Goal: Communication & Community: Answer question/provide support

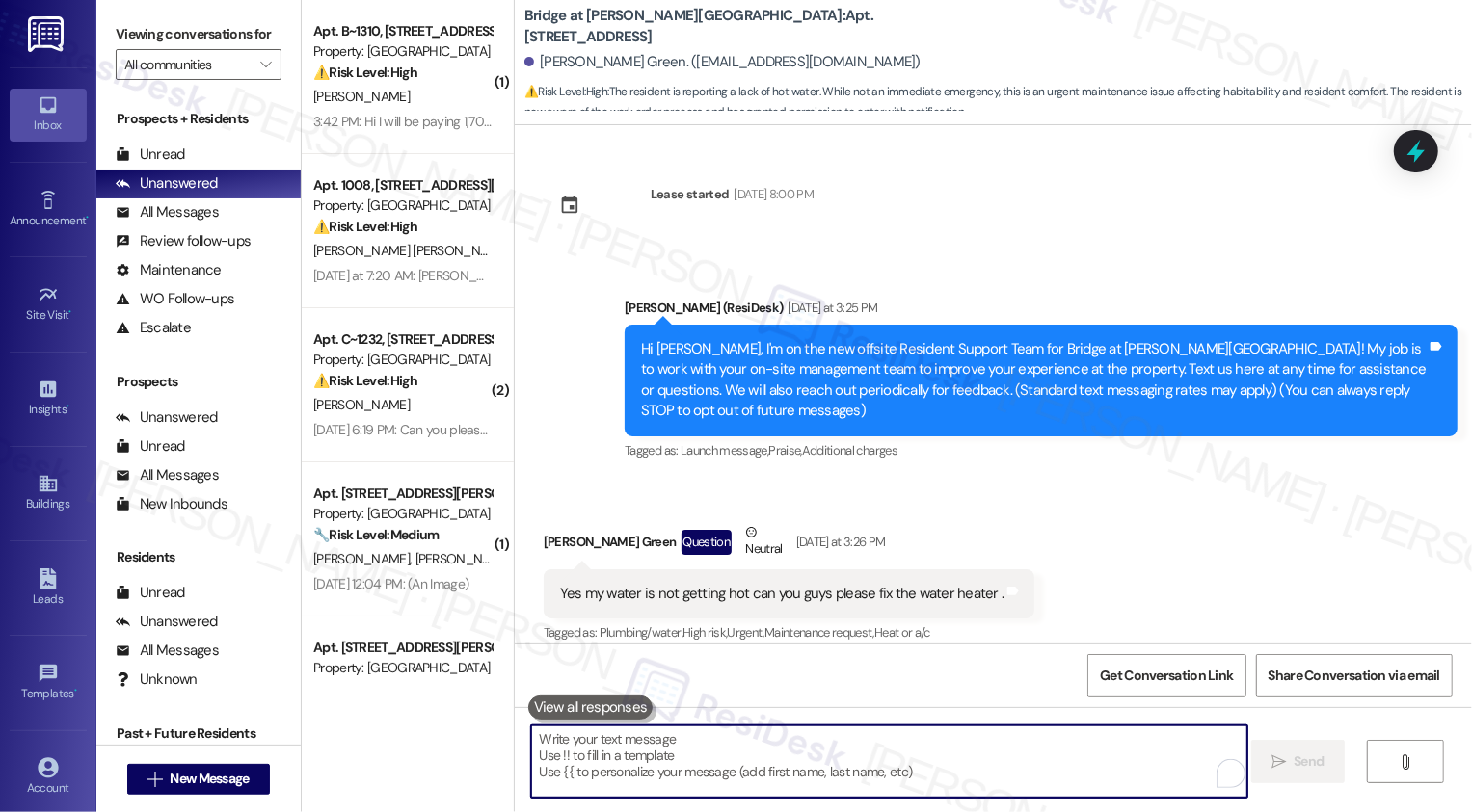
click at [261, 72] on icon "" at bounding box center [266, 65] width 11 height 16
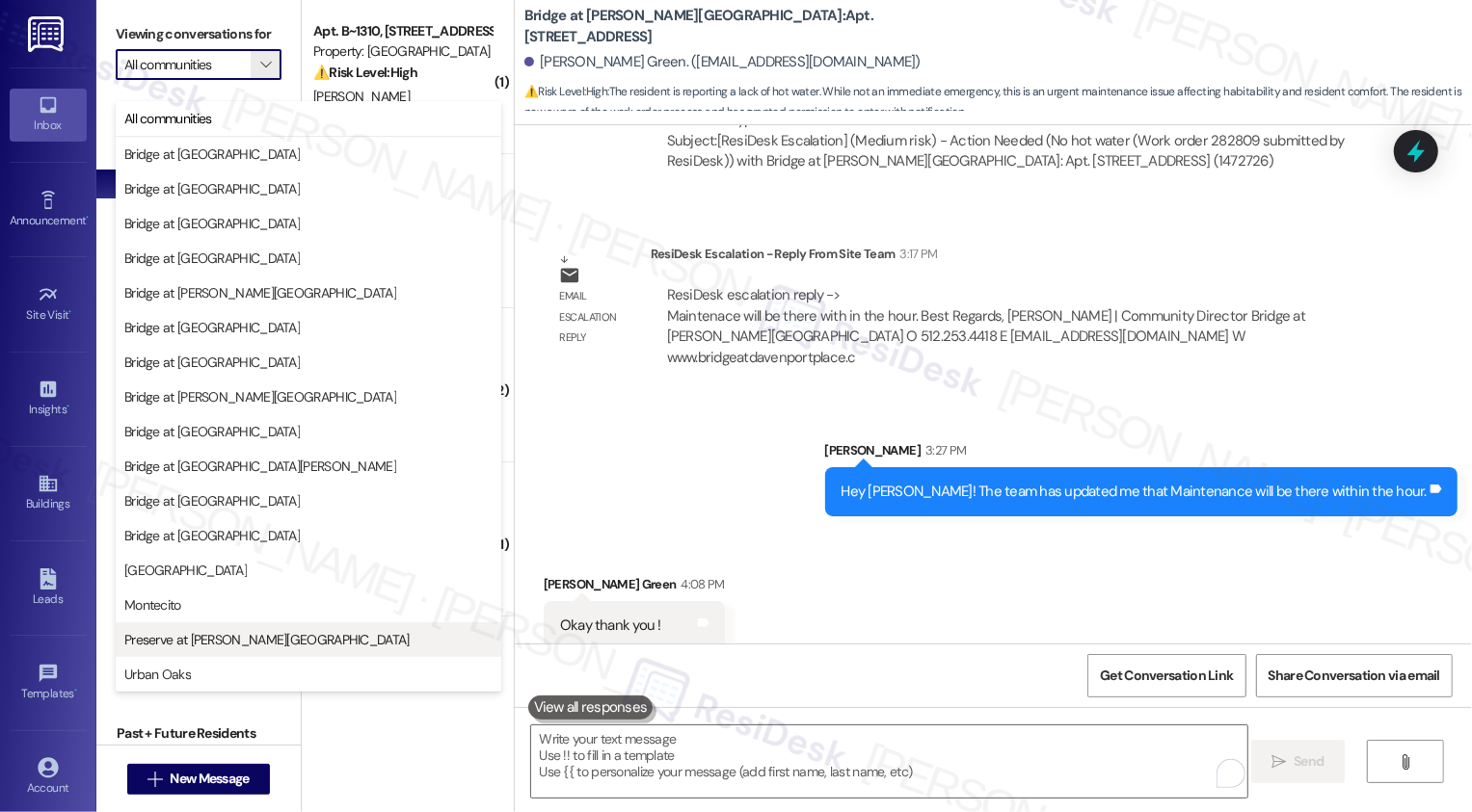
click at [247, 634] on span "Preserve at [PERSON_NAME][GEOGRAPHIC_DATA]" at bounding box center [267, 640] width 285 height 20
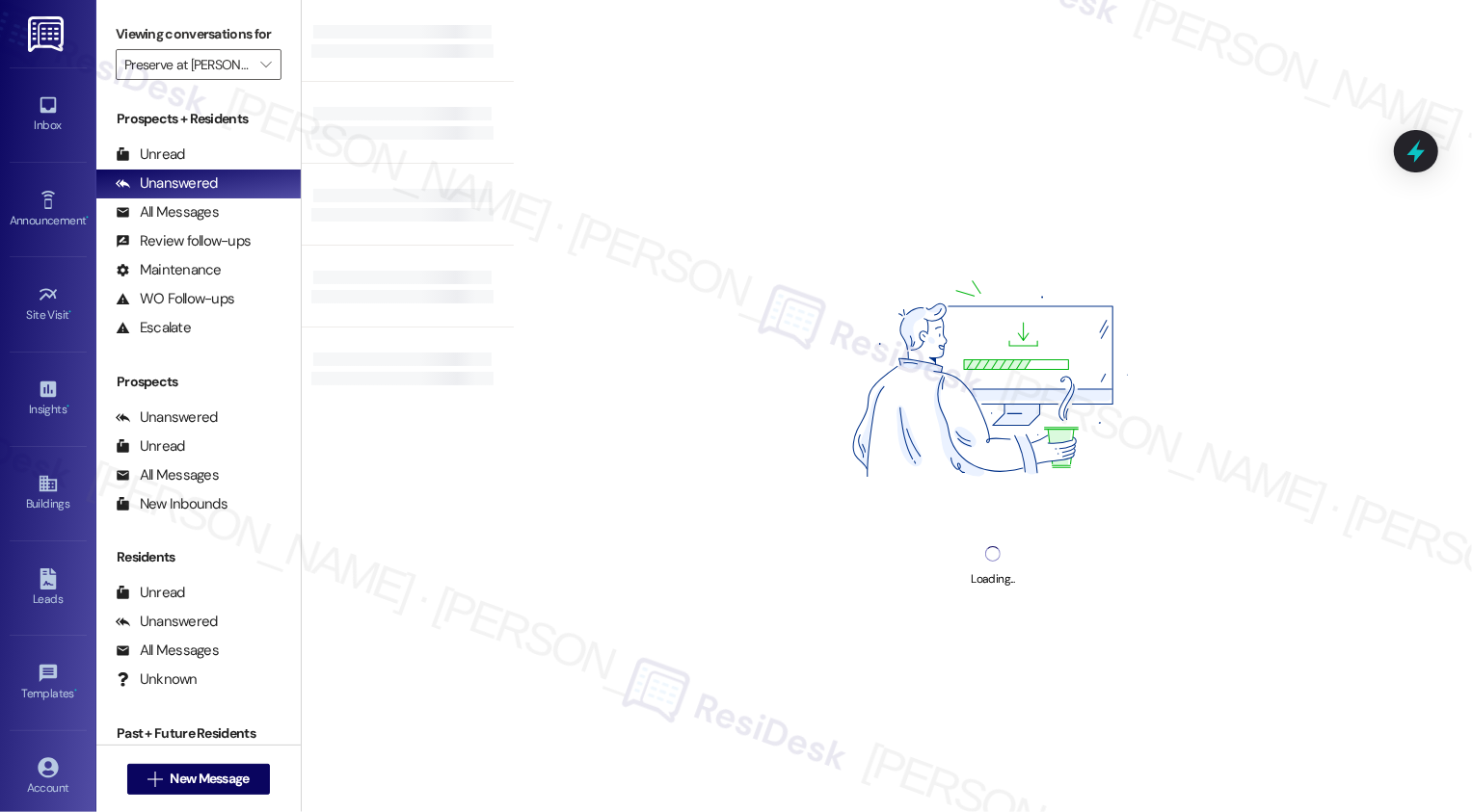
type input "Preserve at [PERSON_NAME][GEOGRAPHIC_DATA]"
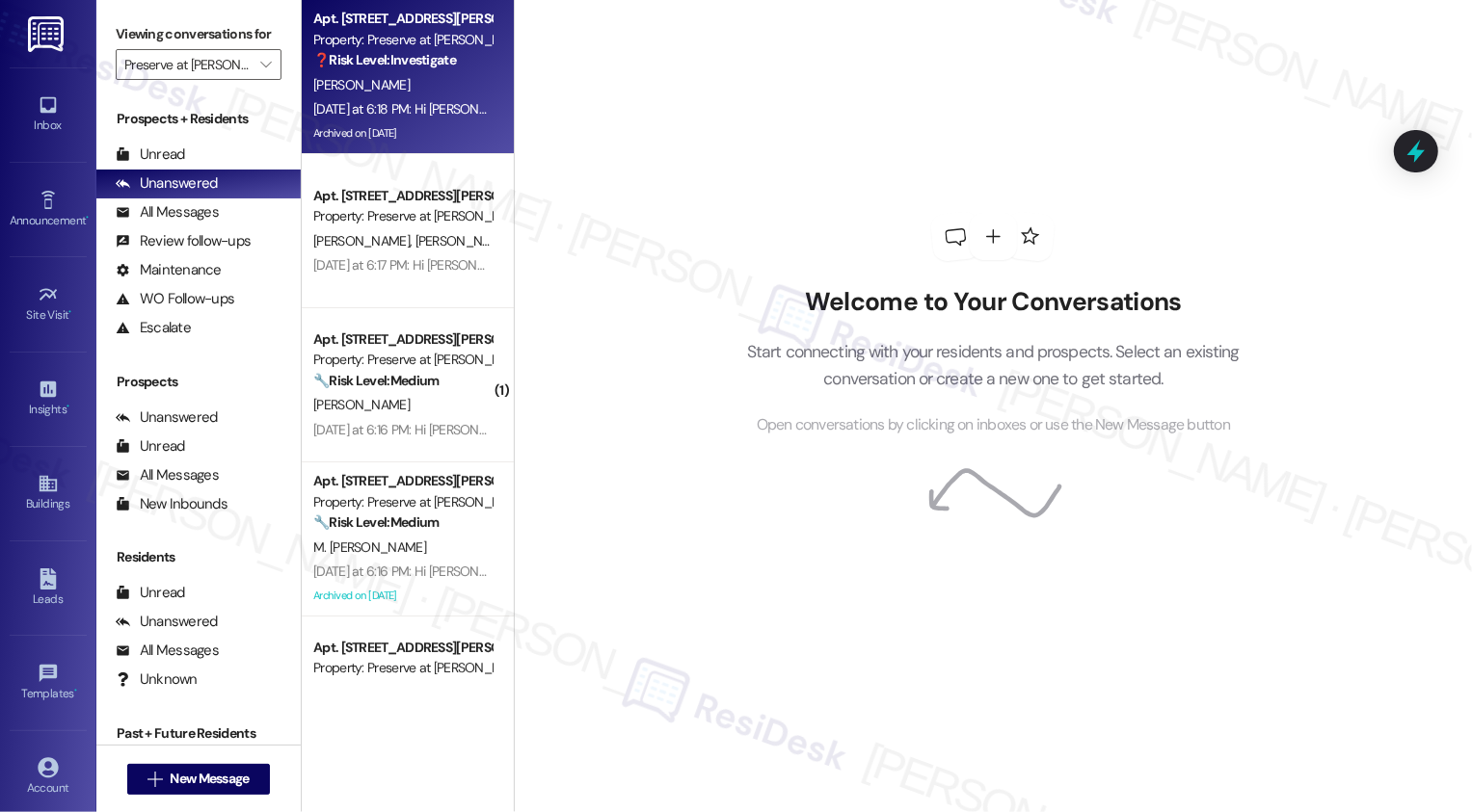
click at [407, 95] on div "[PERSON_NAME]" at bounding box center [403, 85] width 182 height 24
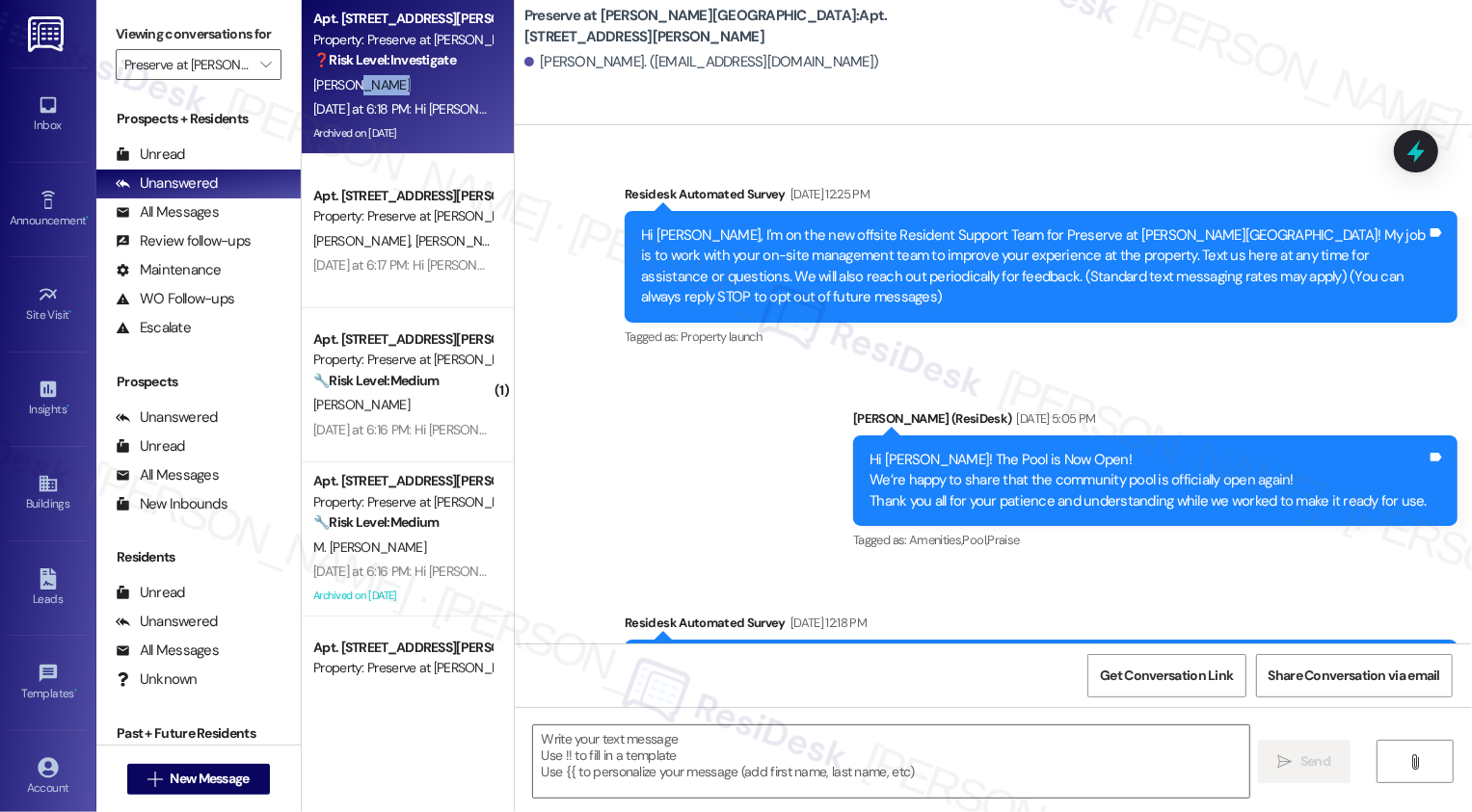
click at [407, 95] on div "[PERSON_NAME]" at bounding box center [403, 85] width 182 height 24
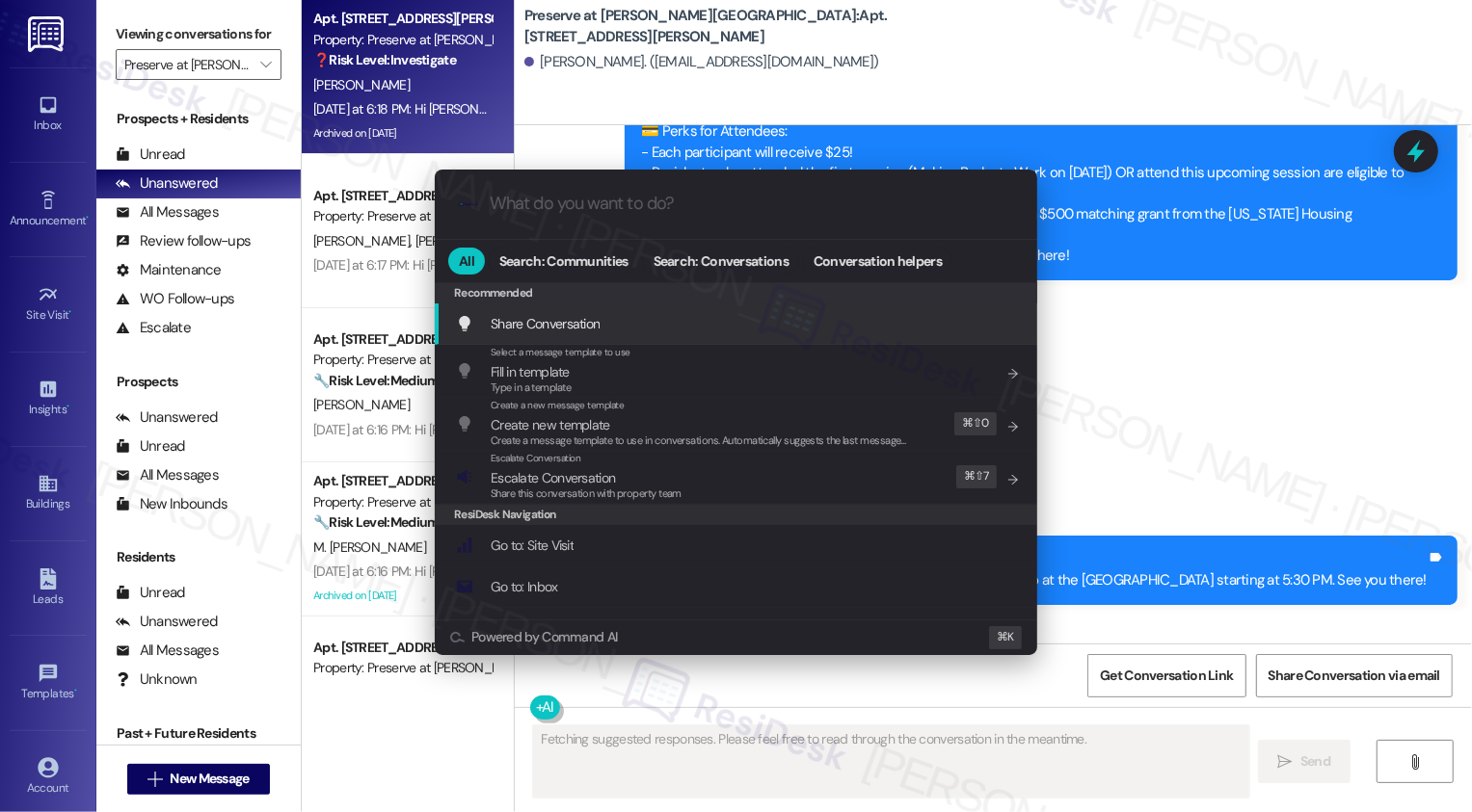
scroll to position [14775, 0]
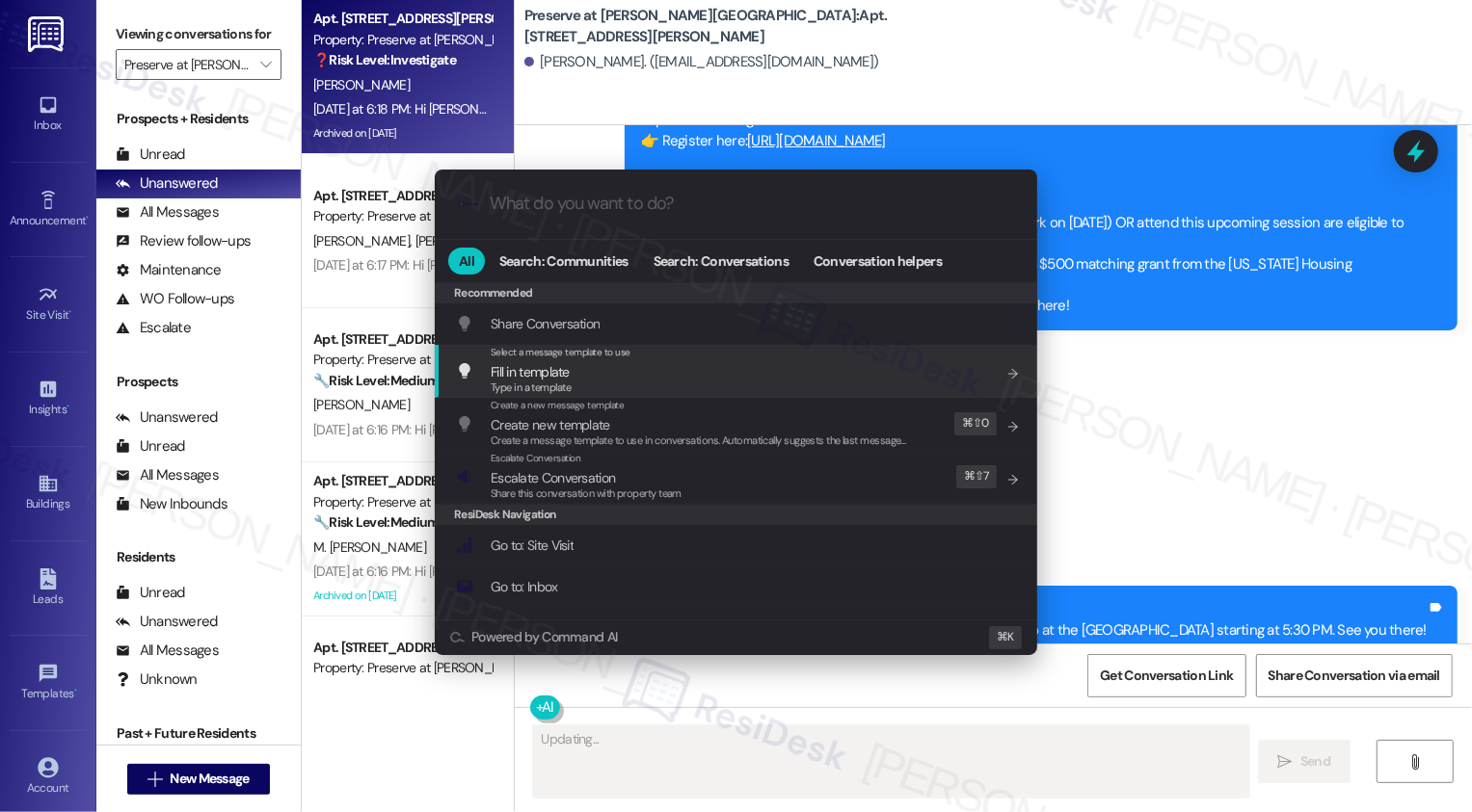
click at [1144, 415] on div ".cls-1{fill:#0a055f;}.cls-2{fill:#0cc4c4;} resideskLogoBlueOrange All Search: C…" at bounding box center [736, 406] width 1472 height 812
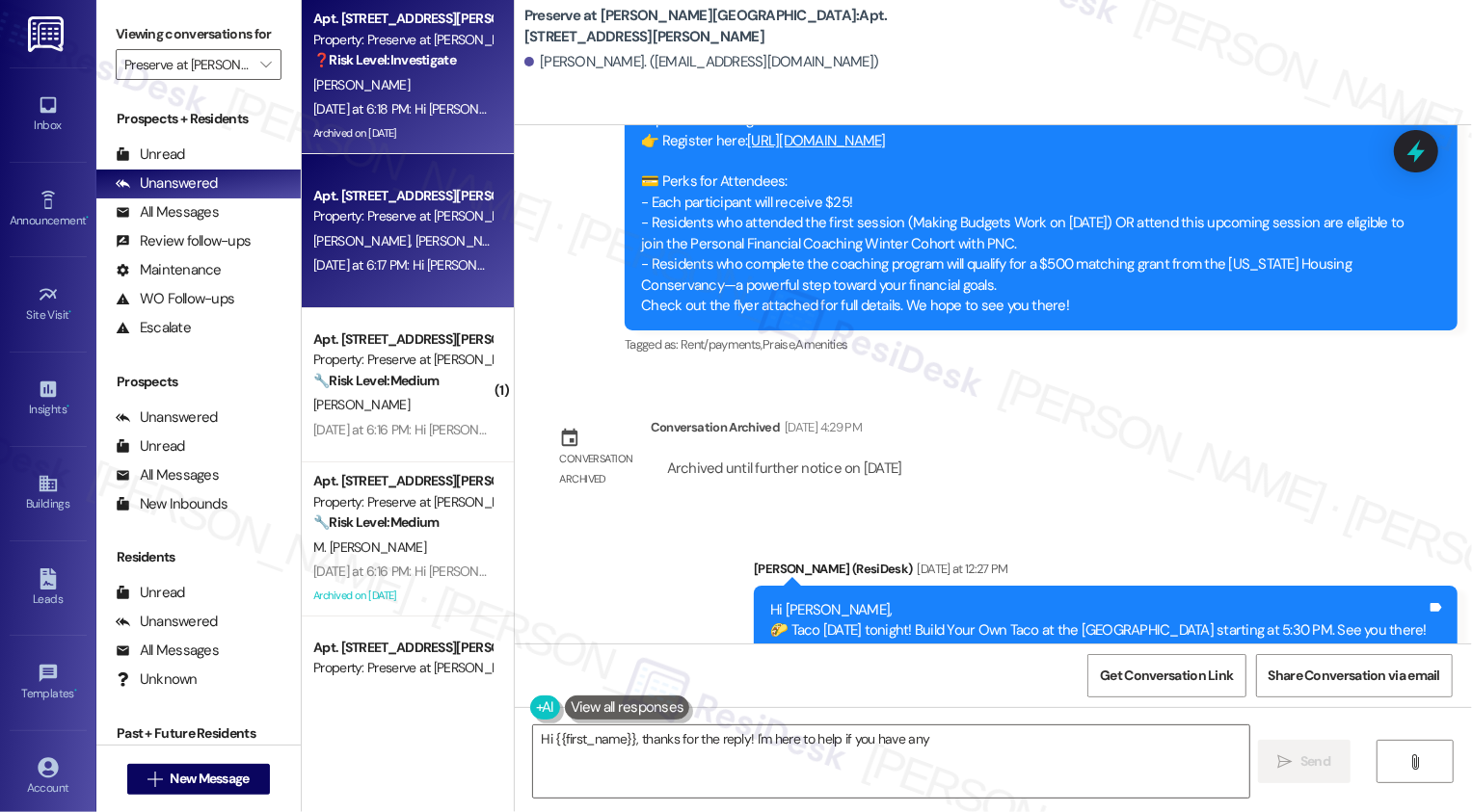
type textarea "Hi {{first_name}}, thanks for the reply! I'm here to help if you have any quest…"
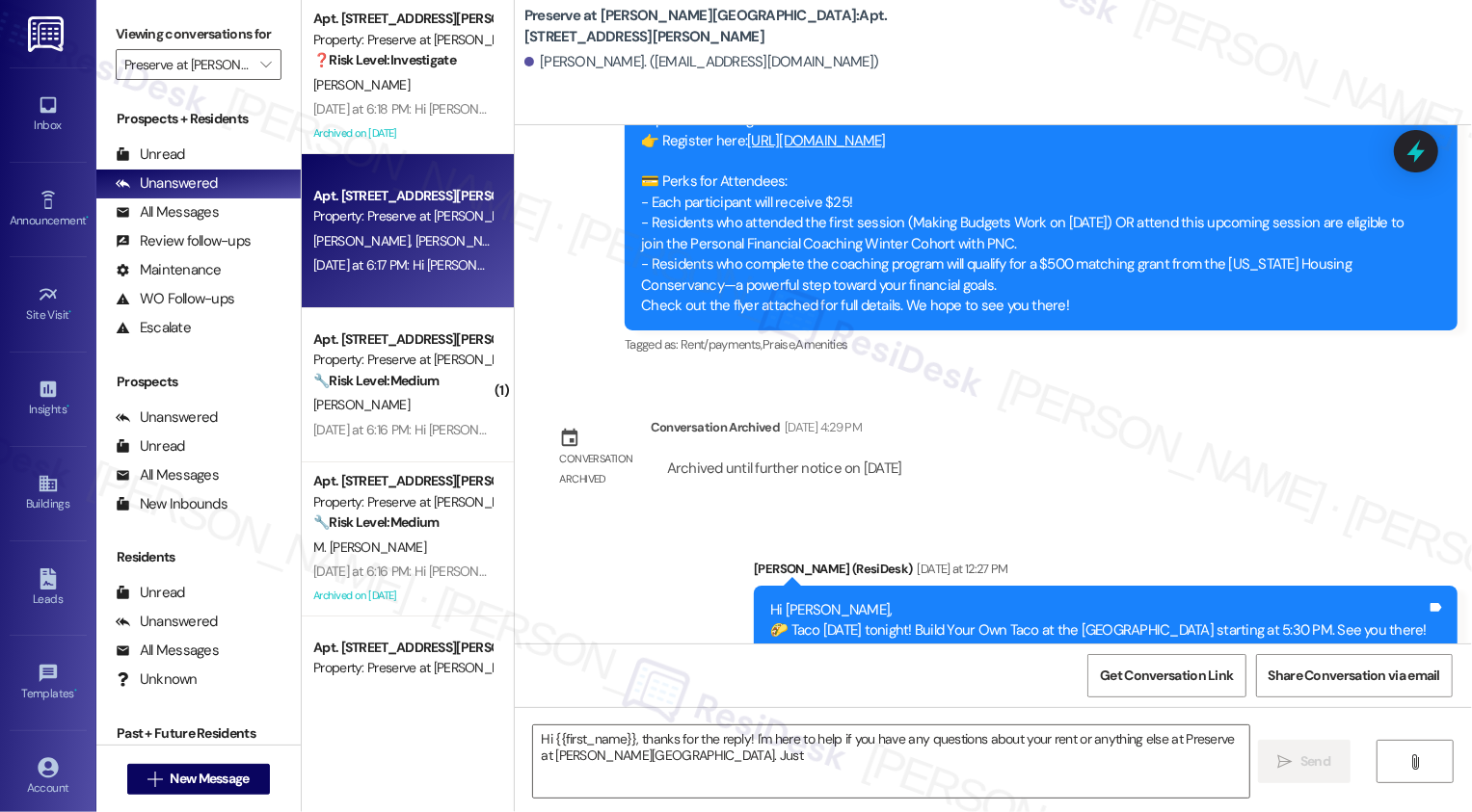
type textarea "Hi {{first_name}}, thanks for the reply! I'm here to help if you have any quest…"
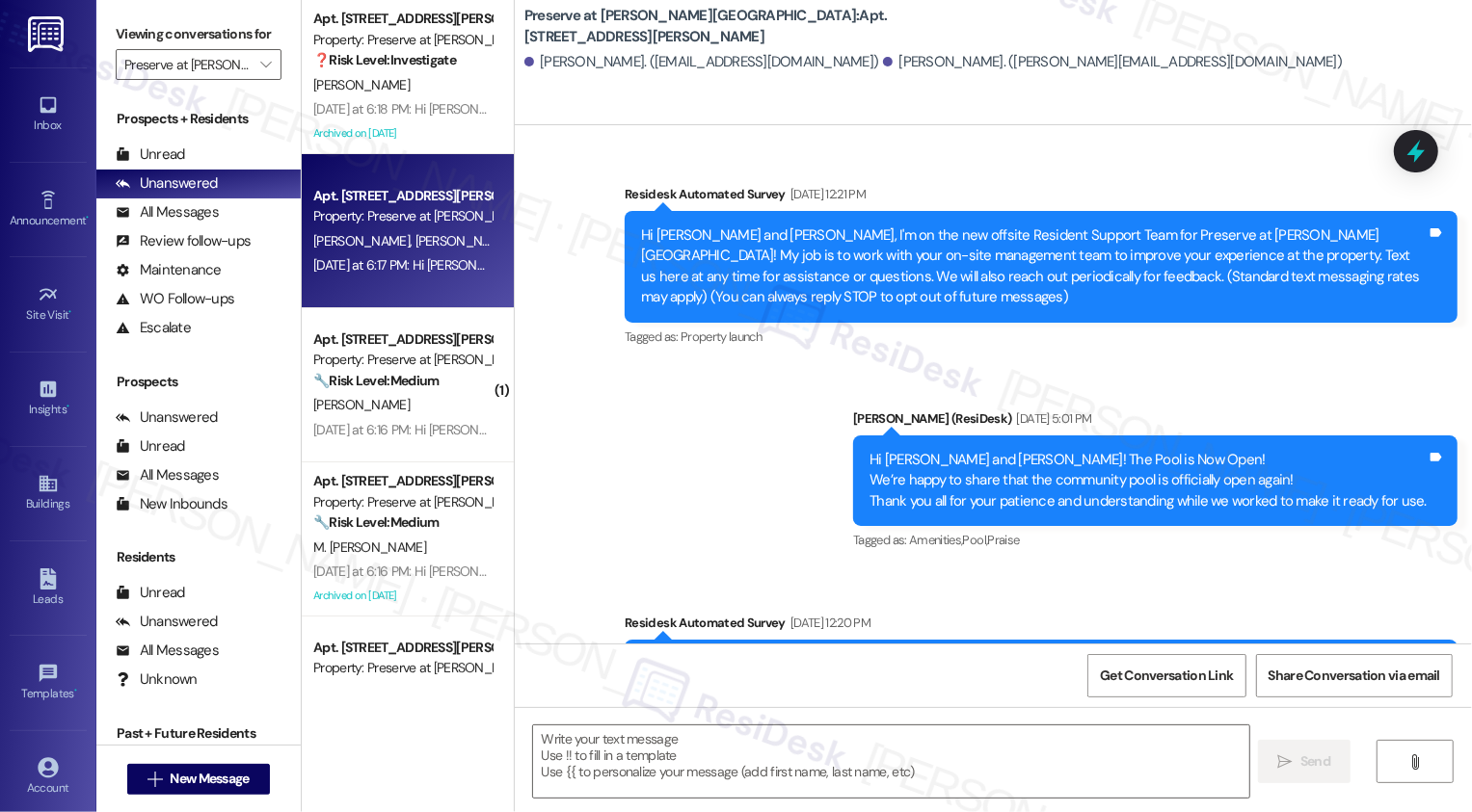
type textarea "Fetching suggested responses. Please feel free to read through the conversation…"
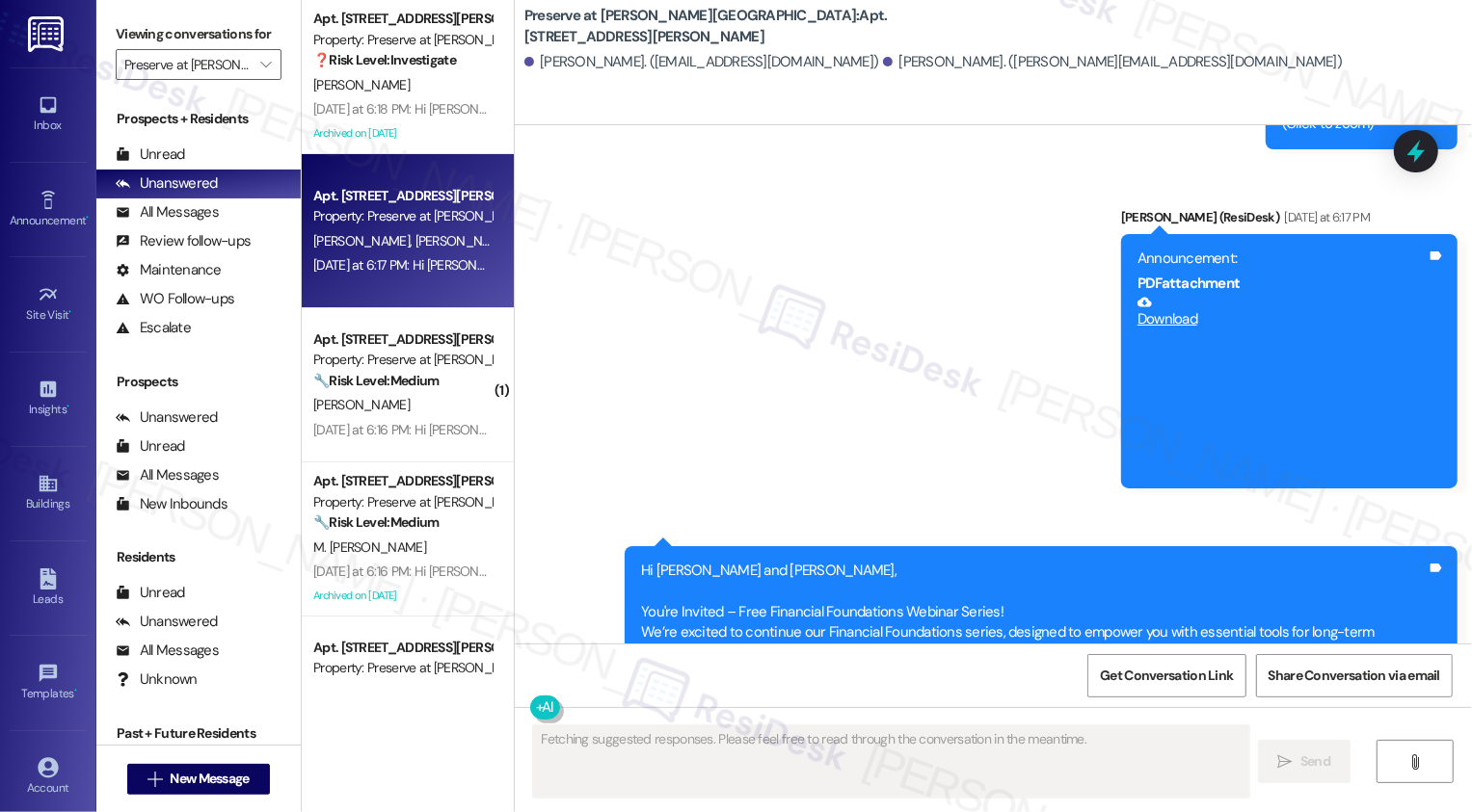
scroll to position [16091, 0]
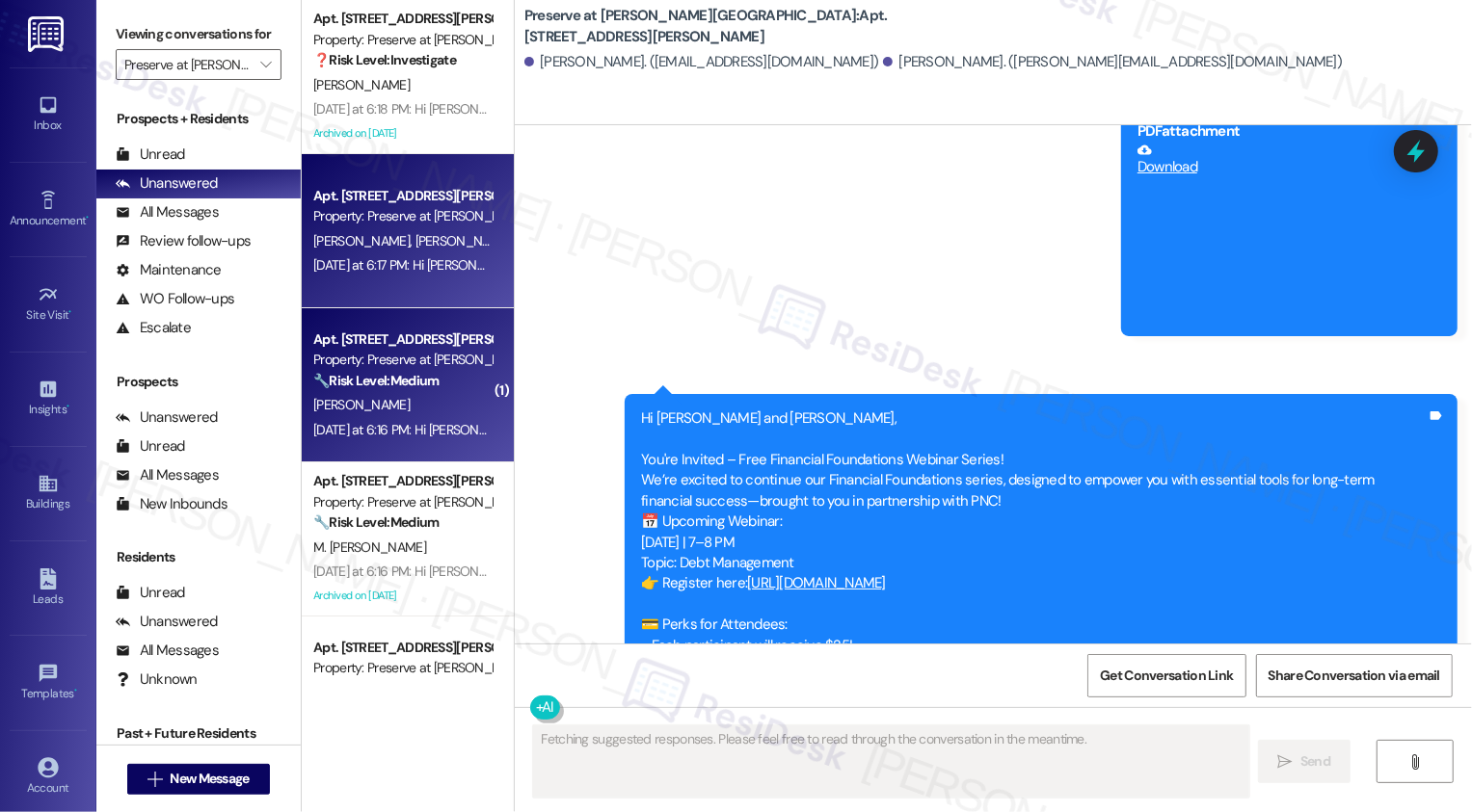
click at [422, 358] on div "Property: Preserve at [PERSON_NAME][GEOGRAPHIC_DATA]" at bounding box center [403, 359] width 178 height 21
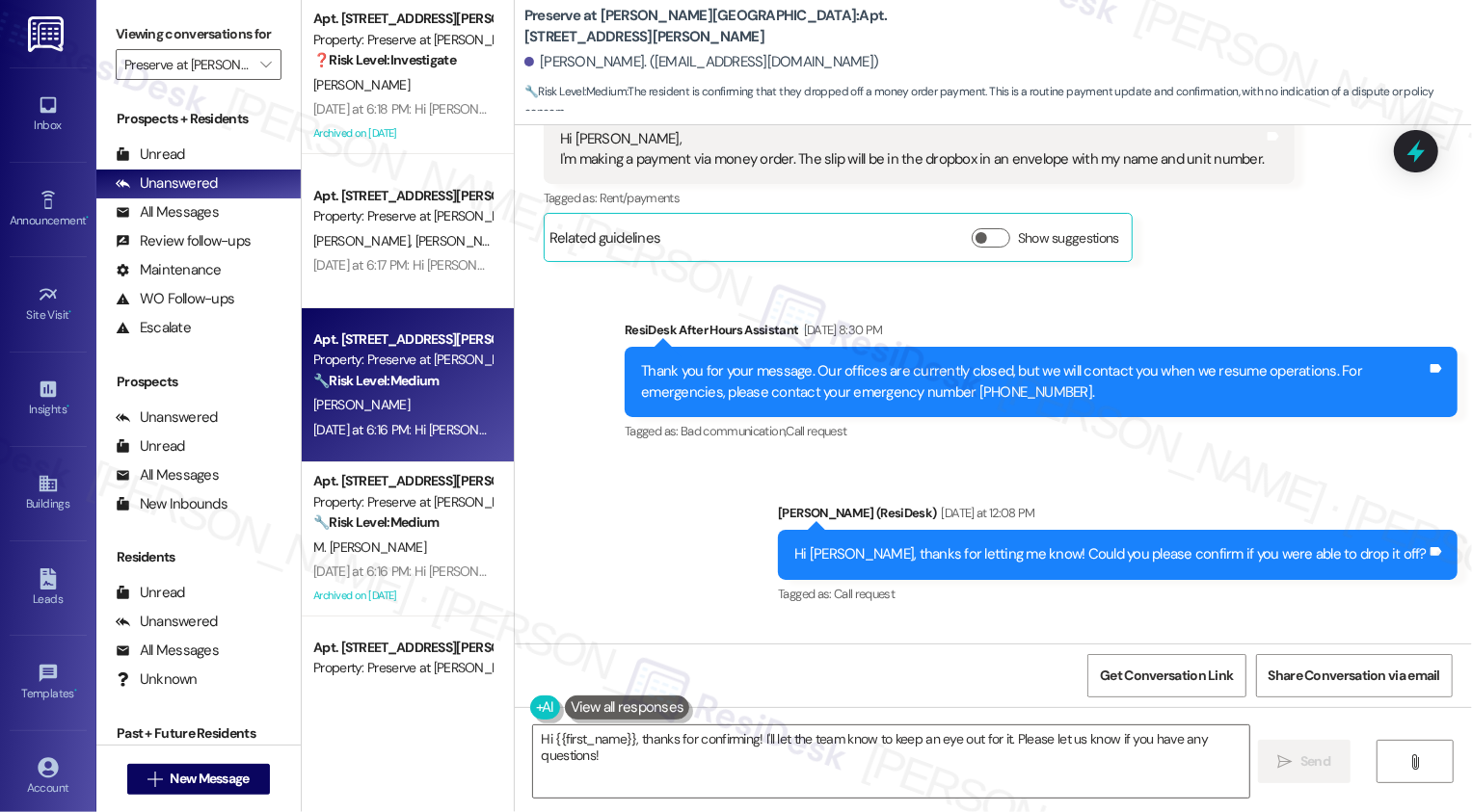
scroll to position [15023, 0]
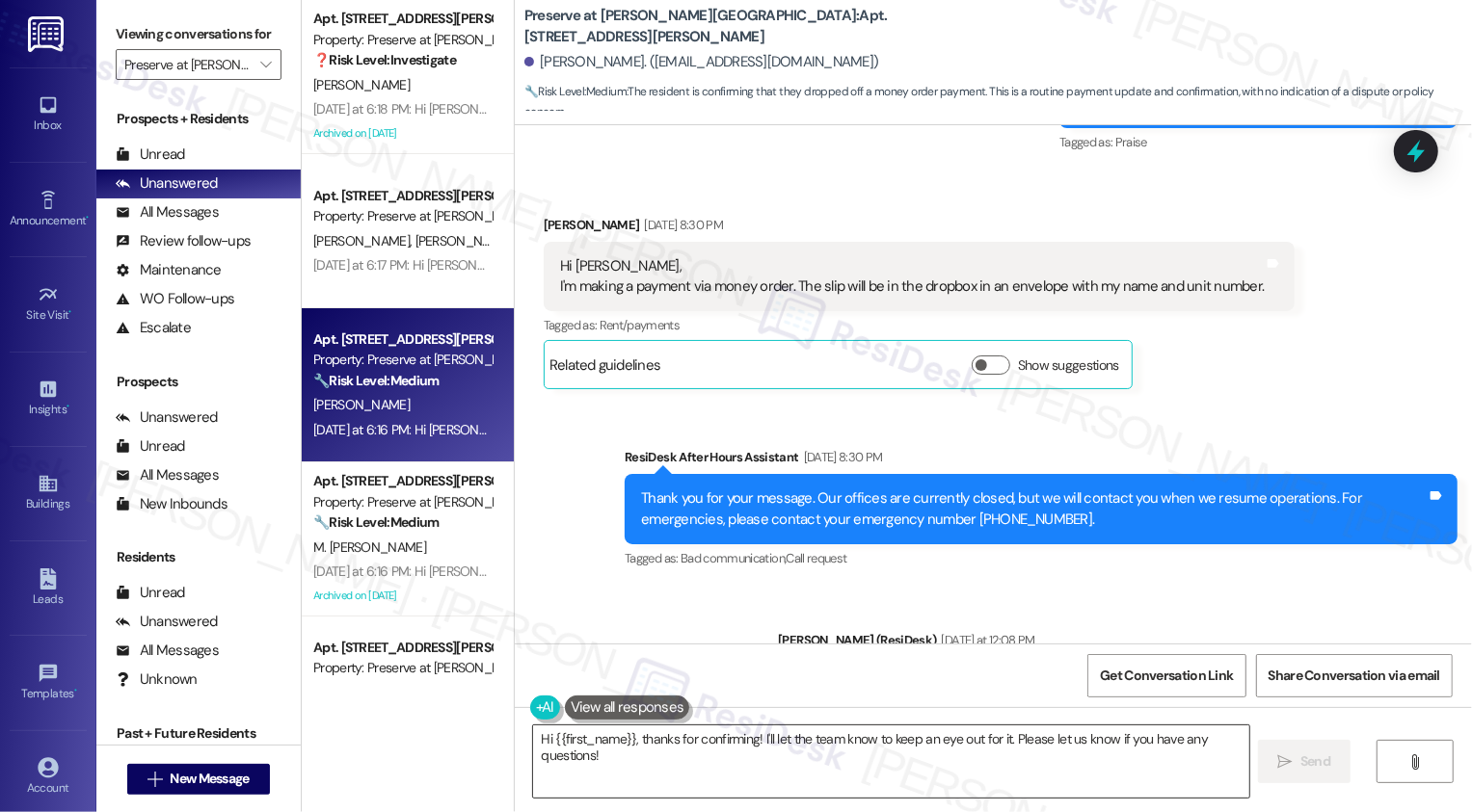
click at [646, 751] on textarea "Hi {{first_name}}, thanks for confirming! I'll let the team know to keep an eye…" at bounding box center [891, 761] width 716 height 72
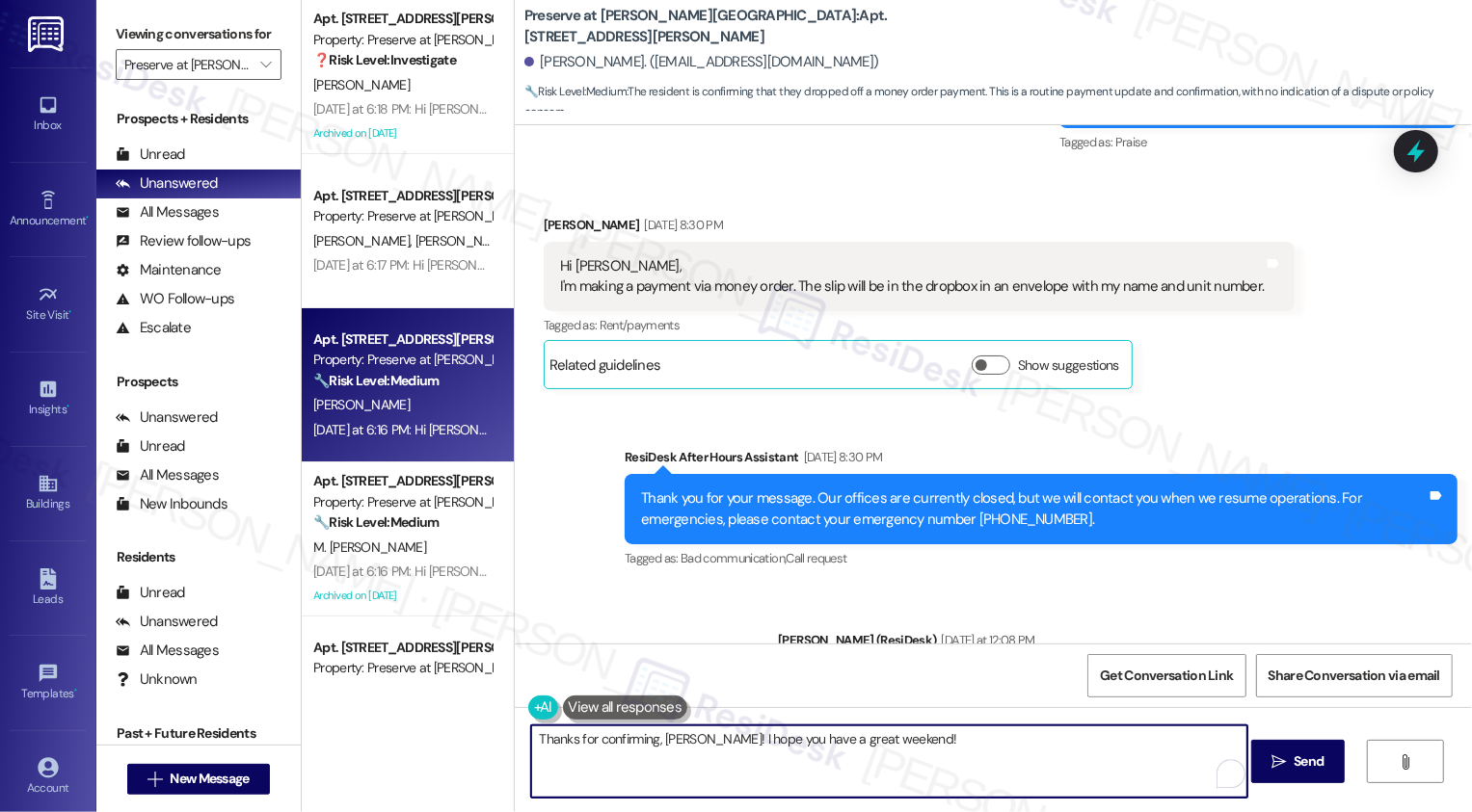
click at [686, 741] on textarea "Thanks for confirming, Kiley! I hope you have a great weekend!" at bounding box center [889, 761] width 716 height 72
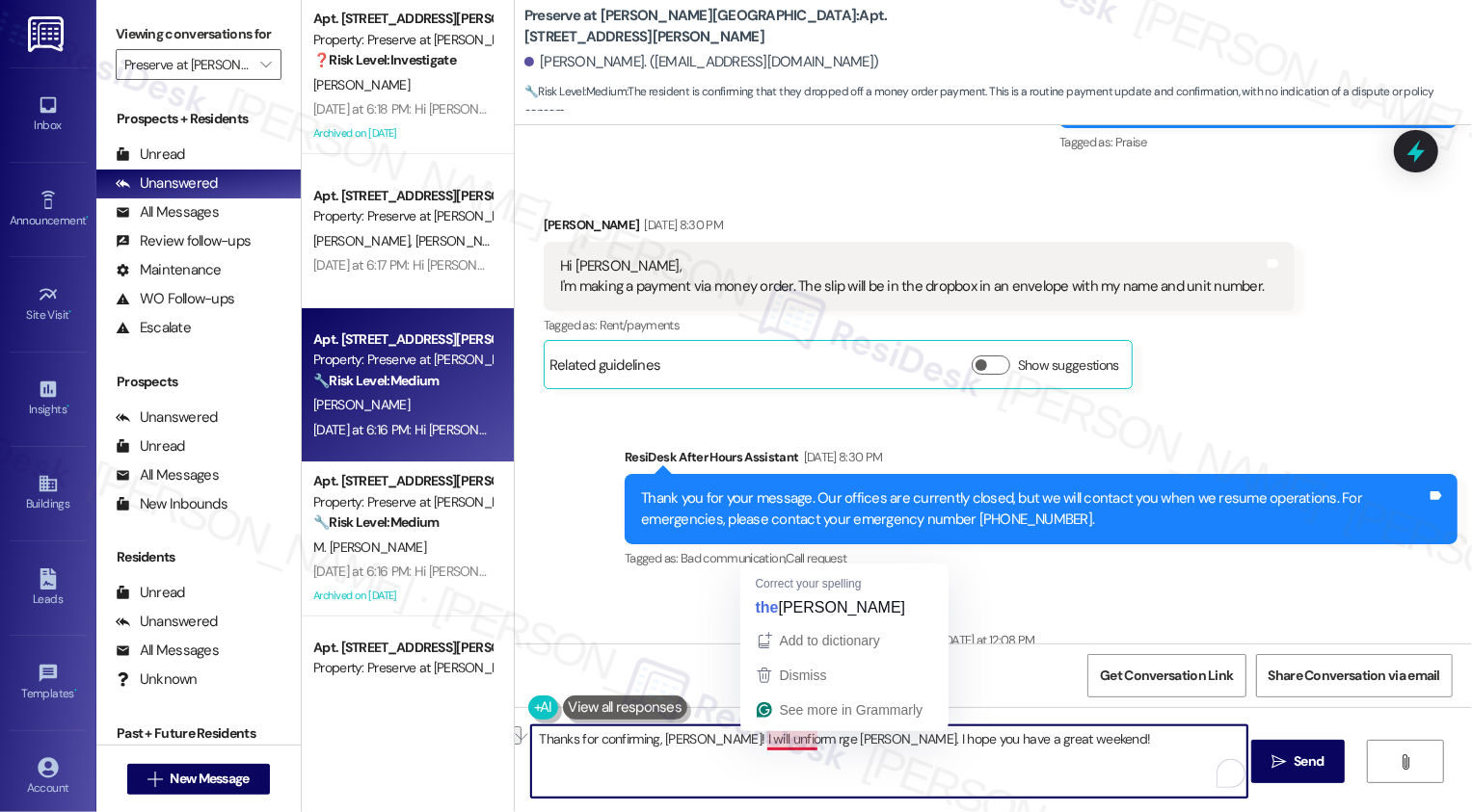
drag, startPoint x: 711, startPoint y: 740, endPoint x: 806, endPoint y: 741, distance: 95.0
click at [806, 741] on textarea "Thanks for confirming, Kiley! I will unfiorm rge ream. I hope you have a great …" at bounding box center [889, 761] width 716 height 72
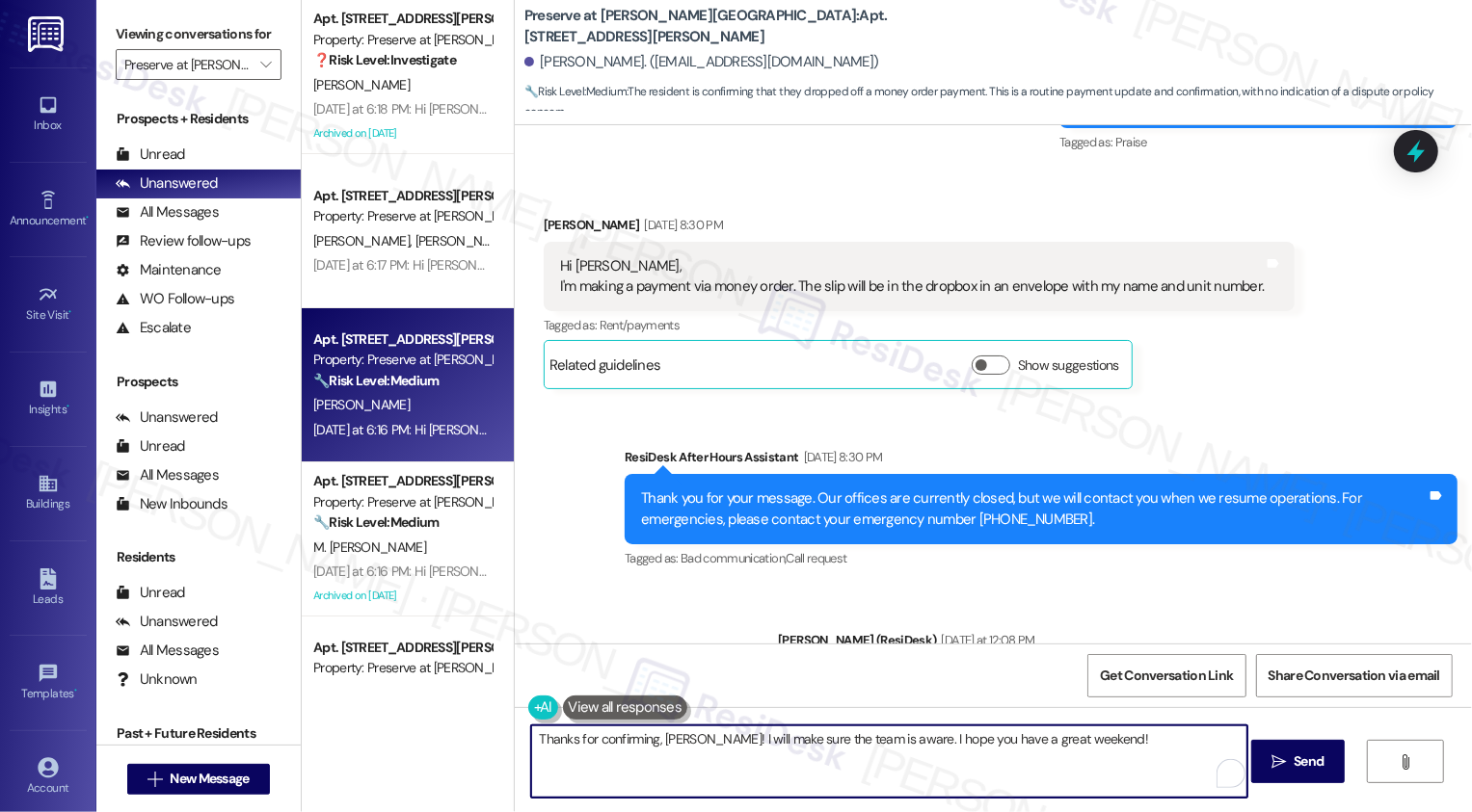
scroll to position [15103, 0]
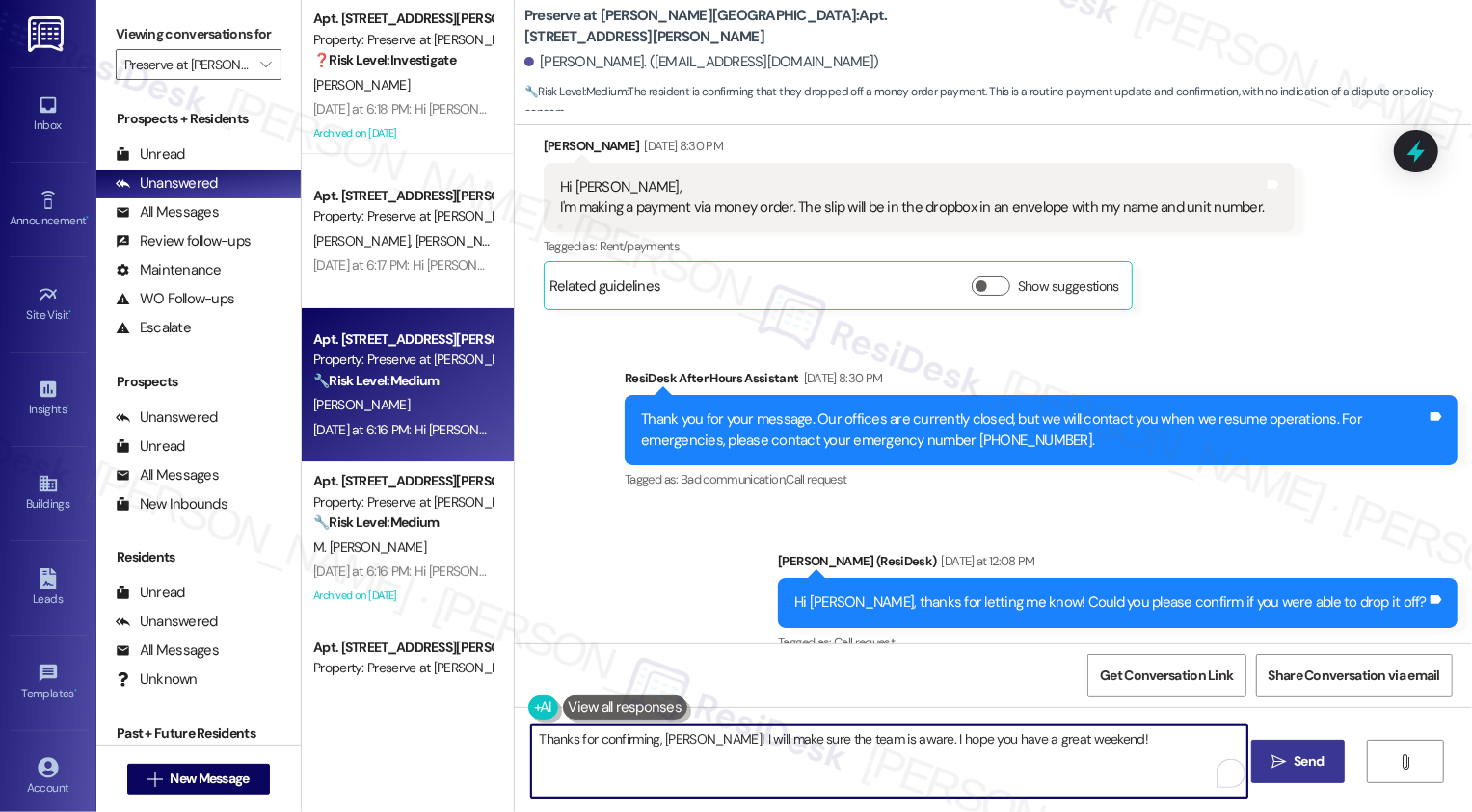
type textarea "Thanks for confirming, Kiley! I will make sure the team is aware. I hope you ha…"
click at [1302, 763] on span "Send" at bounding box center [1308, 761] width 29 height 21
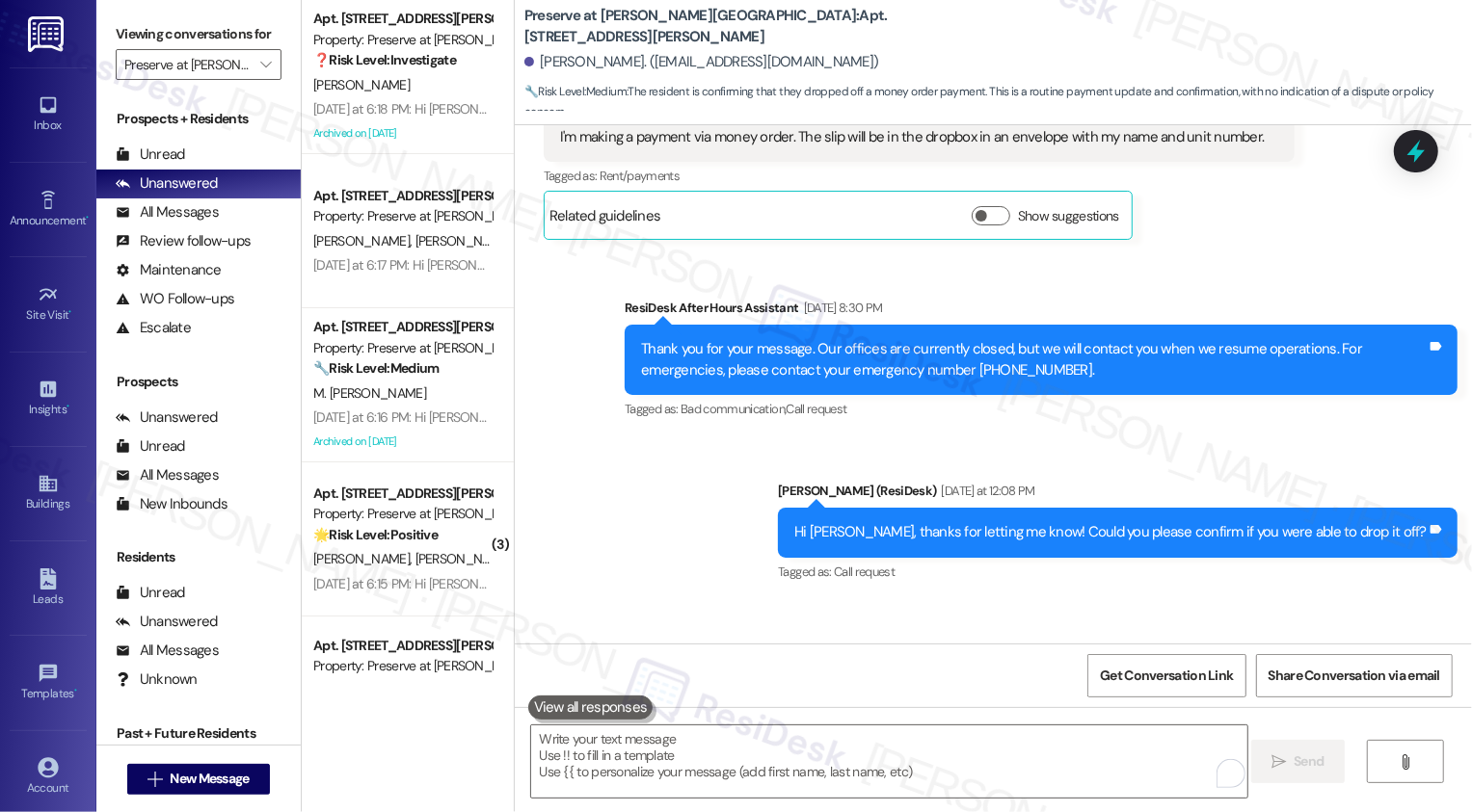
scroll to position [15068, 0]
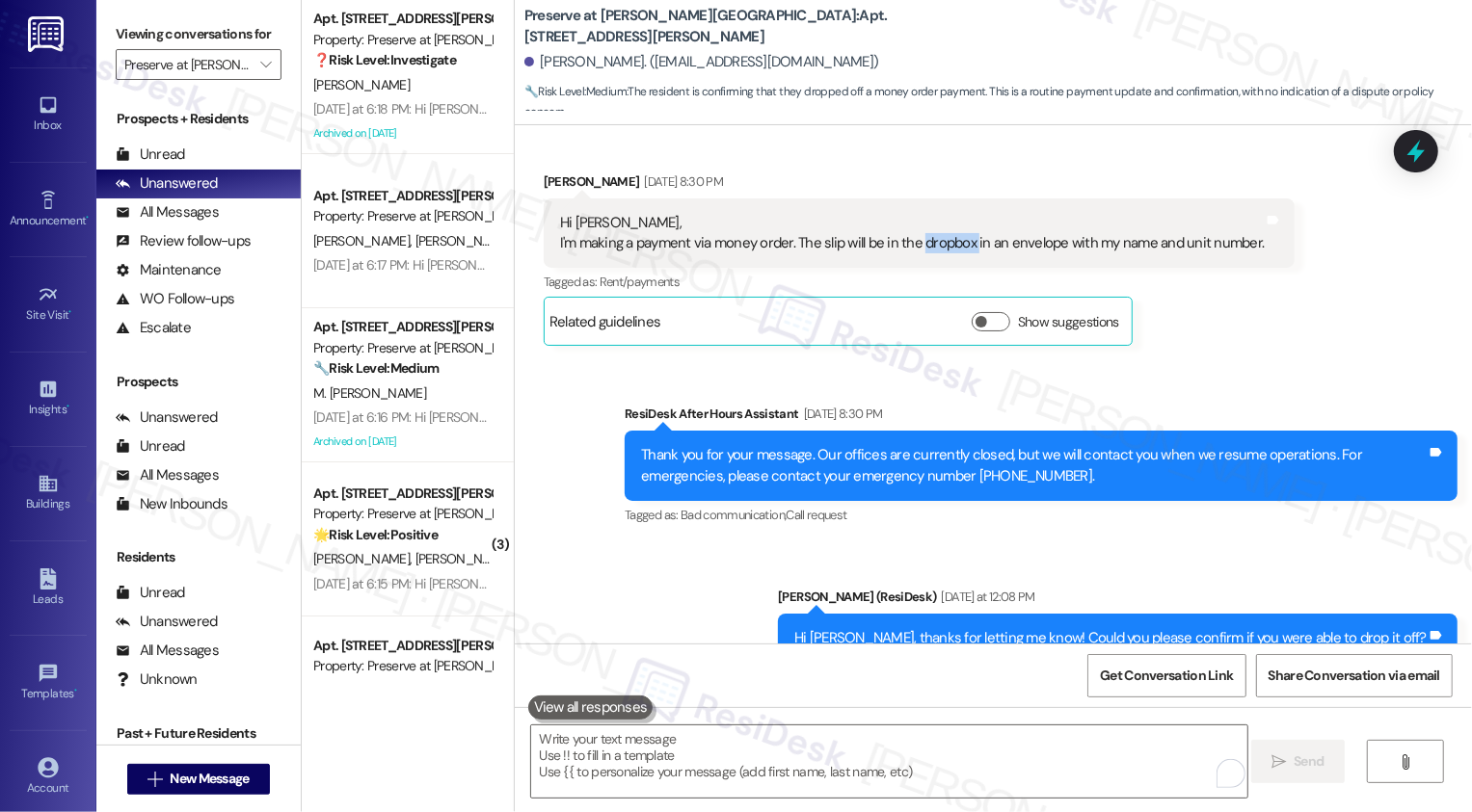
drag, startPoint x: 908, startPoint y: 237, endPoint x: 963, endPoint y: 239, distance: 55.0
click at [963, 239] on div "Hi Sarah, I'm making a payment via money order. The slip will be in the dropbox…" at bounding box center [911, 233] width 705 height 41
copy div "dropbox"
click at [865, 337] on div "Related guidelines Show suggestions" at bounding box center [838, 321] width 589 height 49
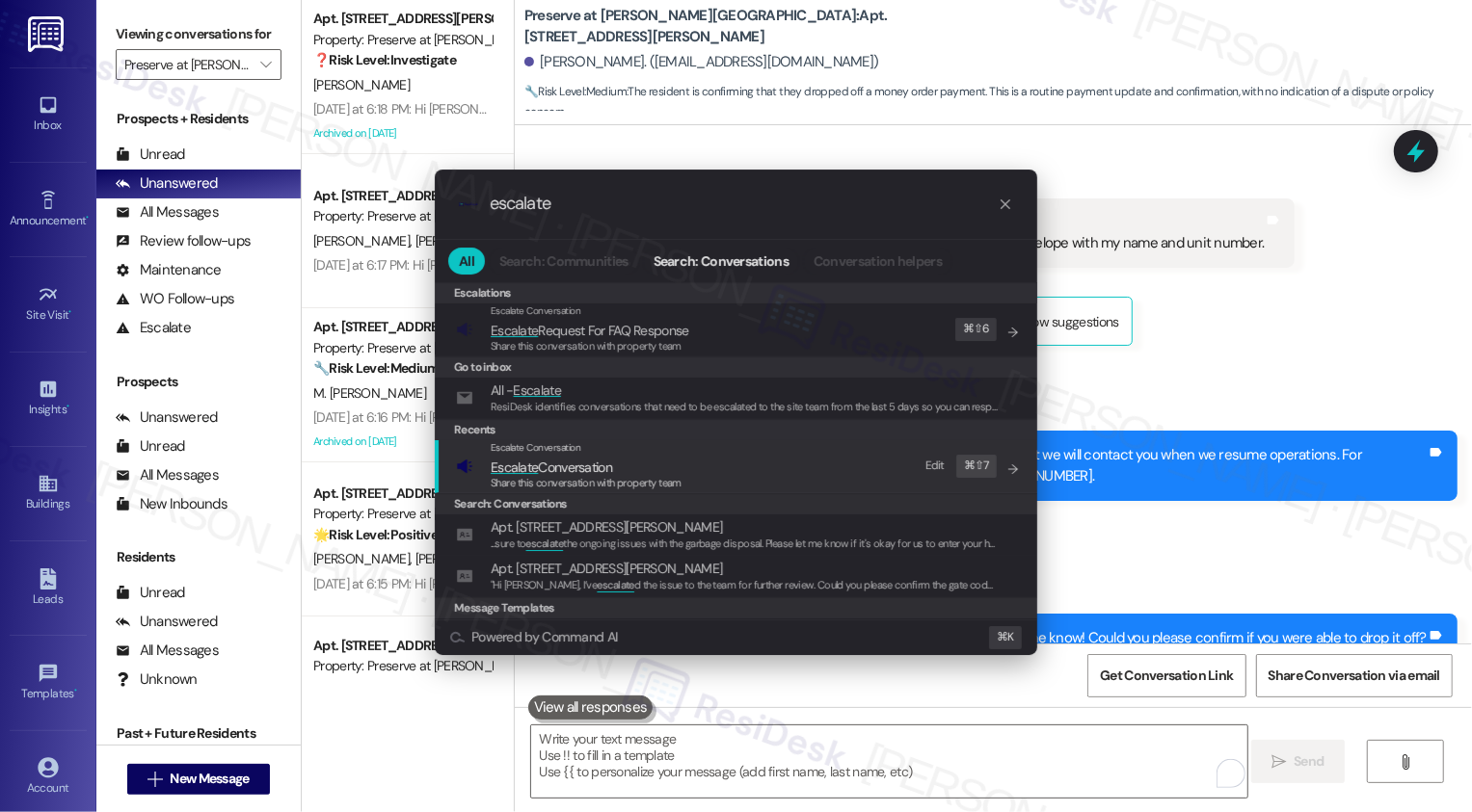
type input "escalate"
click at [610, 480] on span "Share this conversation with property team" at bounding box center [586, 483] width 191 height 14
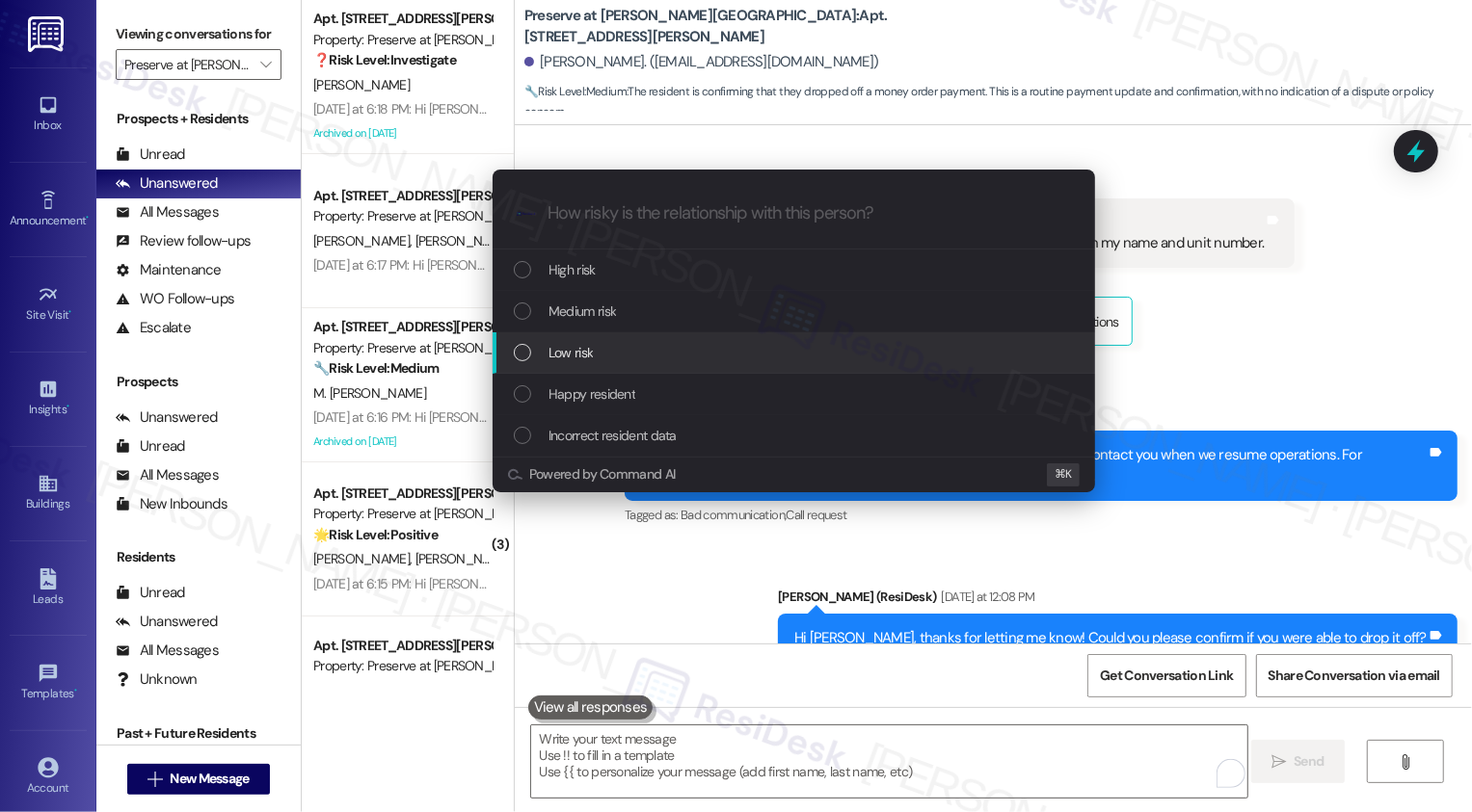
click at [578, 357] on span "Low risk" at bounding box center [570, 353] width 44 height 22
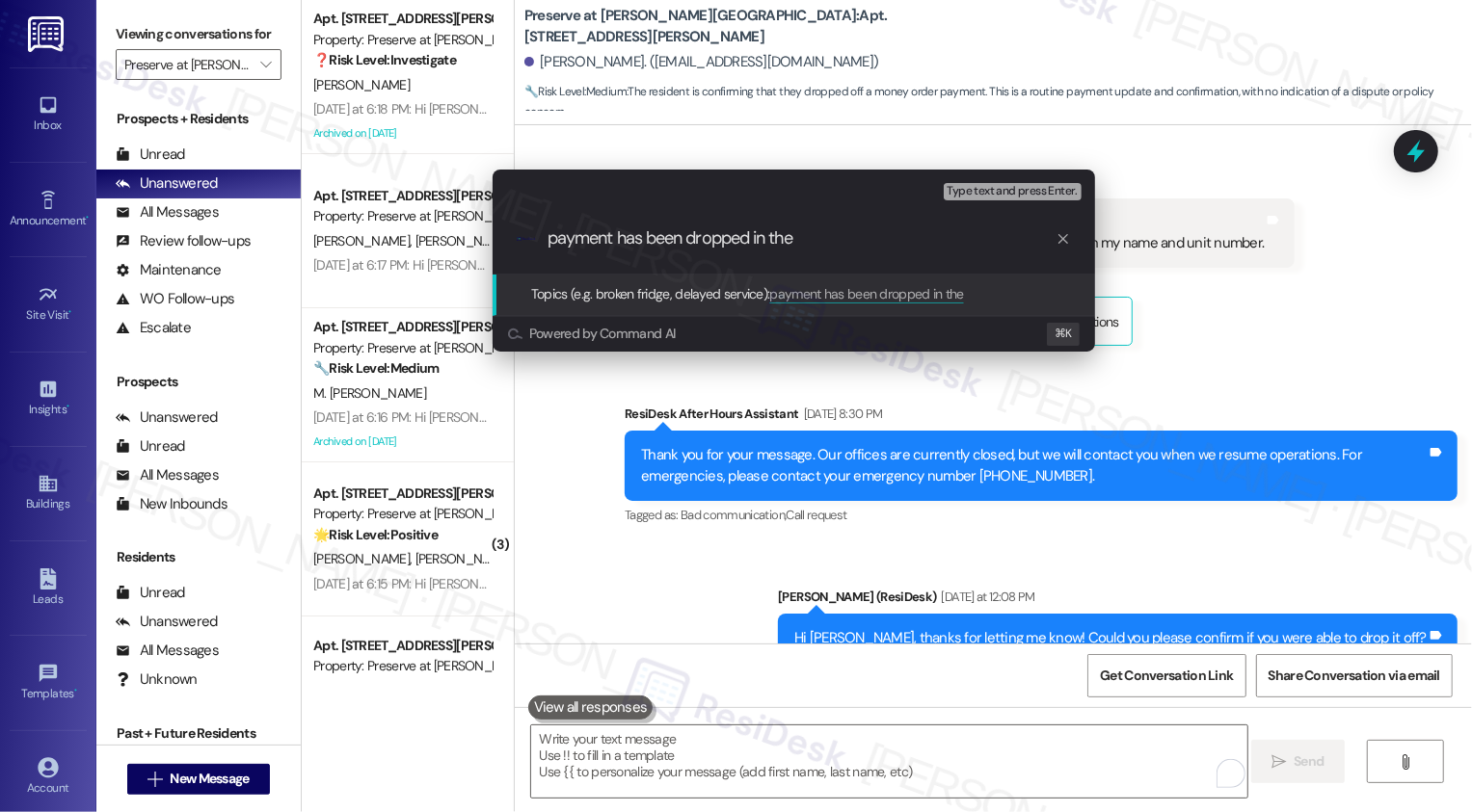
paste input "dropbox"
click at [711, 244] on input "payment has been dropped in the dropbox" at bounding box center [802, 238] width 508 height 21
type input "payment has been placed in the dropbox"
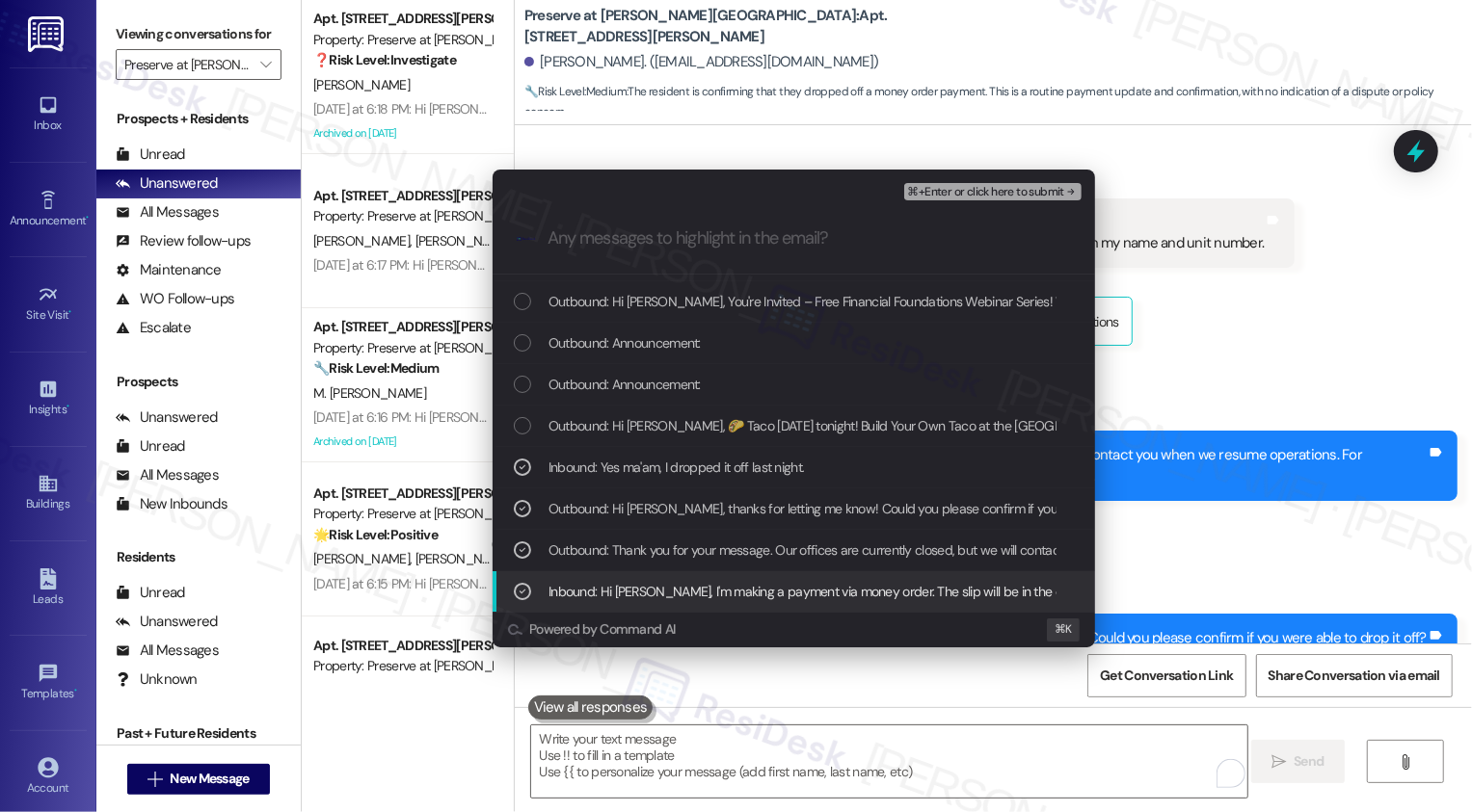
scroll to position [77, 0]
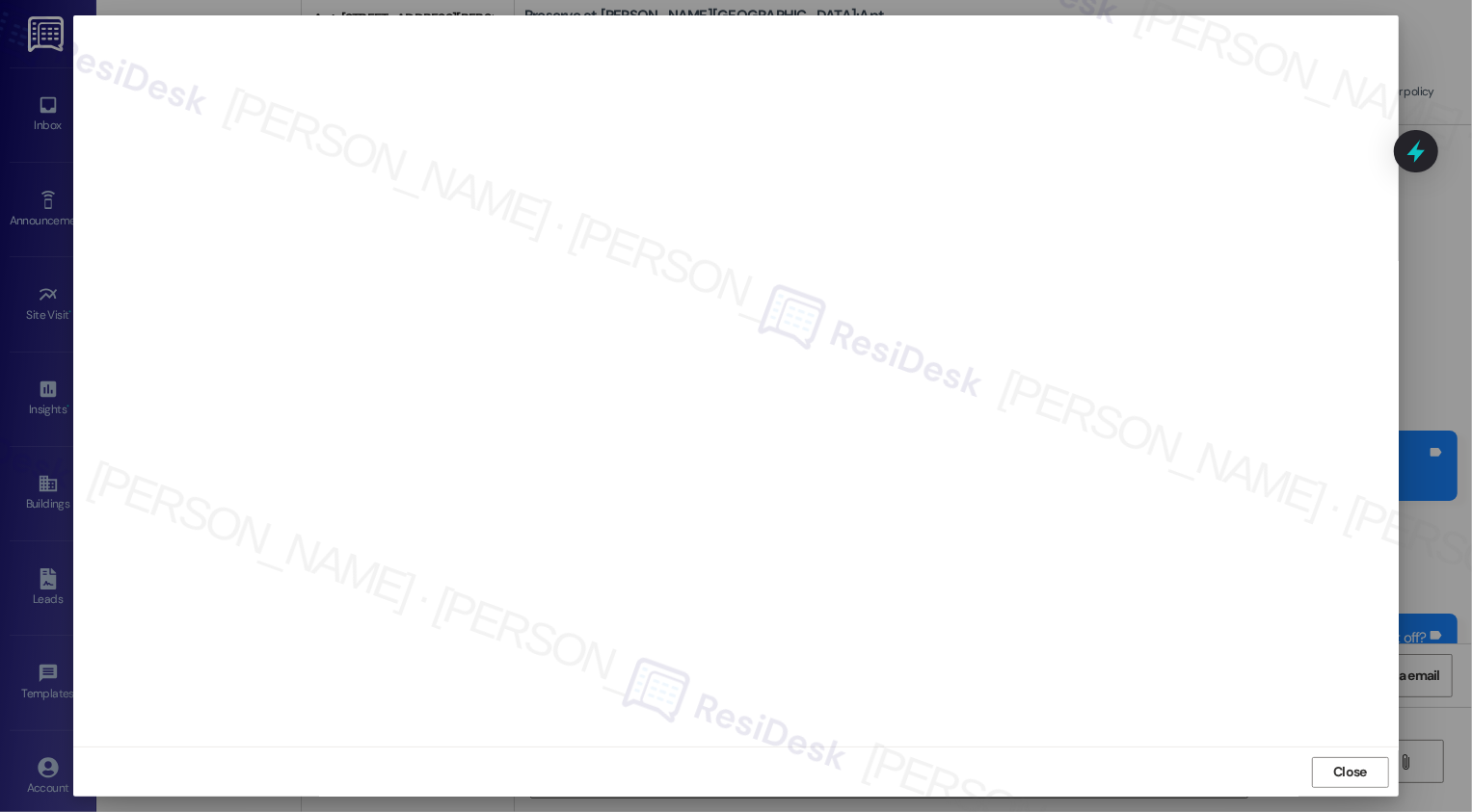
click at [1355, 756] on div "Close" at bounding box center [735, 772] width 1324 height 51
click at [1357, 767] on span "Close" at bounding box center [1349, 772] width 33 height 21
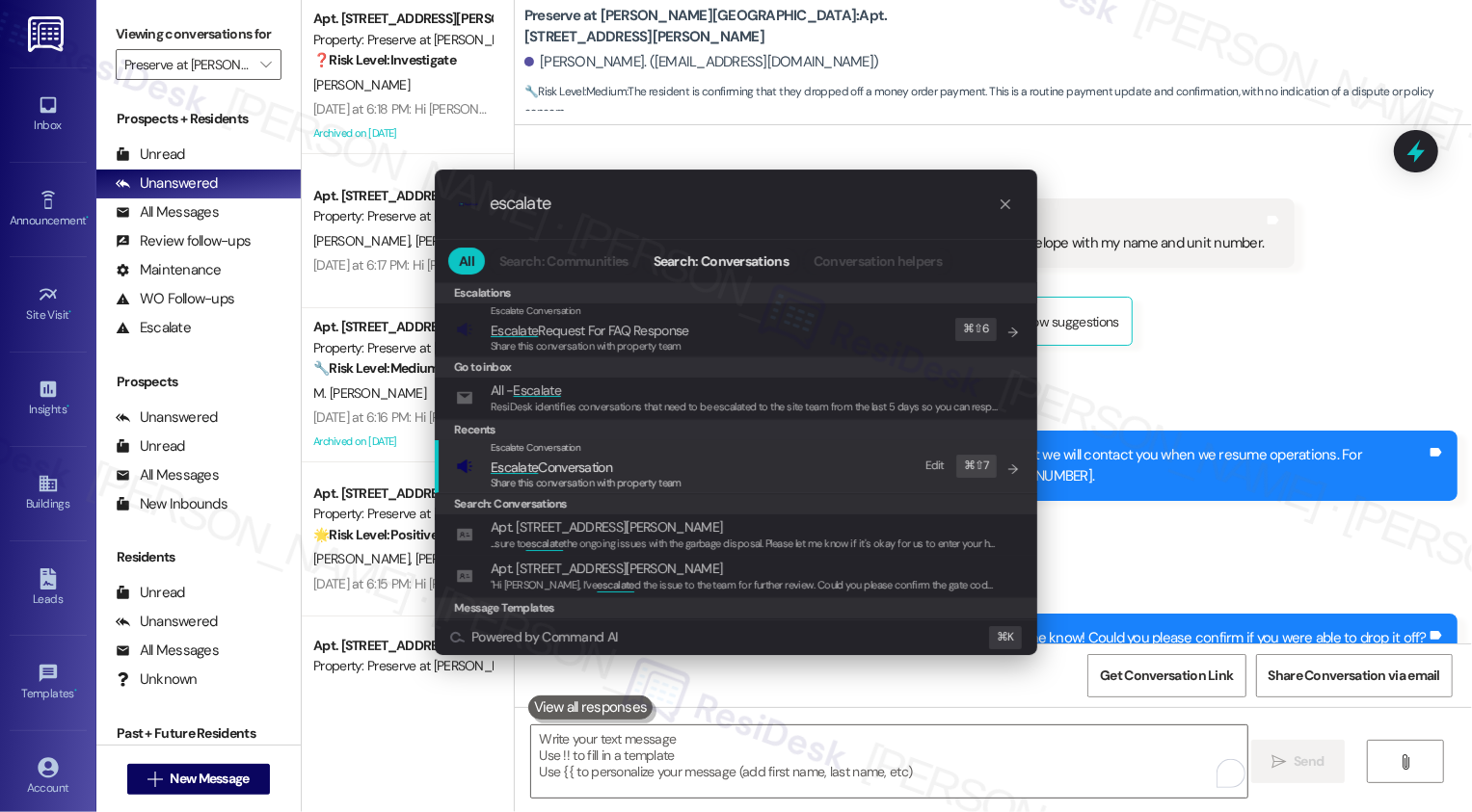
type input "escalate"
click at [719, 478] on div "Escalate Conversation Escalate Conversation Share this conversation with proper…" at bounding box center [737, 465] width 564 height 52
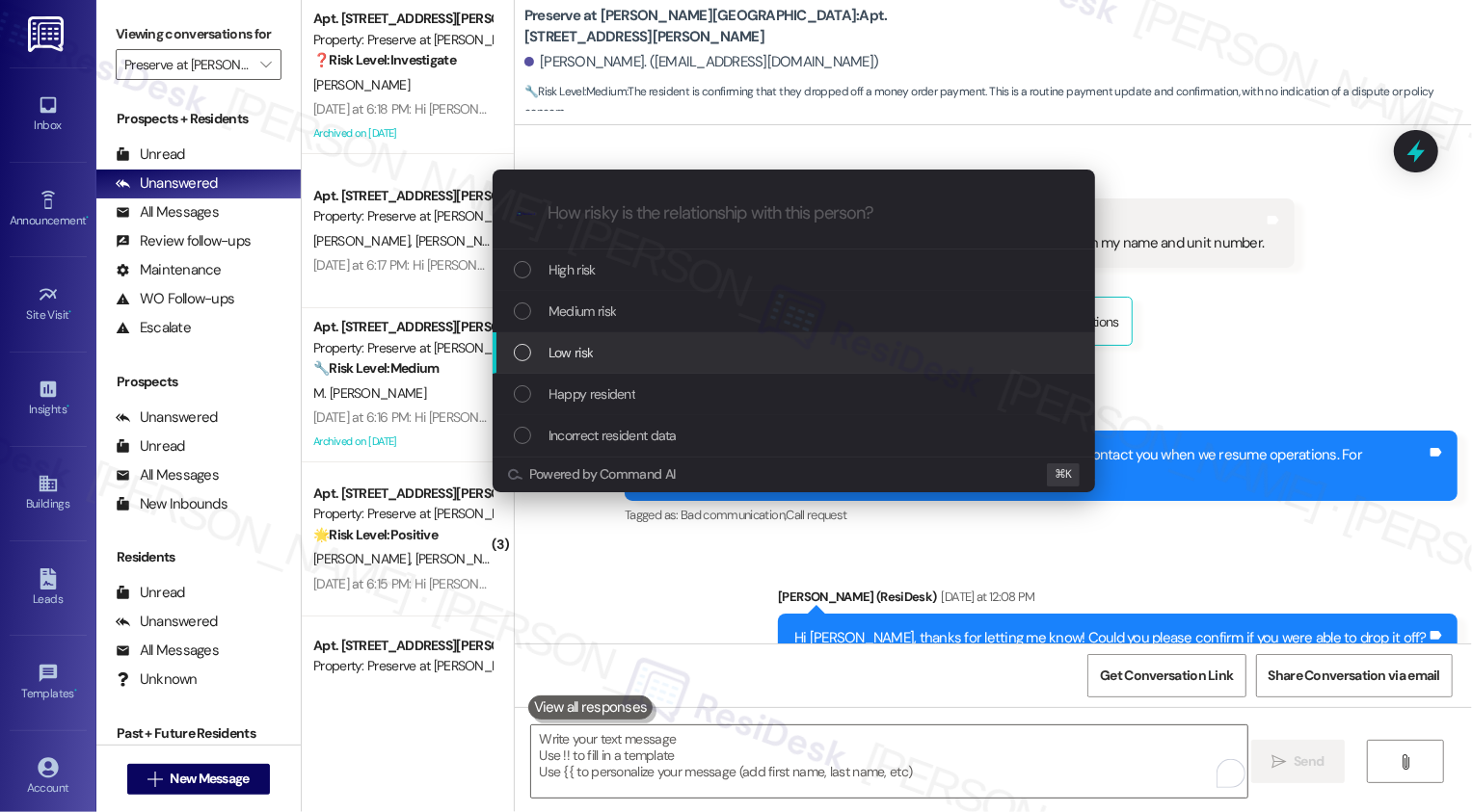
click at [606, 349] on div "Low risk" at bounding box center [795, 353] width 564 height 22
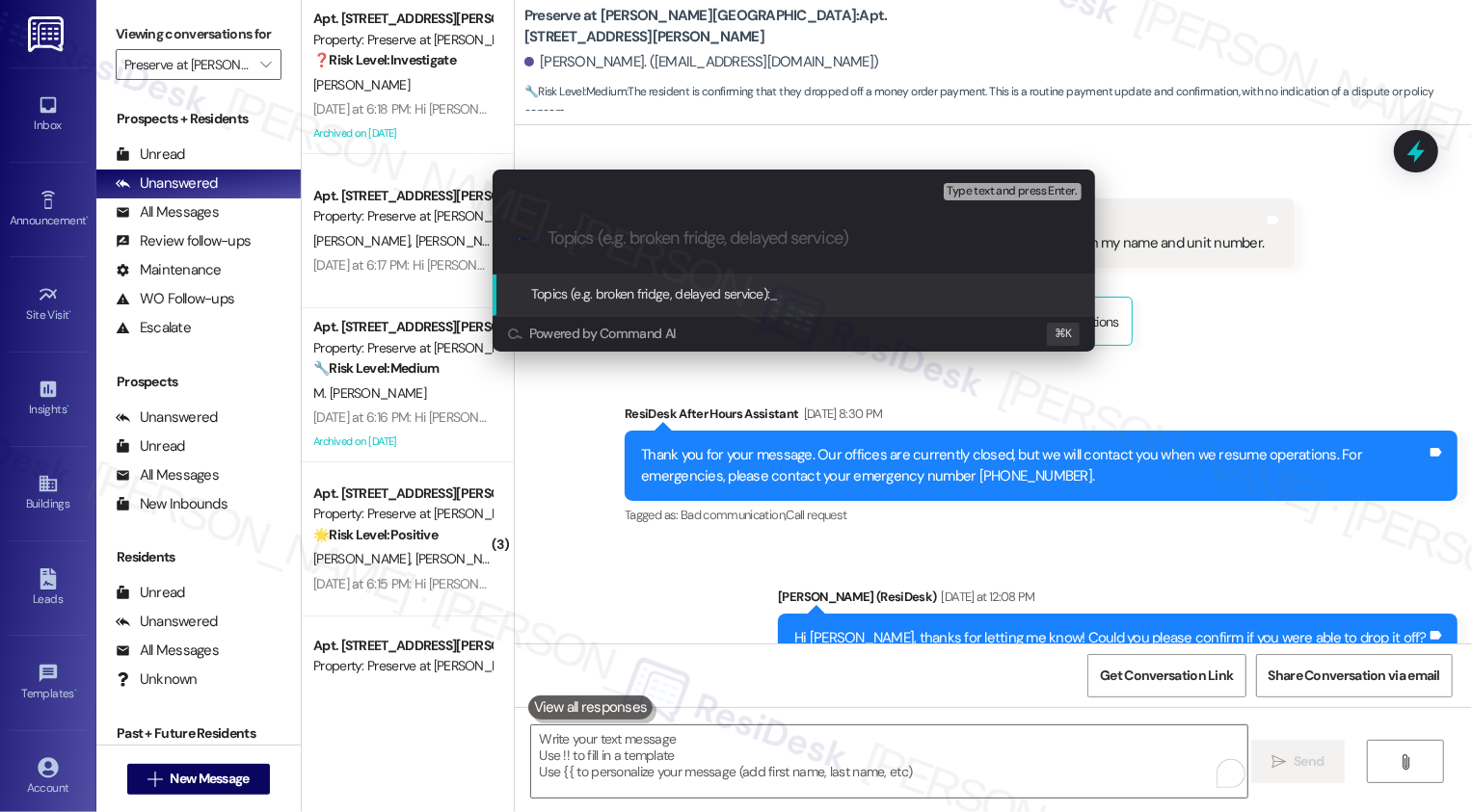
paste input "payment has been placed in the dropbox"
type input "payment has been placed in the dropbox"
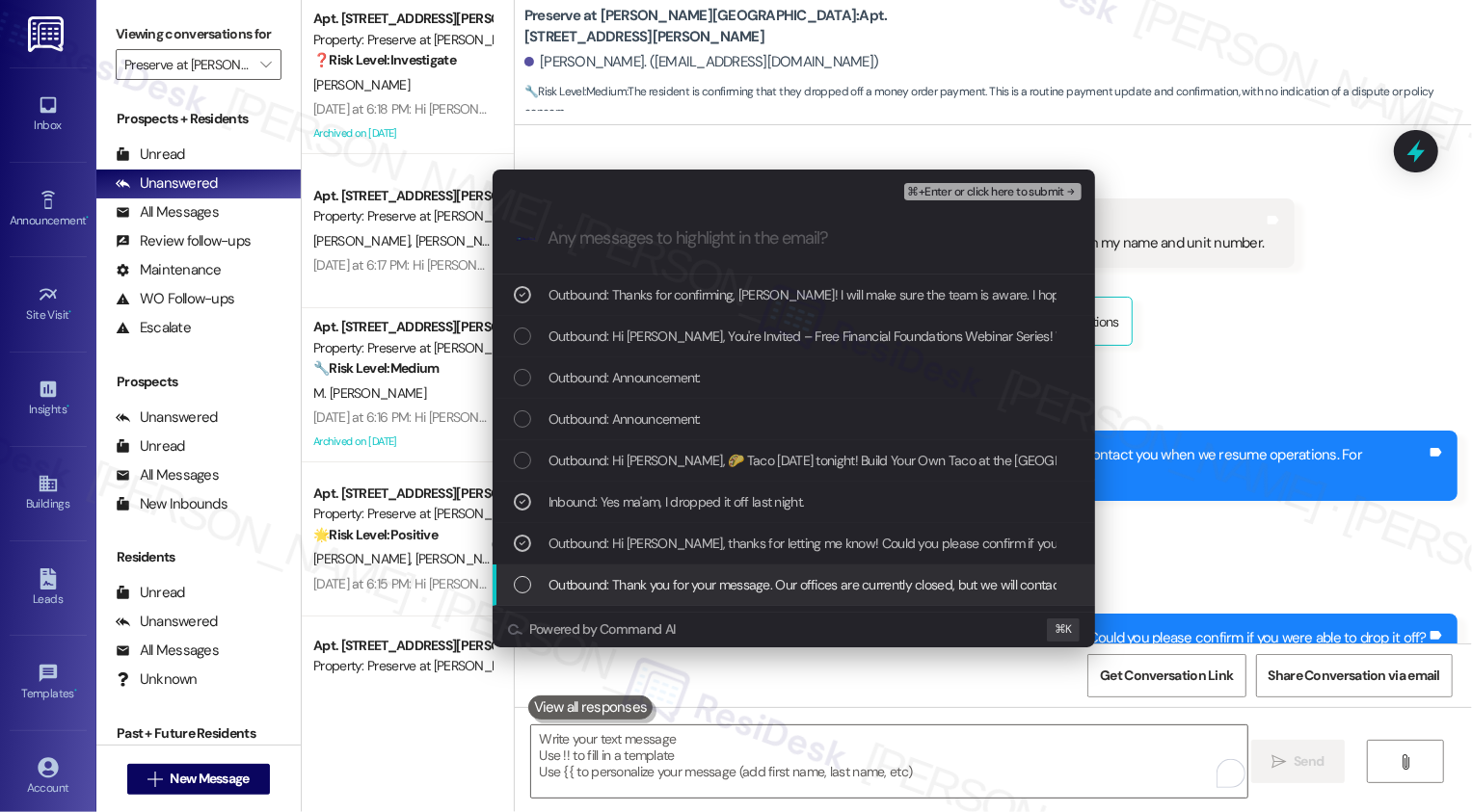
scroll to position [34, 0]
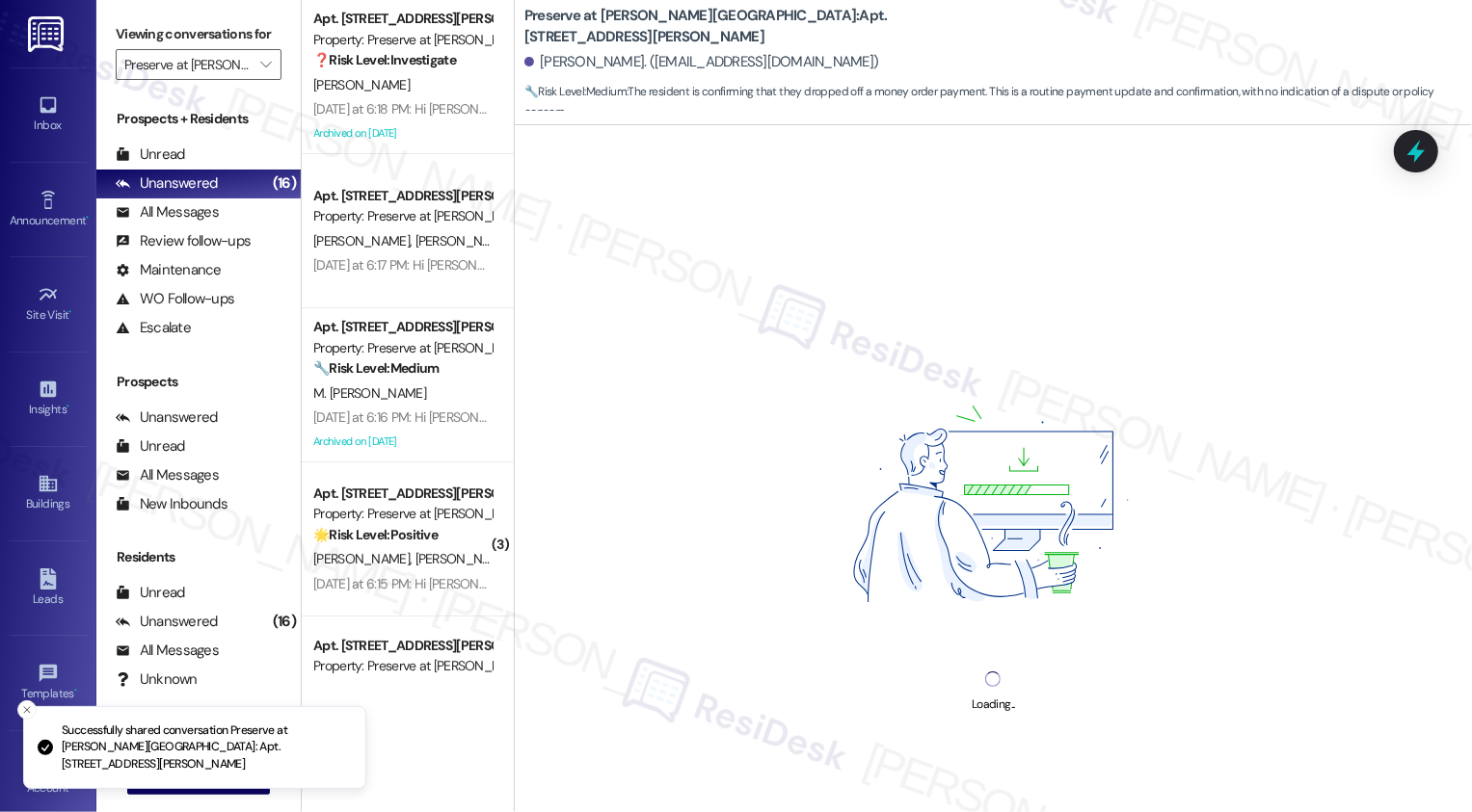
click at [375, 83] on div "[PERSON_NAME]" at bounding box center [403, 85] width 182 height 24
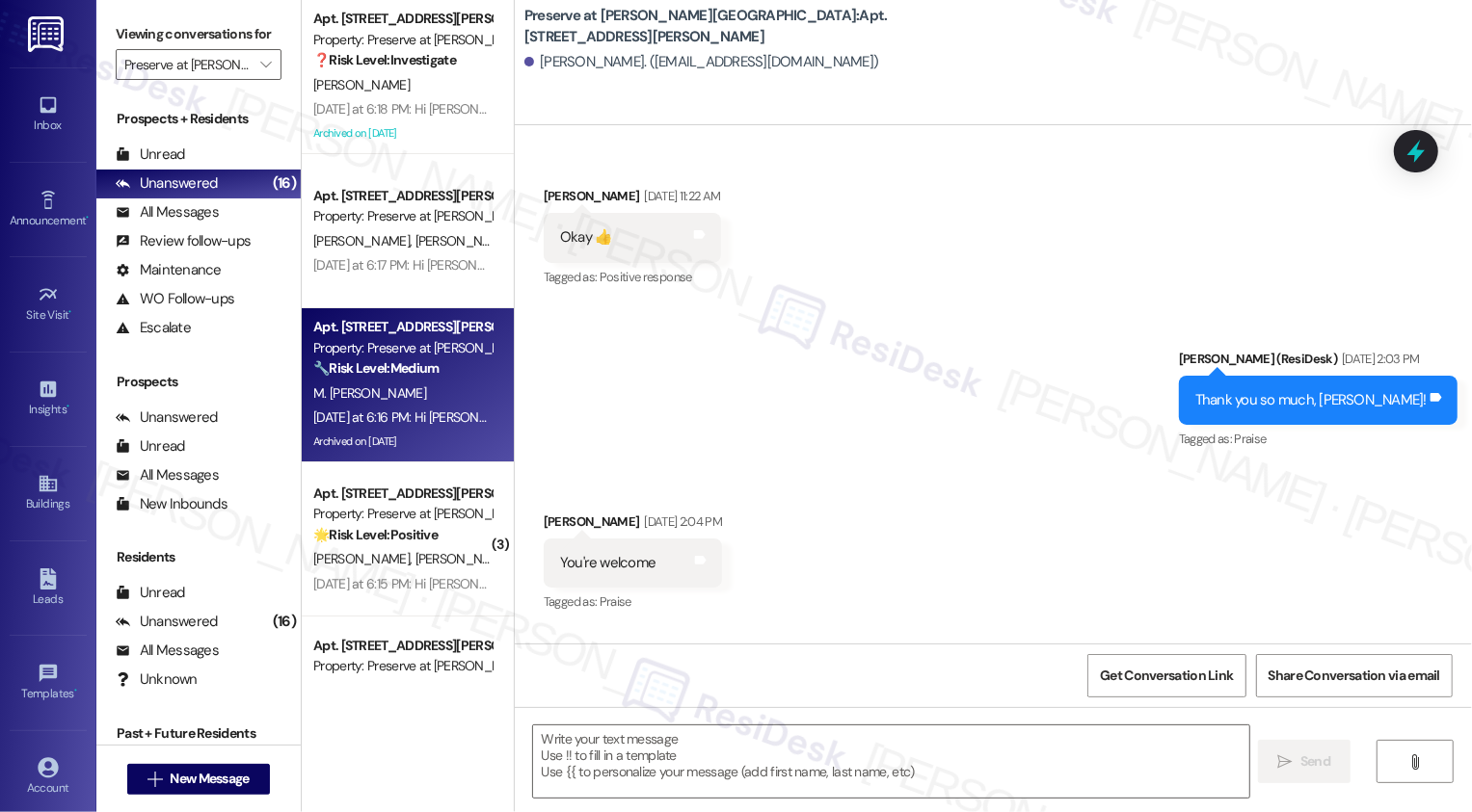
click at [448, 435] on div "Archived on [DATE]" at bounding box center [403, 442] width 182 height 24
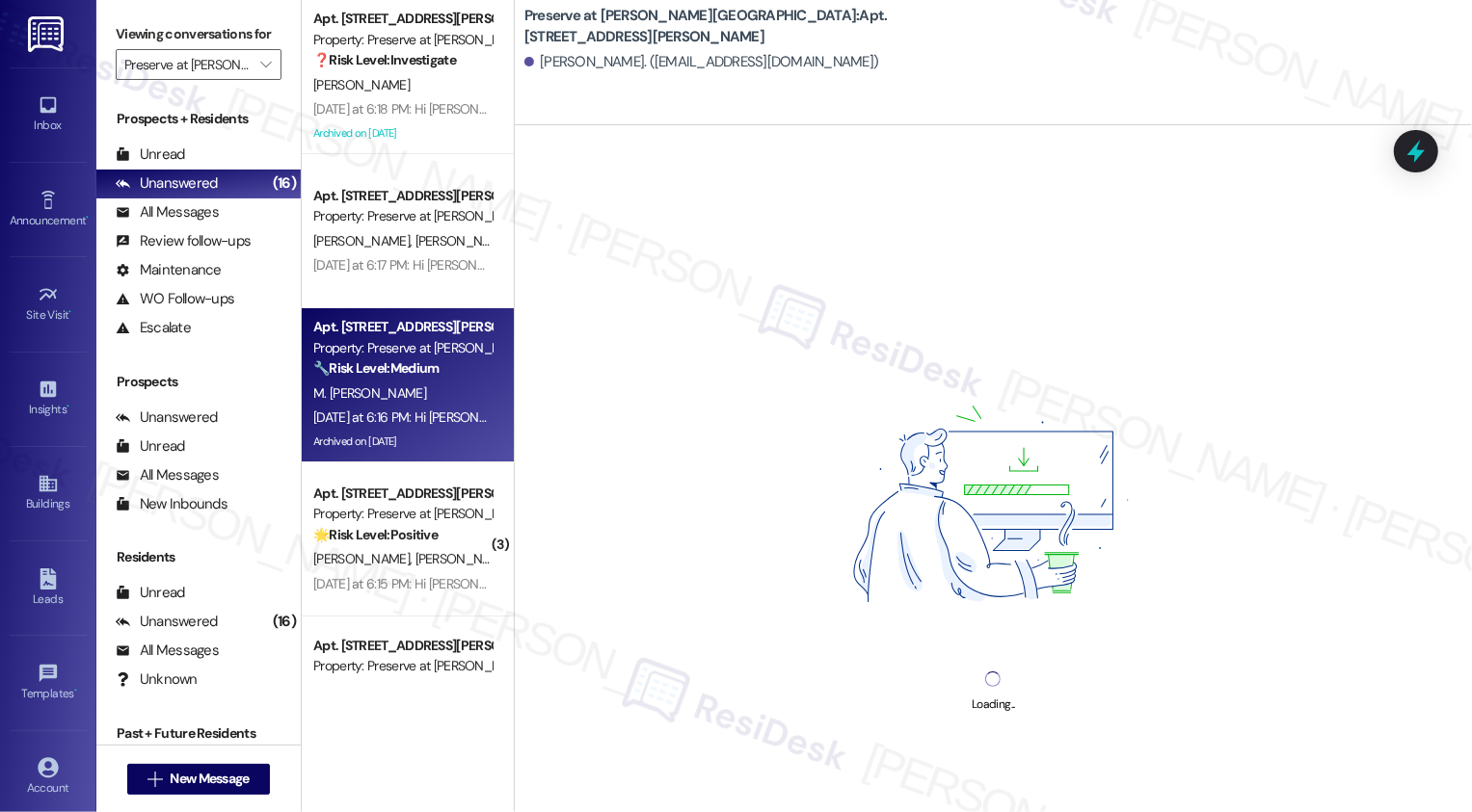
click at [448, 435] on div "Archived on [DATE]" at bounding box center [403, 442] width 182 height 24
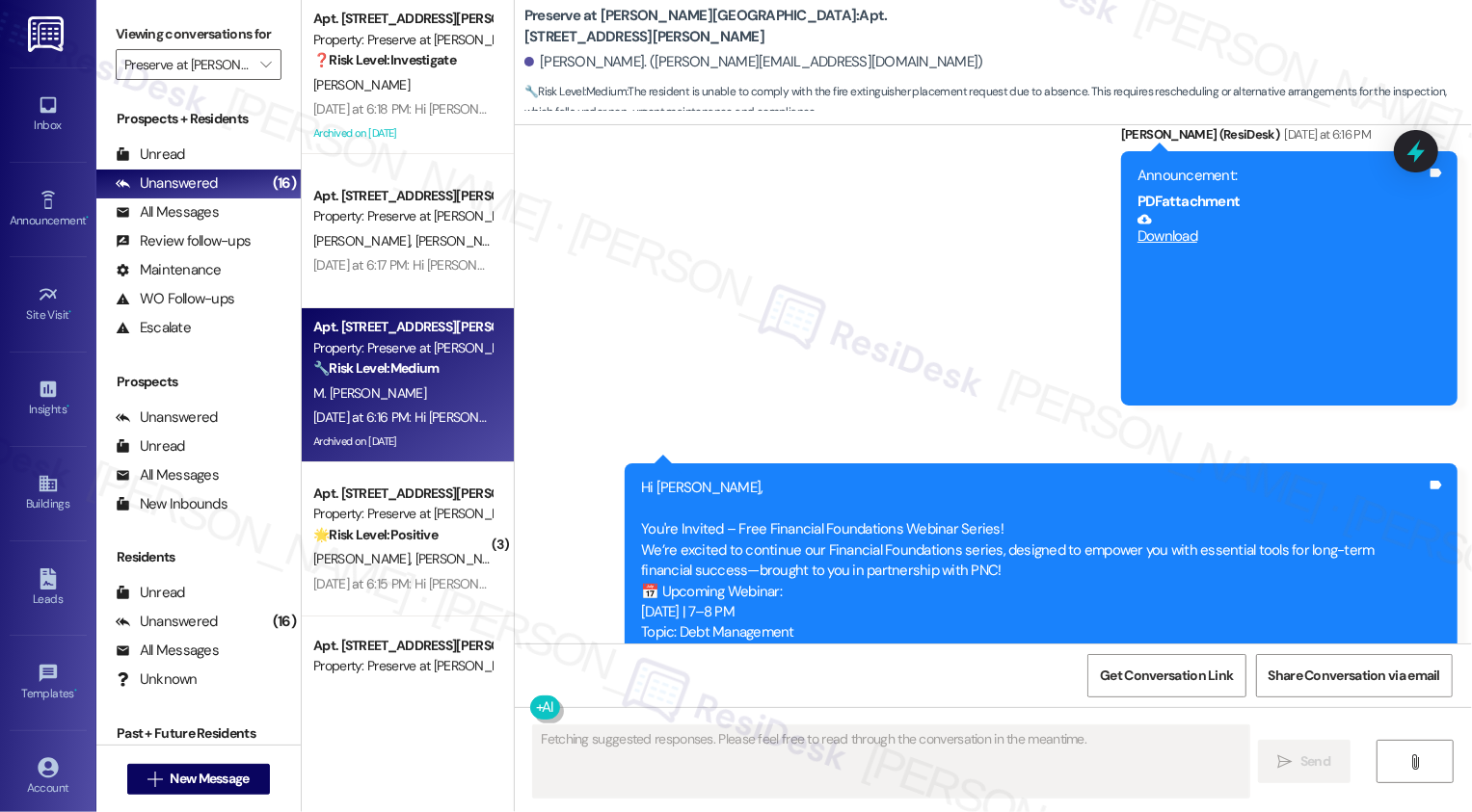
type textarea "Fetching suggested responses. Please feel free to read through the conversation…"
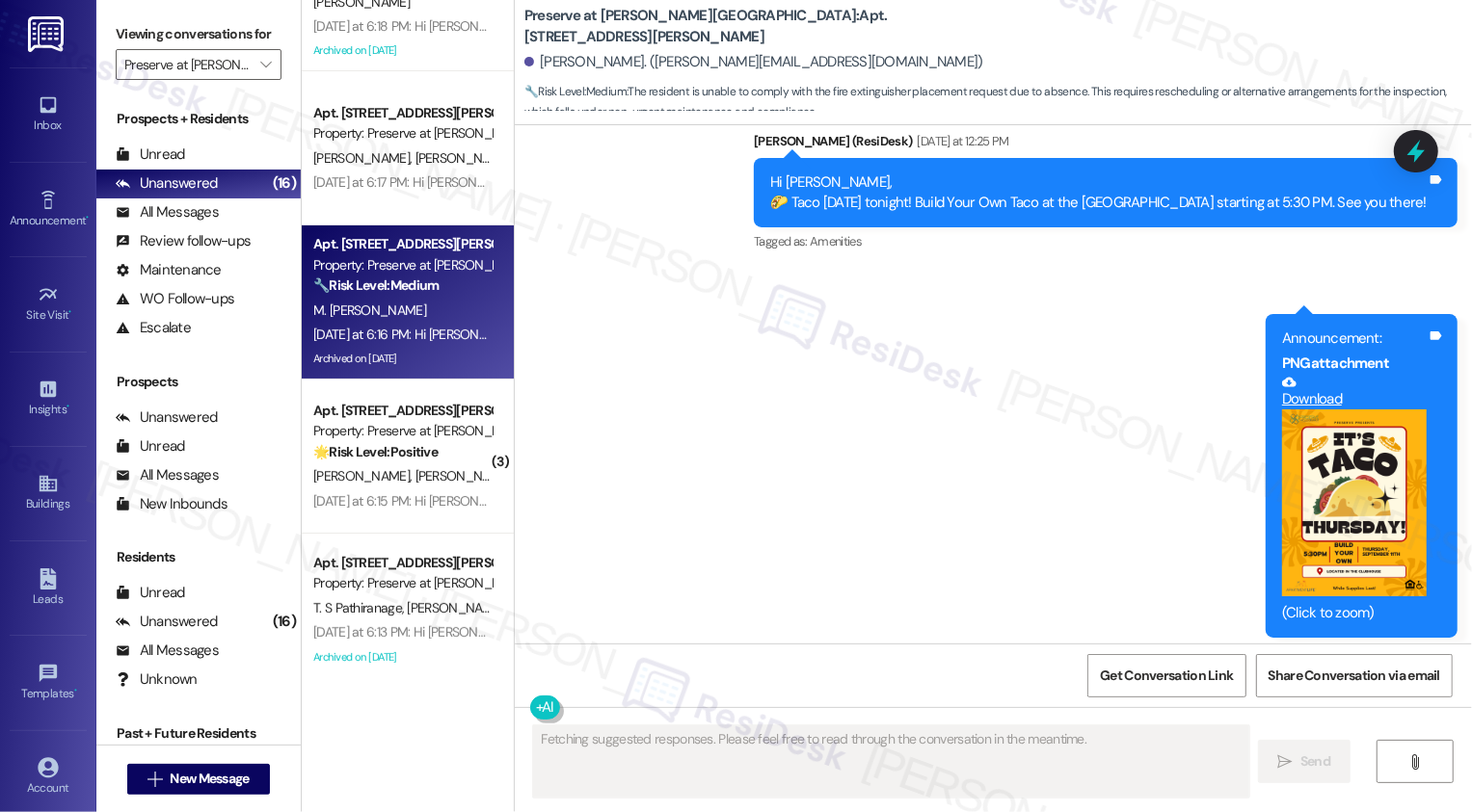
scroll to position [110, 0]
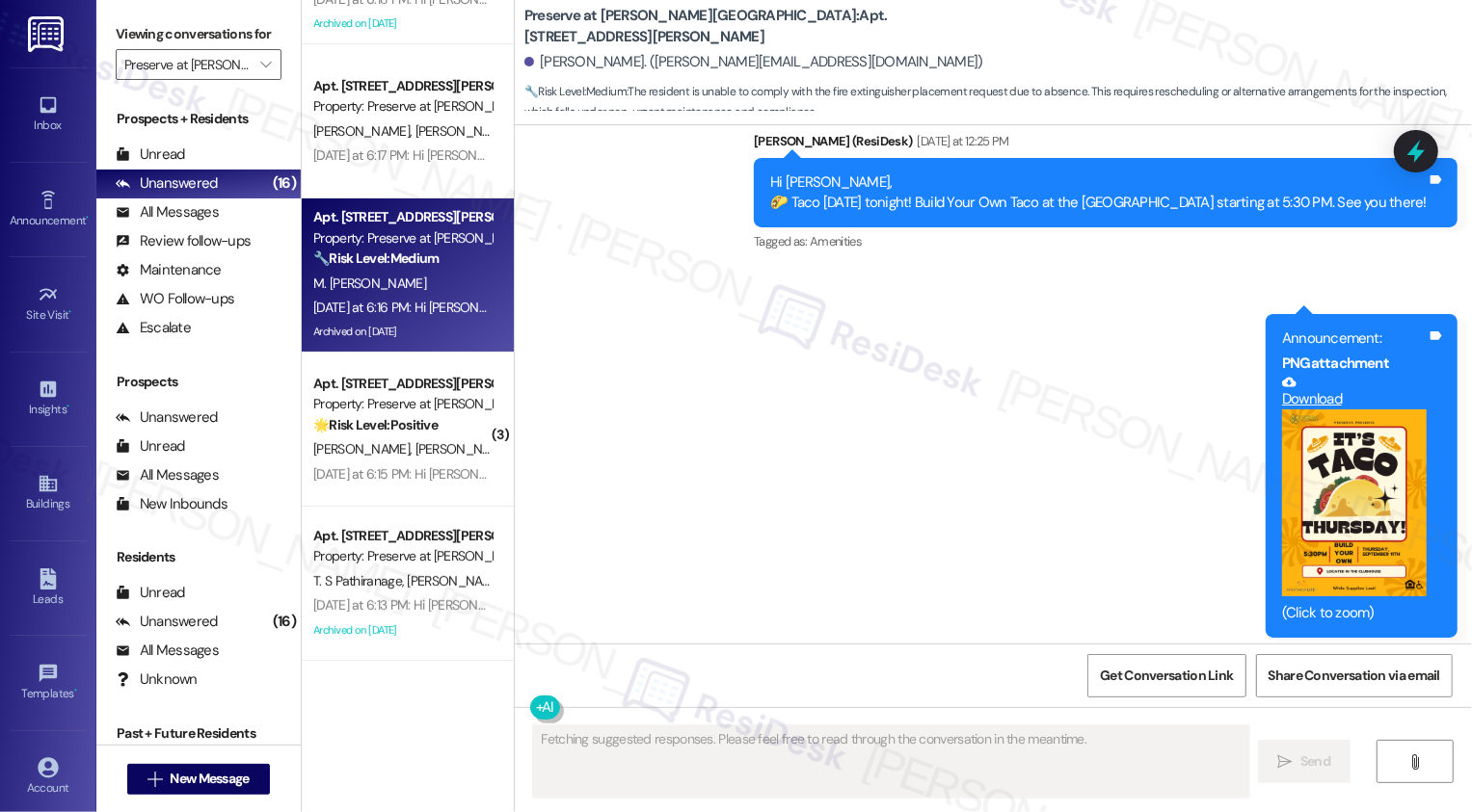
click at [426, 434] on div "🌟 Risk Level: Positive The resident initially reported a potential issue with t…" at bounding box center [403, 425] width 178 height 21
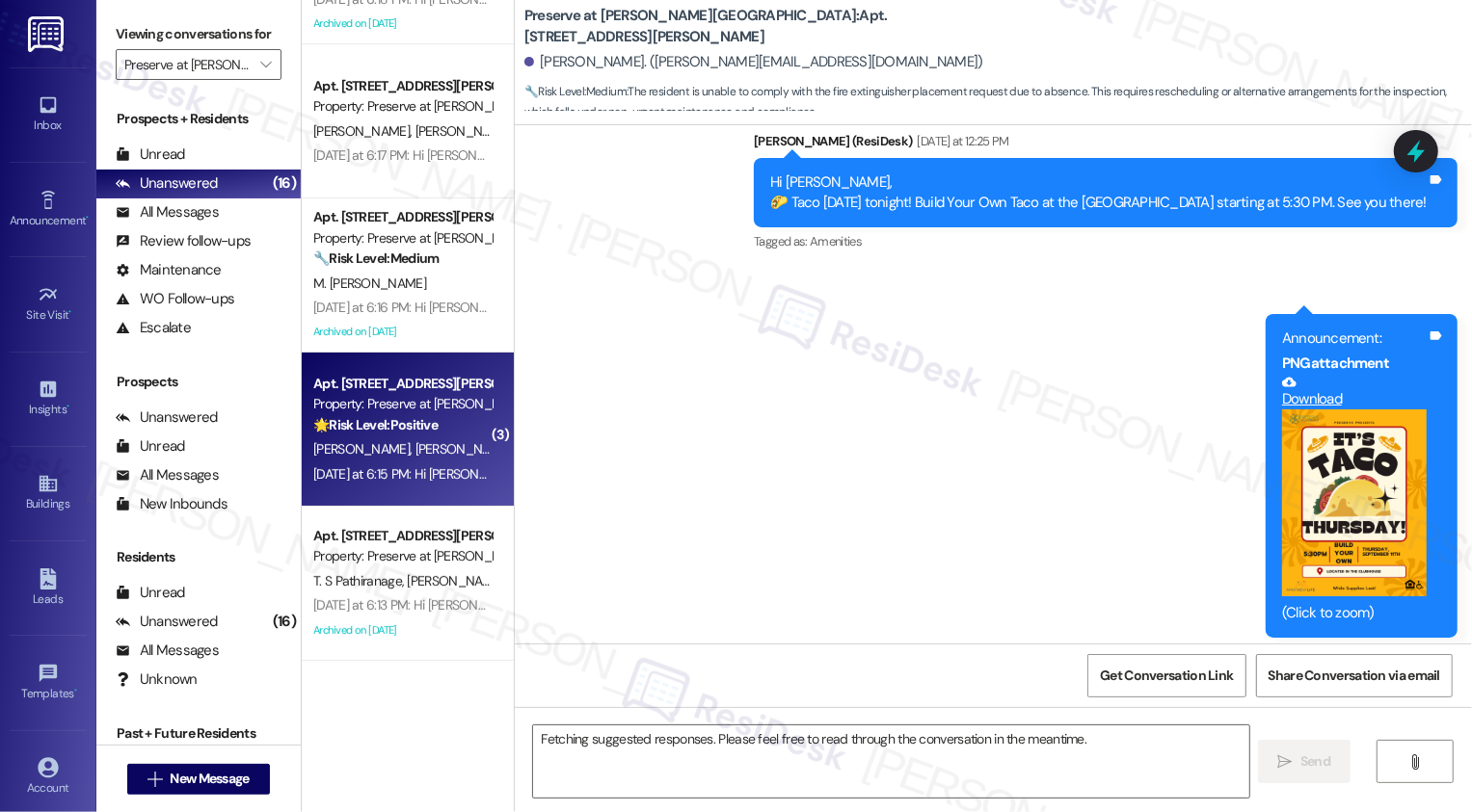
click at [426, 434] on div "🌟 Risk Level: Positive The resident initially reported a potential issue with t…" at bounding box center [403, 425] width 178 height 21
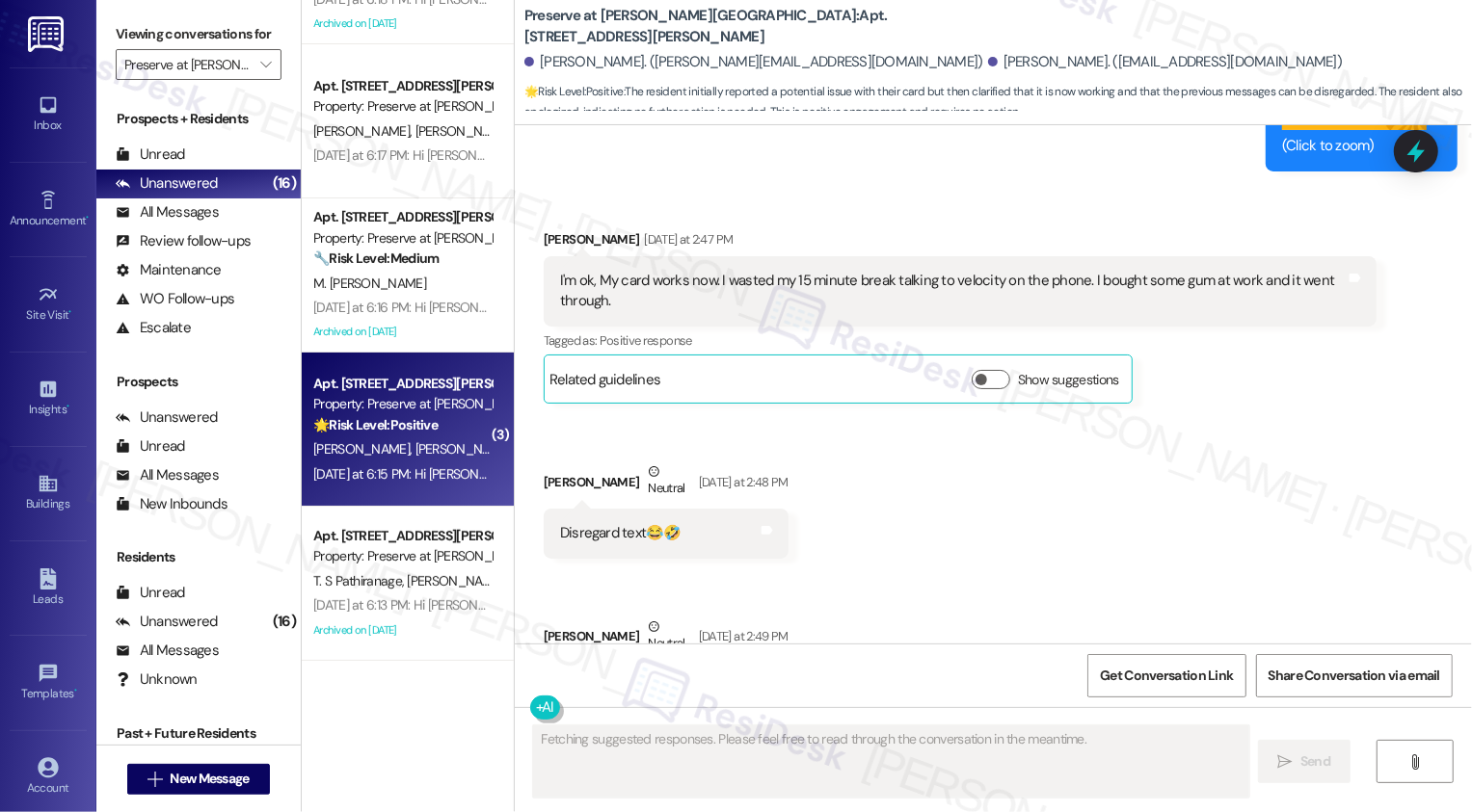
scroll to position [15822, 0]
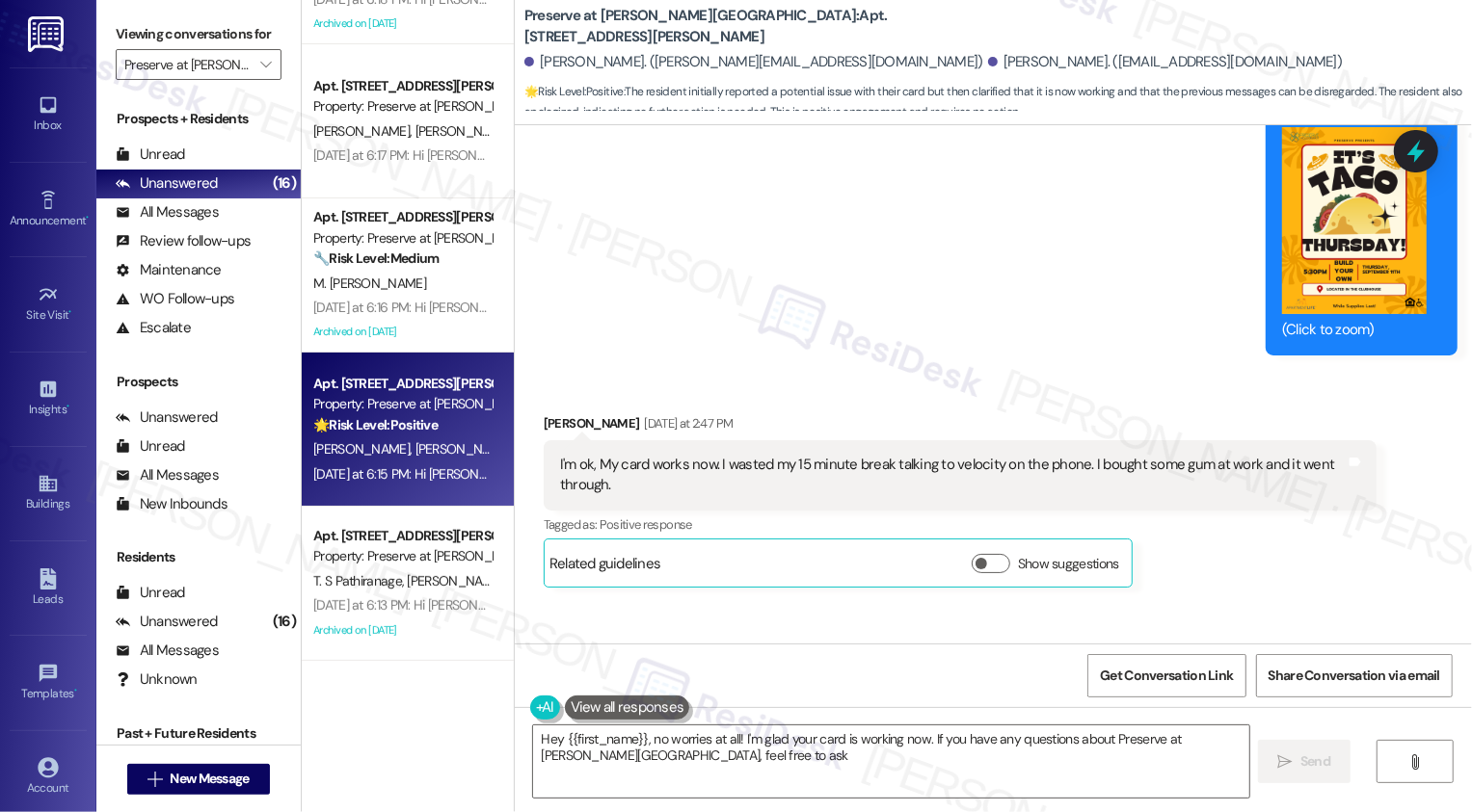
type textarea "Hey {{first_name}}, no worries at all! I'm glad your card is working now. If yo…"
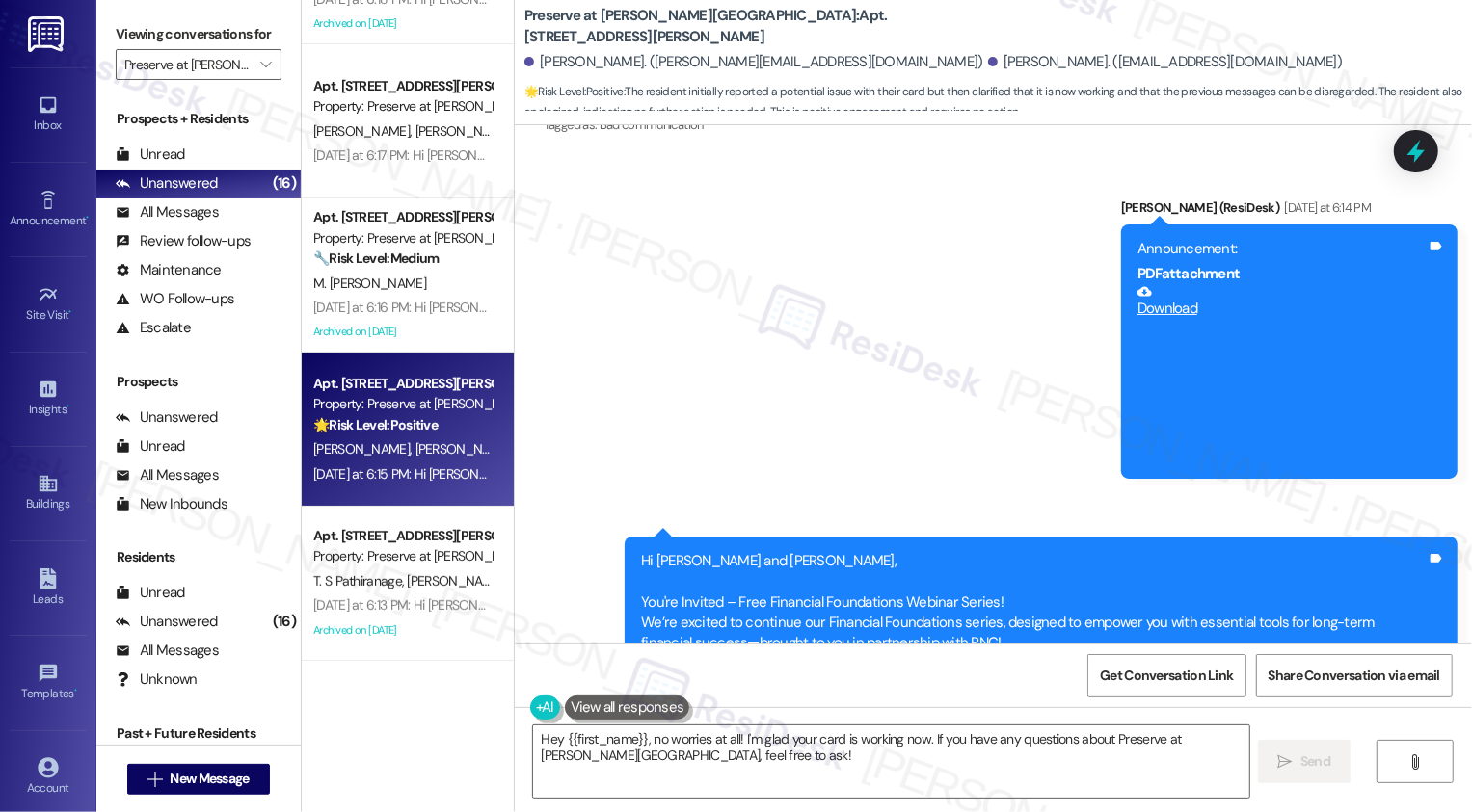
scroll to position [16811, 0]
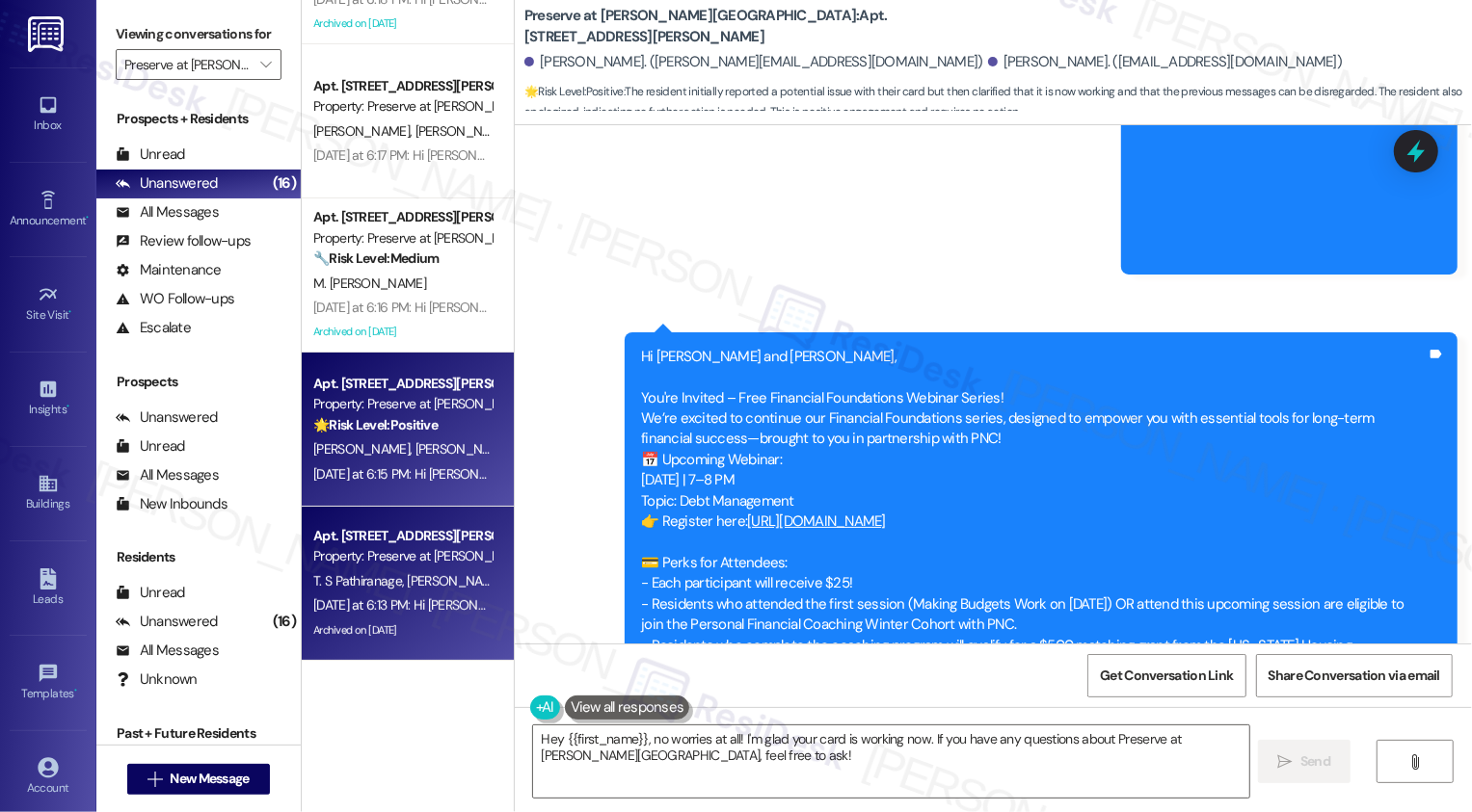
click at [404, 562] on div "Property: Preserve at [PERSON_NAME][GEOGRAPHIC_DATA]" at bounding box center [403, 556] width 178 height 21
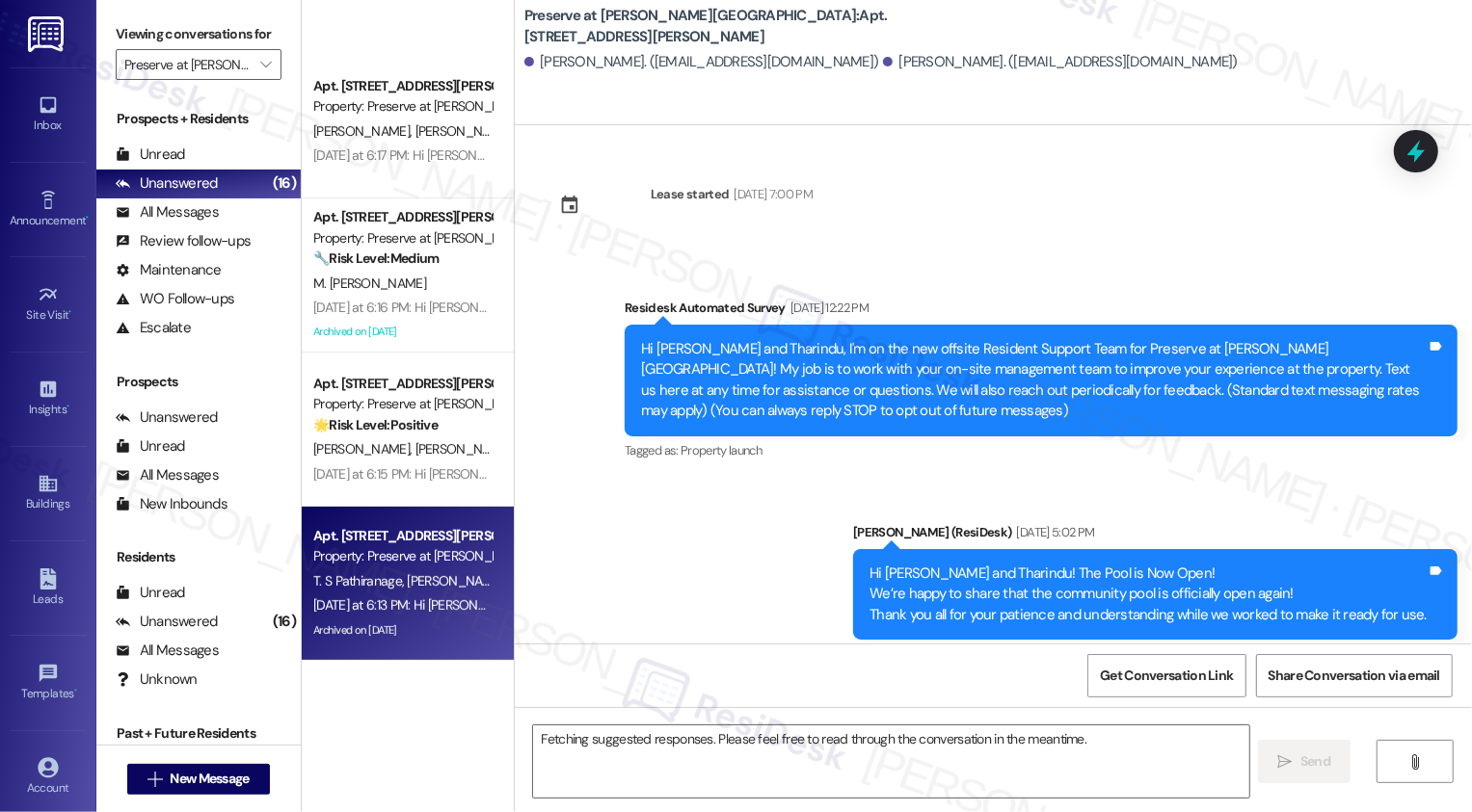
scroll to position [374, 0]
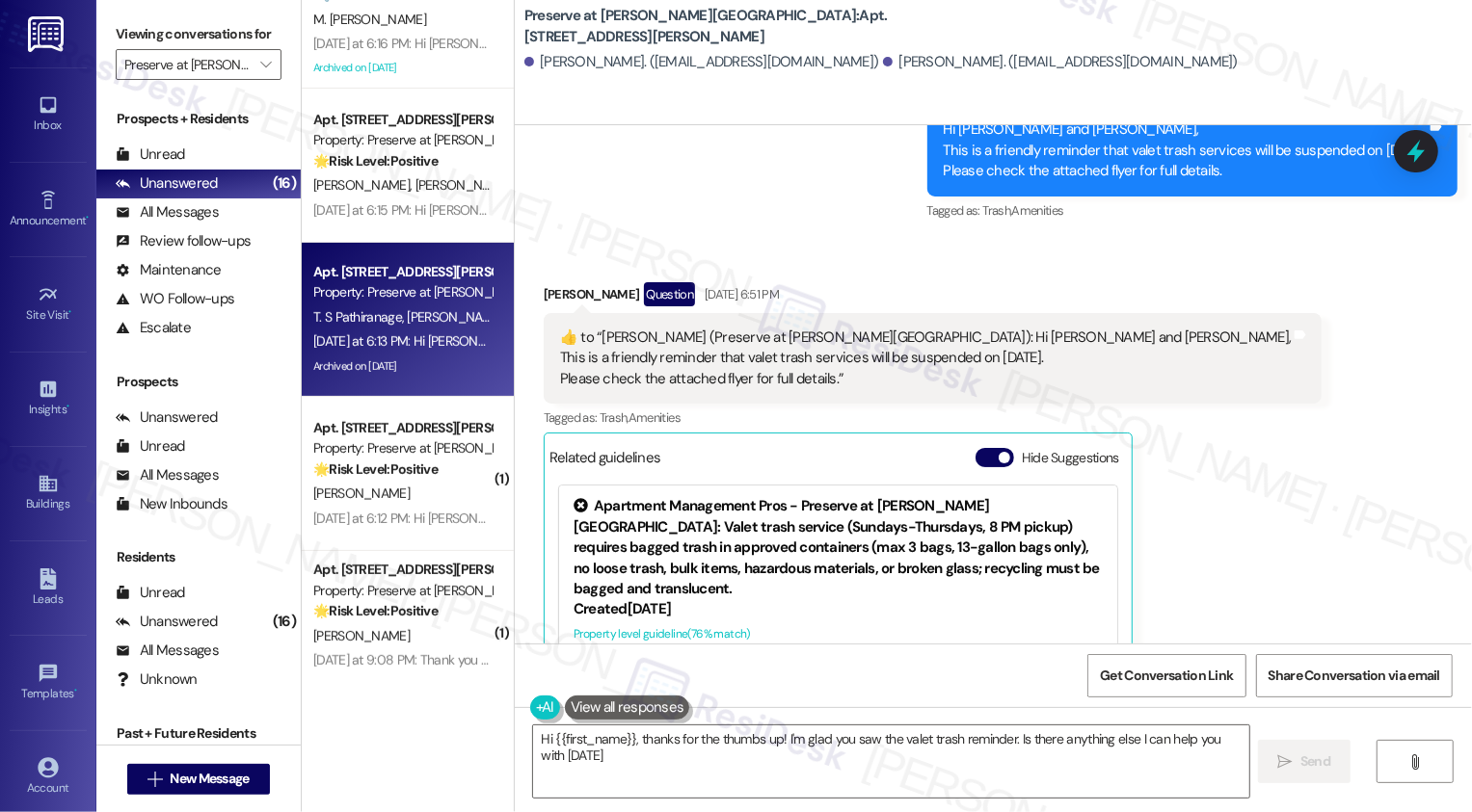
type textarea "Hi {{first_name}}, thanks for the thumbs up! I'm glad you saw the valet trash r…"
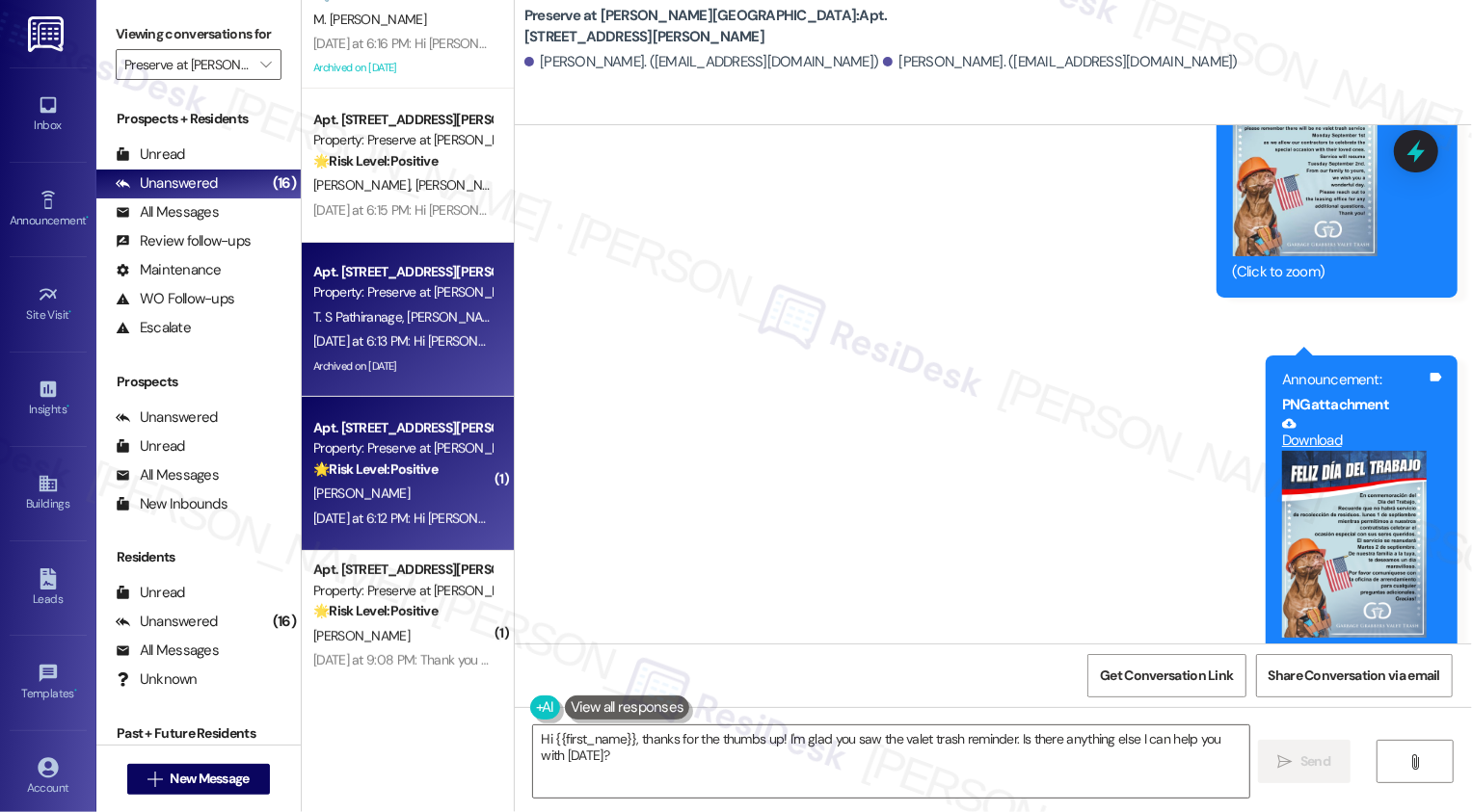
scroll to position [12156, 0]
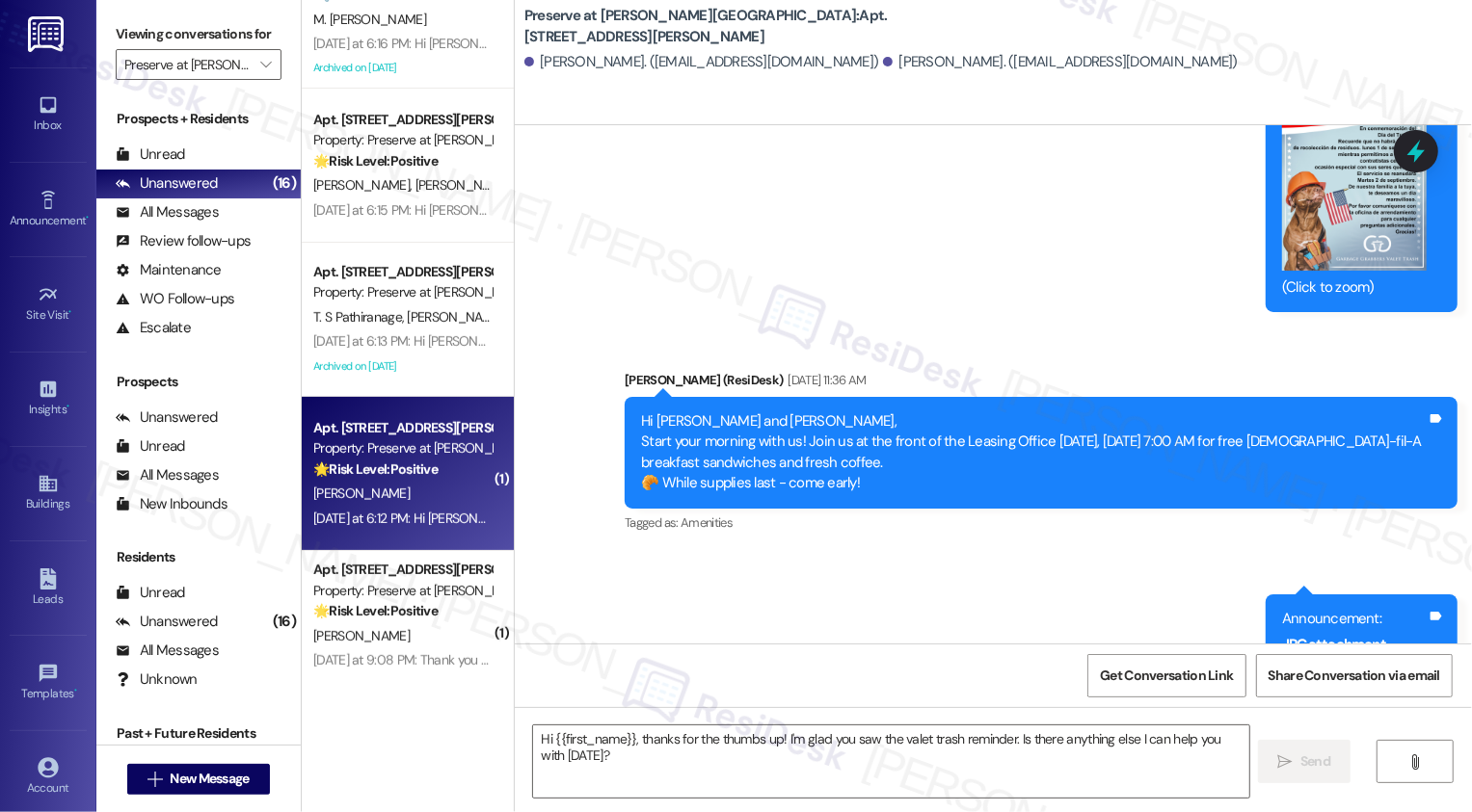
type textarea "Fetching suggested responses. Please feel free to read through the conversation…"
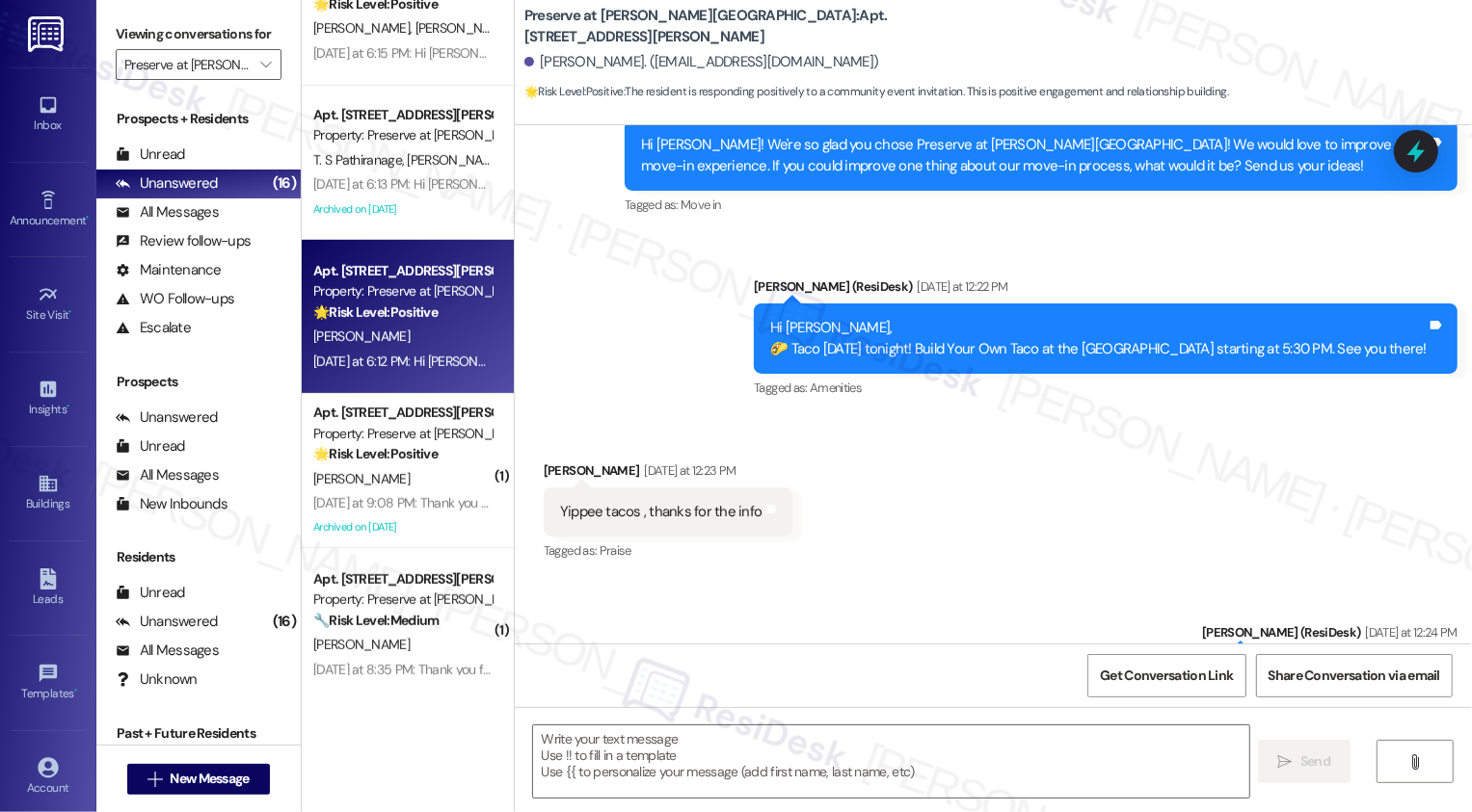
scroll to position [561, 0]
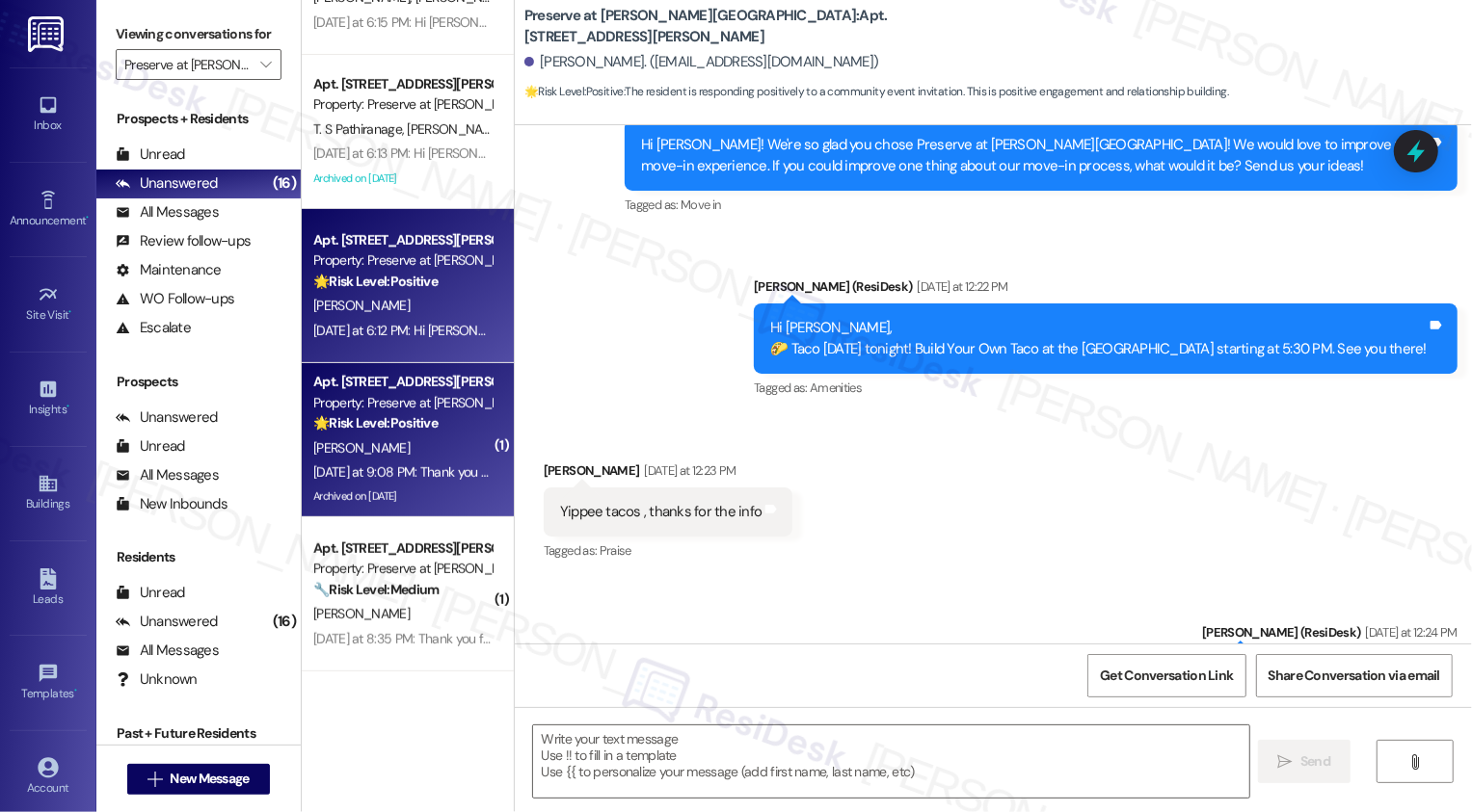
click at [373, 399] on div "Property: Preserve at [PERSON_NAME][GEOGRAPHIC_DATA]" at bounding box center [403, 403] width 178 height 21
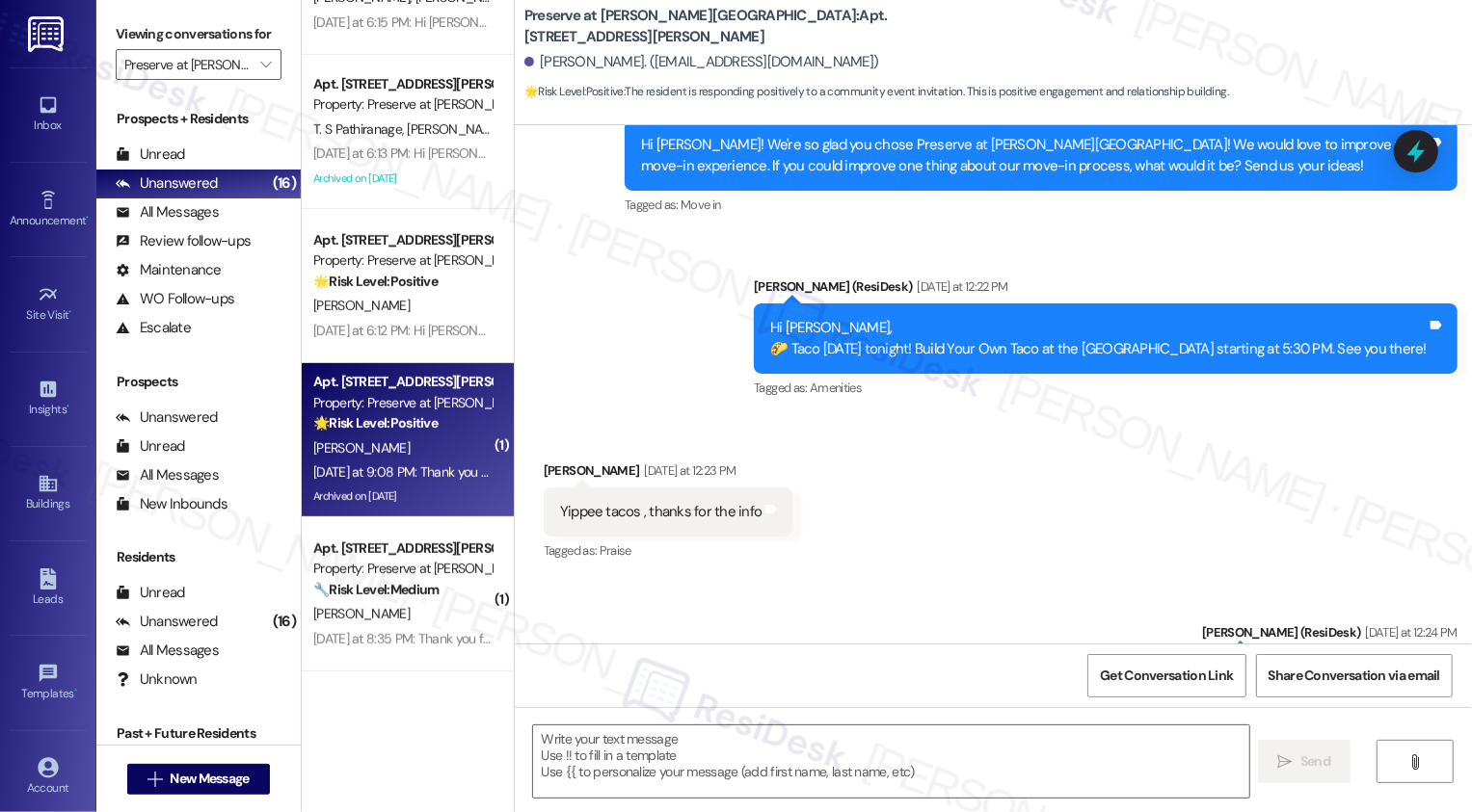
click at [373, 399] on div "Property: Preserve at [PERSON_NAME][GEOGRAPHIC_DATA]" at bounding box center [403, 403] width 178 height 21
type textarea "Fetching suggested responses. Please feel free to read through the conversation…"
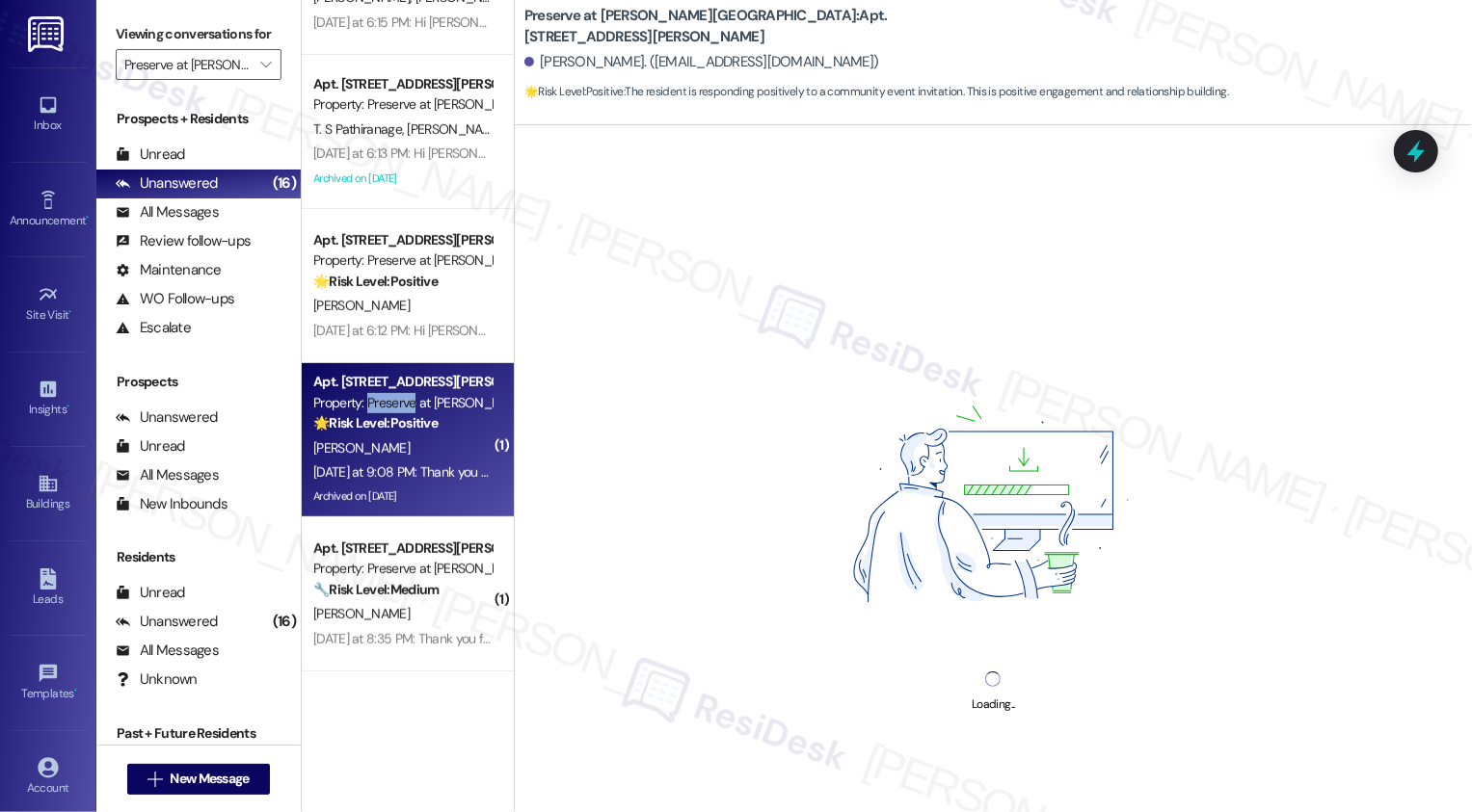
click at [373, 399] on div "Property: Preserve at [PERSON_NAME][GEOGRAPHIC_DATA]" at bounding box center [403, 403] width 178 height 21
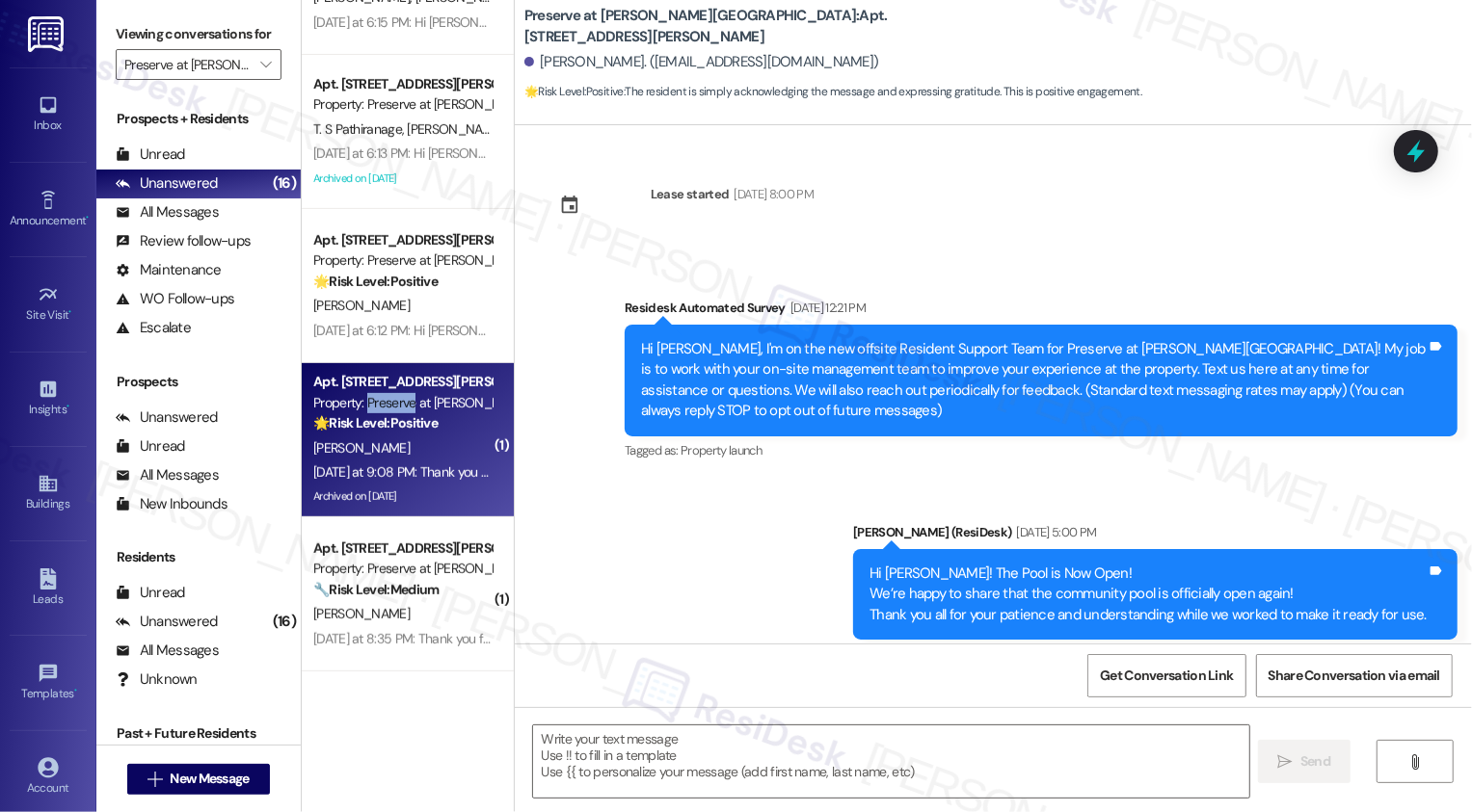
click at [373, 399] on div "Property: Preserve at [PERSON_NAME][GEOGRAPHIC_DATA]" at bounding box center [403, 403] width 178 height 21
type textarea "Fetching suggested responses. Please feel free to read through the conversation…"
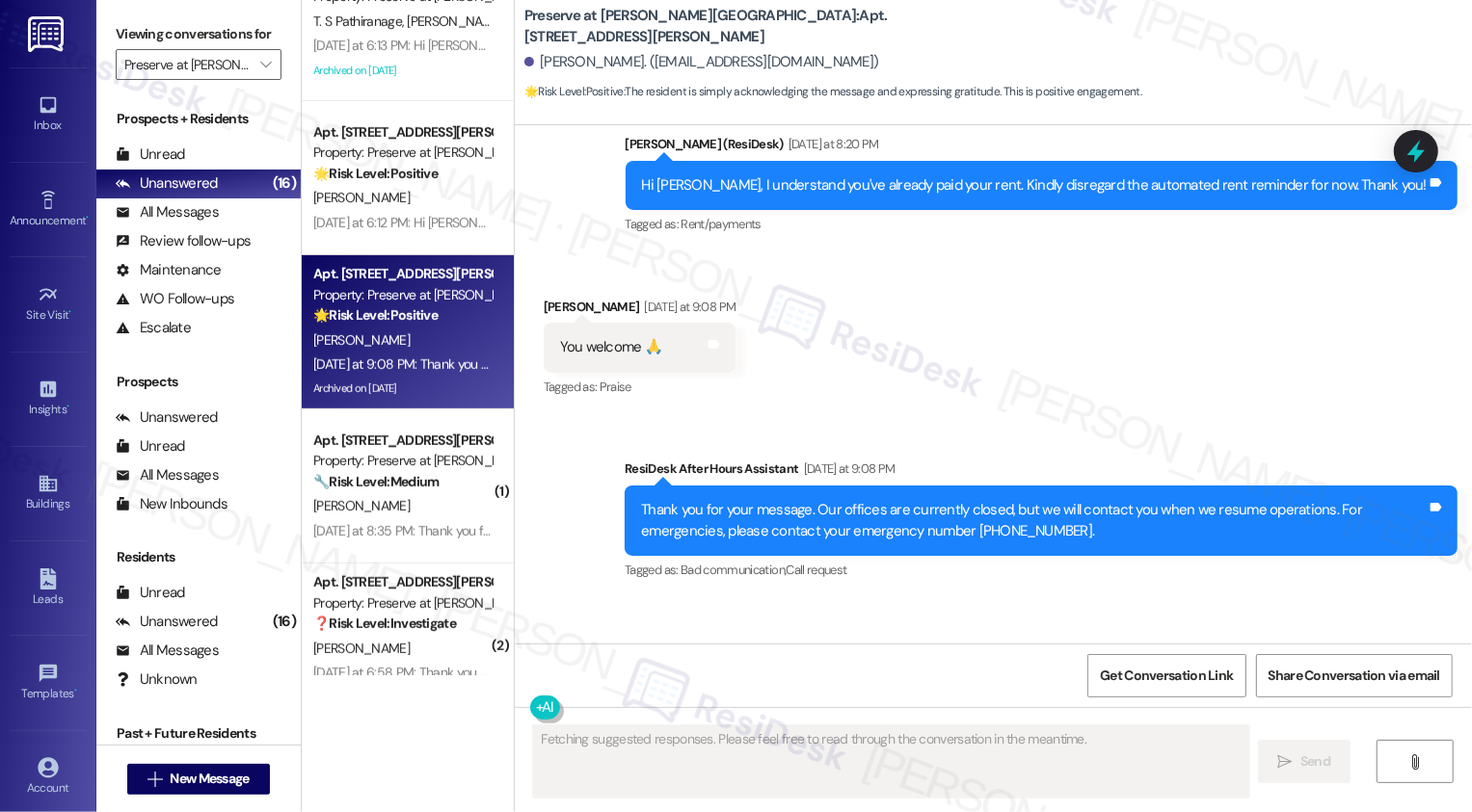
scroll to position [27117, 0]
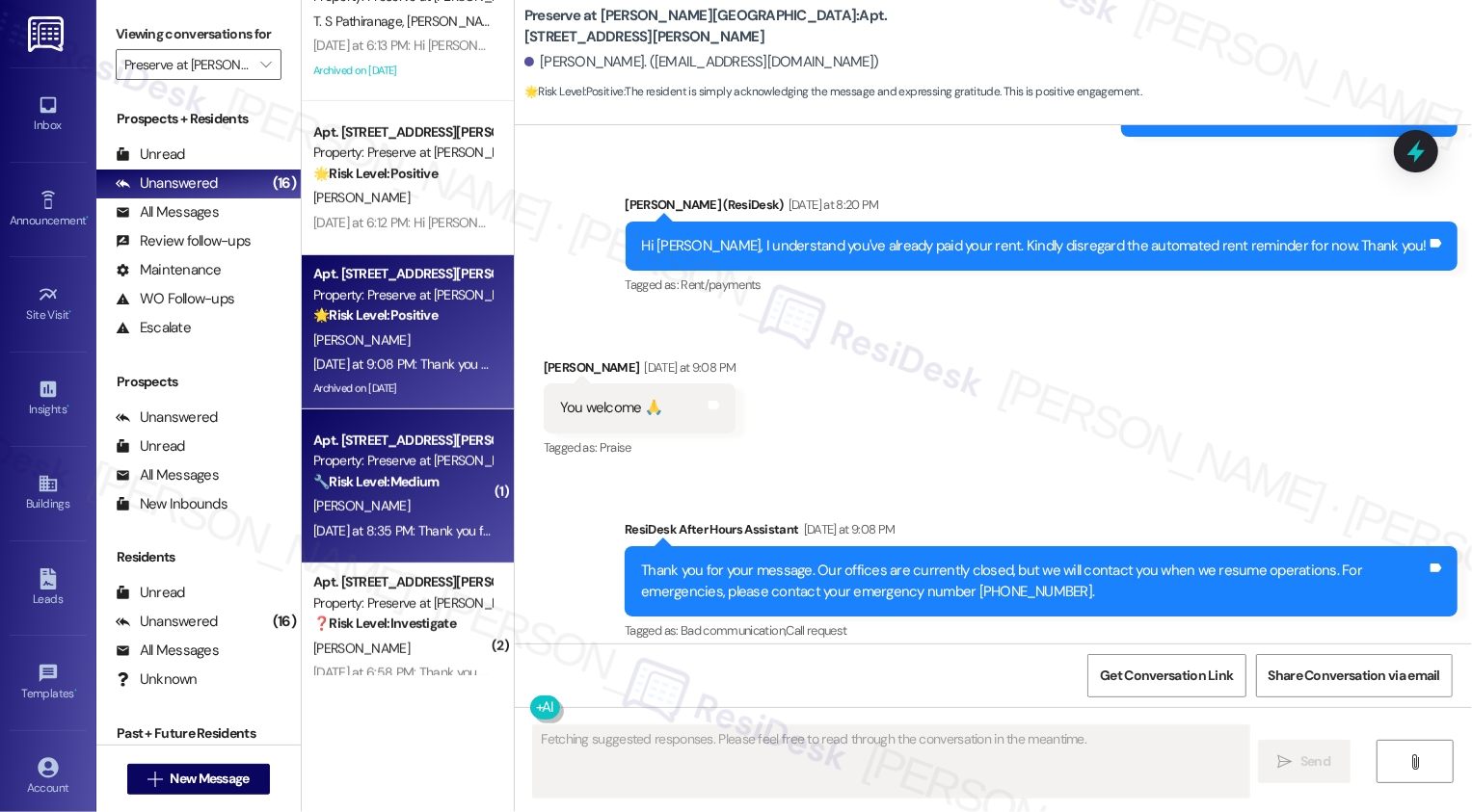
click at [385, 491] on strong "🔧 Risk Level: Medium" at bounding box center [376, 482] width 125 height 18
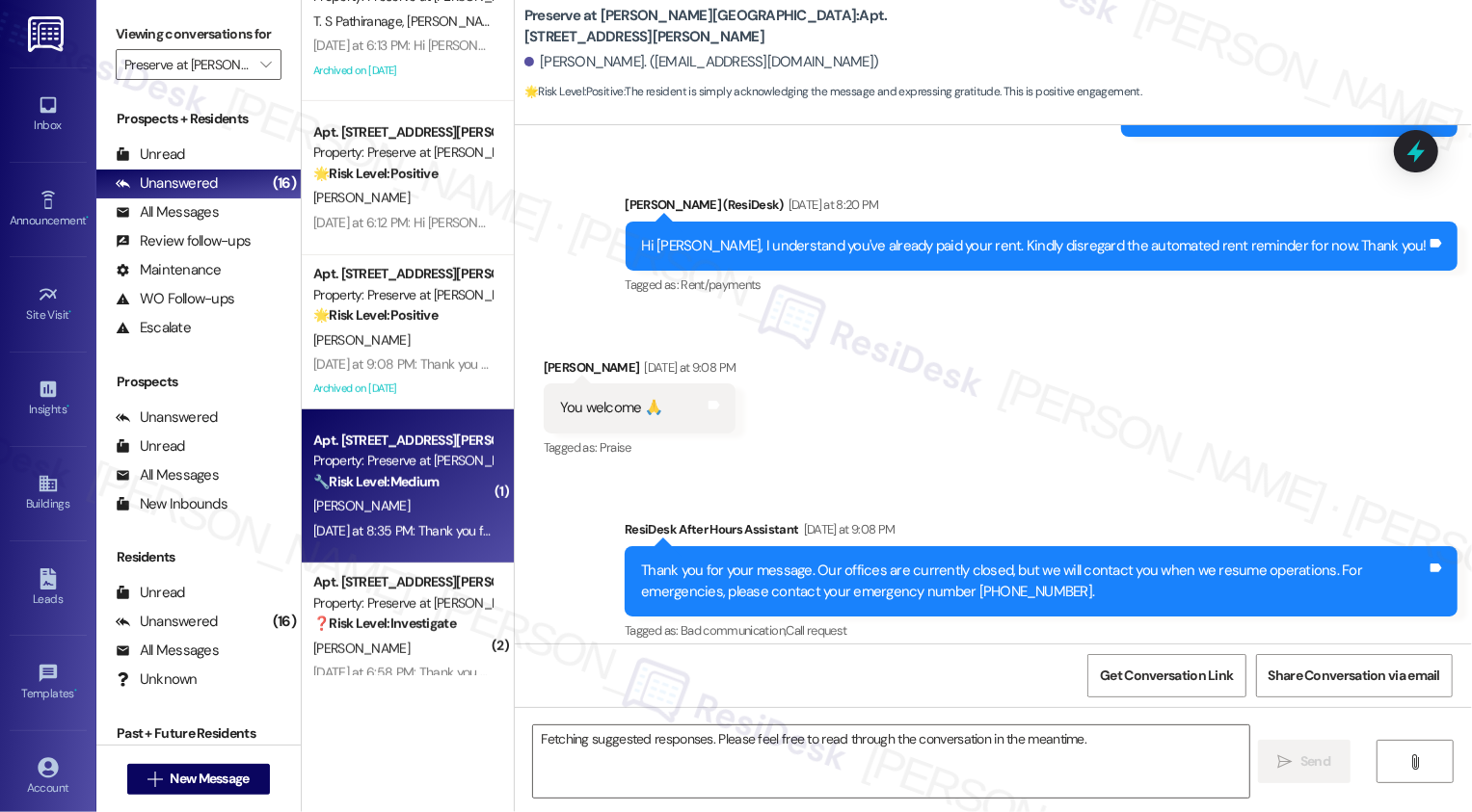
click at [385, 491] on strong "🔧 Risk Level: Medium" at bounding box center [376, 482] width 125 height 18
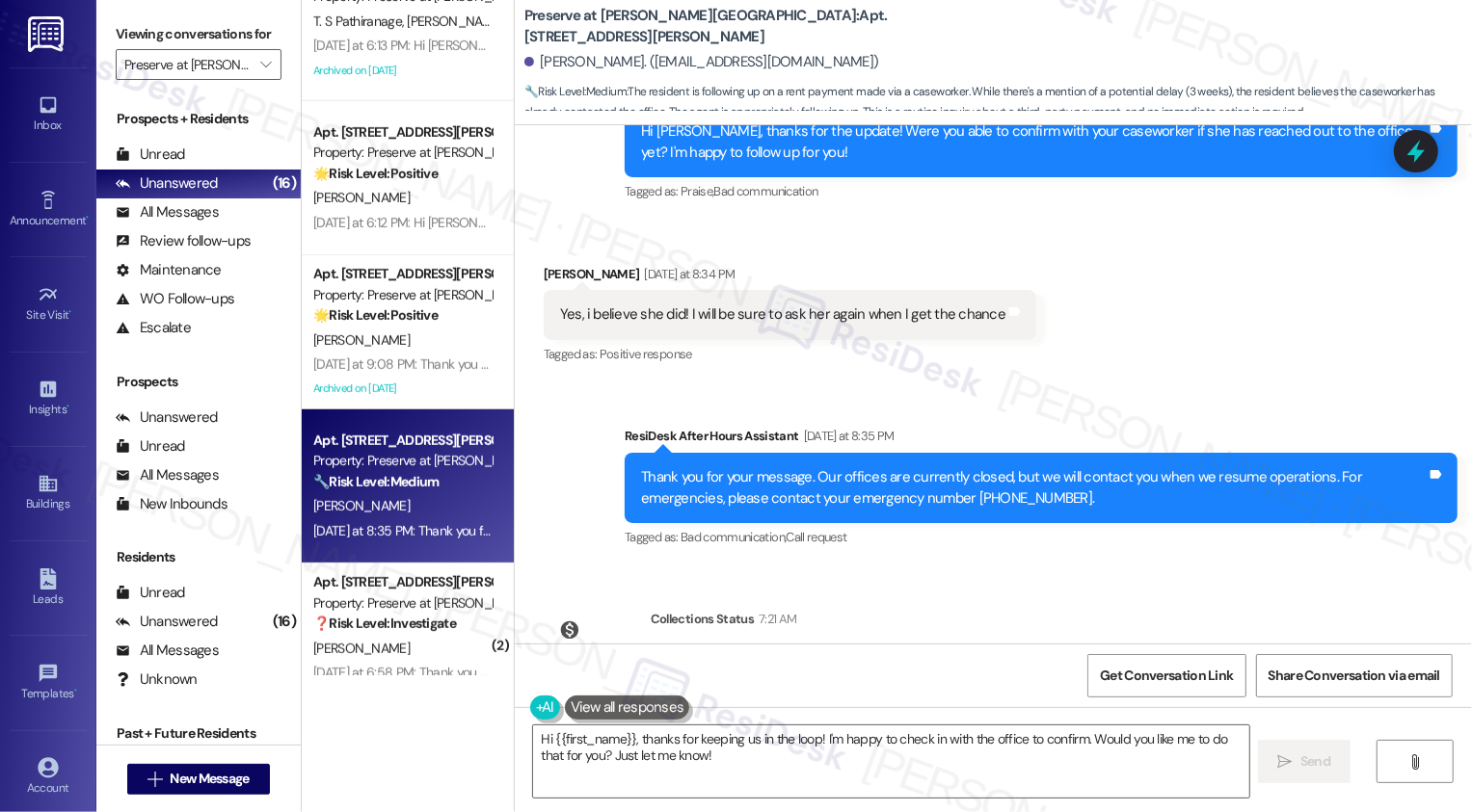
scroll to position [17213, 0]
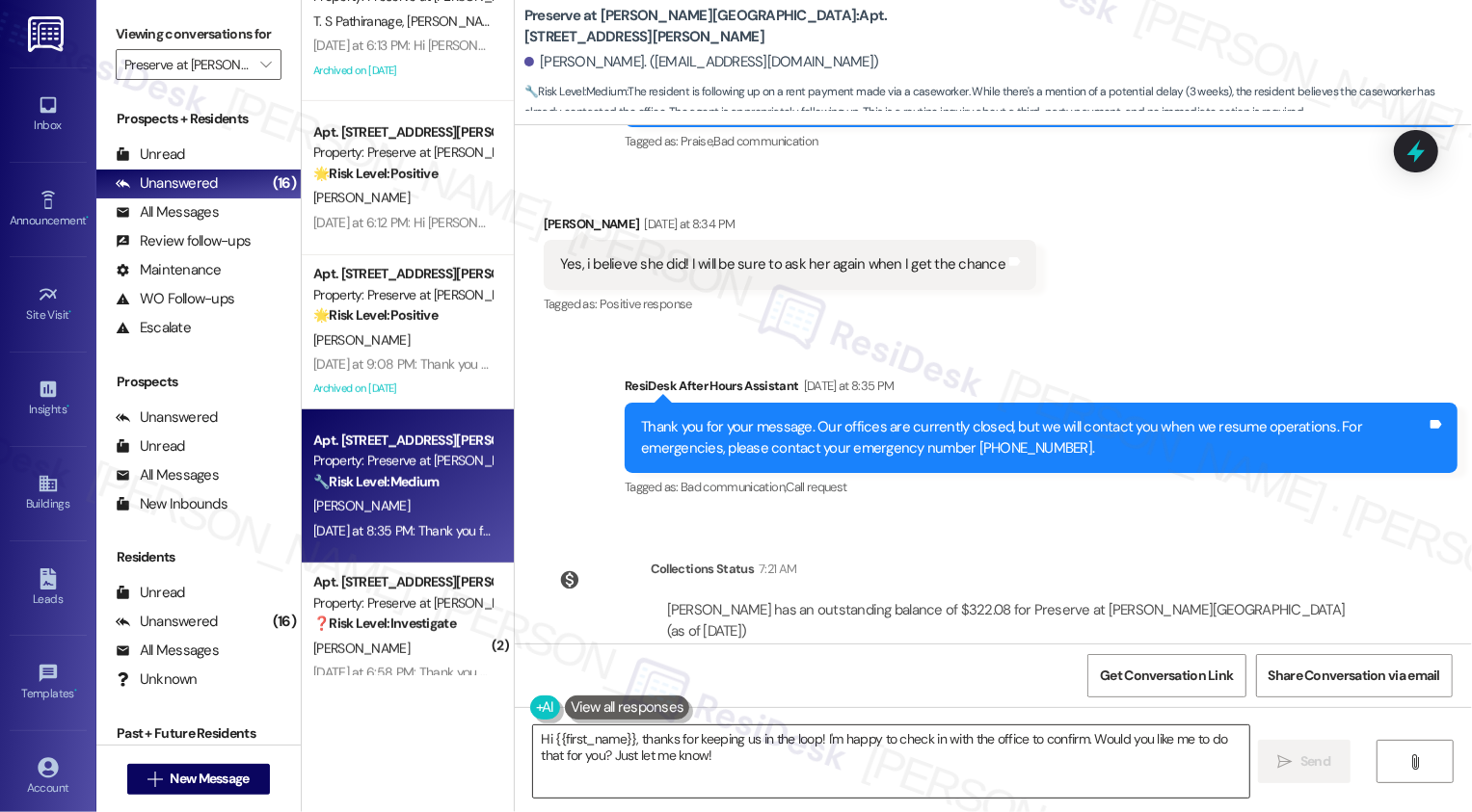
click at [797, 741] on textarea "Hi {{first_name}}, thanks for keeping us in the loop! I'm happy to check in wit…" at bounding box center [891, 761] width 716 height 72
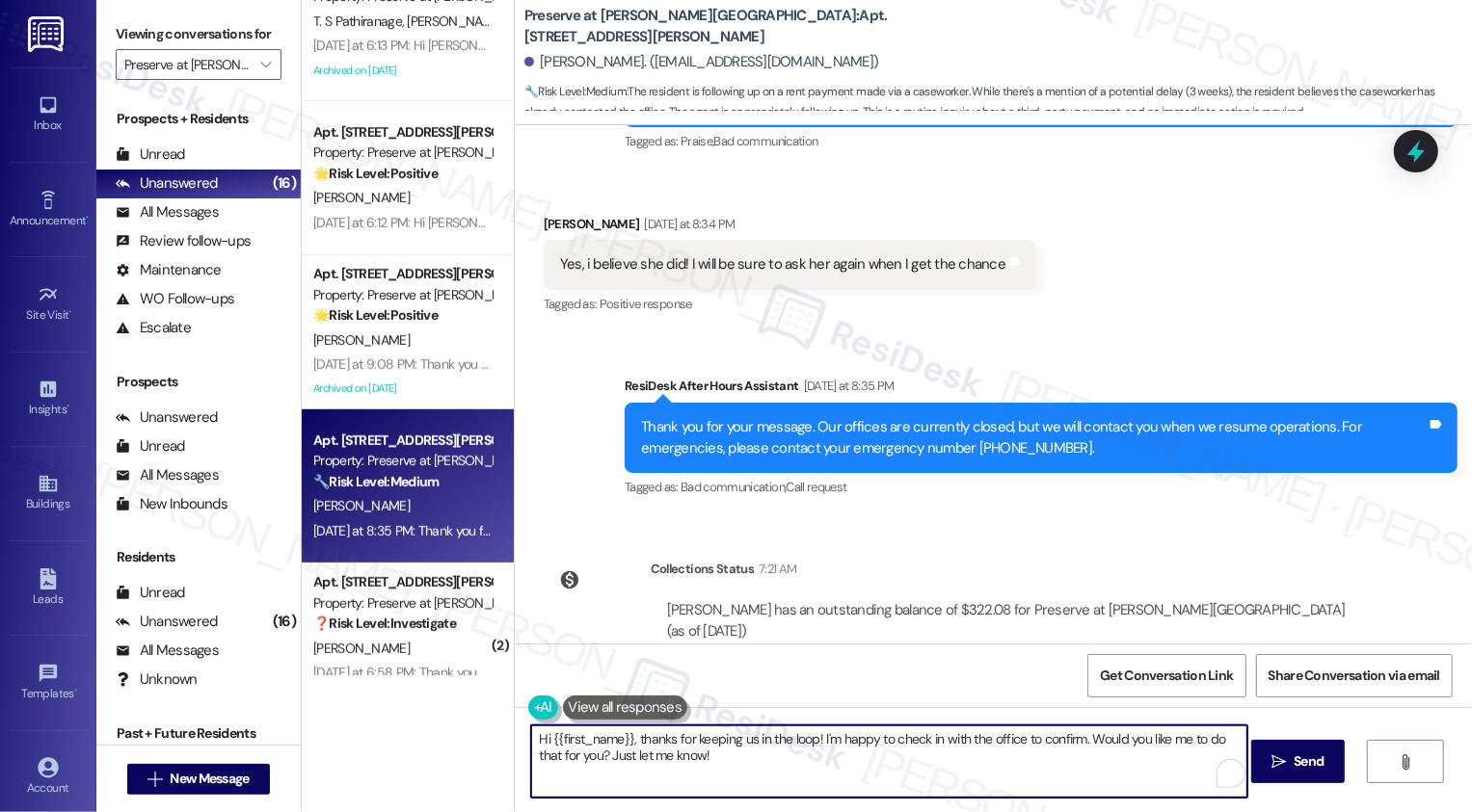
click at [711, 793] on textarea "Hi {{first_name}}, thanks for keeping us in the loop! I'm happy to check in wit…" at bounding box center [889, 761] width 716 height 72
type textarea "Thanks for confirming, {{first_name}}! Have a great weekend!"
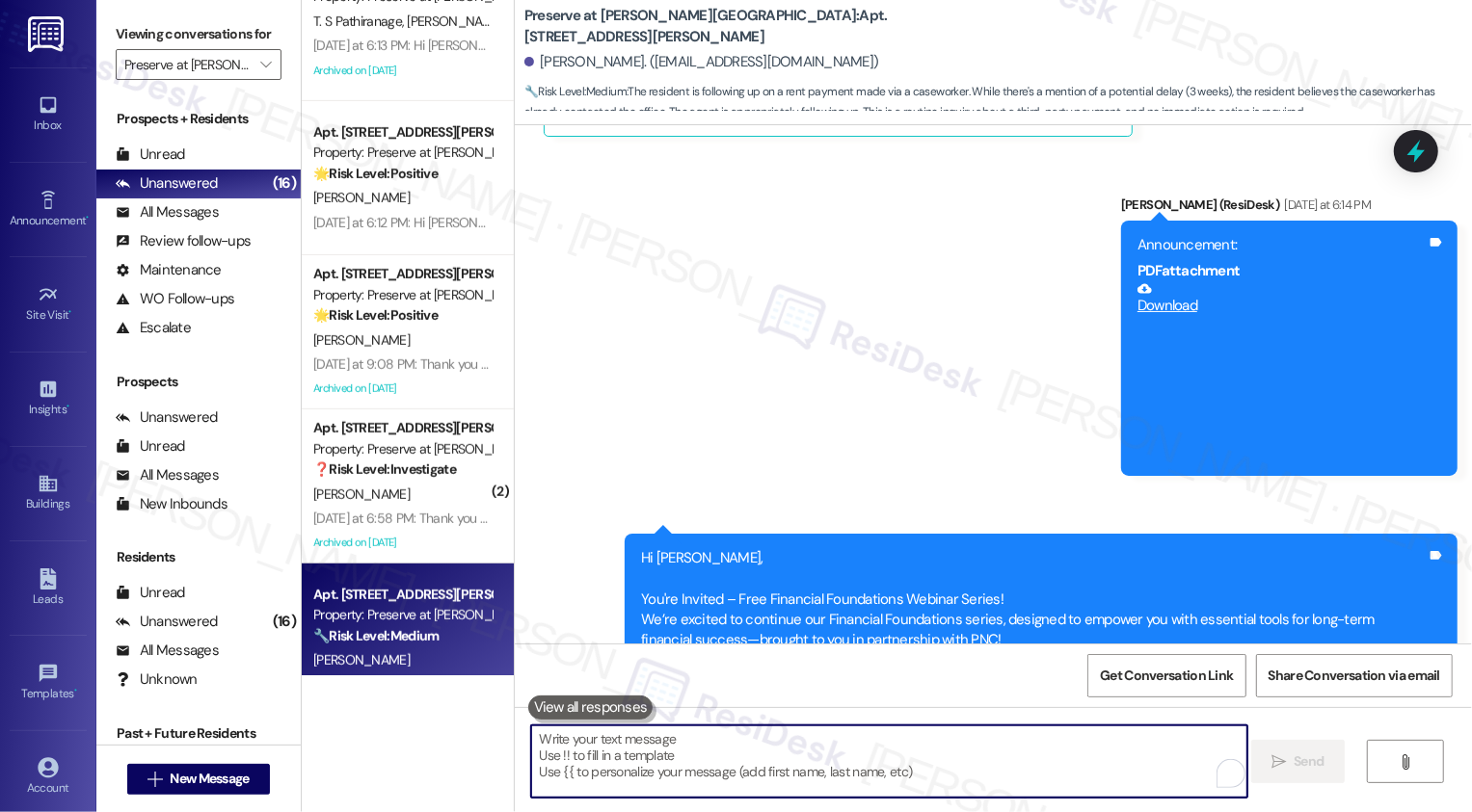
scroll to position [17347, 0]
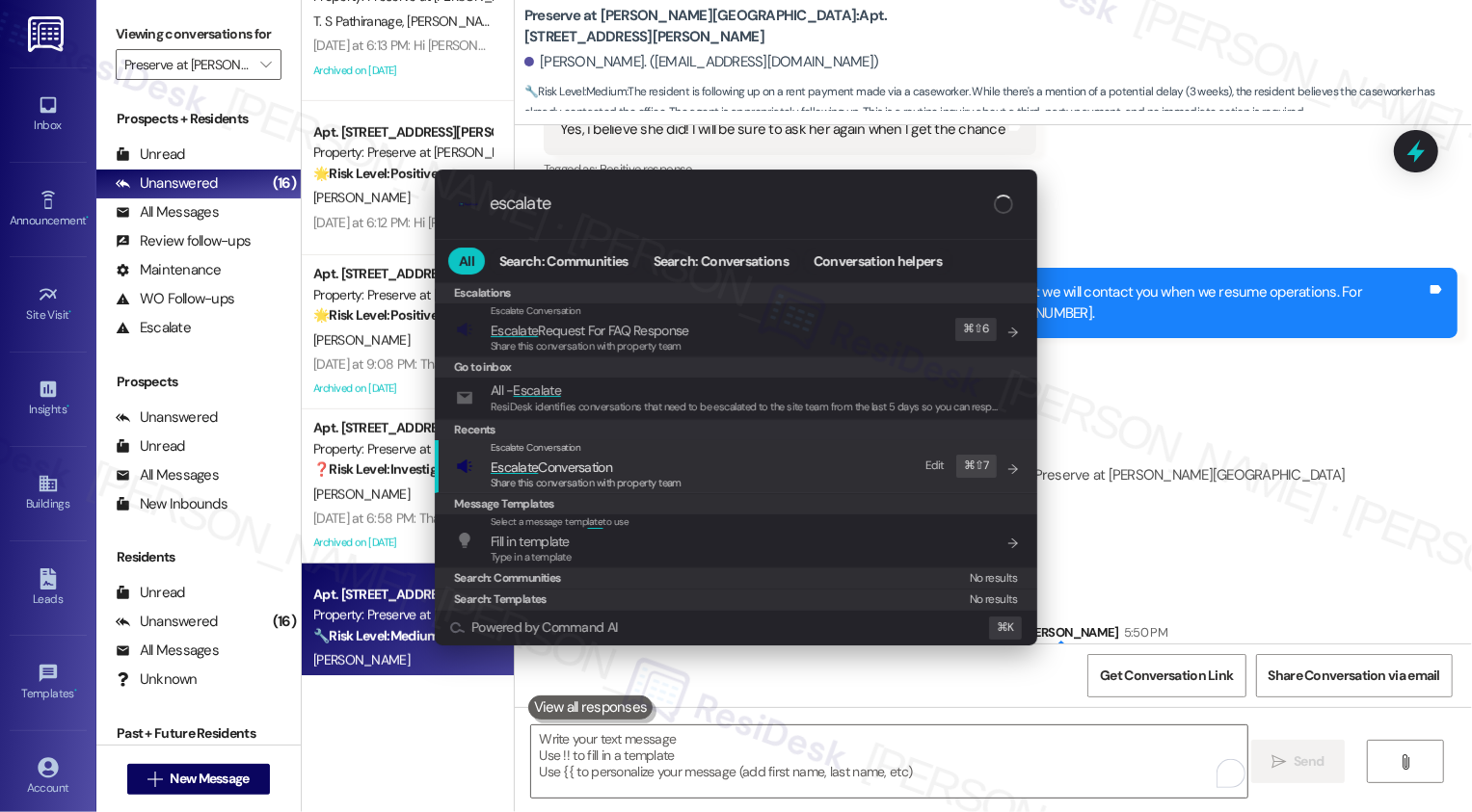
type input "escalate"
click at [589, 471] on span "Escalate Conversation" at bounding box center [552, 467] width 122 height 18
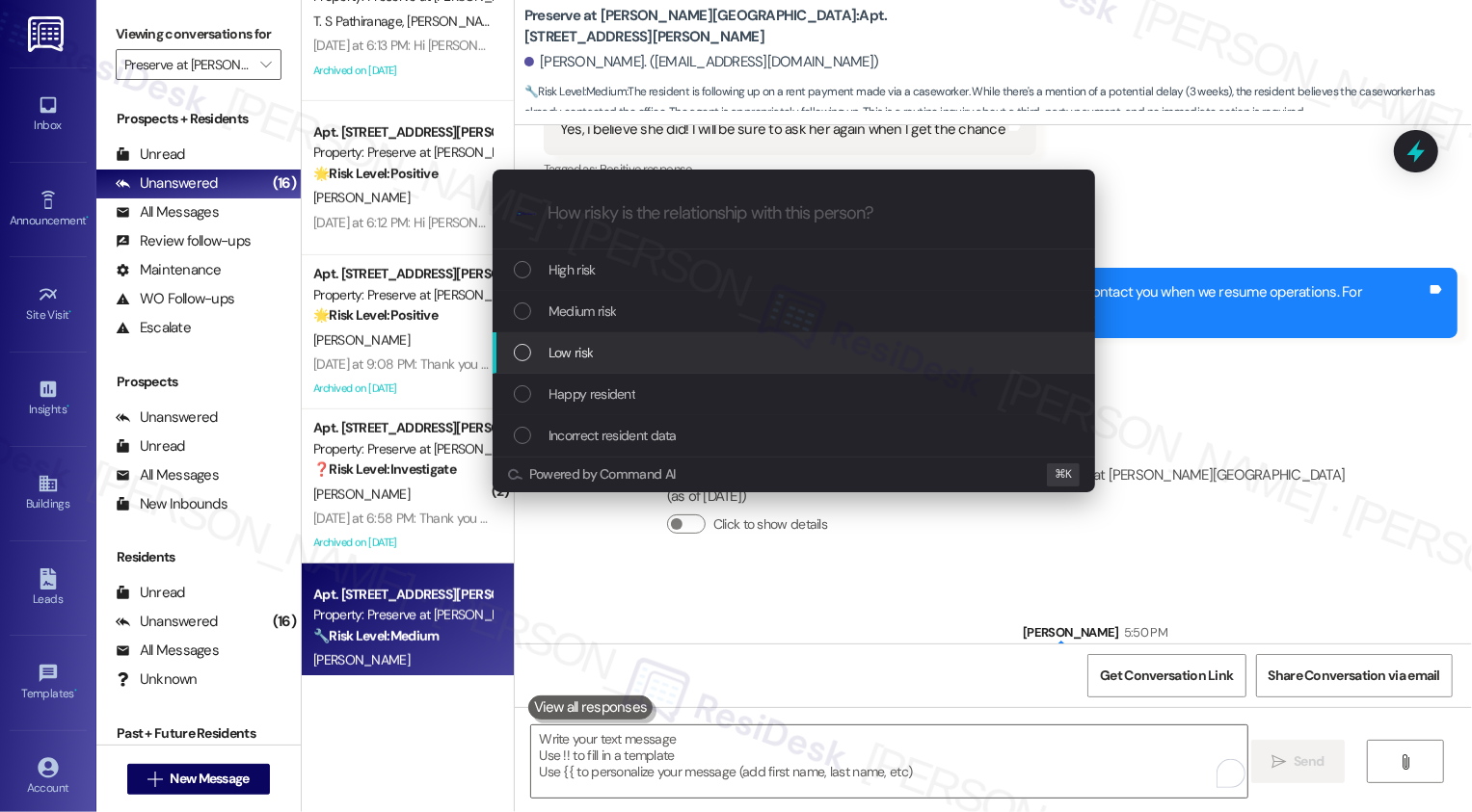
click at [574, 347] on span "Low risk" at bounding box center [570, 353] width 44 height 22
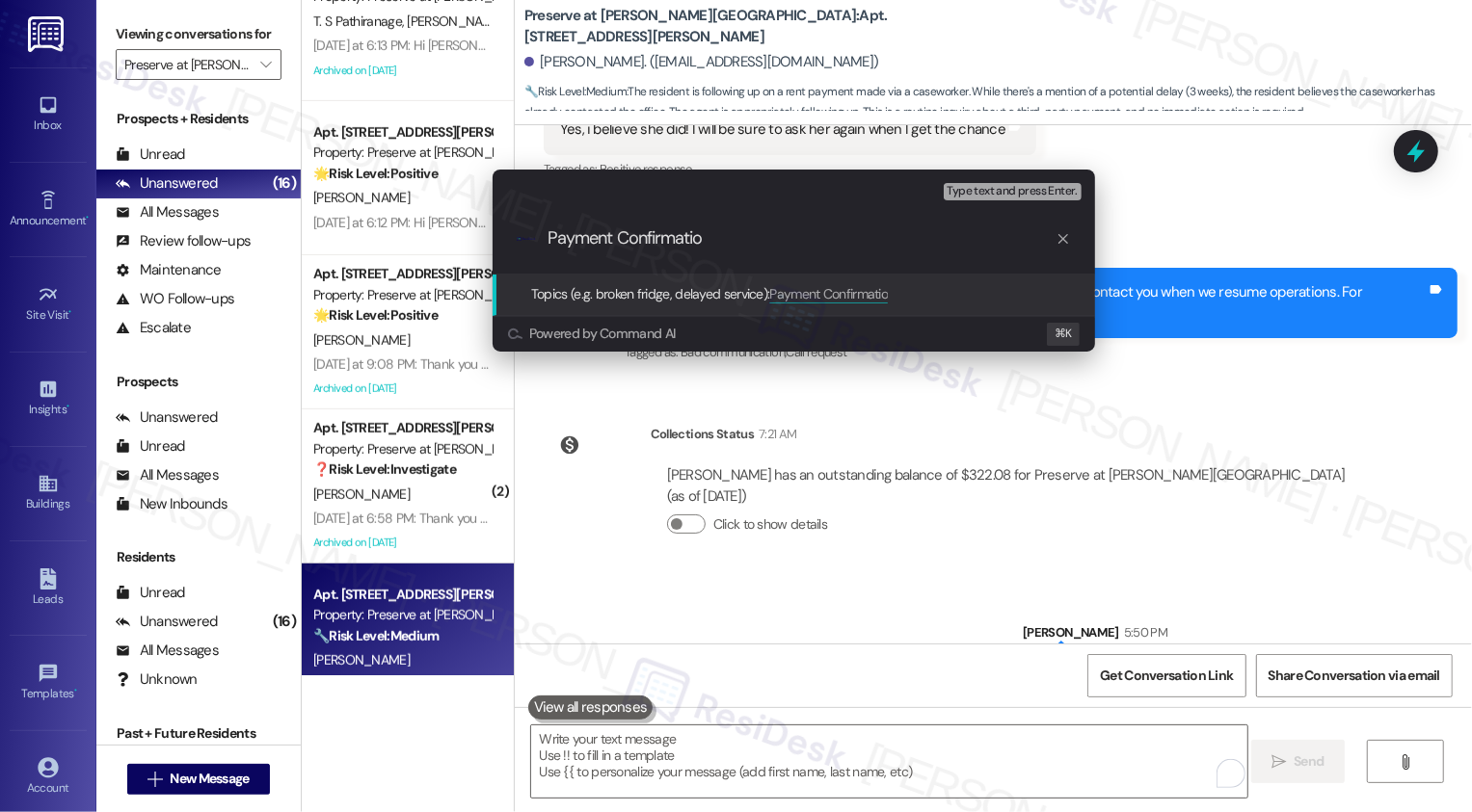
type input "Payment Confirmation"
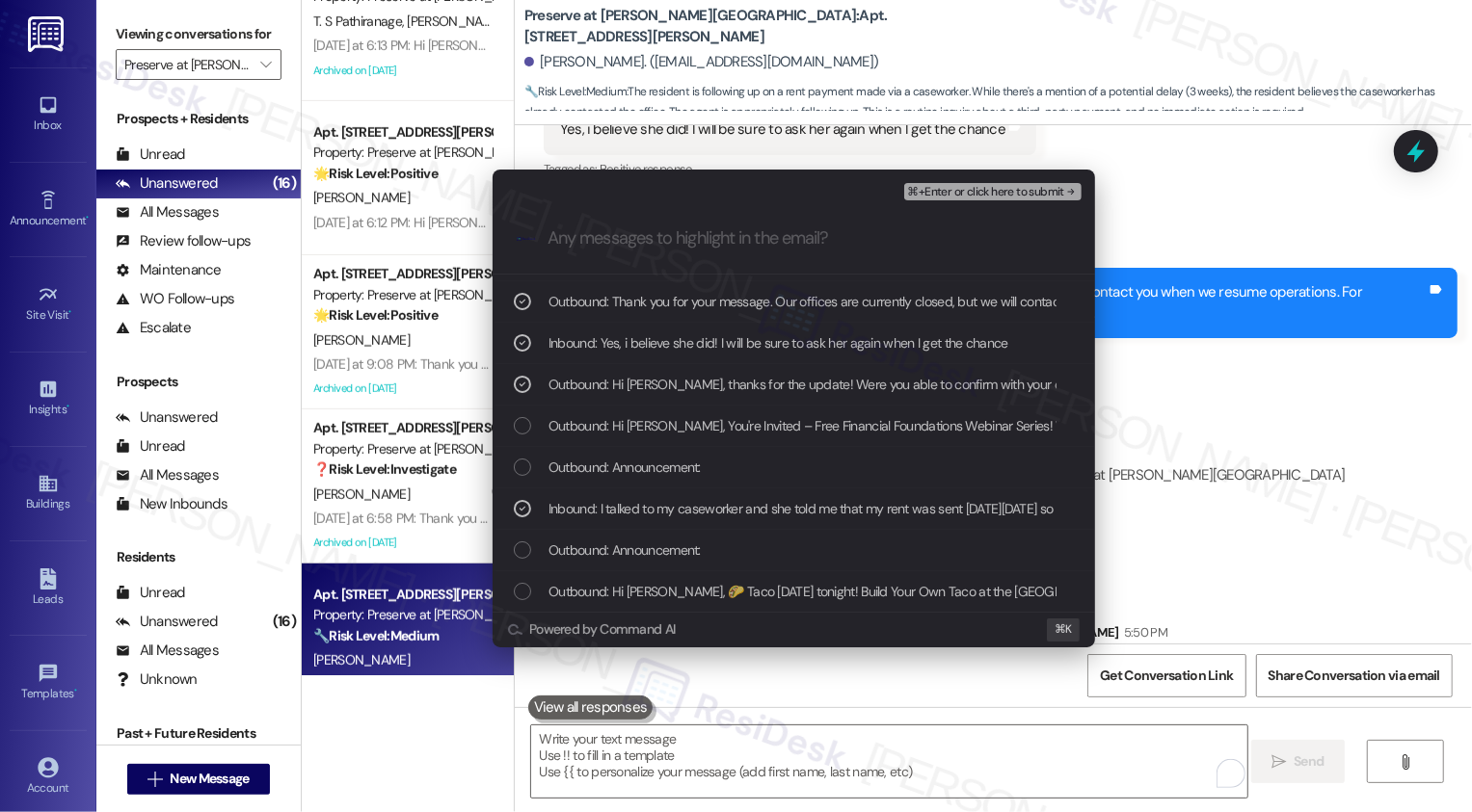
scroll to position [77, 0]
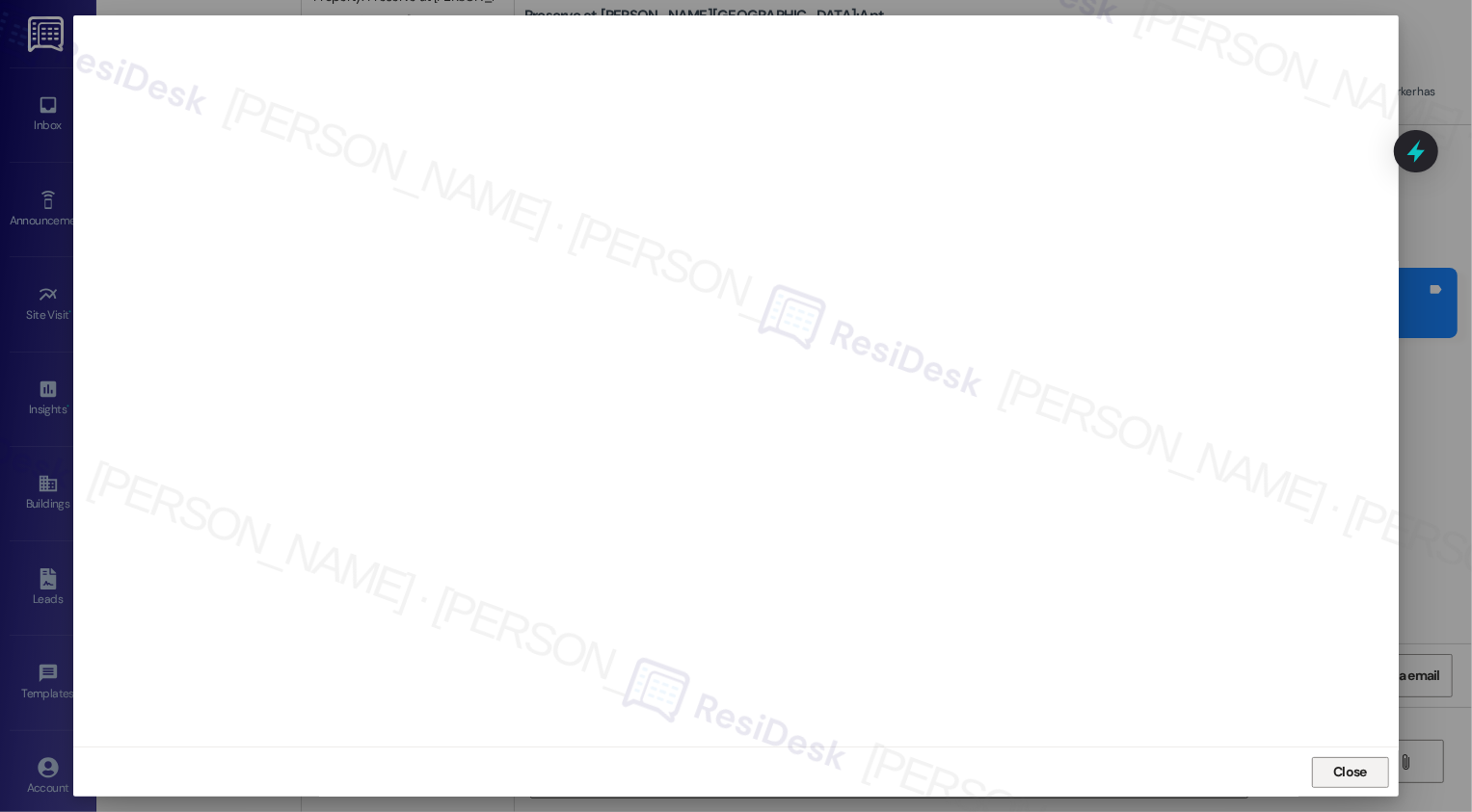
click at [1354, 777] on button "Close" at bounding box center [1349, 772] width 77 height 30
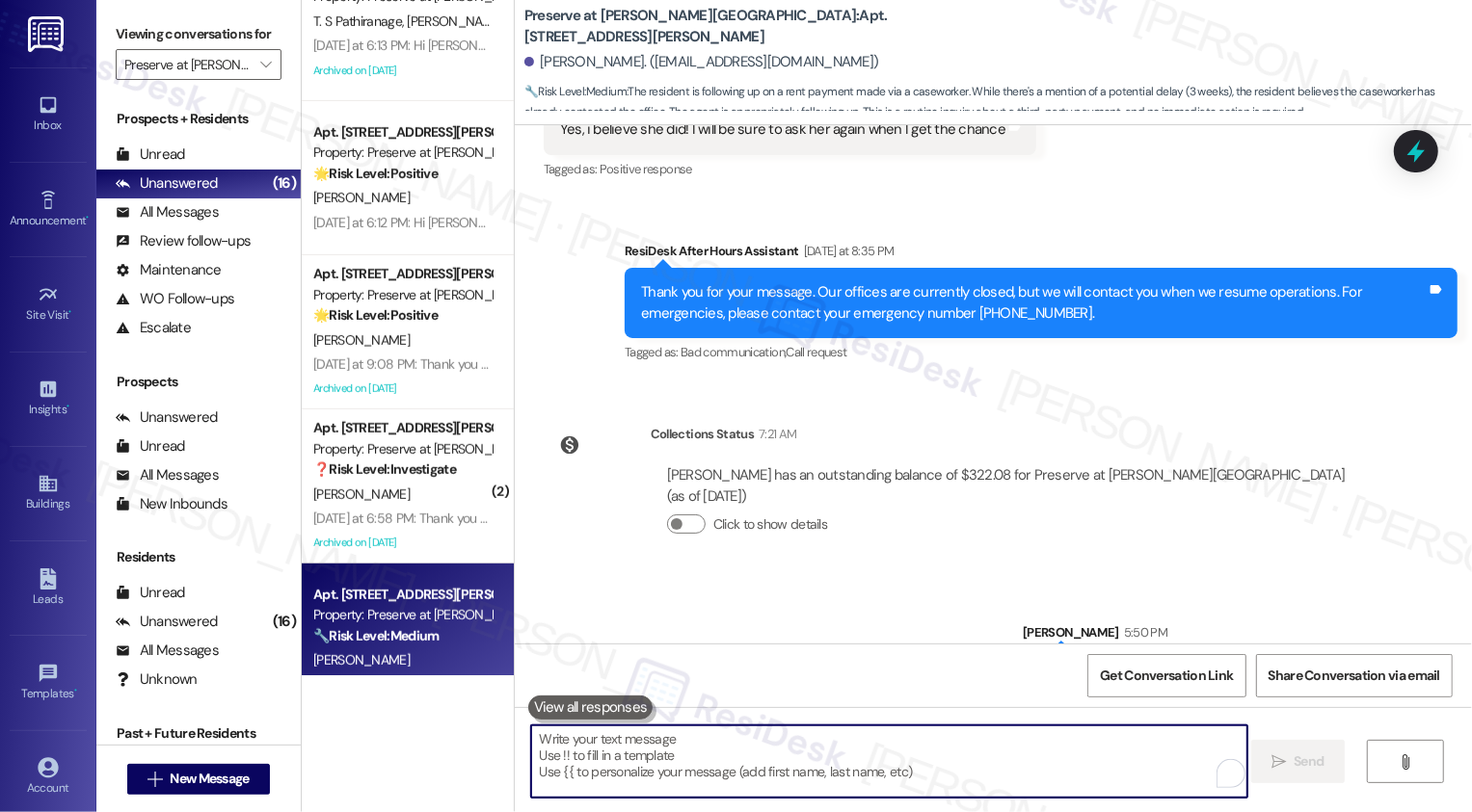
click at [897, 579] on div "Sent via SMS Sarah 5:50 PM Thanks for confirming, Dejane! Have a great weekend!…" at bounding box center [993, 645] width 957 height 134
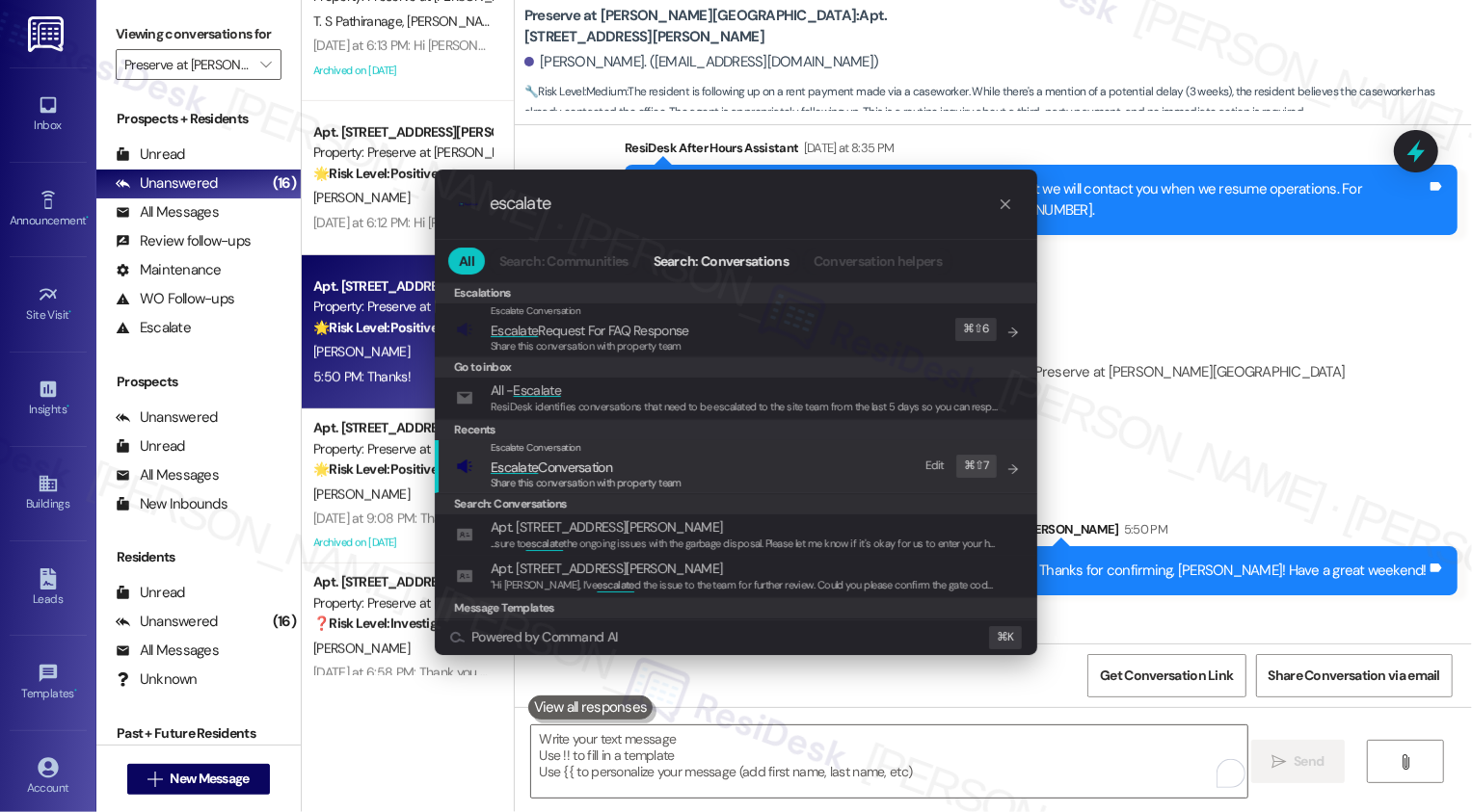
scroll to position [17480, 0]
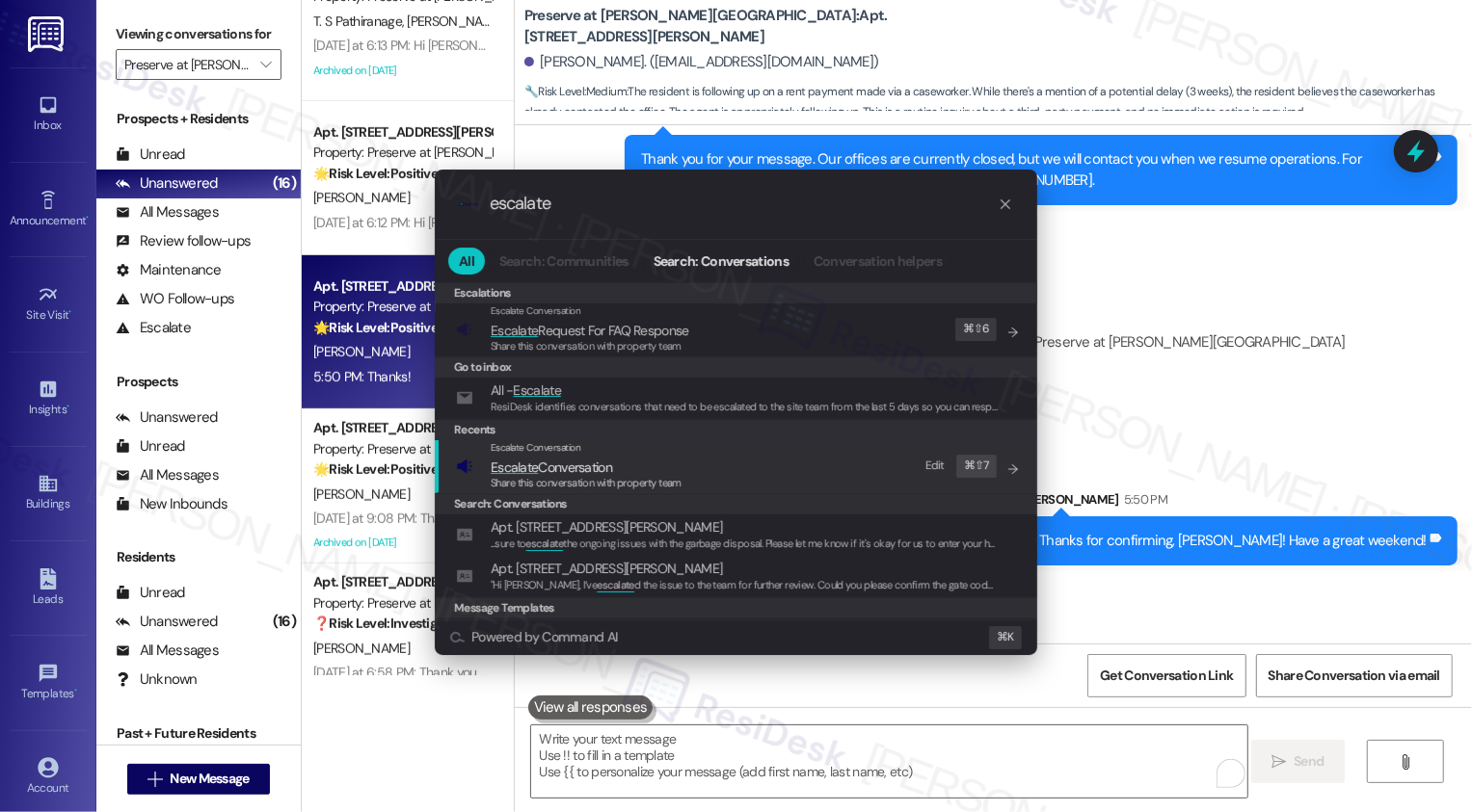
type input "escalate"
click at [587, 474] on span "Escalate Conversation" at bounding box center [552, 467] width 122 height 18
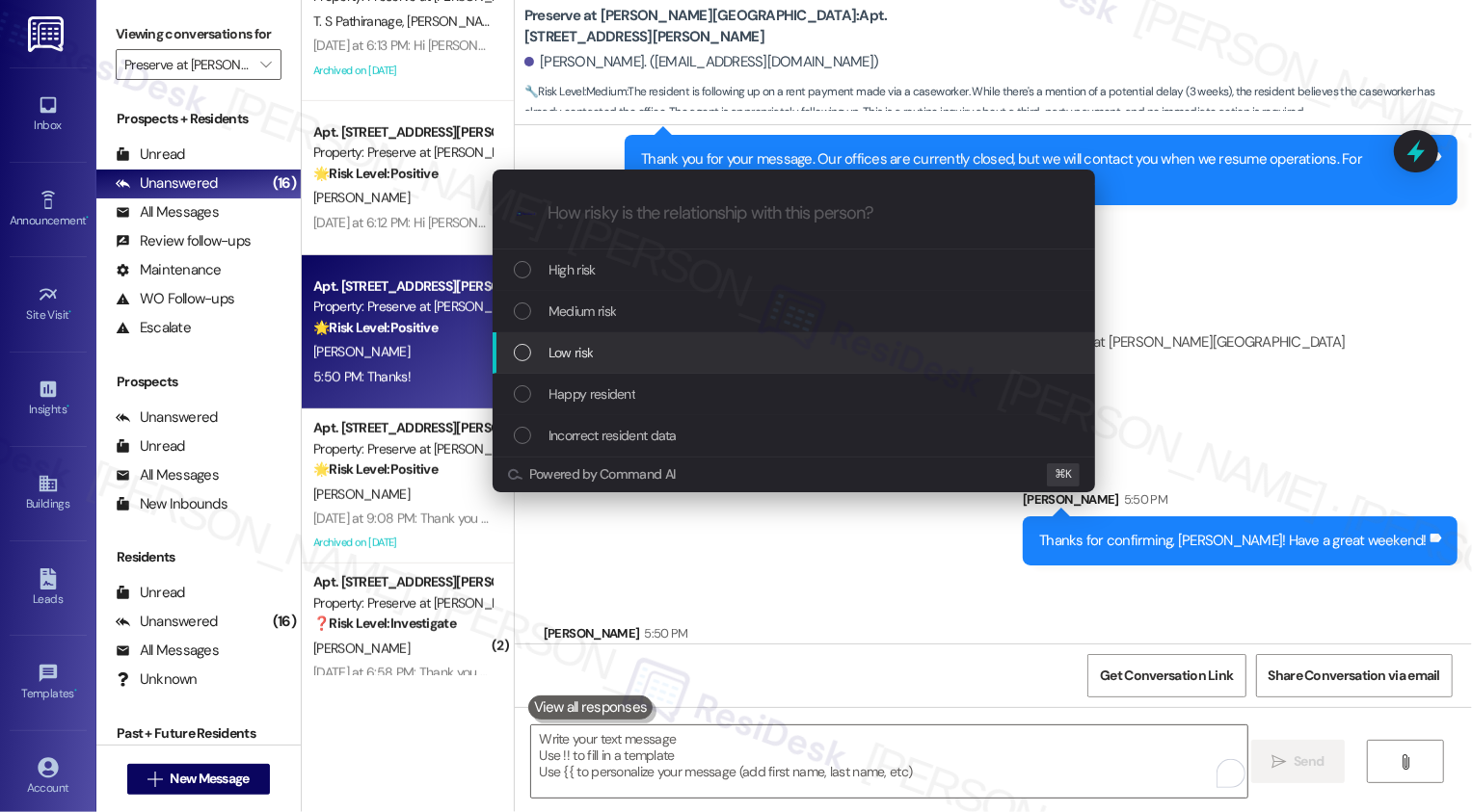
click at [575, 359] on span "Low risk" at bounding box center [570, 353] width 44 height 22
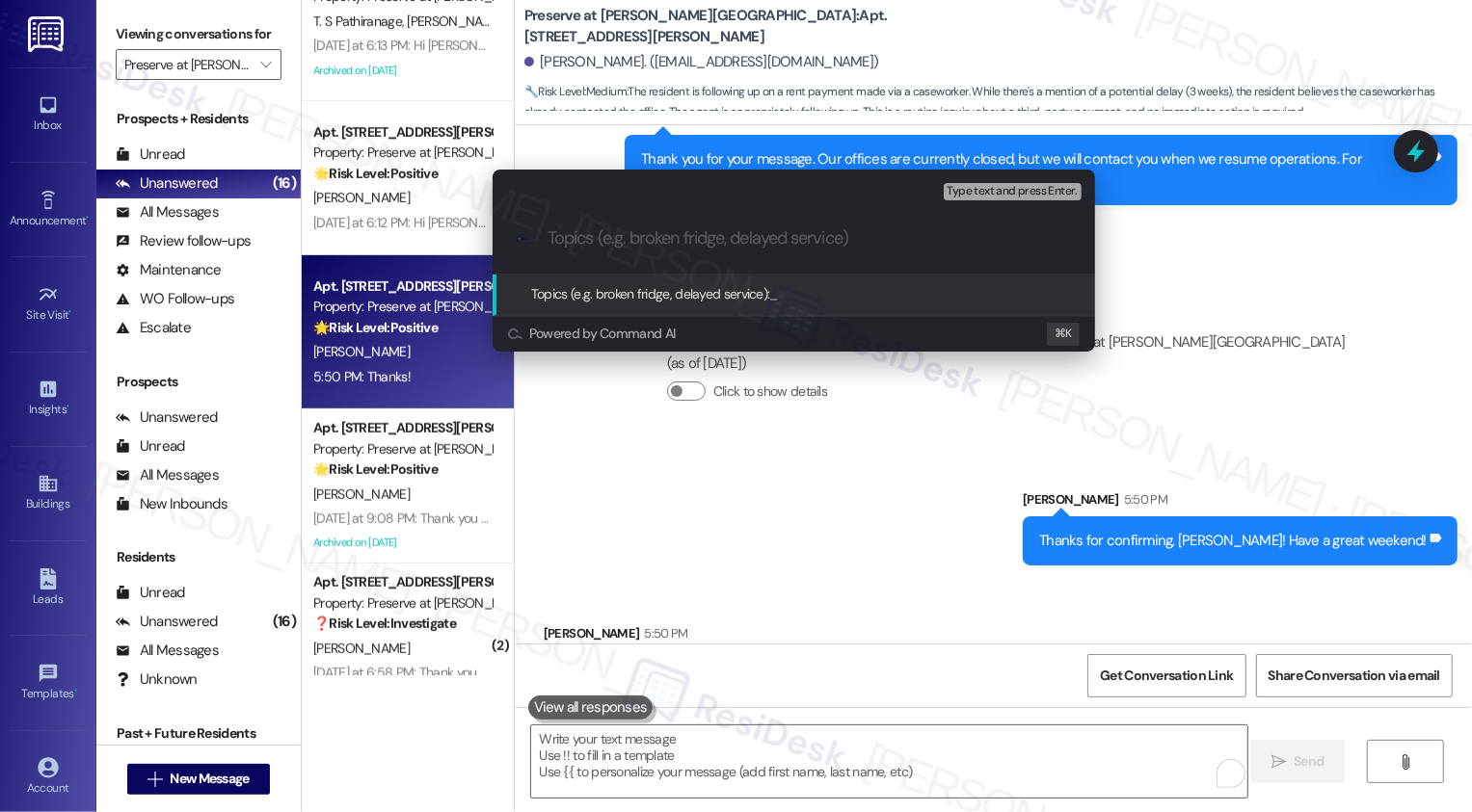
paste input "Payment Confirmation"
type input "Payment Confirmation"
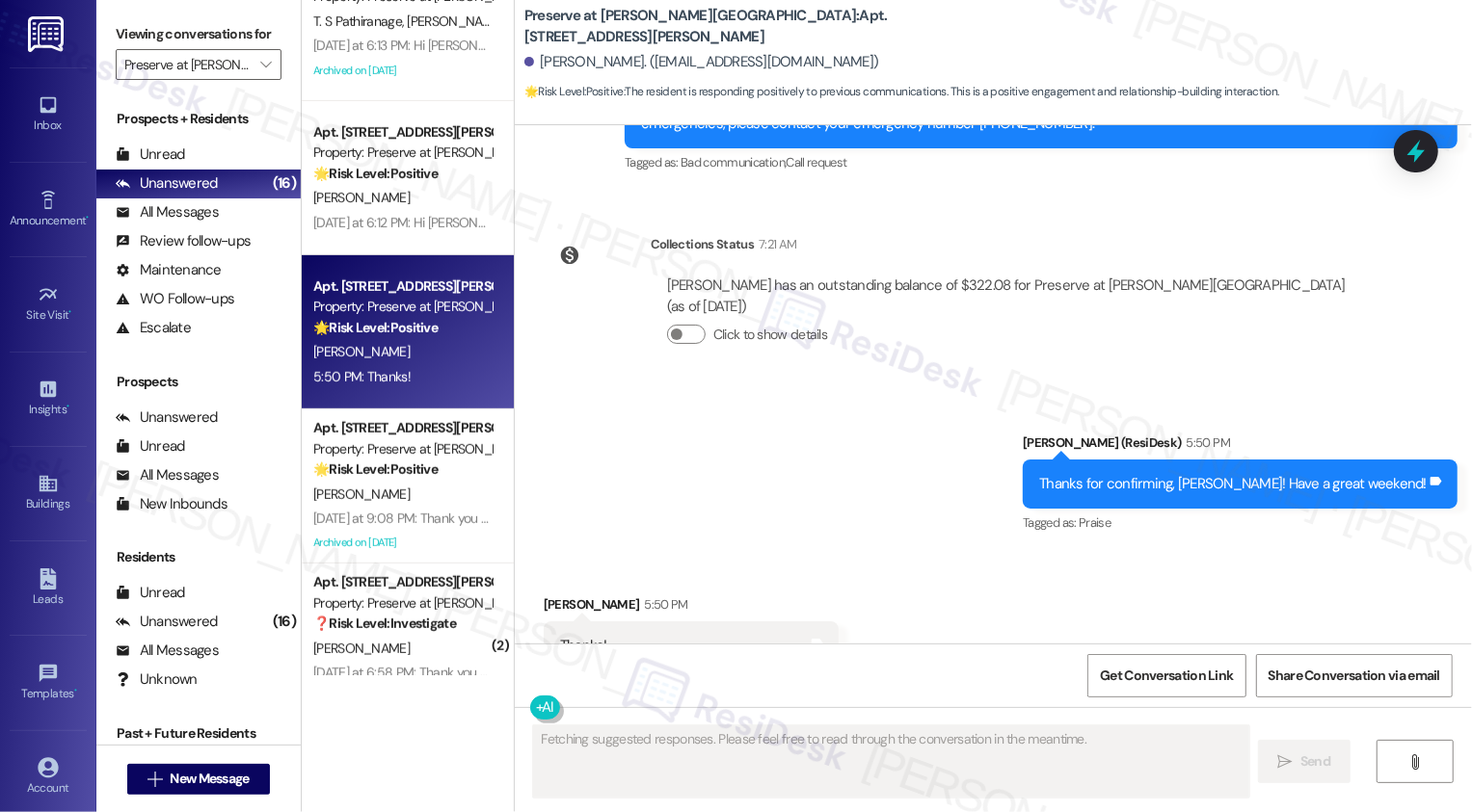
scroll to position [17538, 0]
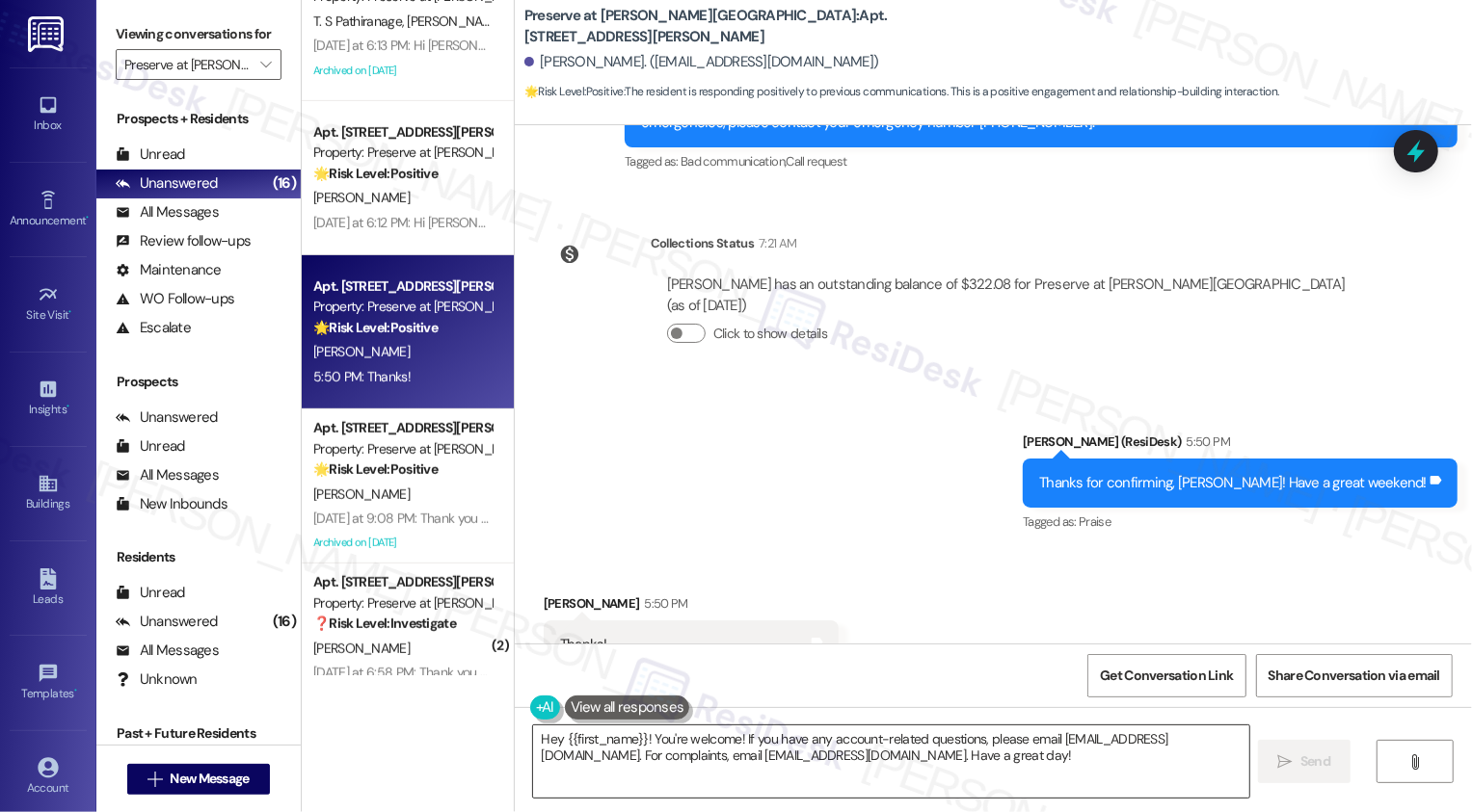
click at [879, 766] on textarea "Hey {{first_name}}! You're welcome! If you have any account-related questions, …" at bounding box center [891, 761] width 716 height 72
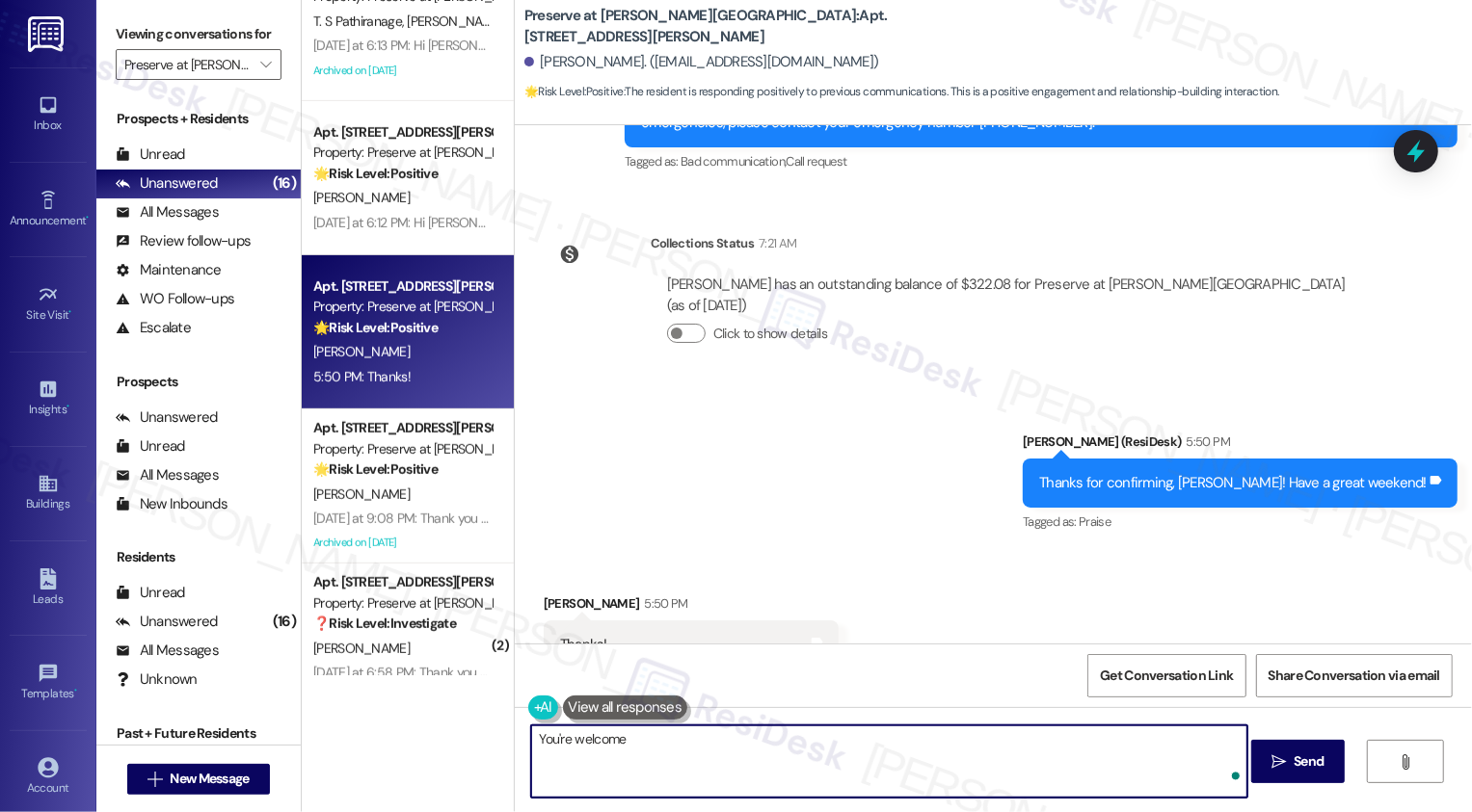
type textarea "You're welcome!"
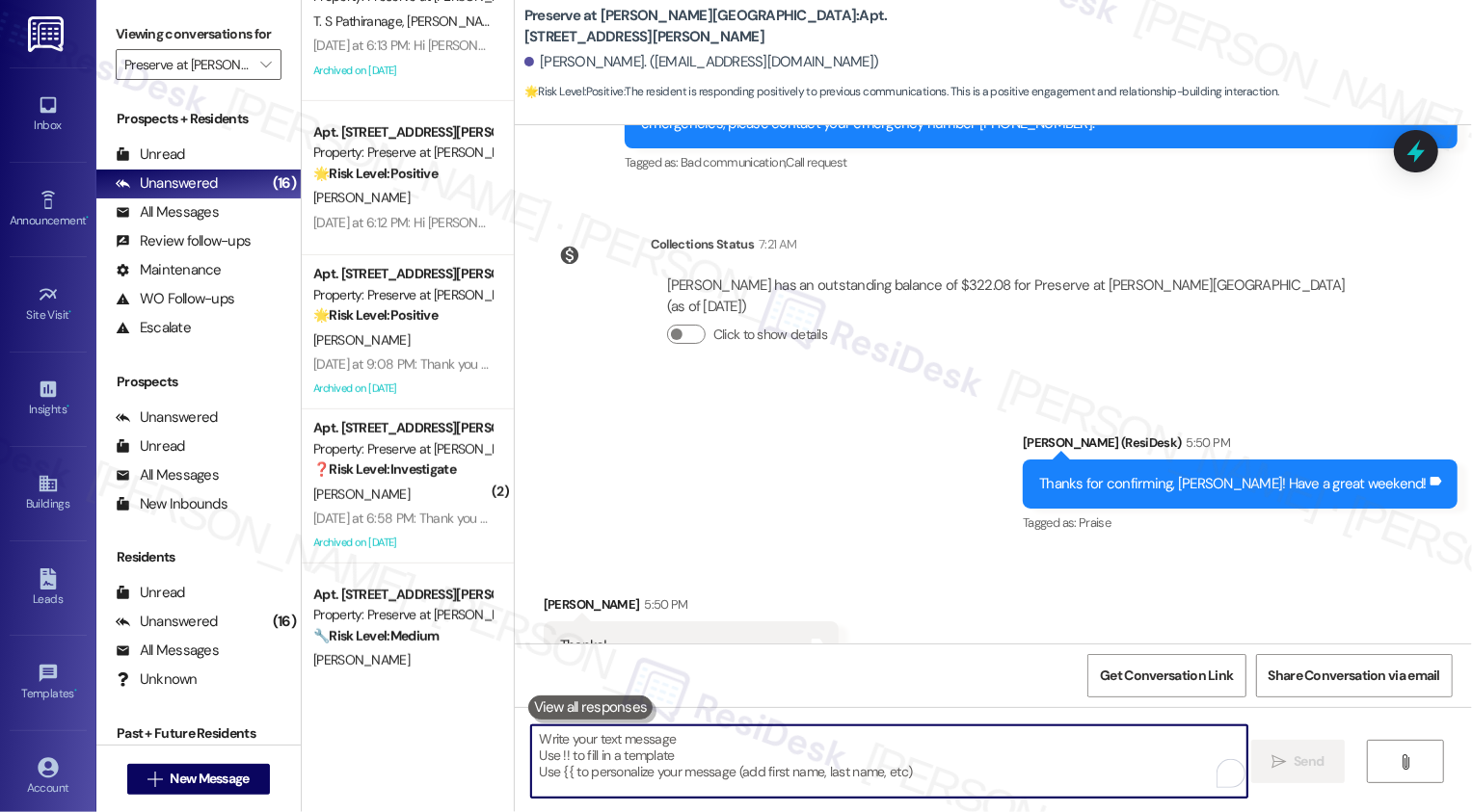
scroll to position [17672, 0]
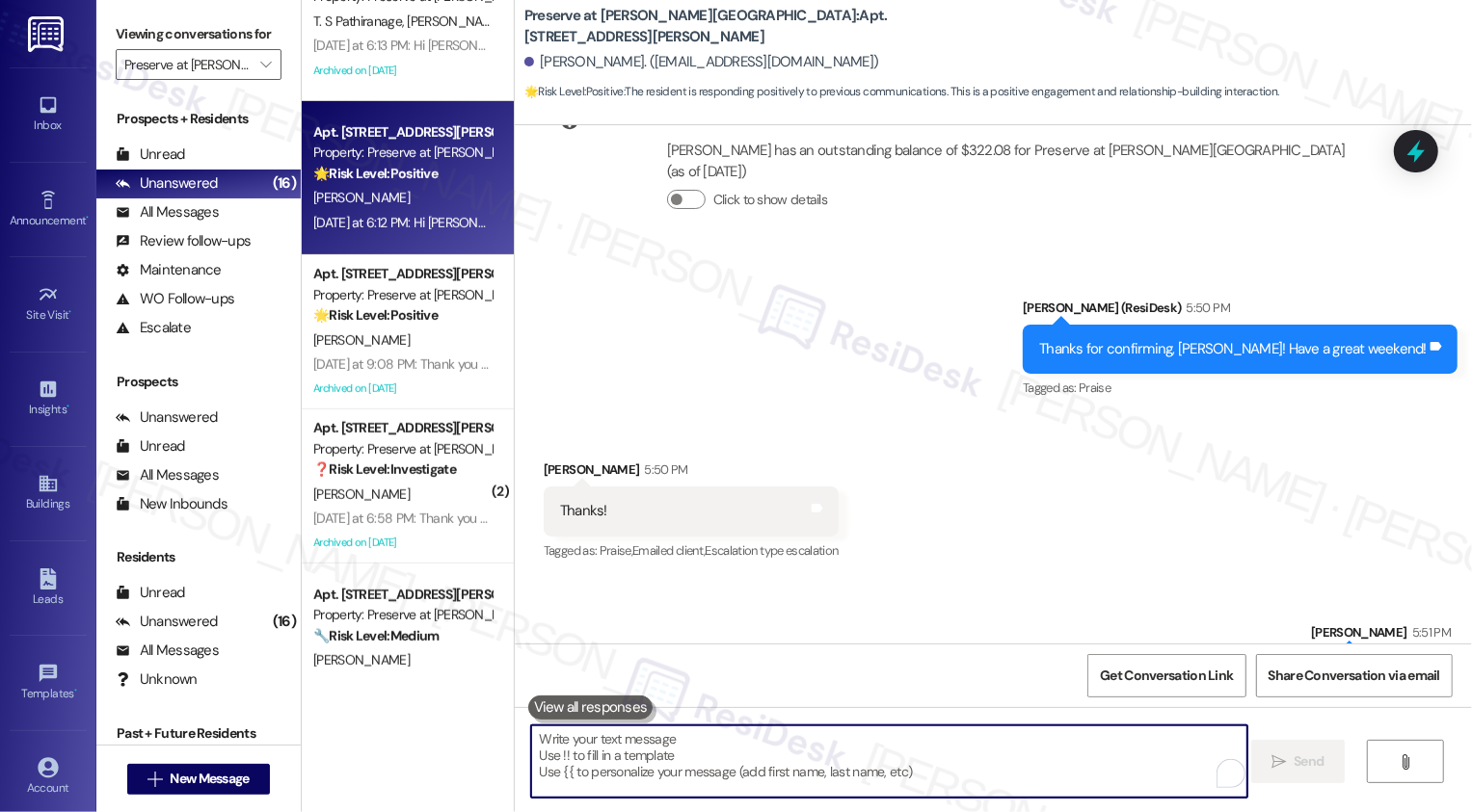
click at [418, 211] on div "[DATE] at 6:12 PM: Hi [PERSON_NAME], You're Invited – Free Financial Foundation…" at bounding box center [403, 222] width 182 height 24
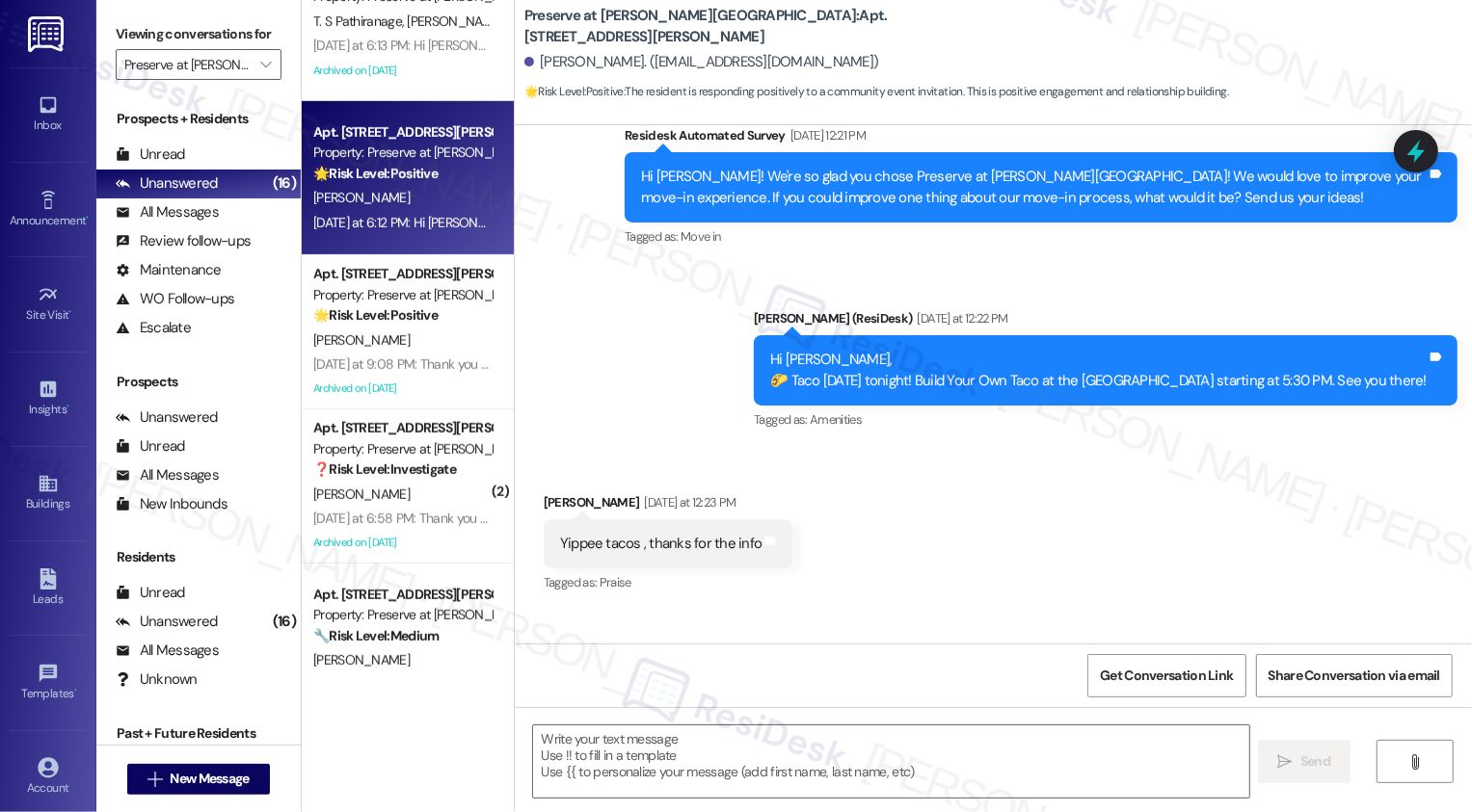
type textarea "Fetching suggested responses. Please feel free to read through the conversation…"
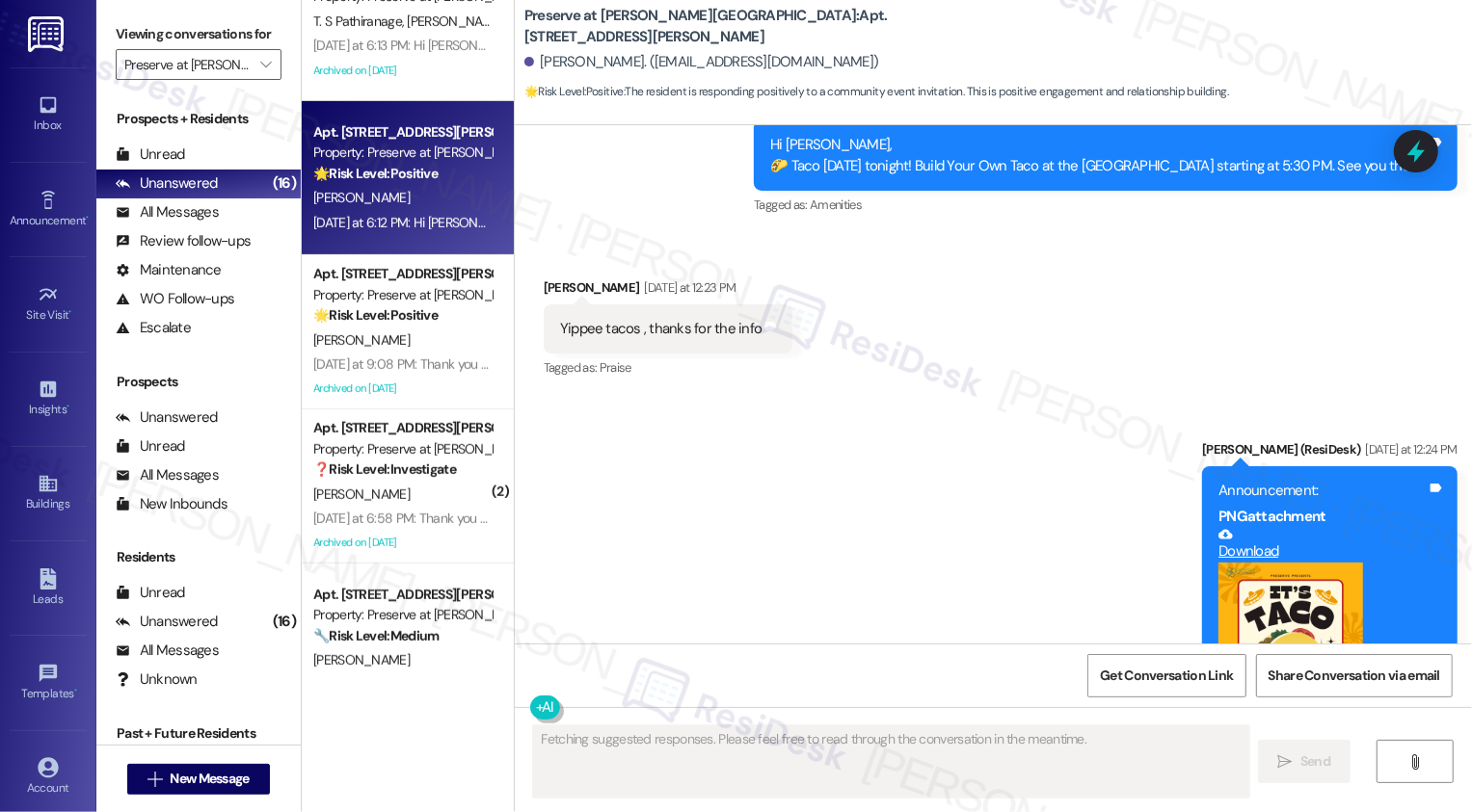
scroll to position [1590, 0]
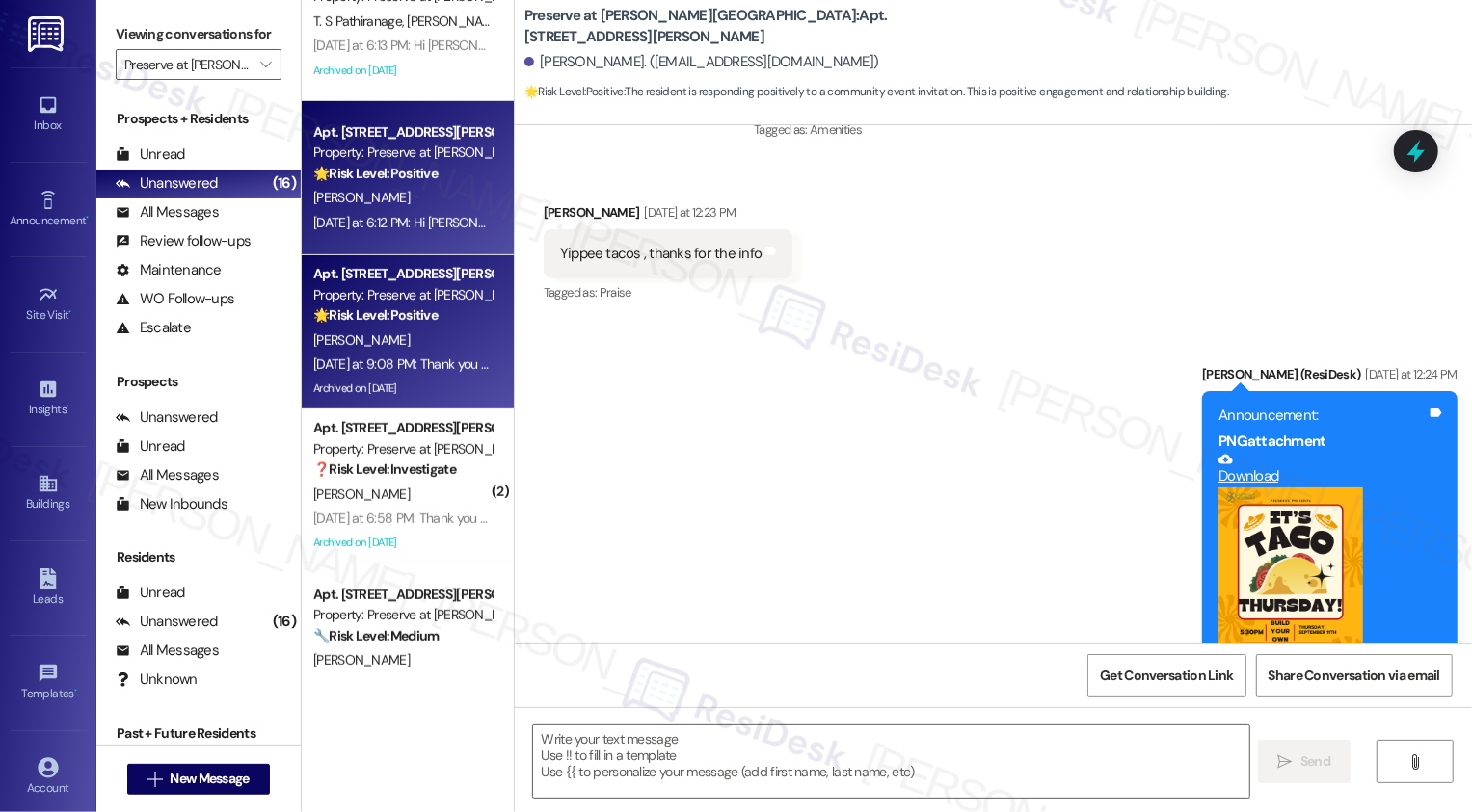
click at [365, 296] on div "Property: Preserve at [PERSON_NAME][GEOGRAPHIC_DATA]" at bounding box center [403, 295] width 178 height 21
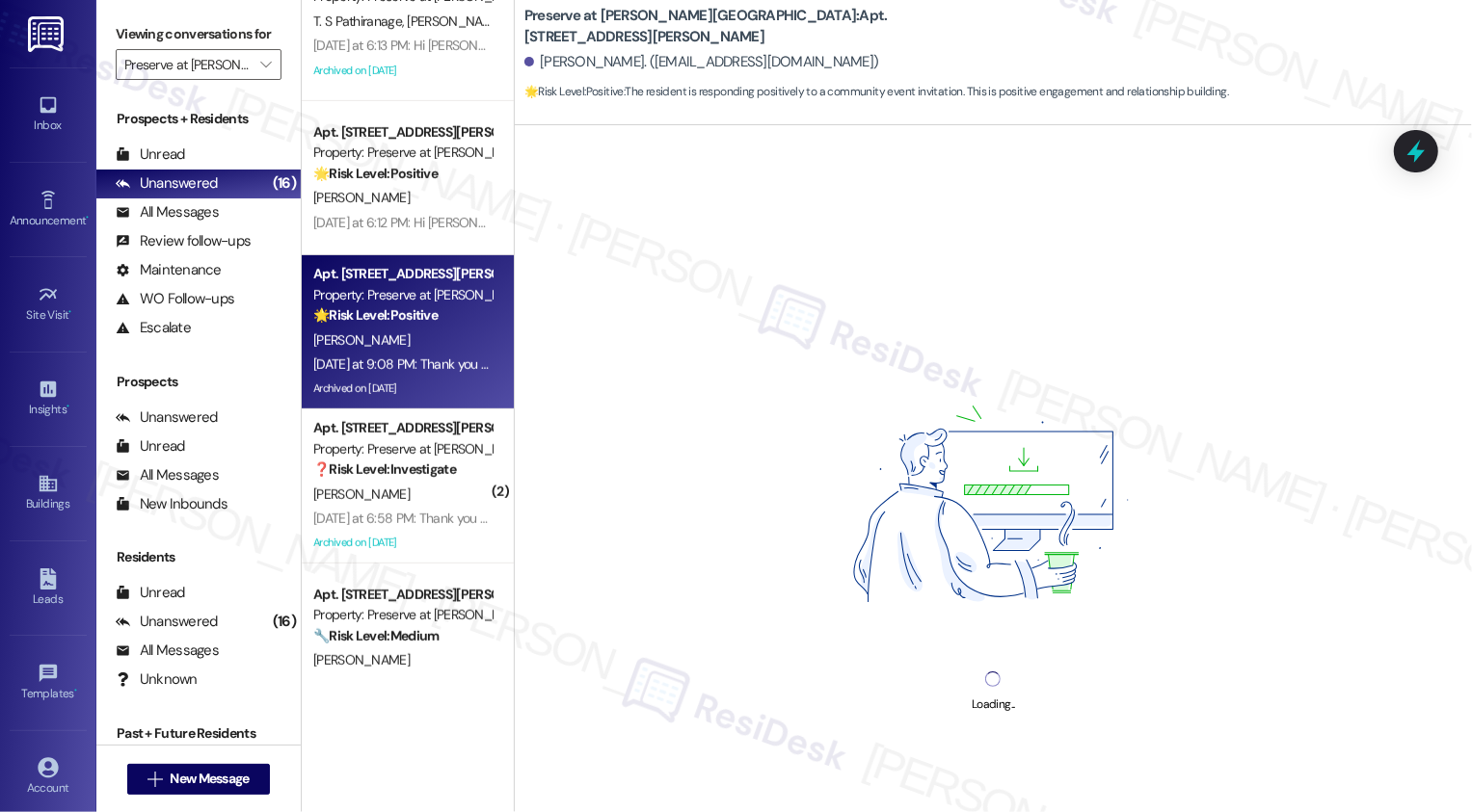
click at [365, 296] on div "Property: Preserve at [PERSON_NAME][GEOGRAPHIC_DATA]" at bounding box center [403, 295] width 178 height 21
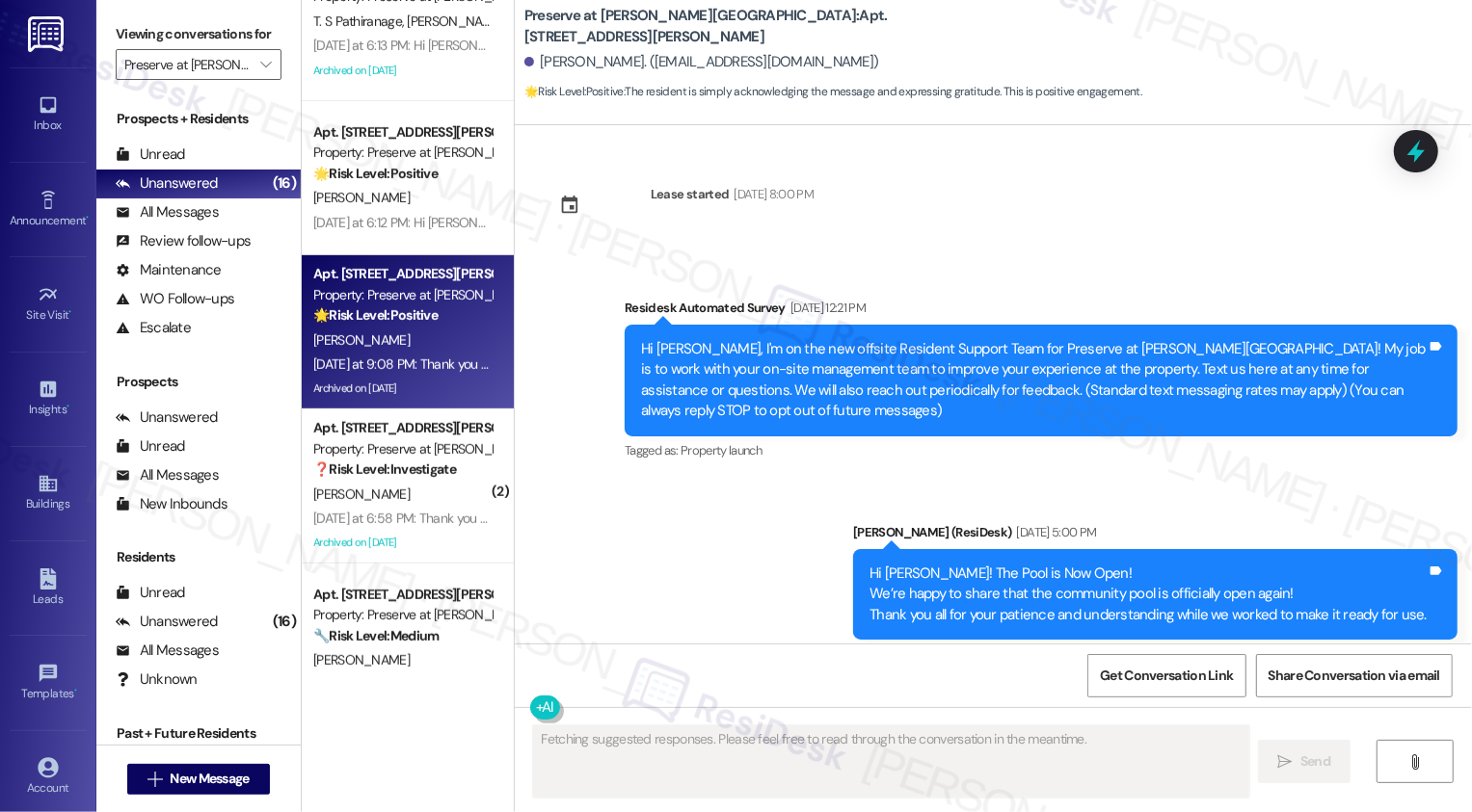
type textarea "Fetching suggested responses. Please feel free to read through the conversation…"
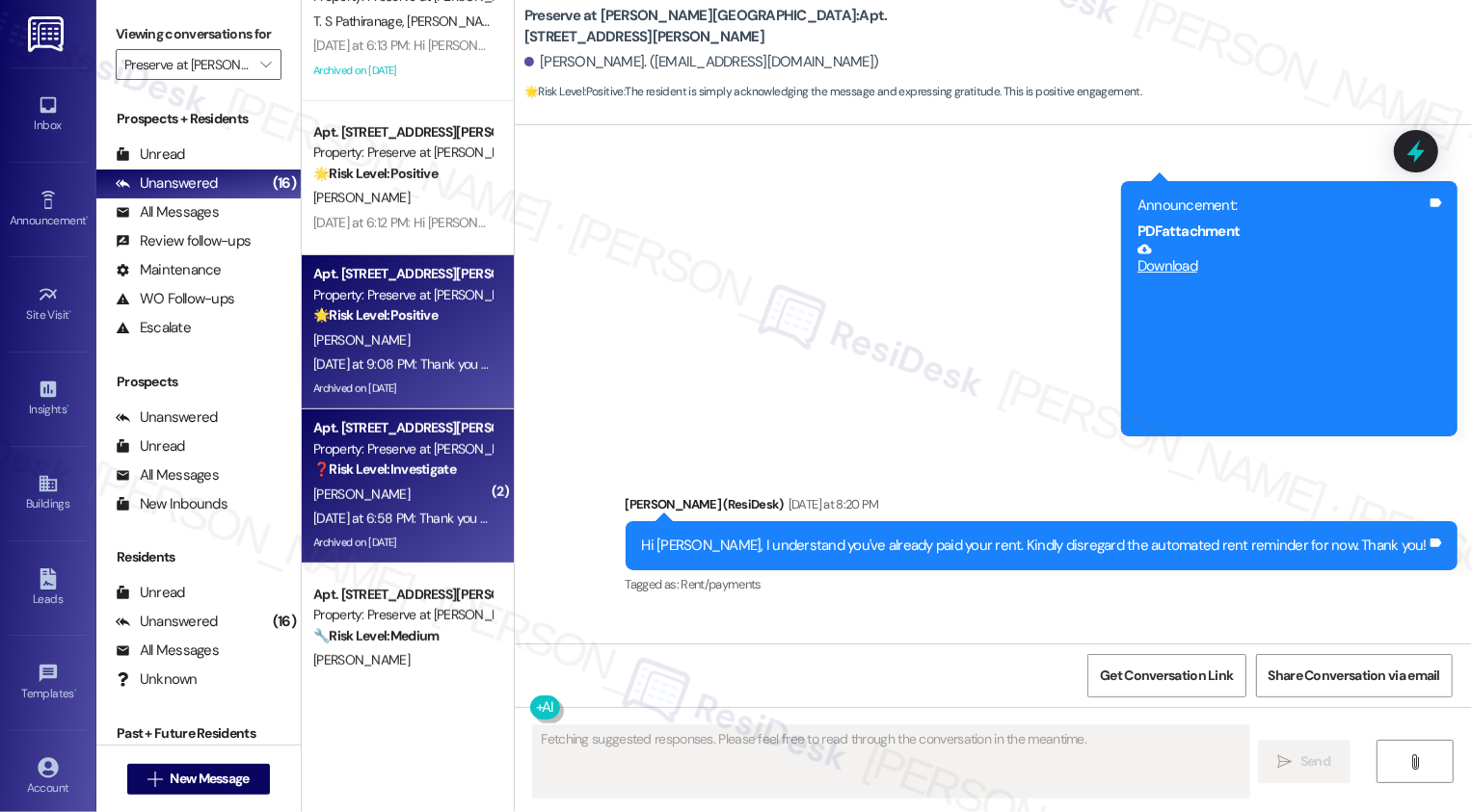
scroll to position [27178, 0]
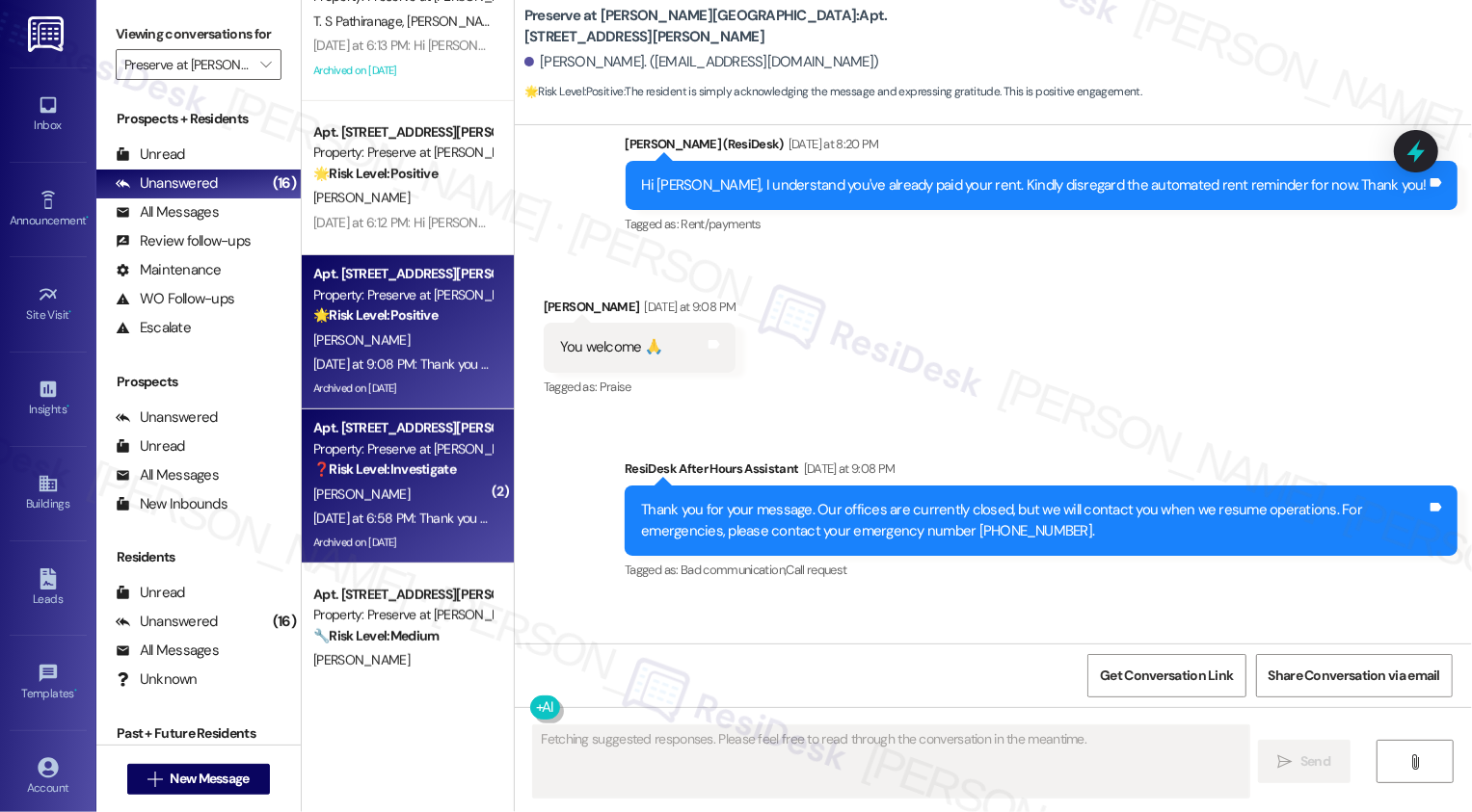
click at [327, 497] on span "[PERSON_NAME]" at bounding box center [362, 495] width 96 height 18
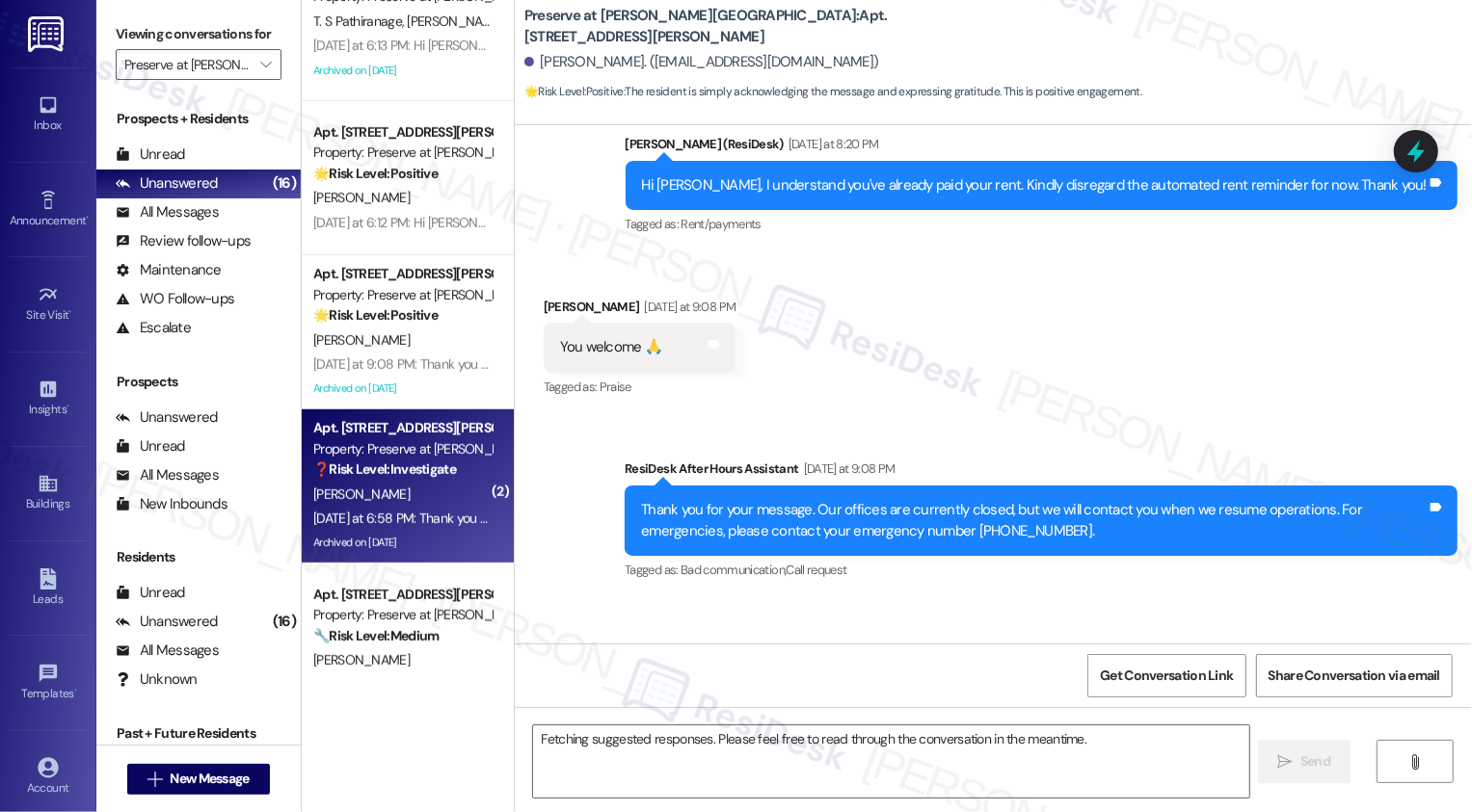
click at [327, 497] on span "[PERSON_NAME]" at bounding box center [362, 495] width 96 height 18
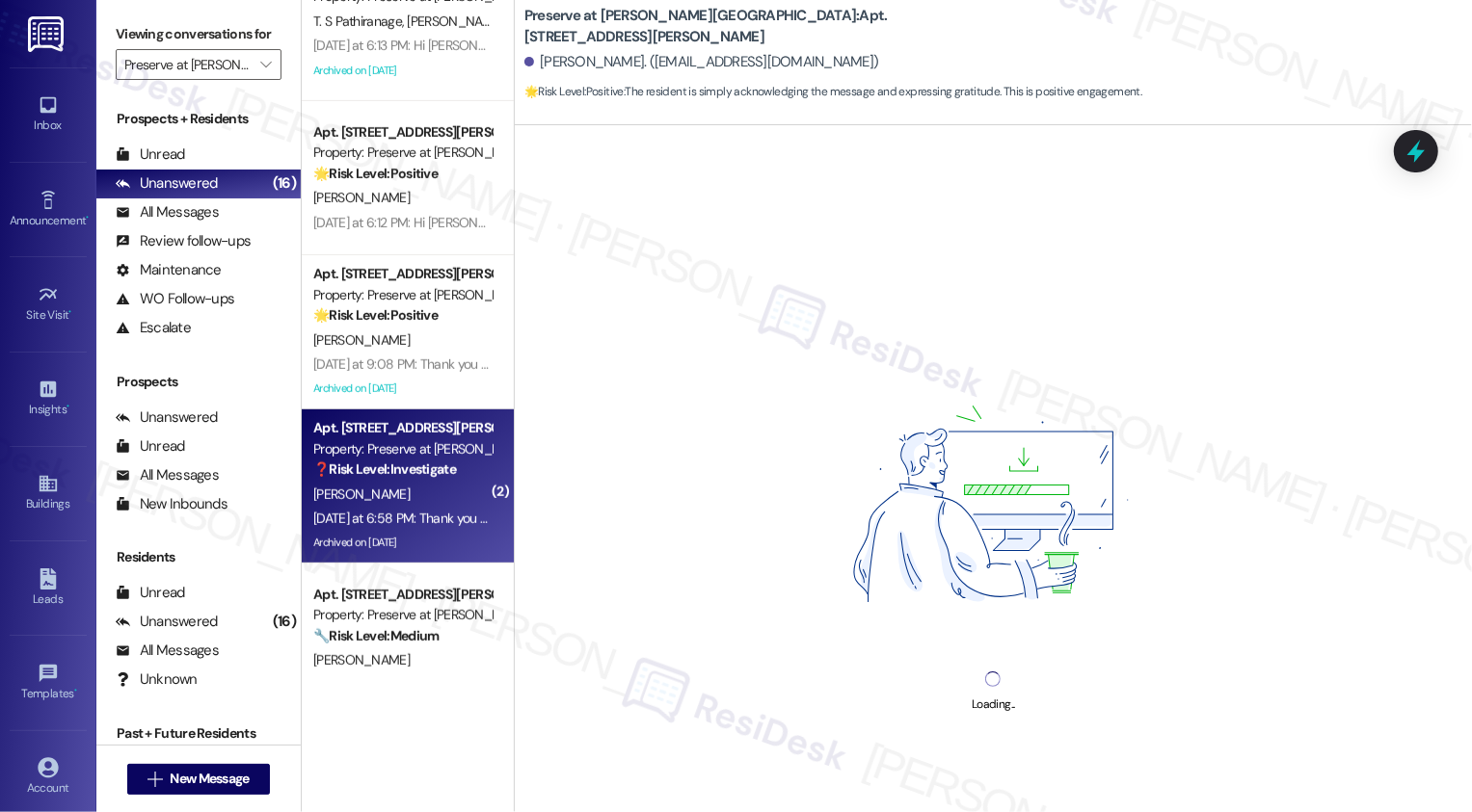
click at [412, 499] on div "[PERSON_NAME]" at bounding box center [403, 495] width 182 height 24
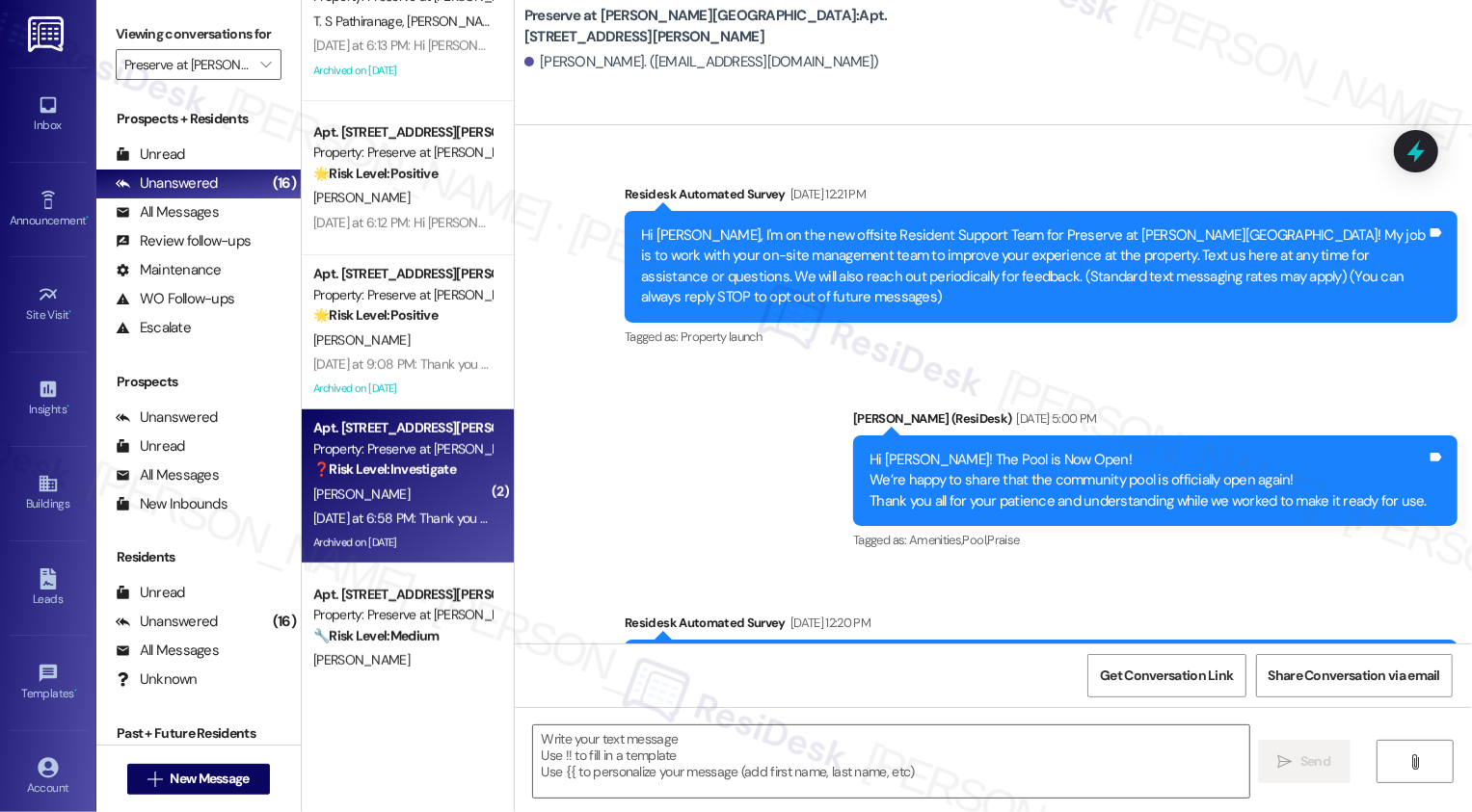
type textarea "Fetching suggested responses. Please feel free to read through the conversation…"
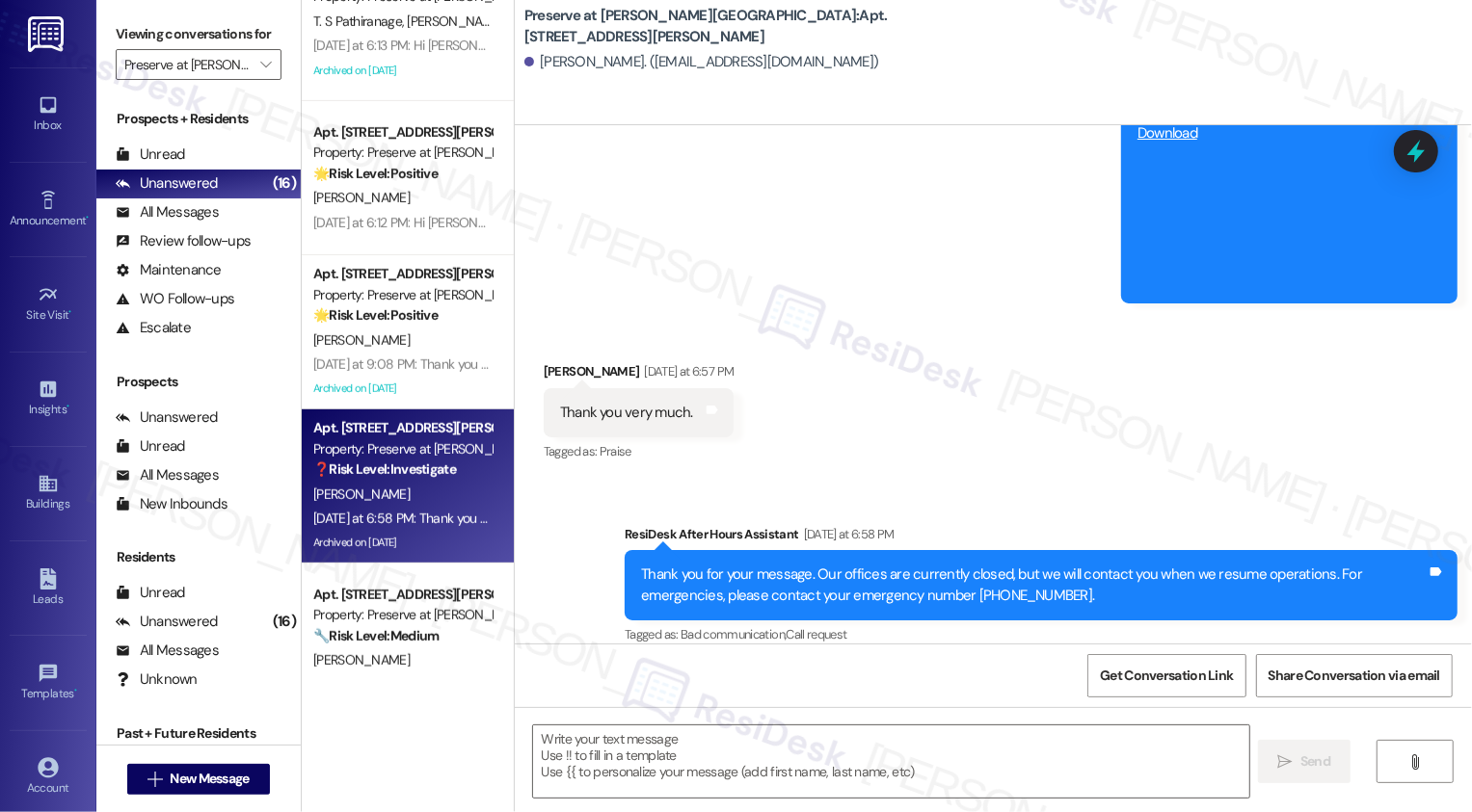
scroll to position [19140, 0]
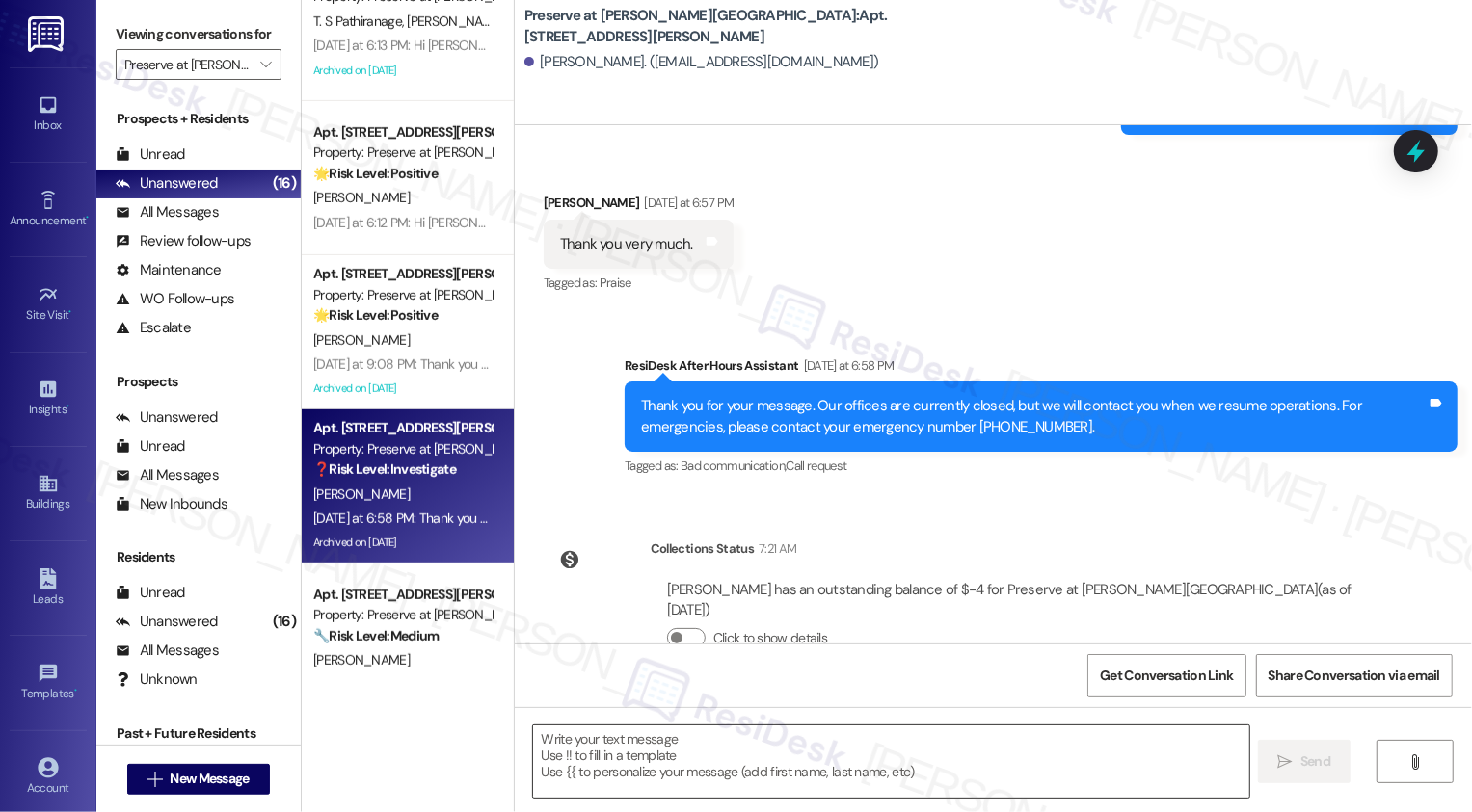
click at [697, 748] on textarea at bounding box center [891, 761] width 716 height 72
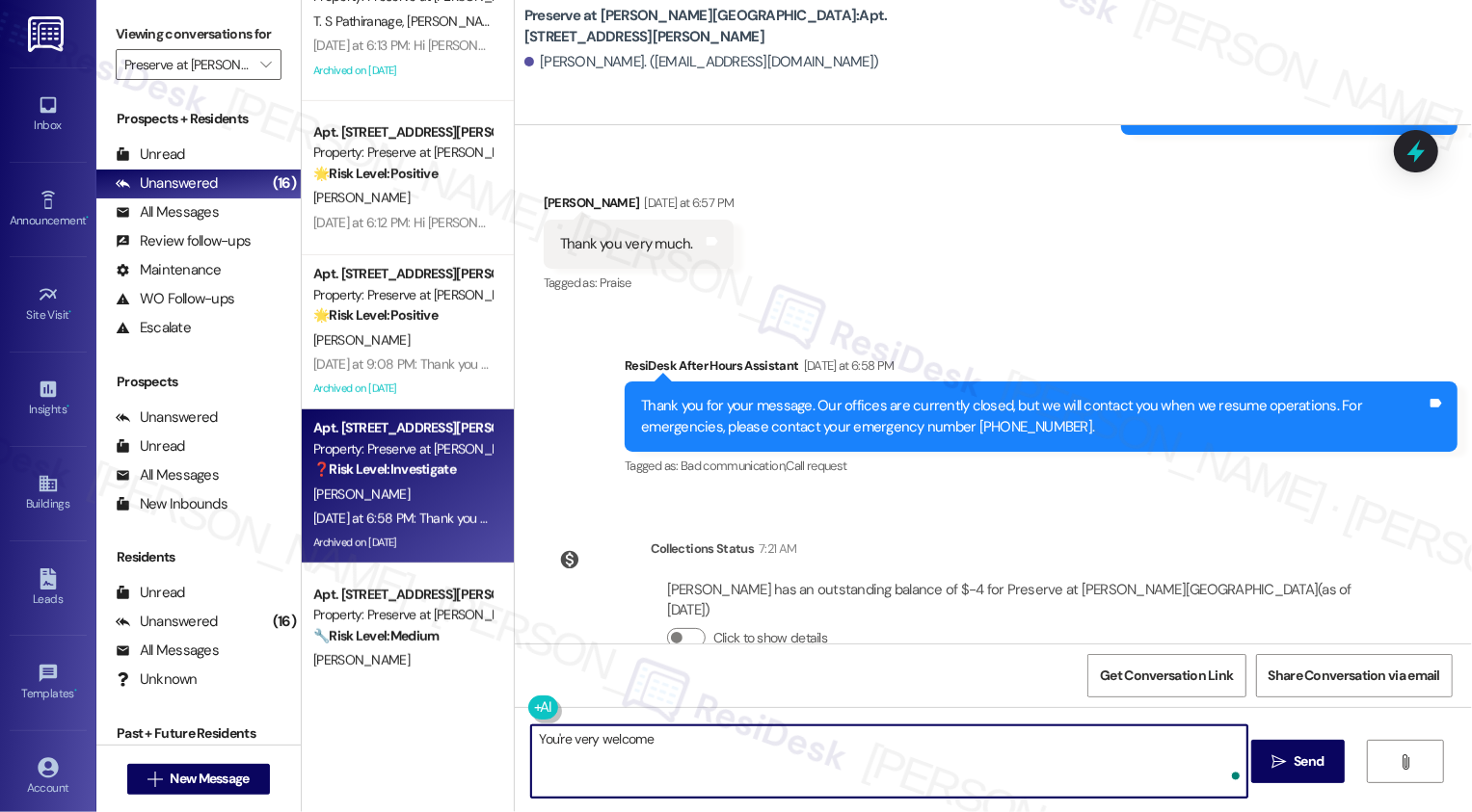
type textarea "You're very welcome!"
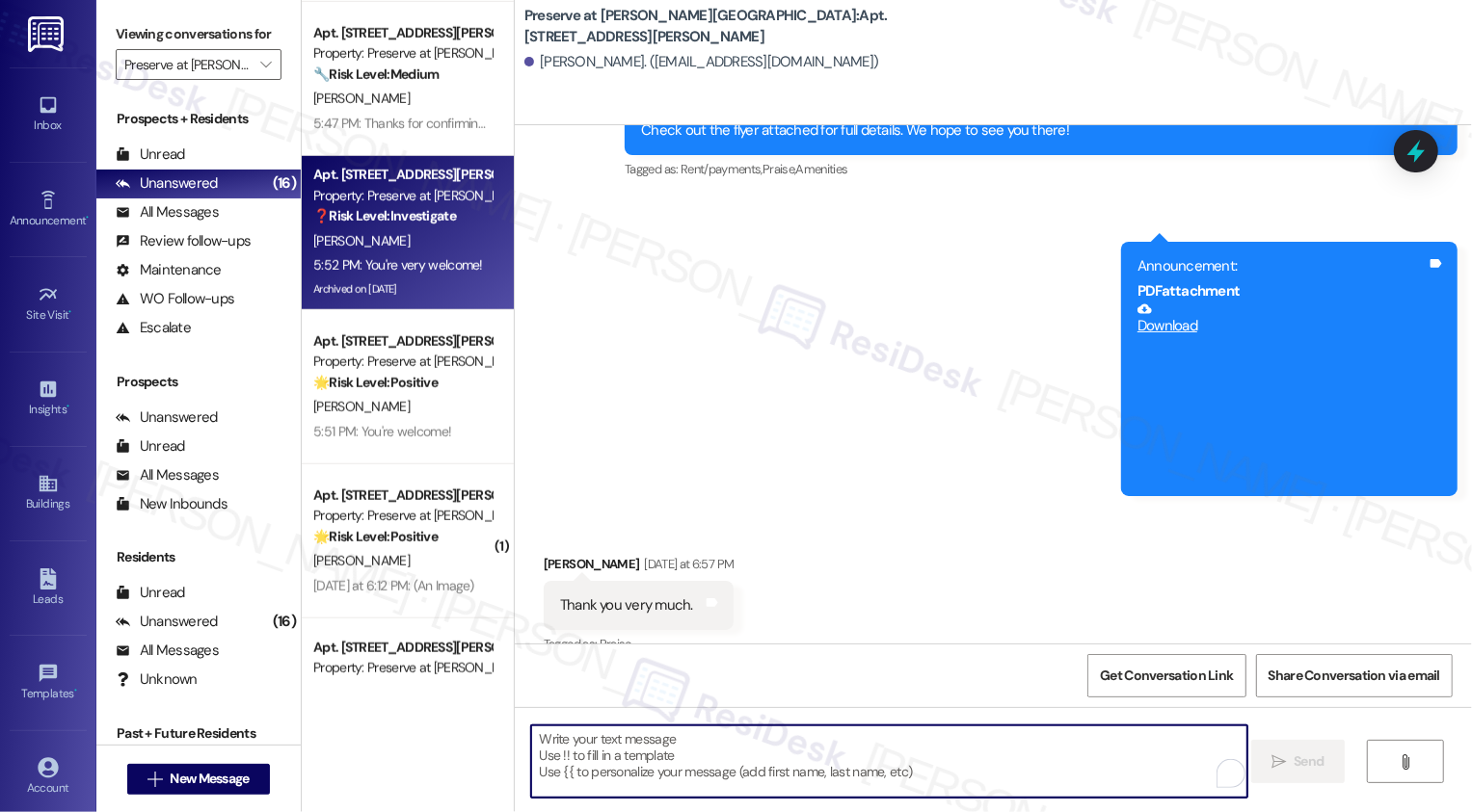
scroll to position [1090, 0]
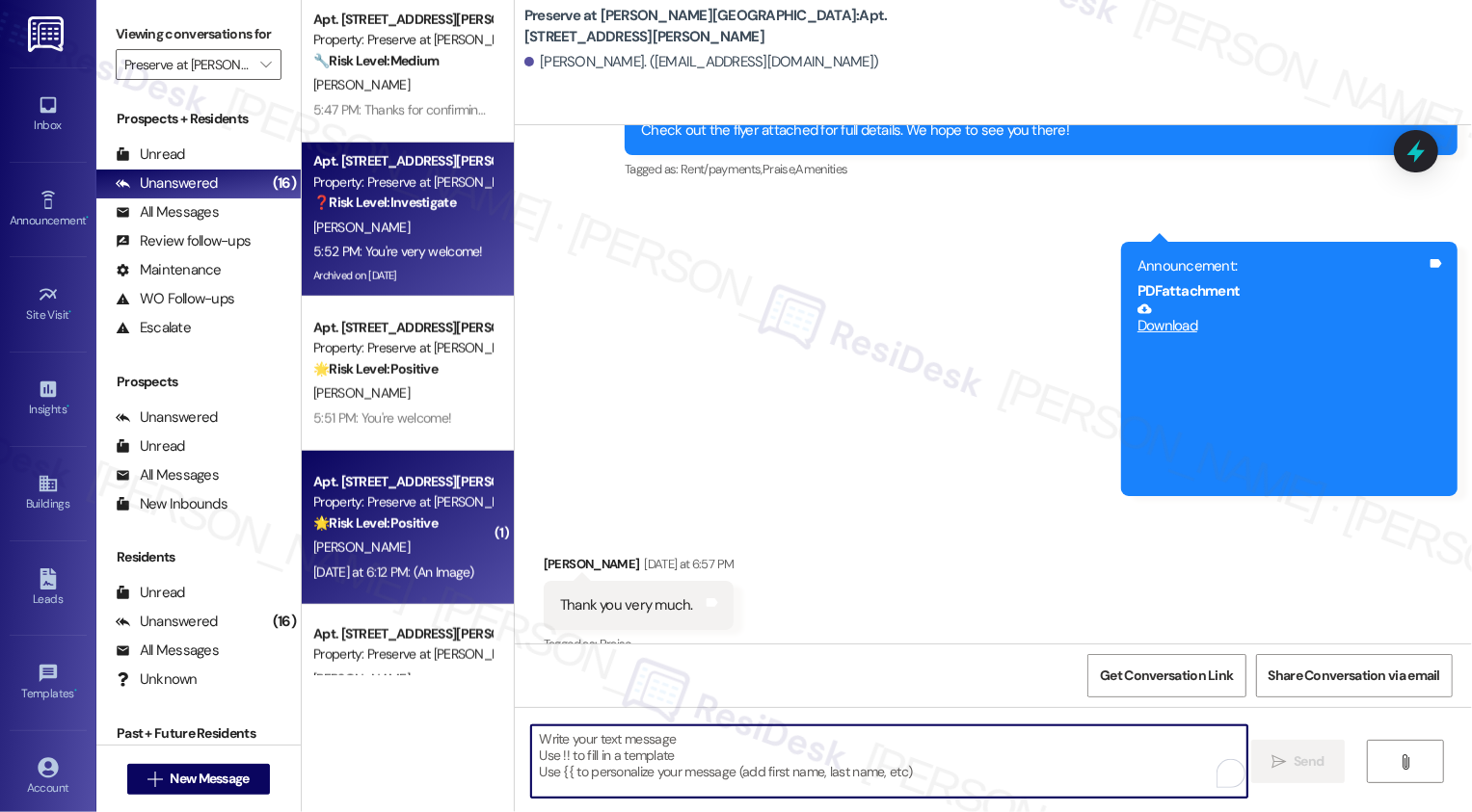
click at [430, 504] on div "Property: Preserve at [PERSON_NAME][GEOGRAPHIC_DATA]" at bounding box center [403, 502] width 178 height 21
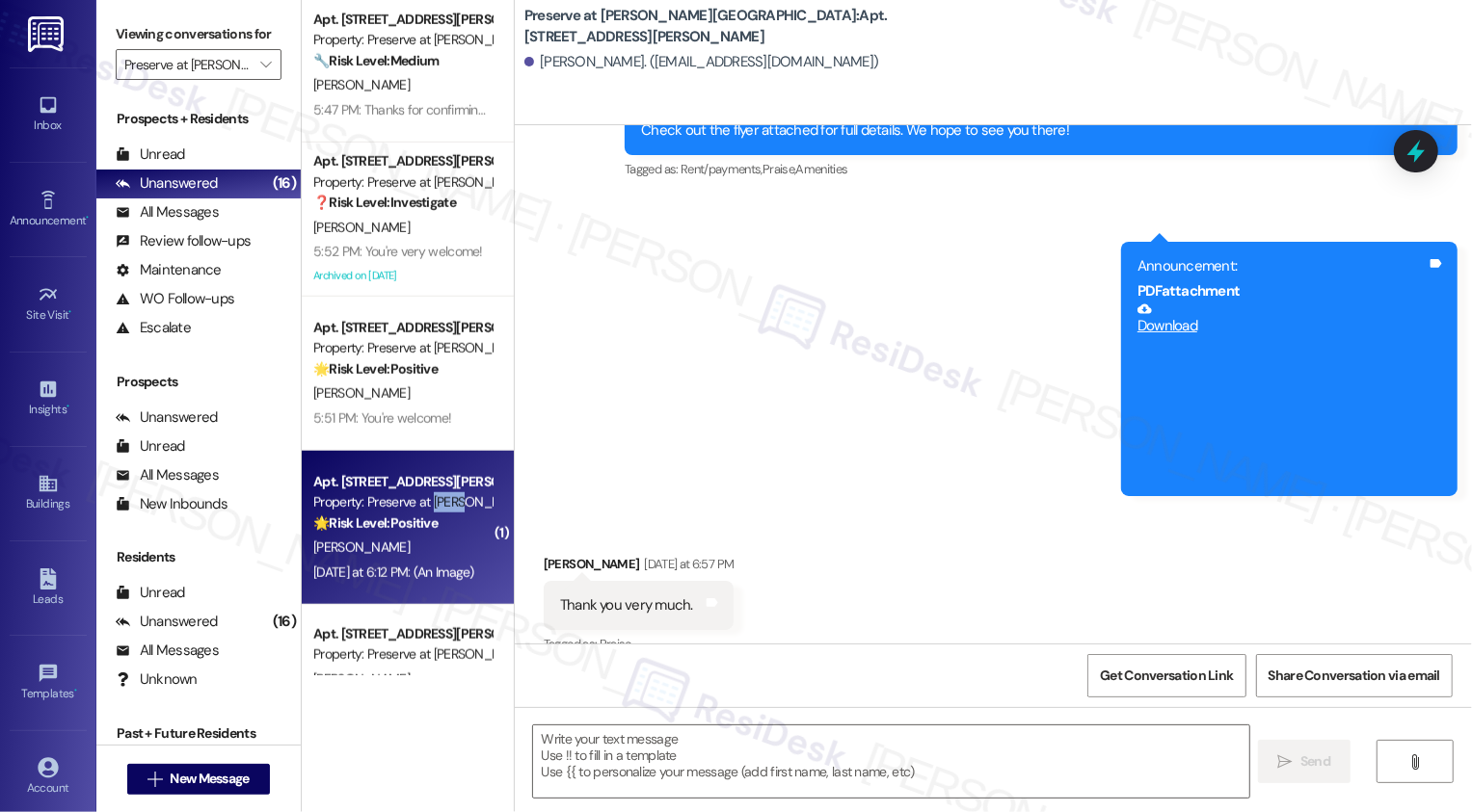
click at [430, 504] on div "Property: Preserve at [PERSON_NAME][GEOGRAPHIC_DATA]" at bounding box center [403, 502] width 178 height 21
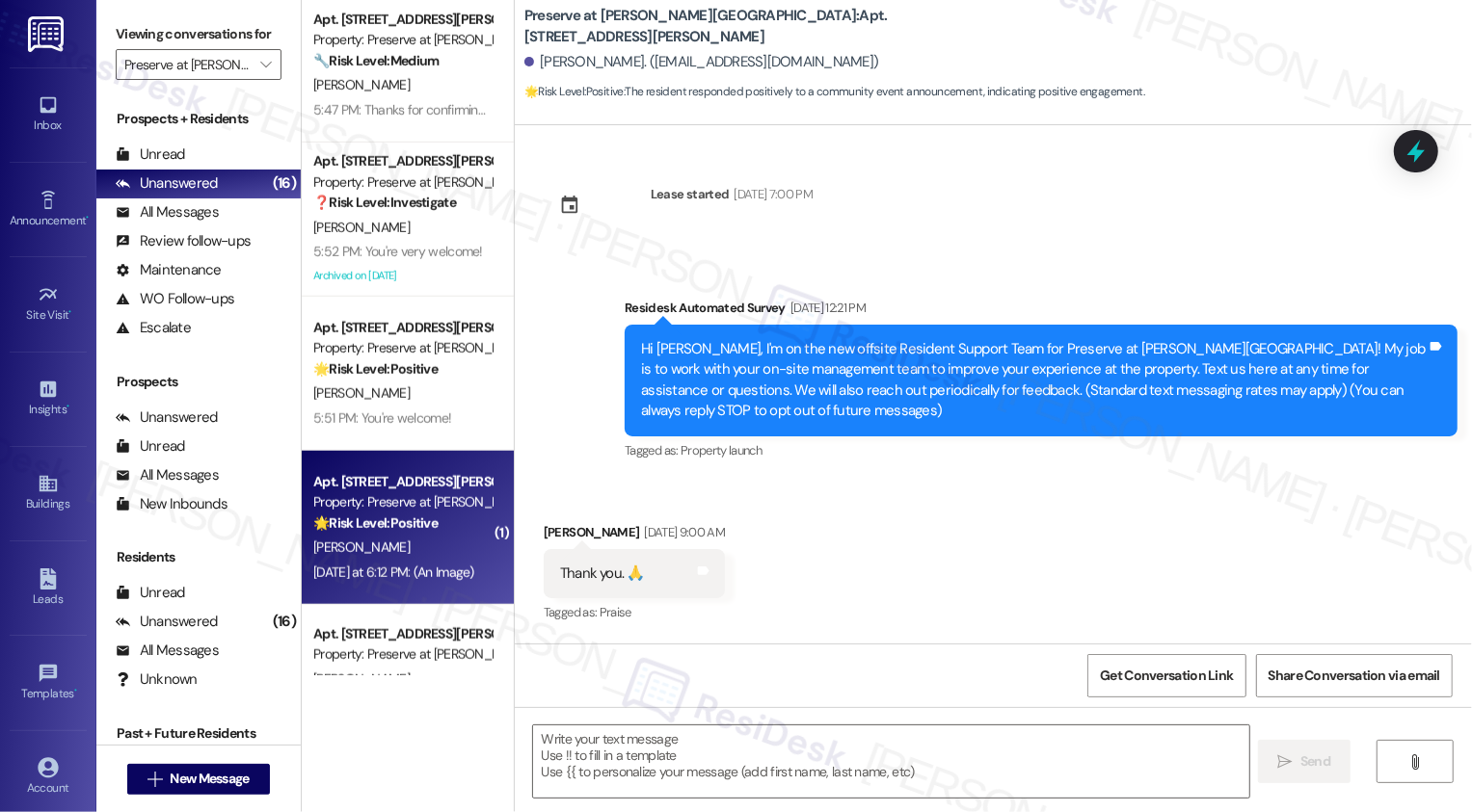
scroll to position [1520, 0]
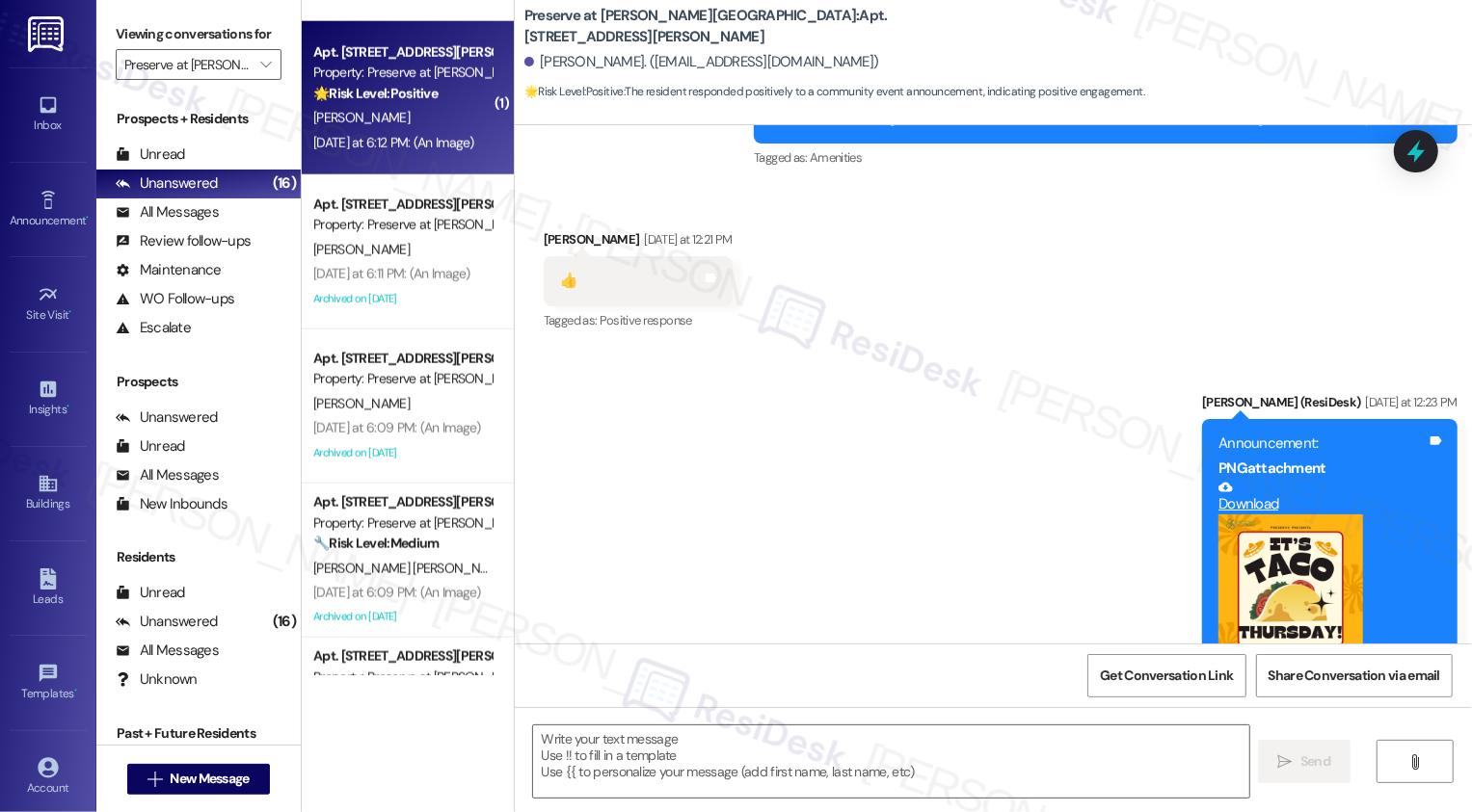
type textarea "Fetching suggested responses. Please feel free to read through the conversation…"
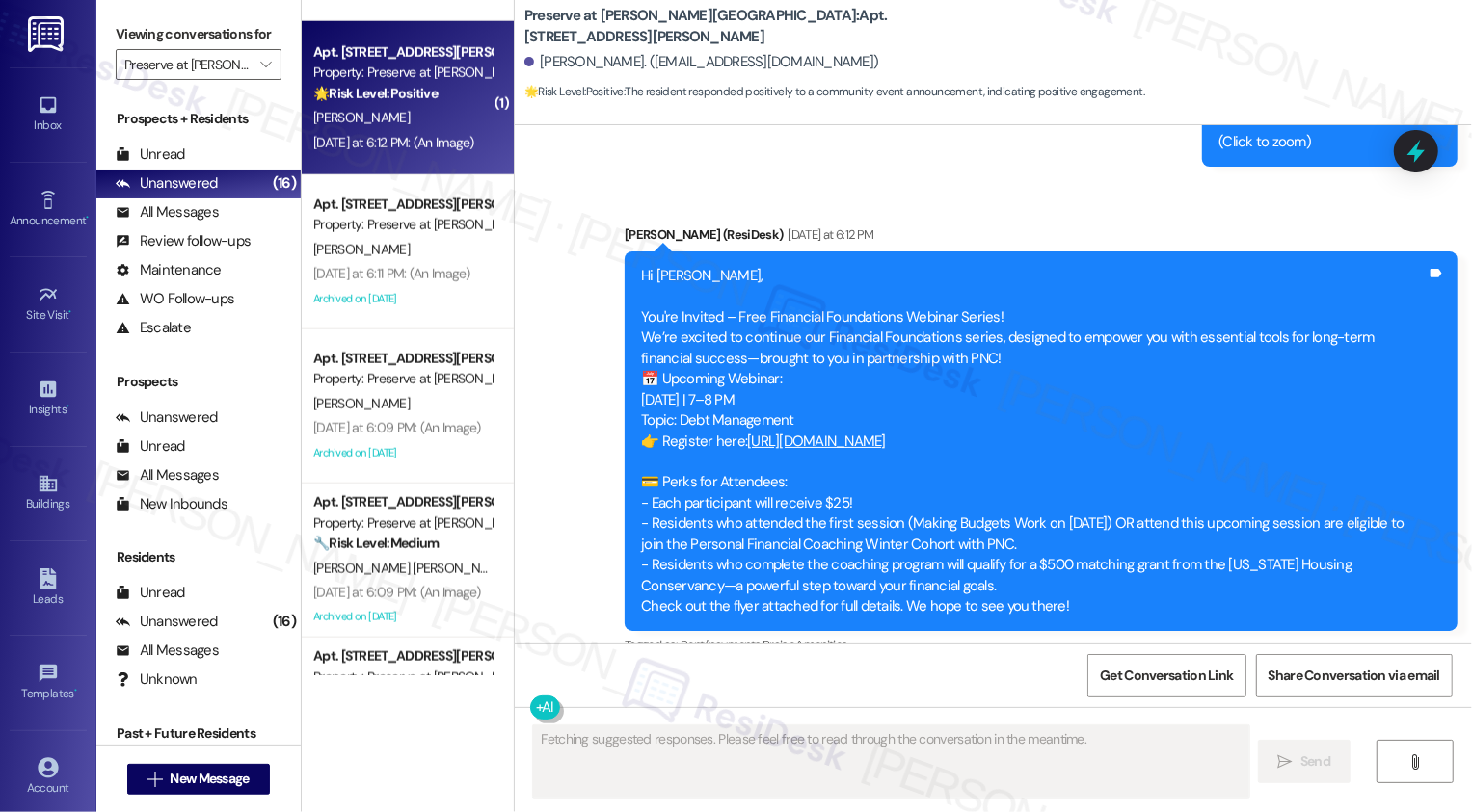
scroll to position [15309, 0]
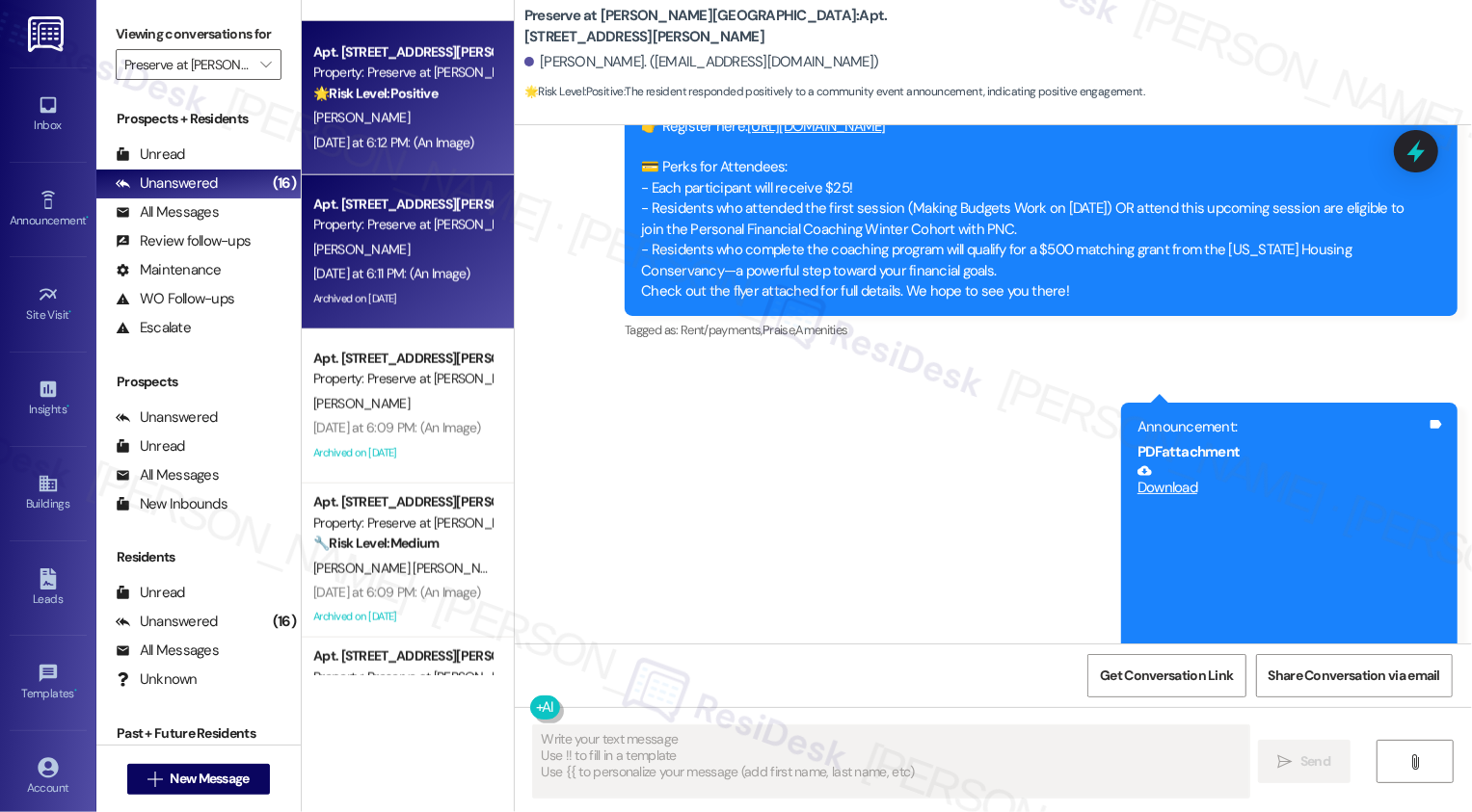
click at [381, 261] on div "[PERSON_NAME]" at bounding box center [403, 250] width 182 height 24
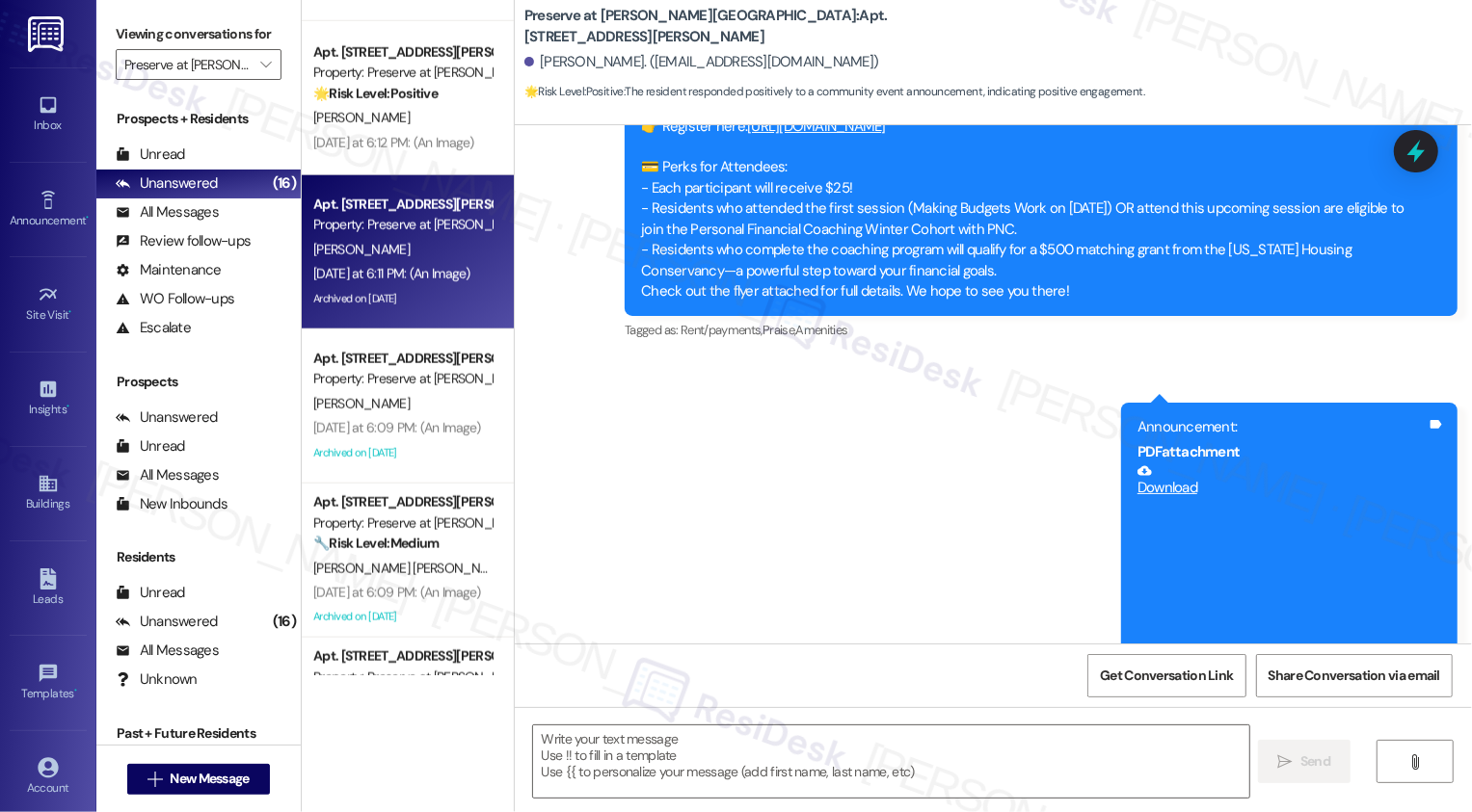
type textarea "Fetching suggested responses. Please feel free to read through the conversation…"
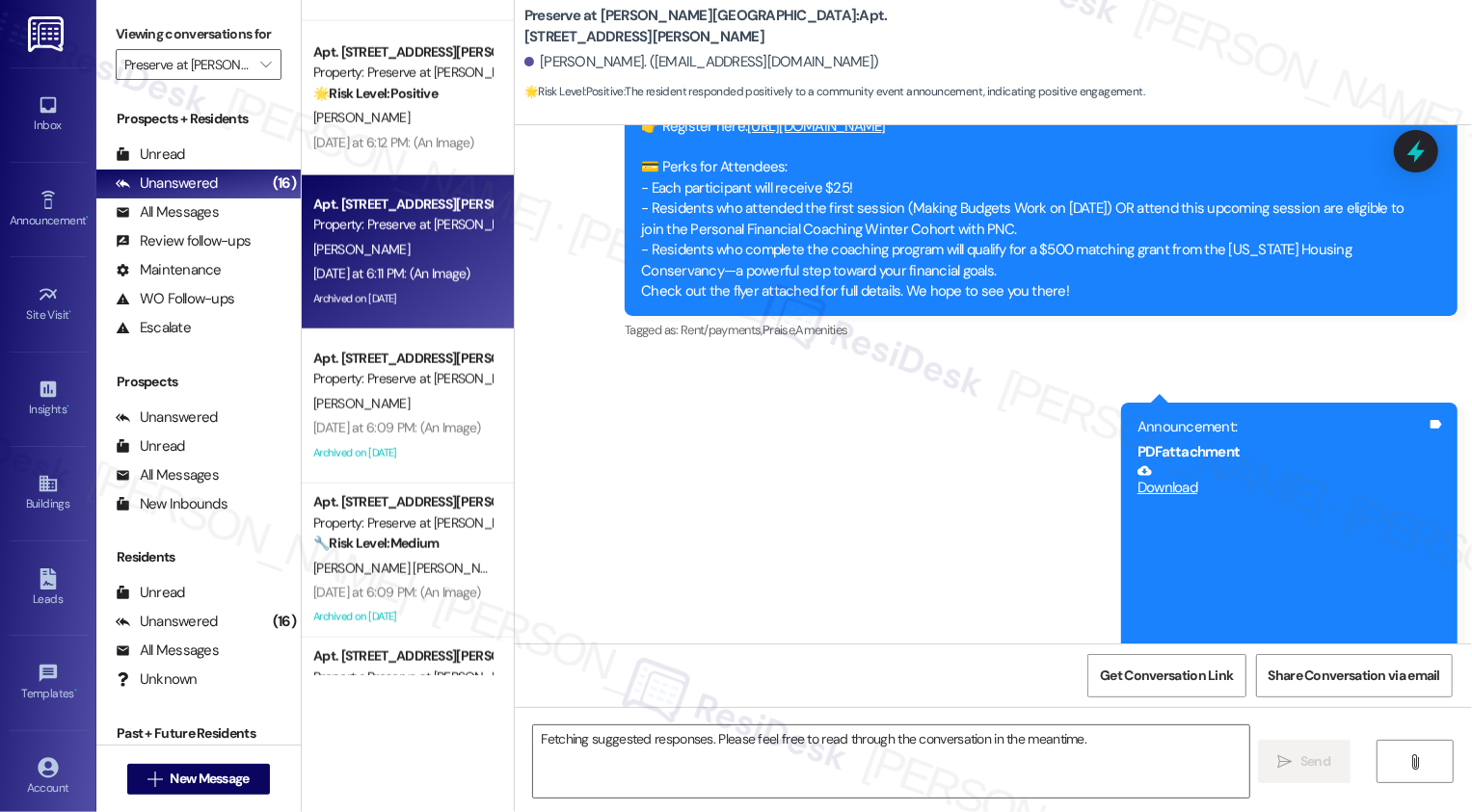
click at [381, 261] on div "[PERSON_NAME]" at bounding box center [403, 250] width 182 height 24
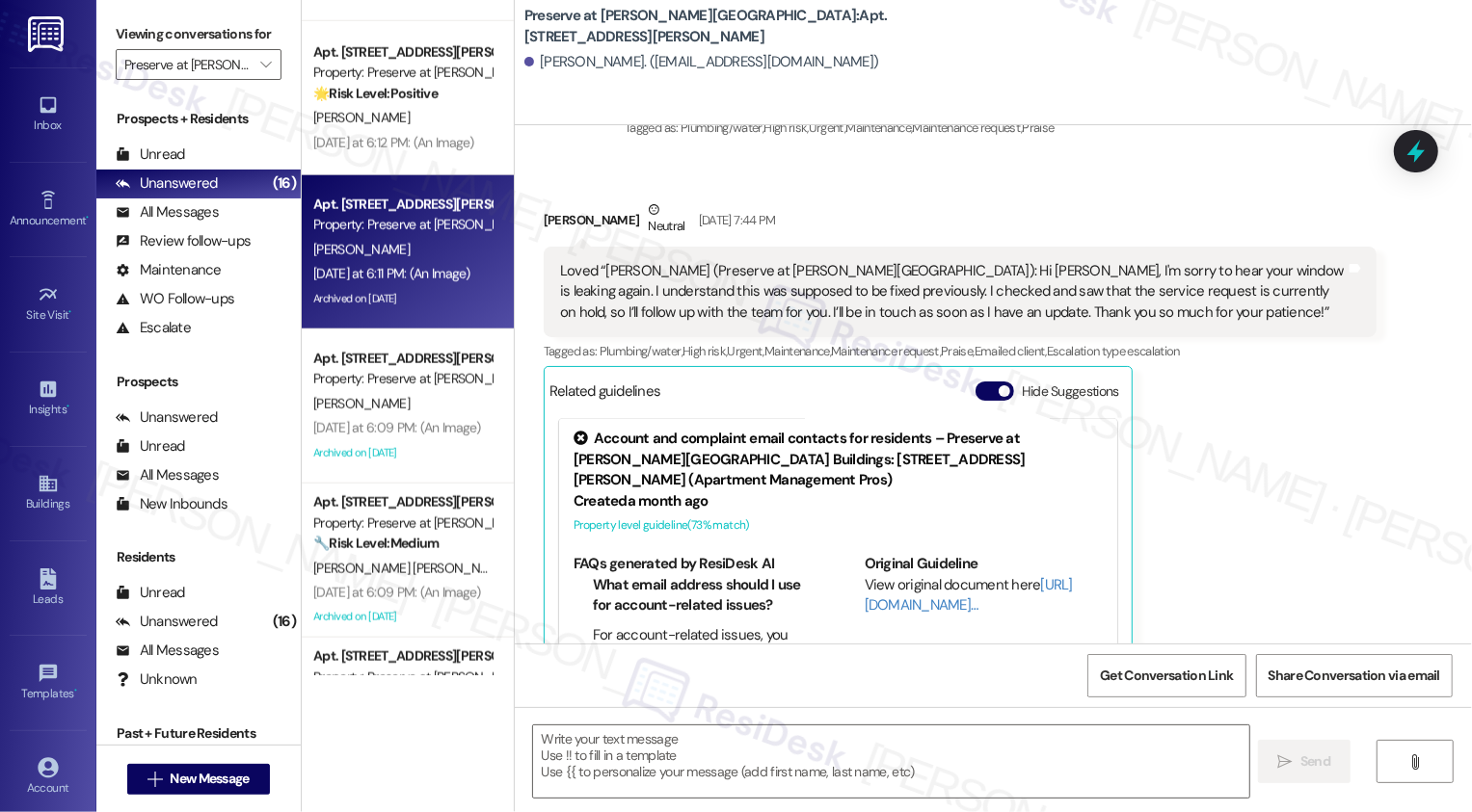
type textarea "Fetching suggested responses. Please feel free to read through the conversation…"
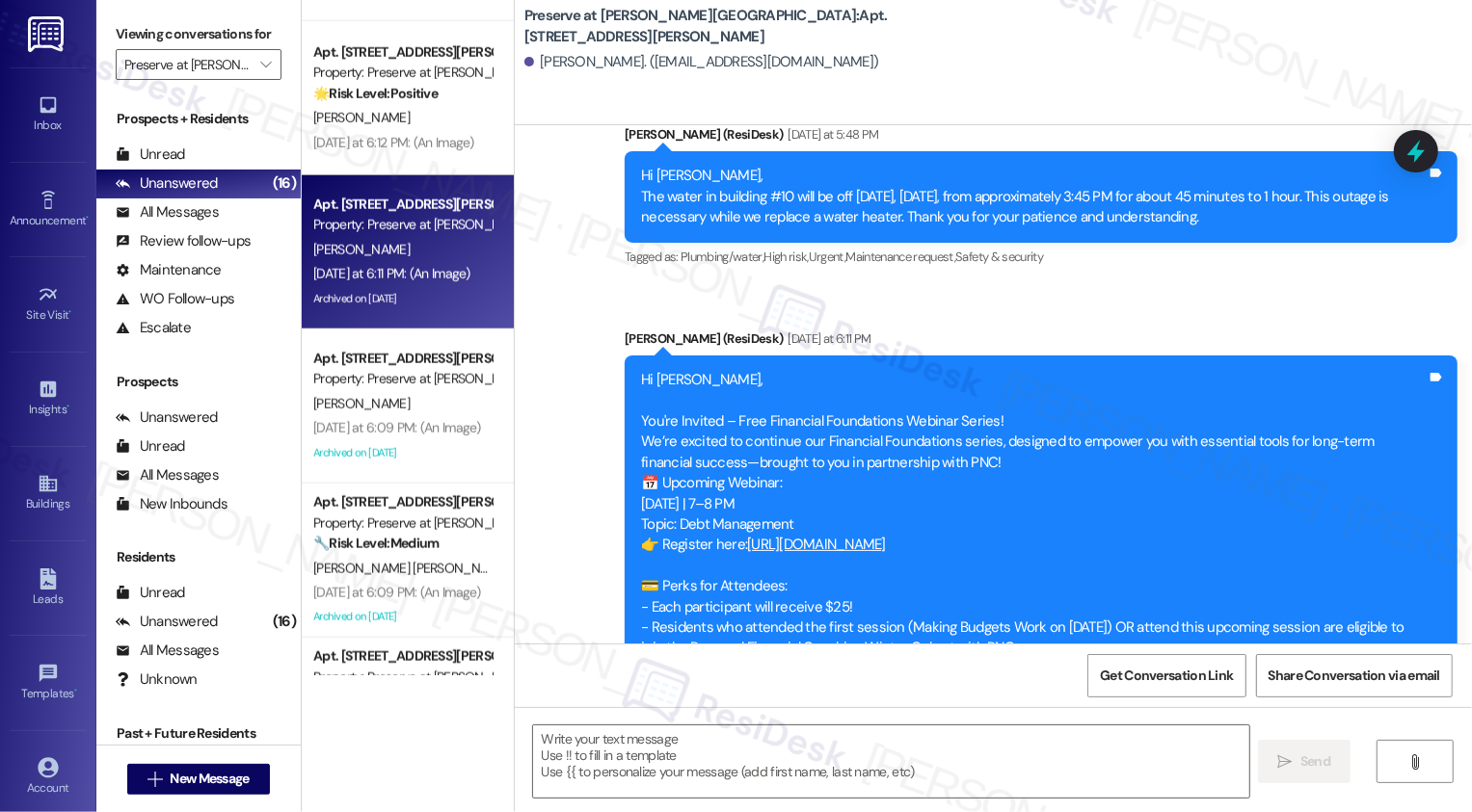
scroll to position [23118, 0]
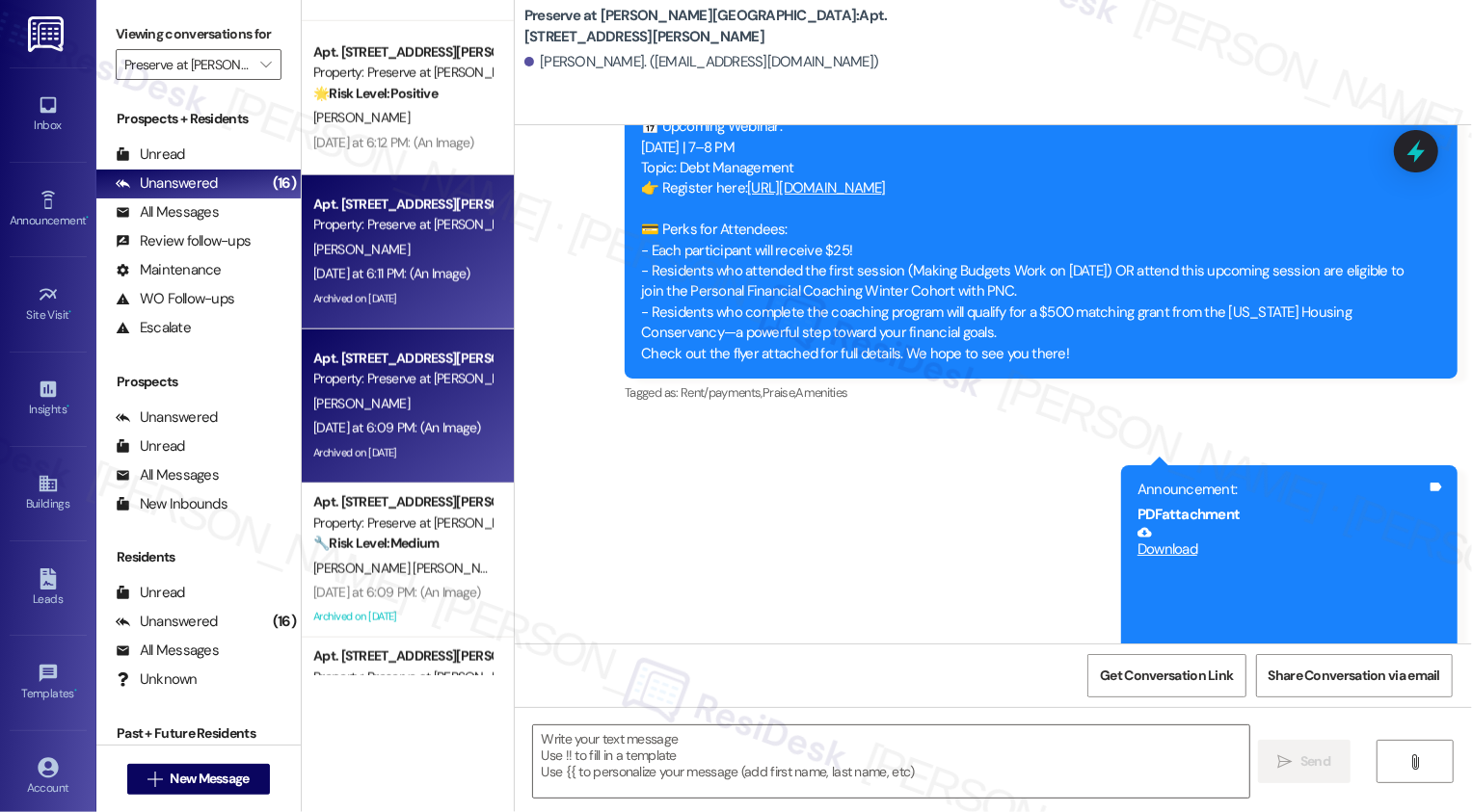
click at [399, 406] on div "[PERSON_NAME]" at bounding box center [403, 404] width 182 height 24
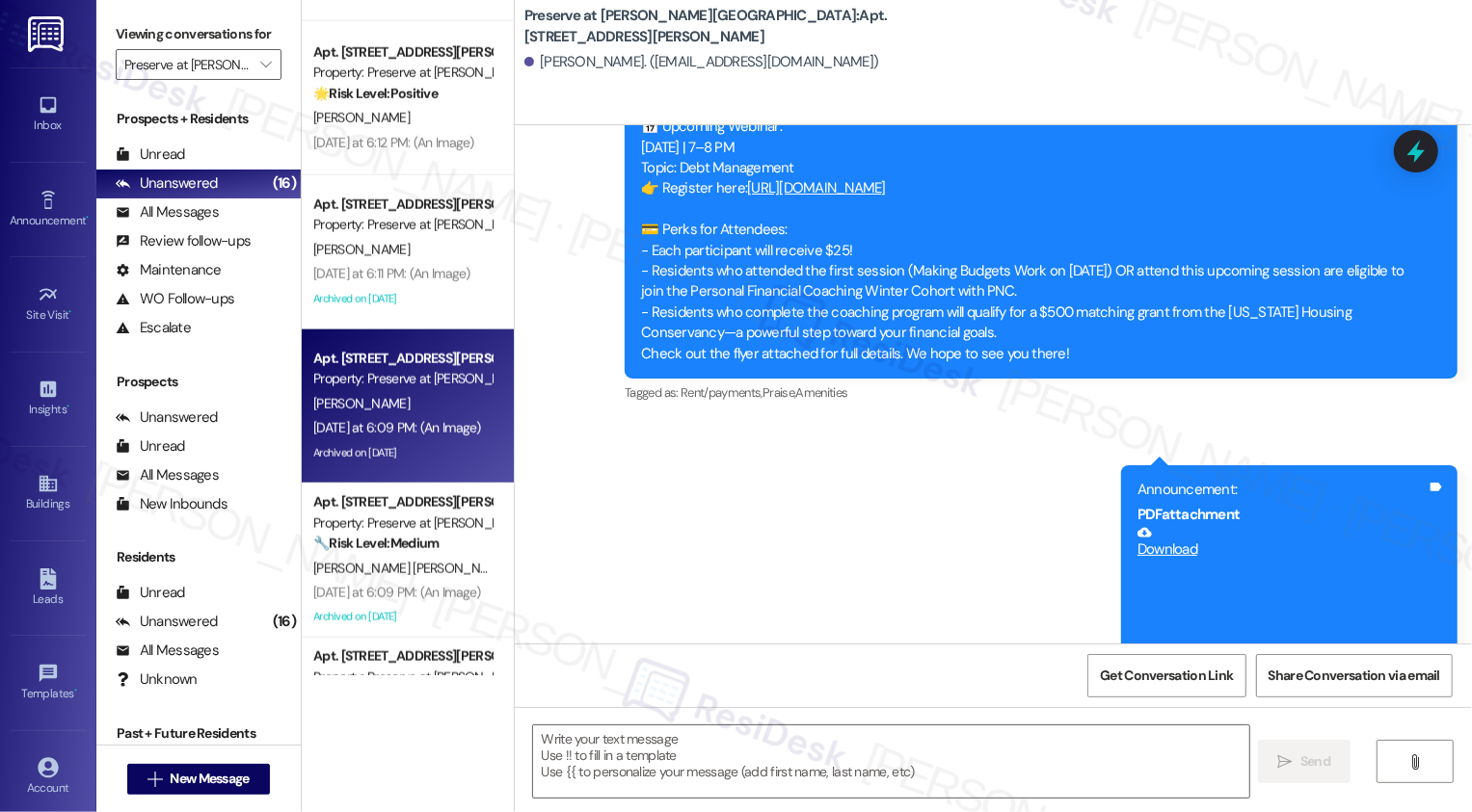
click at [399, 406] on div "[PERSON_NAME]" at bounding box center [403, 404] width 182 height 24
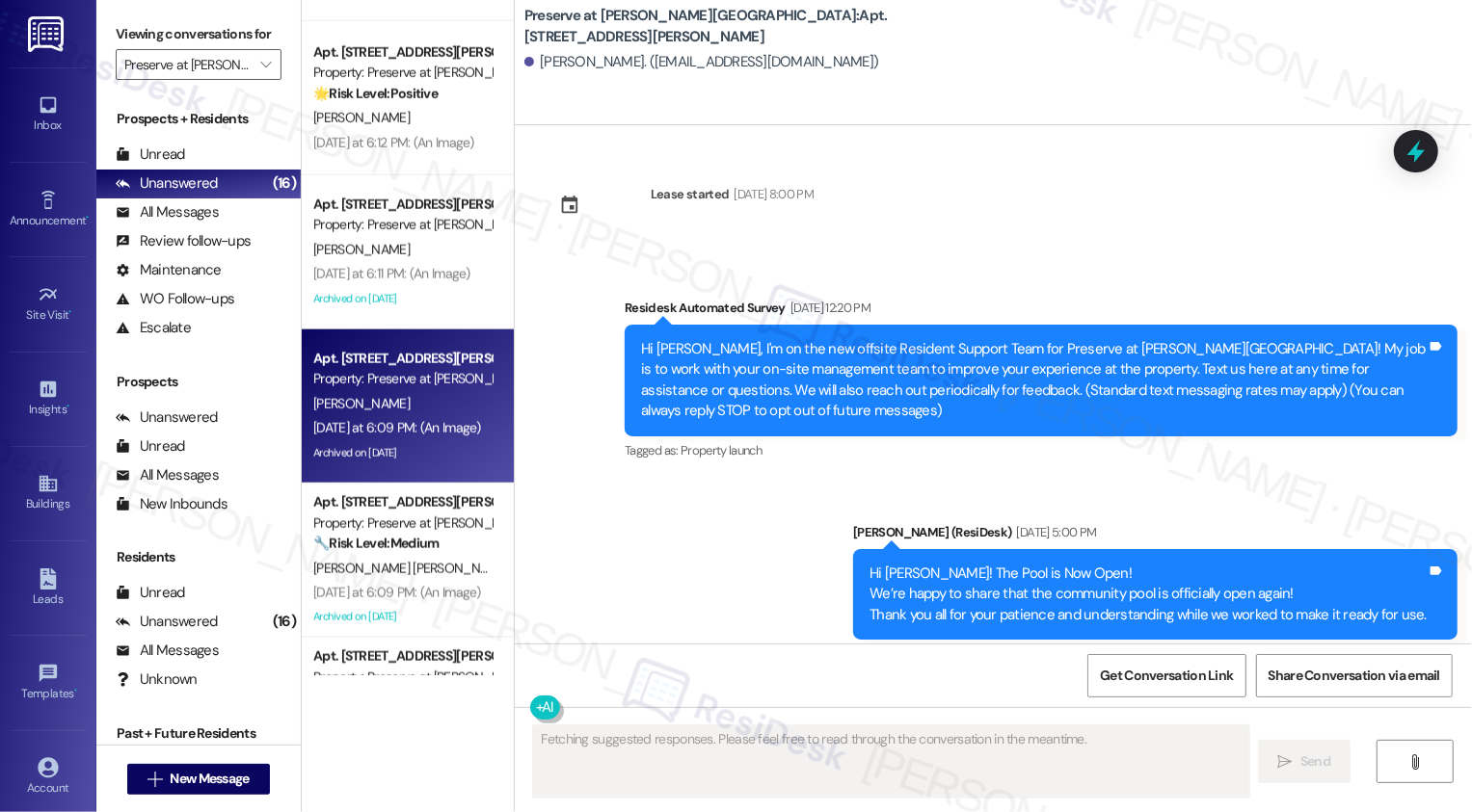
type textarea "Fetching suggested responses. Please feel free to read through the conversation…"
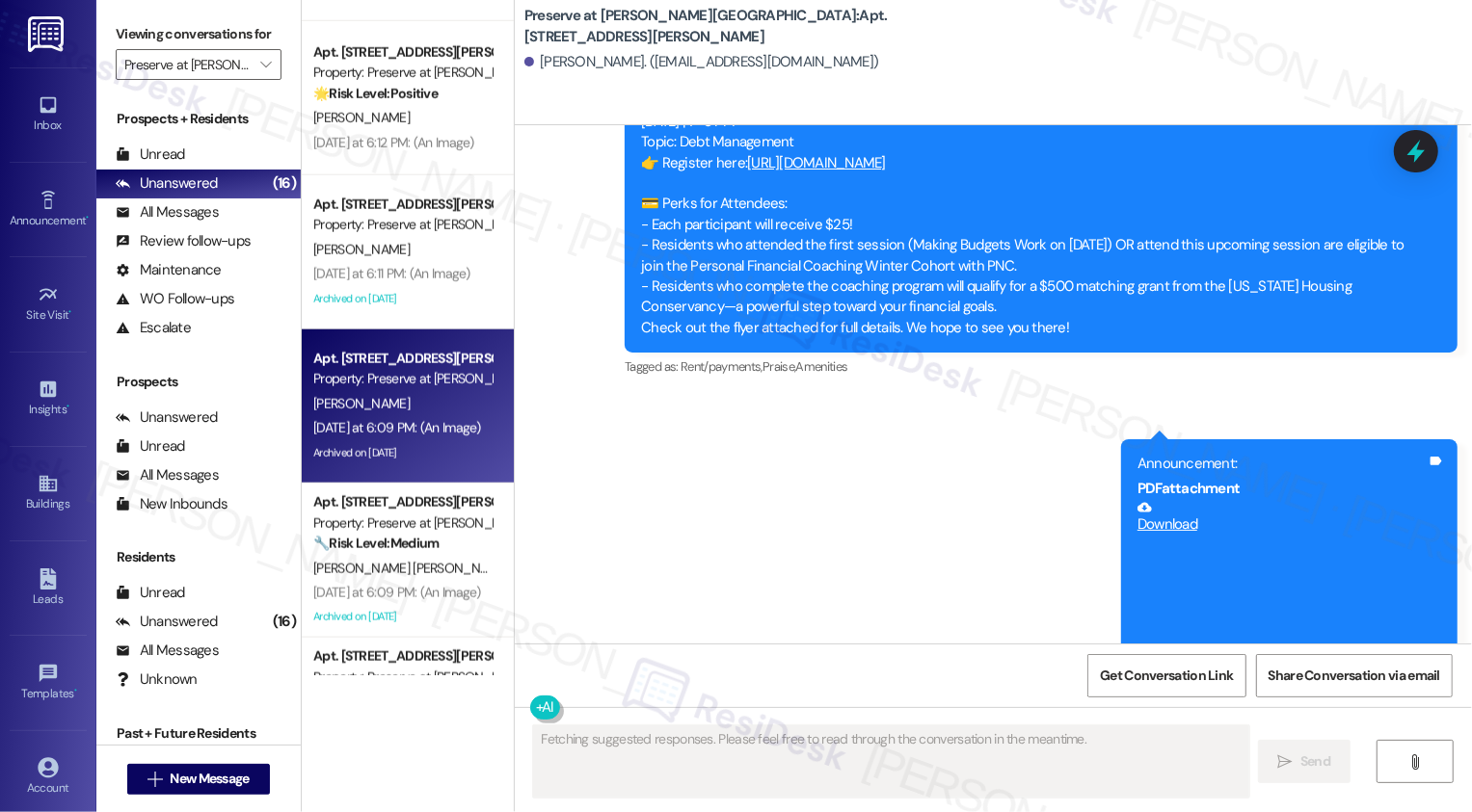
scroll to position [17738, 0]
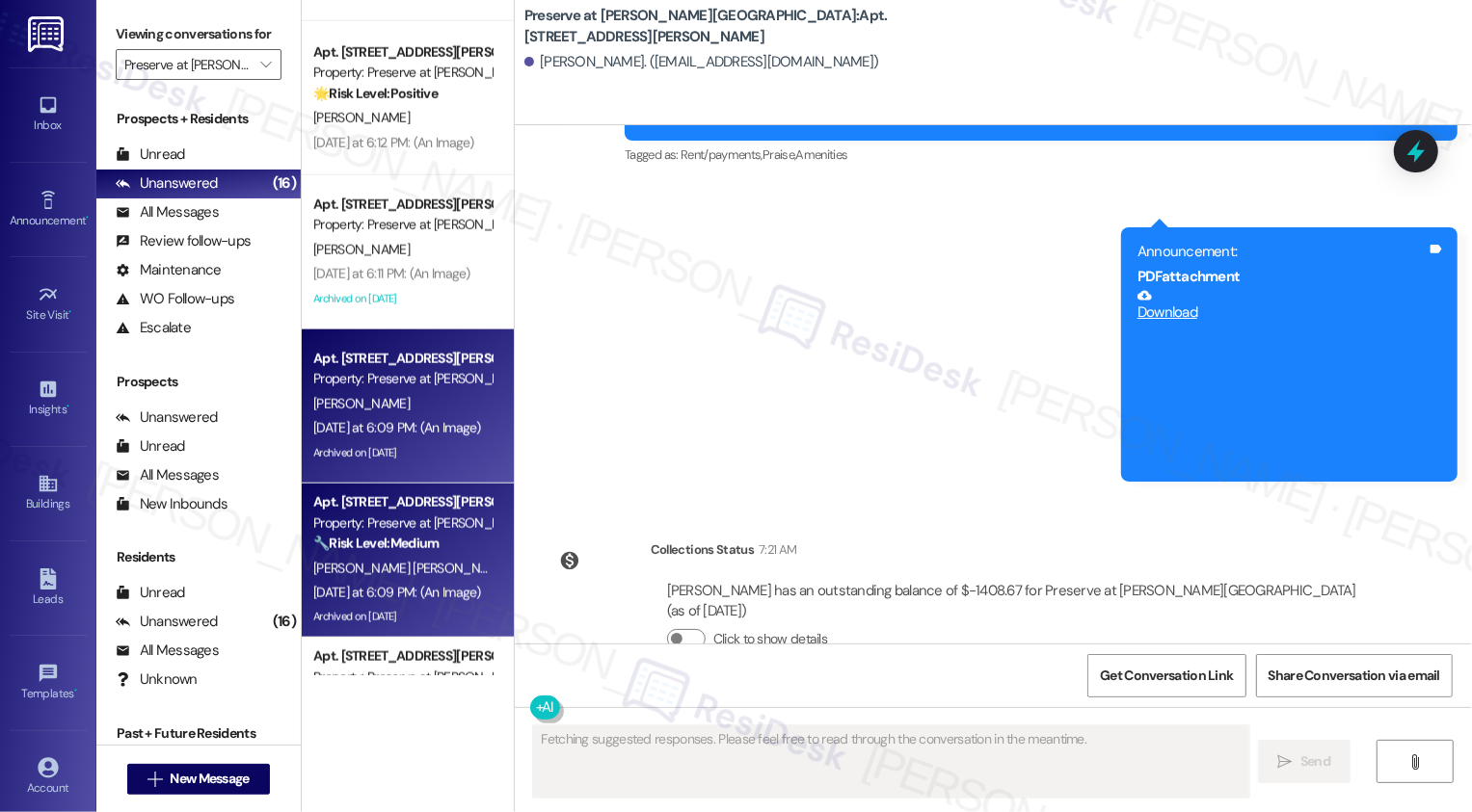
click at [515, 565] on span "[PERSON_NAME]" at bounding box center [563, 568] width 96 height 18
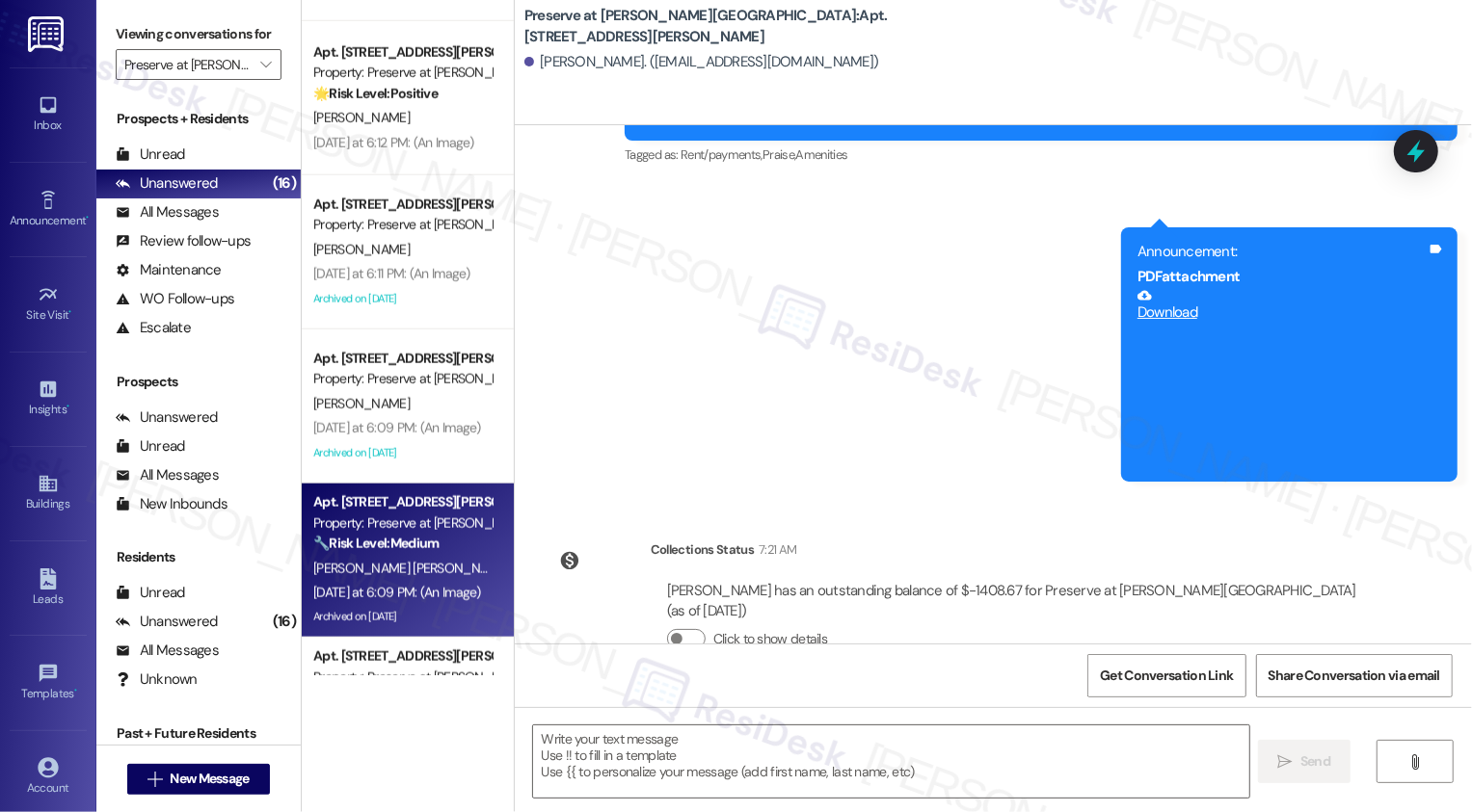
click at [515, 565] on span "[PERSON_NAME]" at bounding box center [563, 568] width 96 height 18
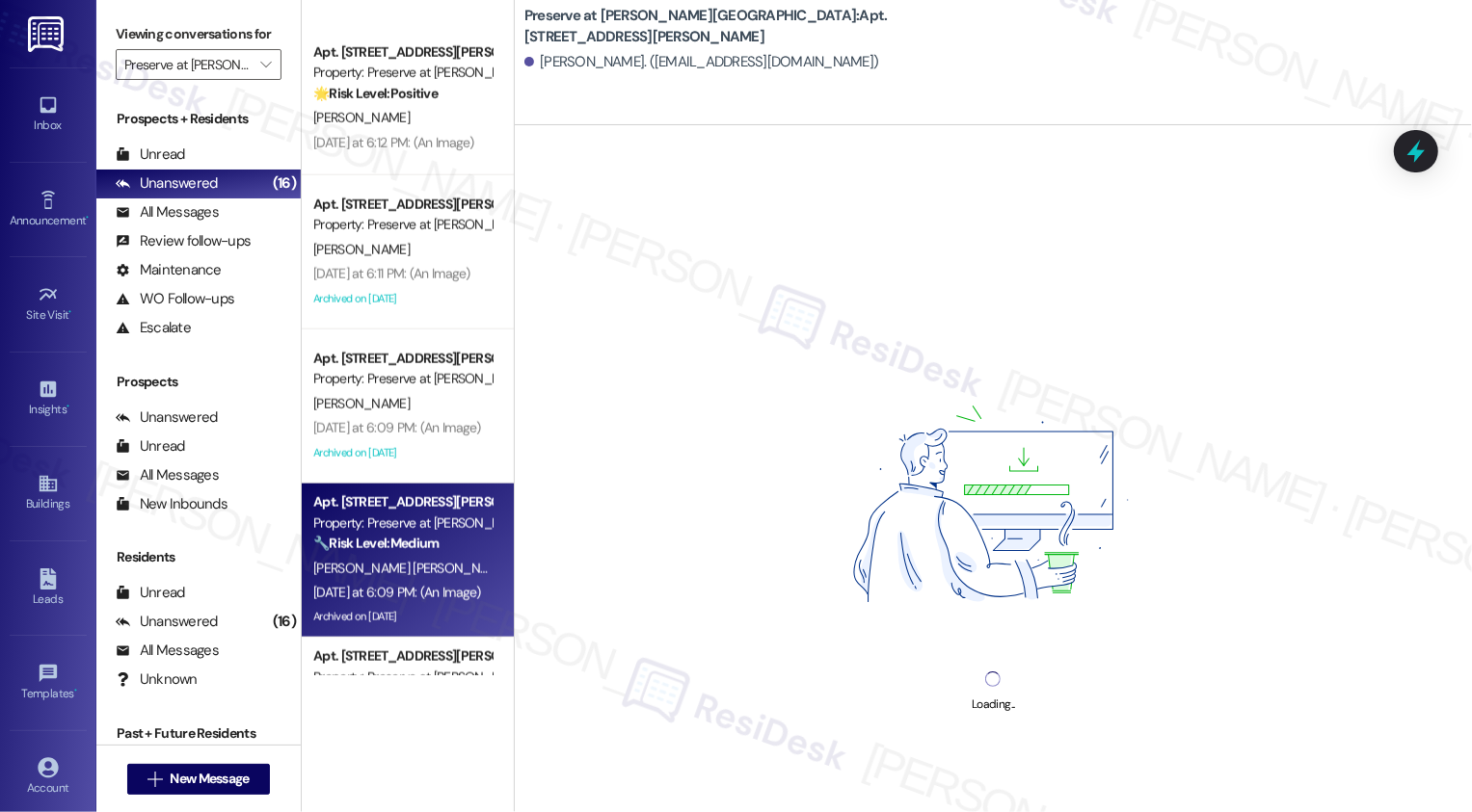
scroll to position [1750, 0]
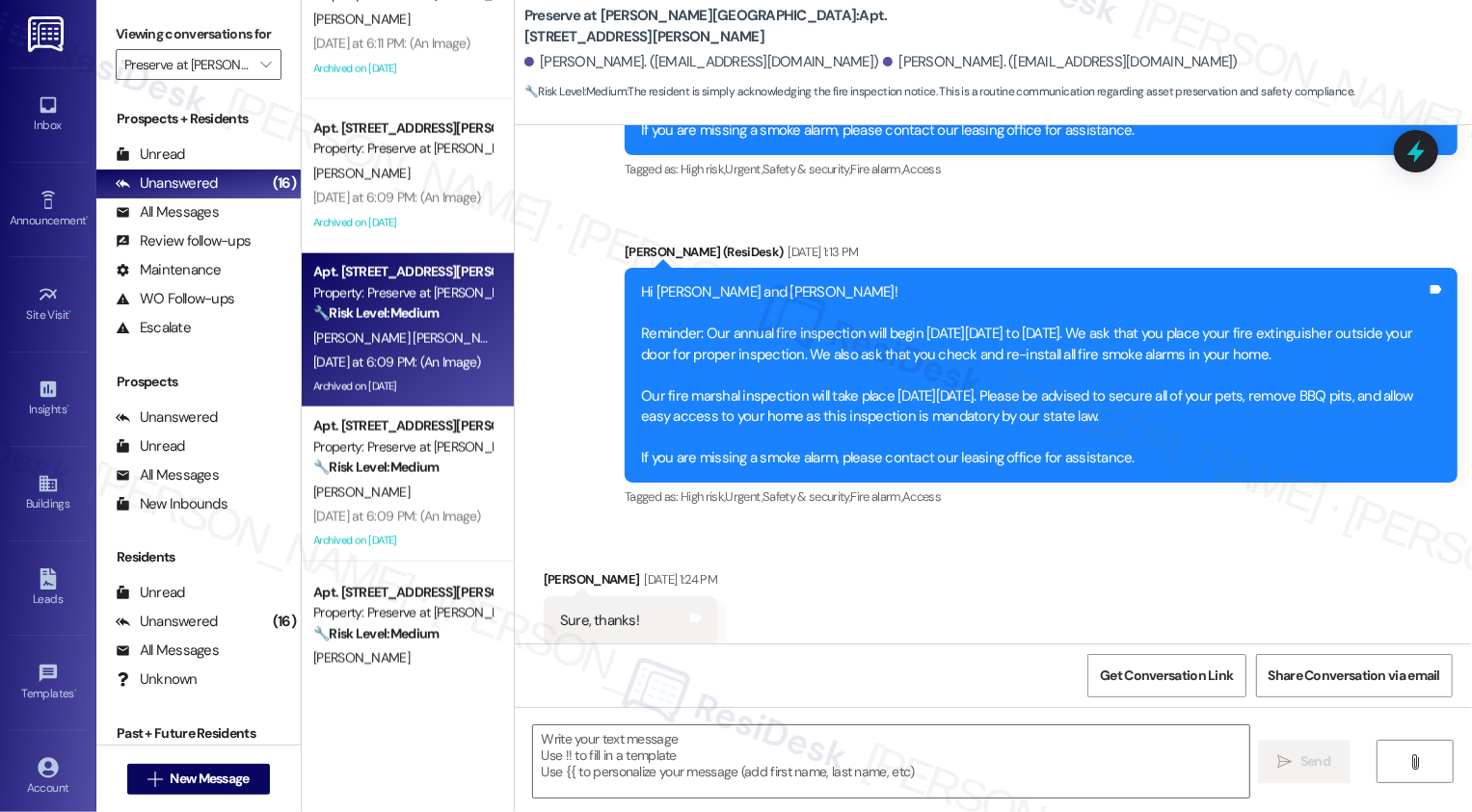
type textarea "Fetching suggested responses. Please feel free to read through the conversation…"
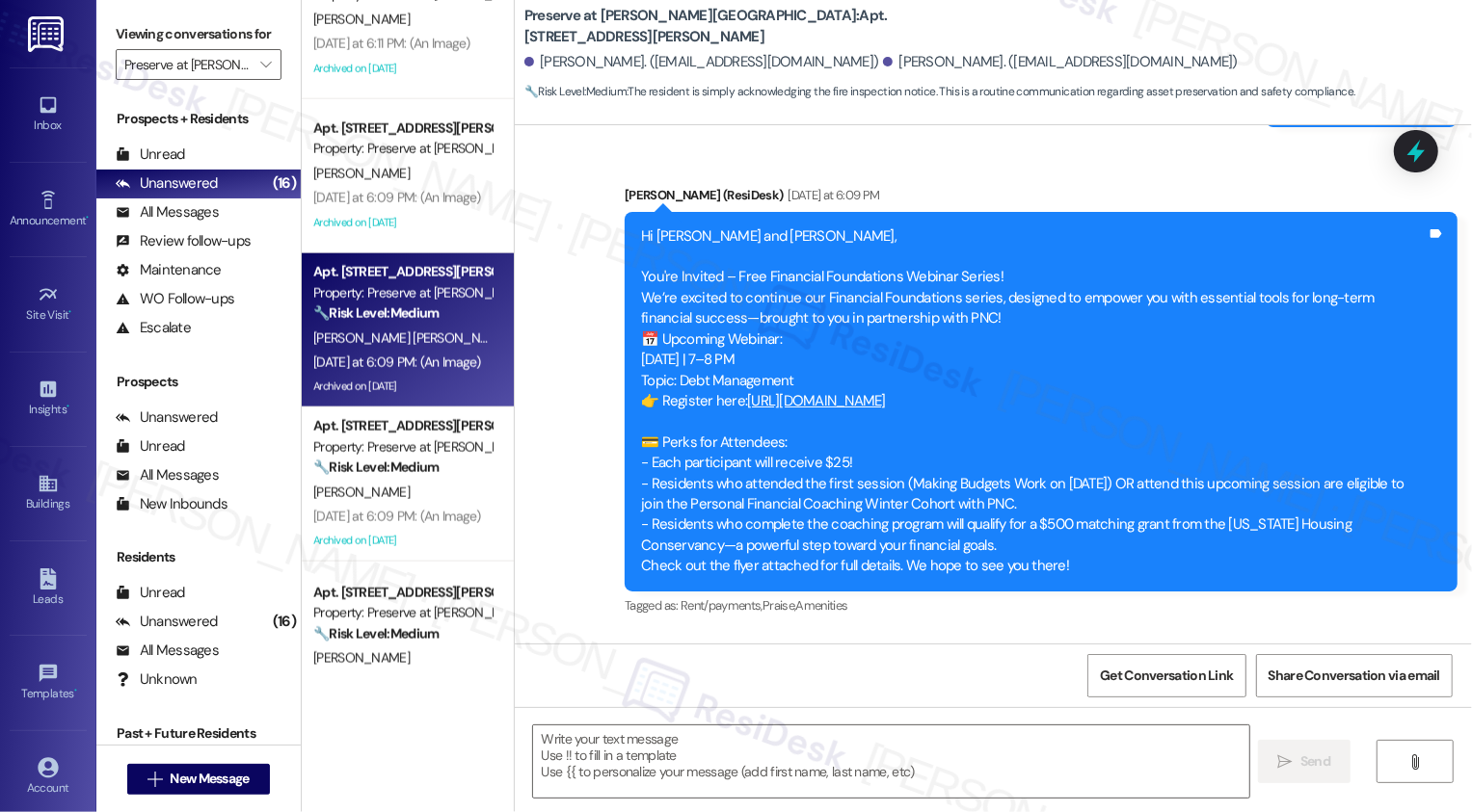
scroll to position [6279, 0]
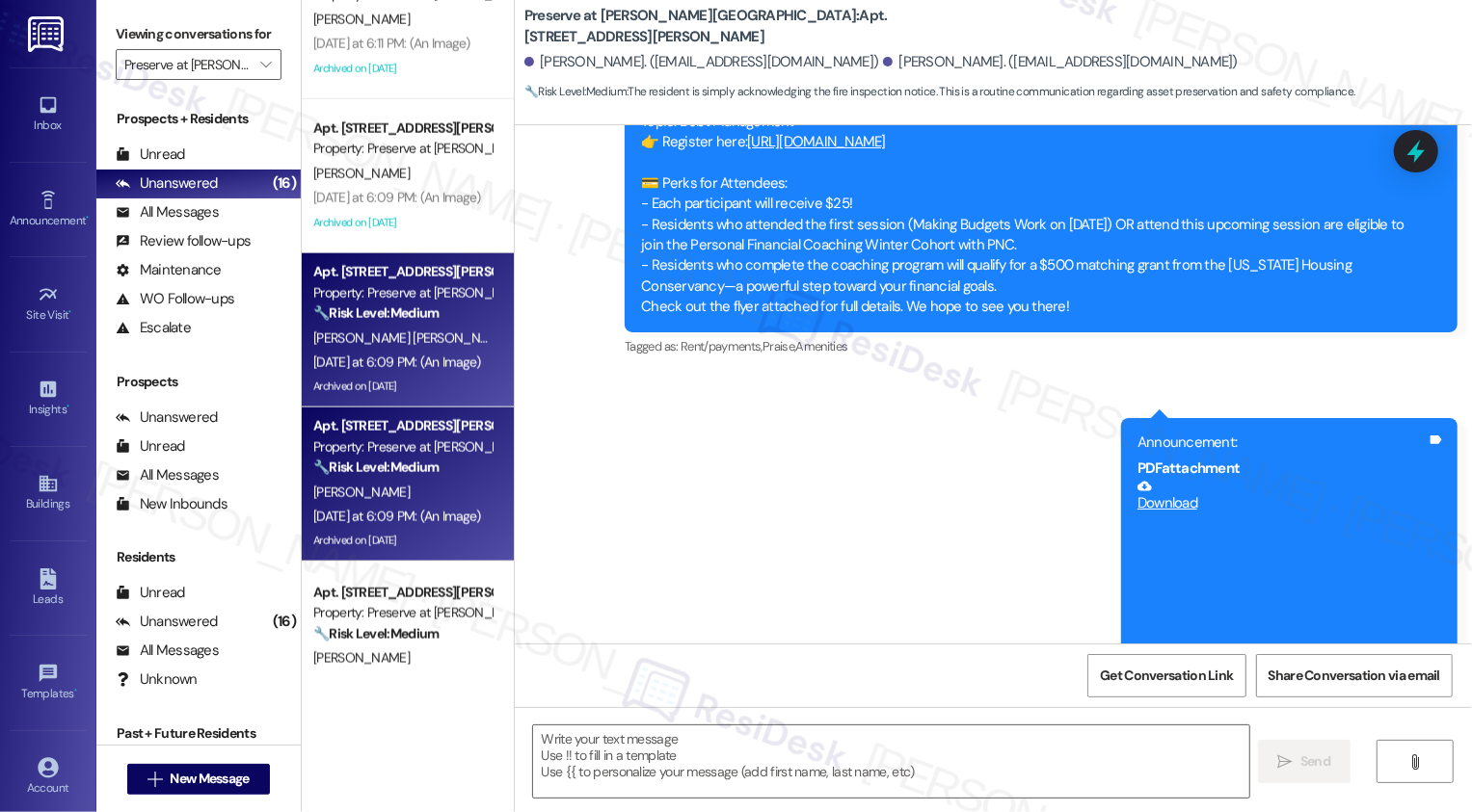
click at [314, 517] on div "Yesterday at 6:09 PM: (An Image) Yesterday at 6:09 PM: (An Image)" at bounding box center [397, 516] width 168 height 18
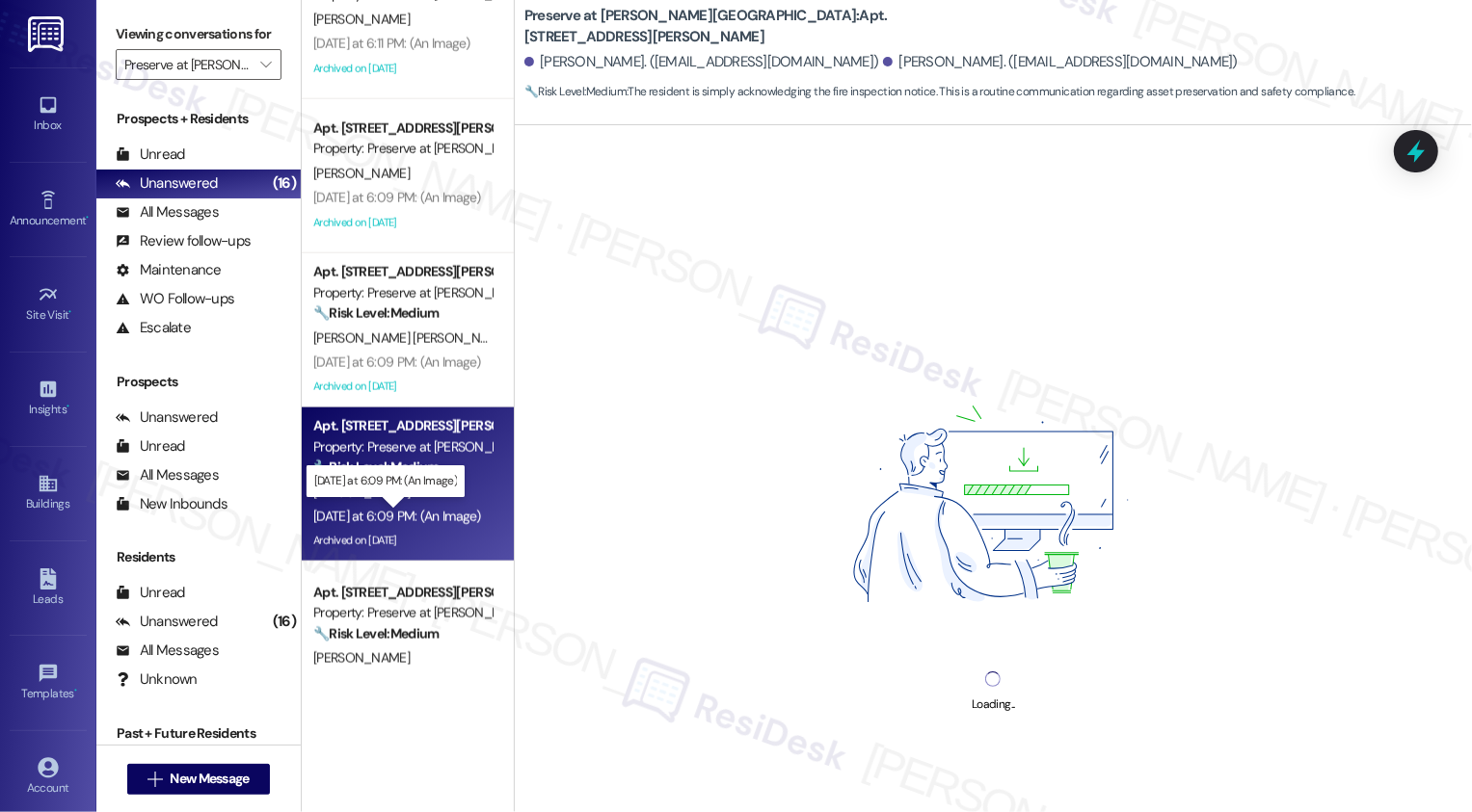
click at [384, 507] on div "Yesterday at 6:09 PM: (An Image) Yesterday at 6:09 PM: (An Image)" at bounding box center [397, 516] width 168 height 18
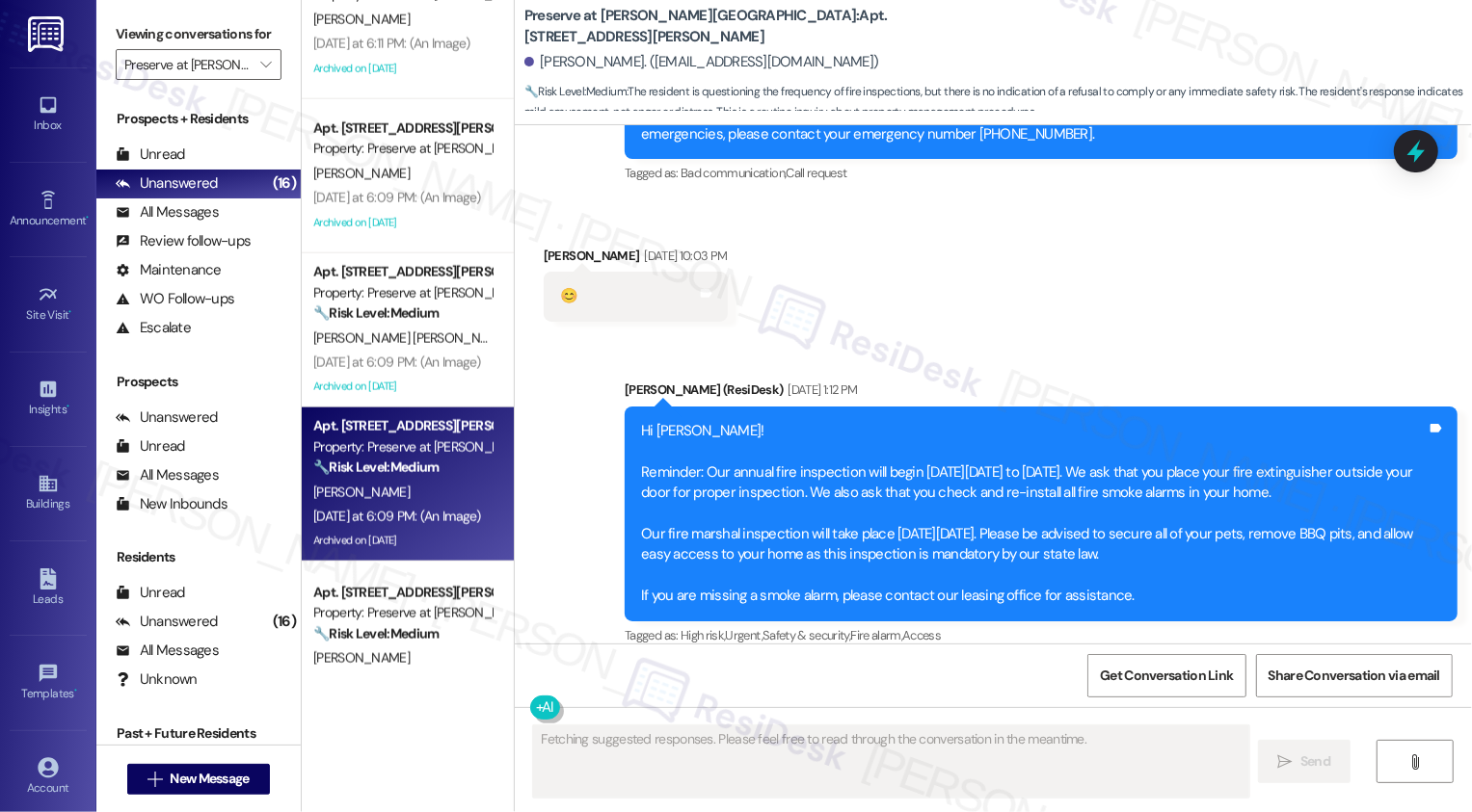
type textarea "Fetching suggested responses. Please feel free to read through the conversation…"
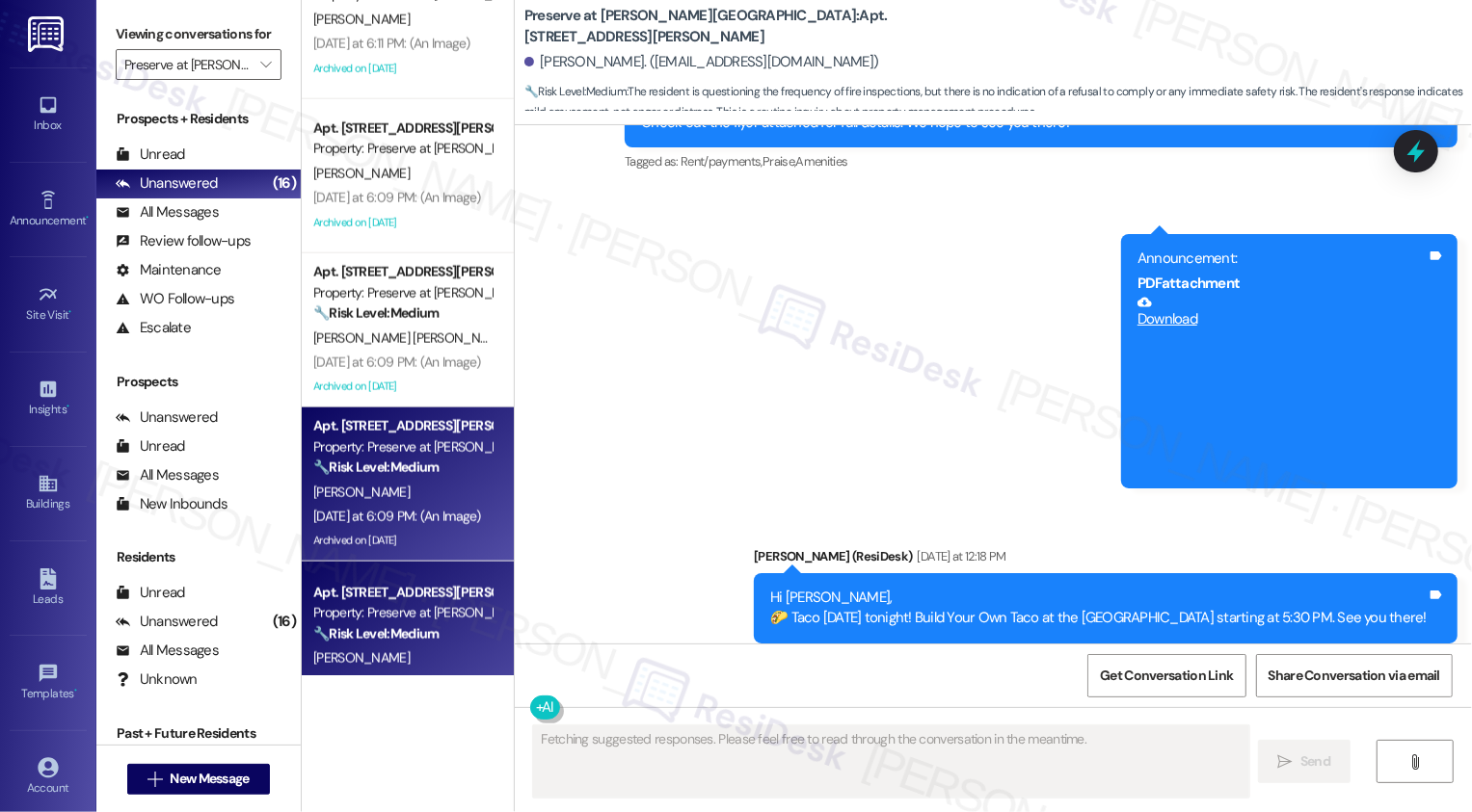
scroll to position [1791, 0]
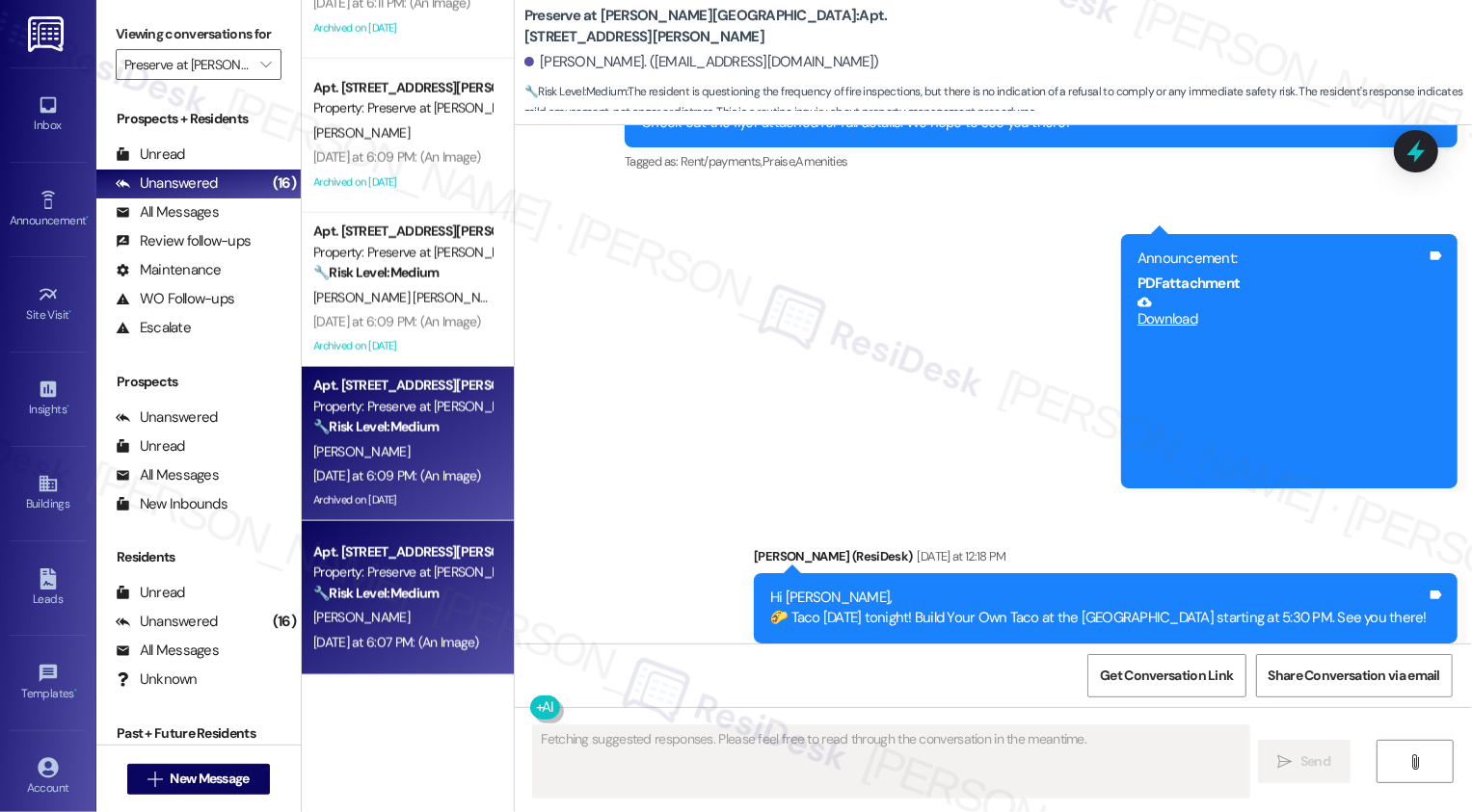
click at [383, 609] on div "[PERSON_NAME]" at bounding box center [403, 618] width 182 height 24
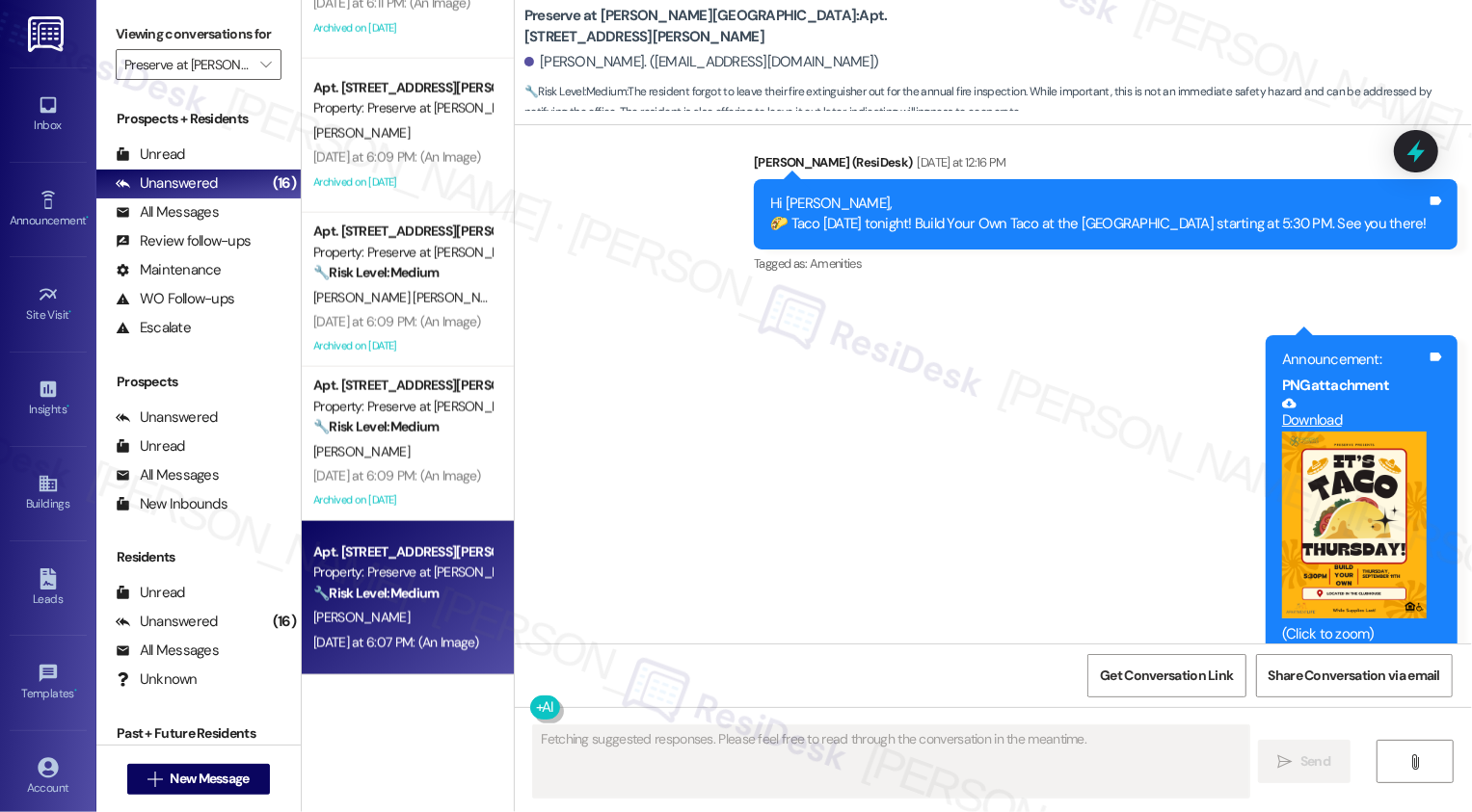
scroll to position [19574, 0]
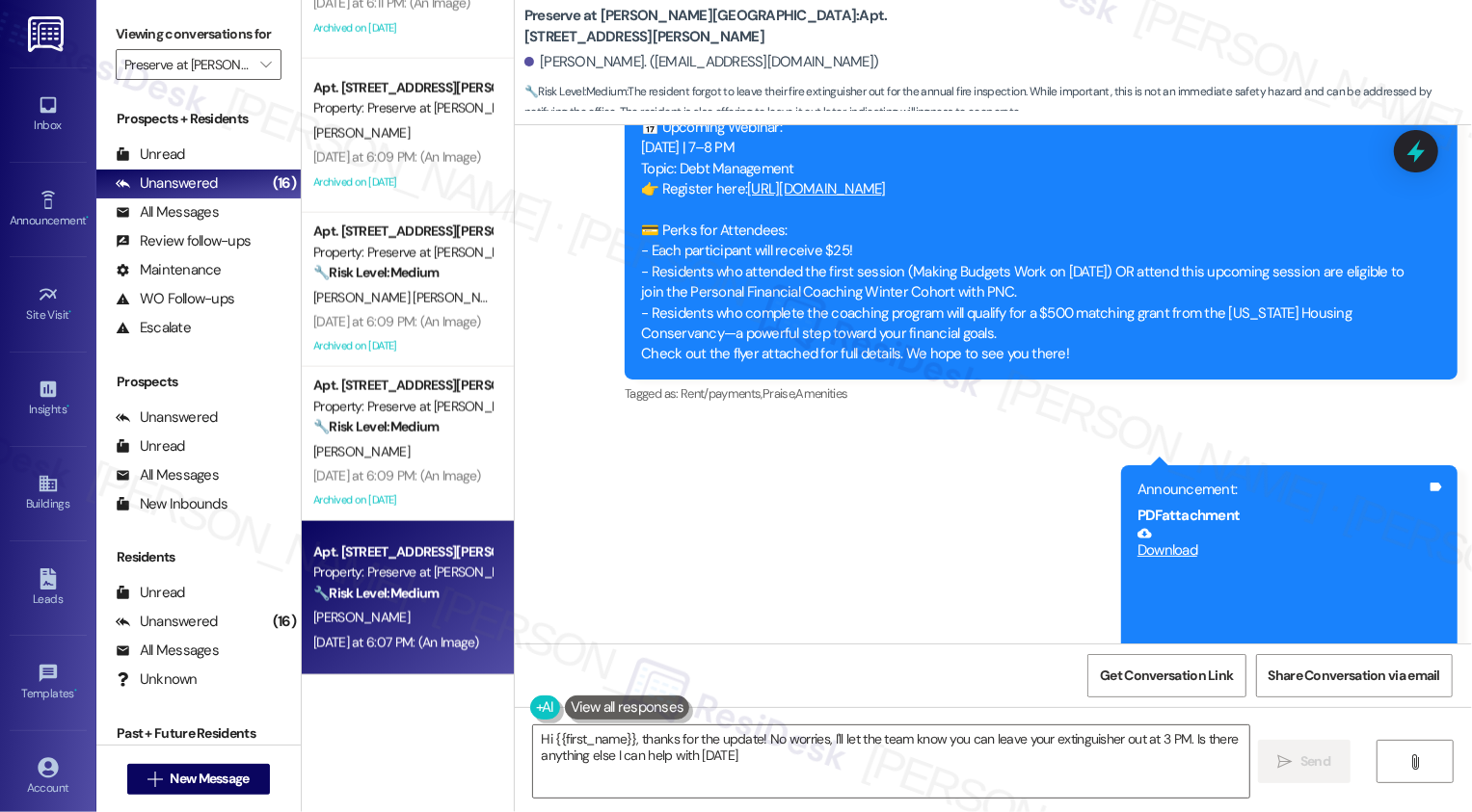
type textarea "Hi {{first_name}}, thanks for the update! No worries, I'll let the team know yo…"
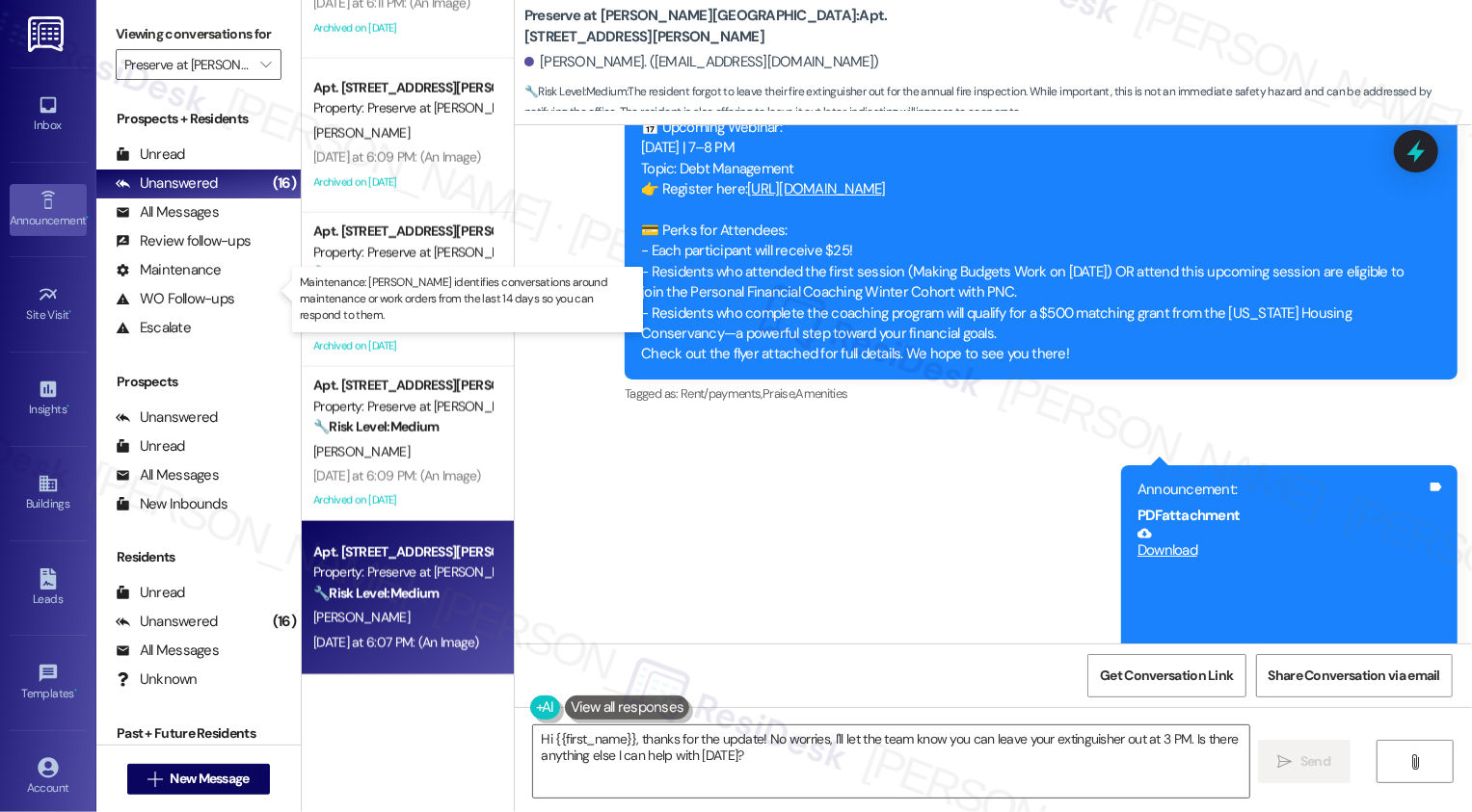
click at [46, 203] on icon at bounding box center [48, 201] width 22 height 22
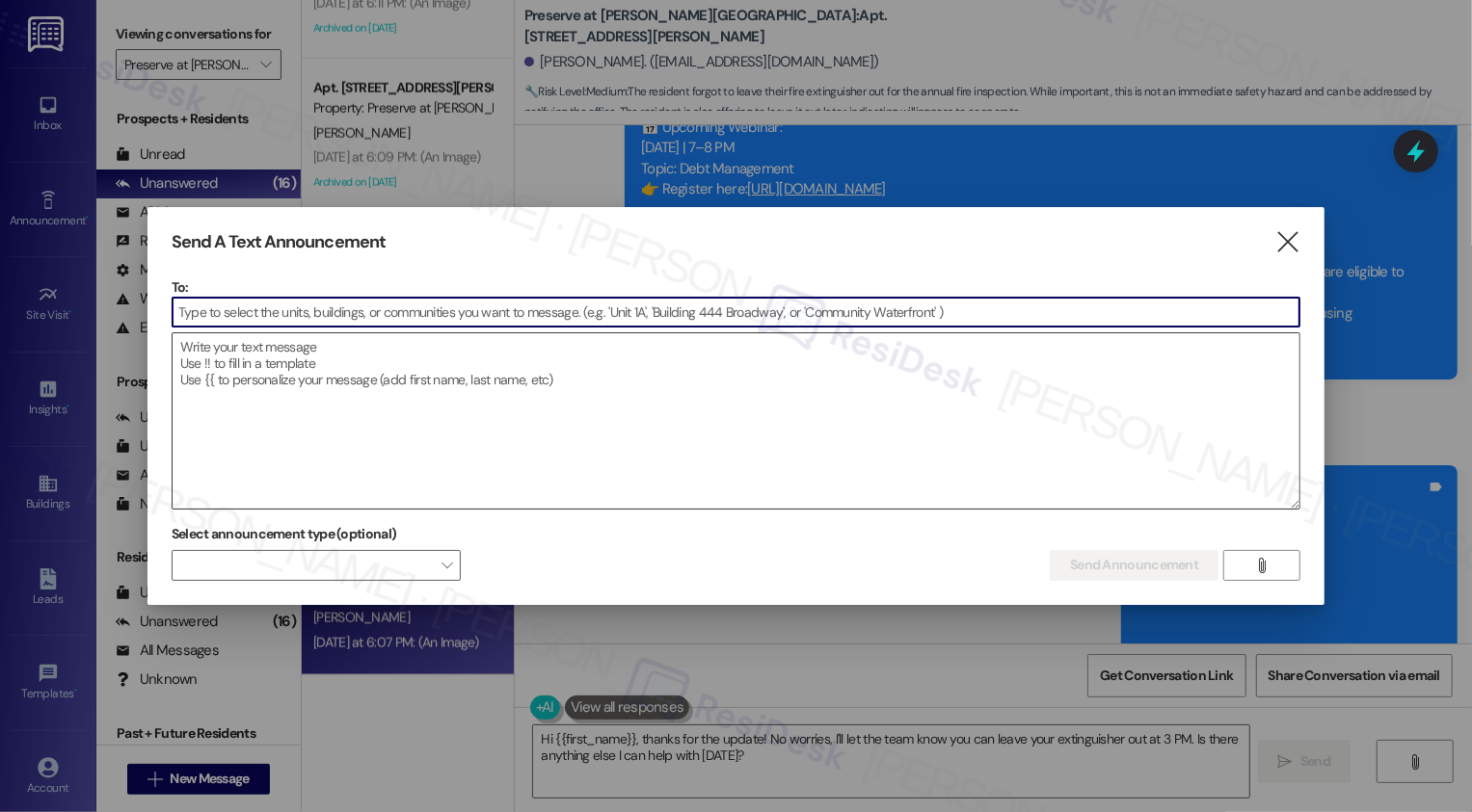
click at [348, 381] on textarea at bounding box center [736, 420] width 1128 height 175
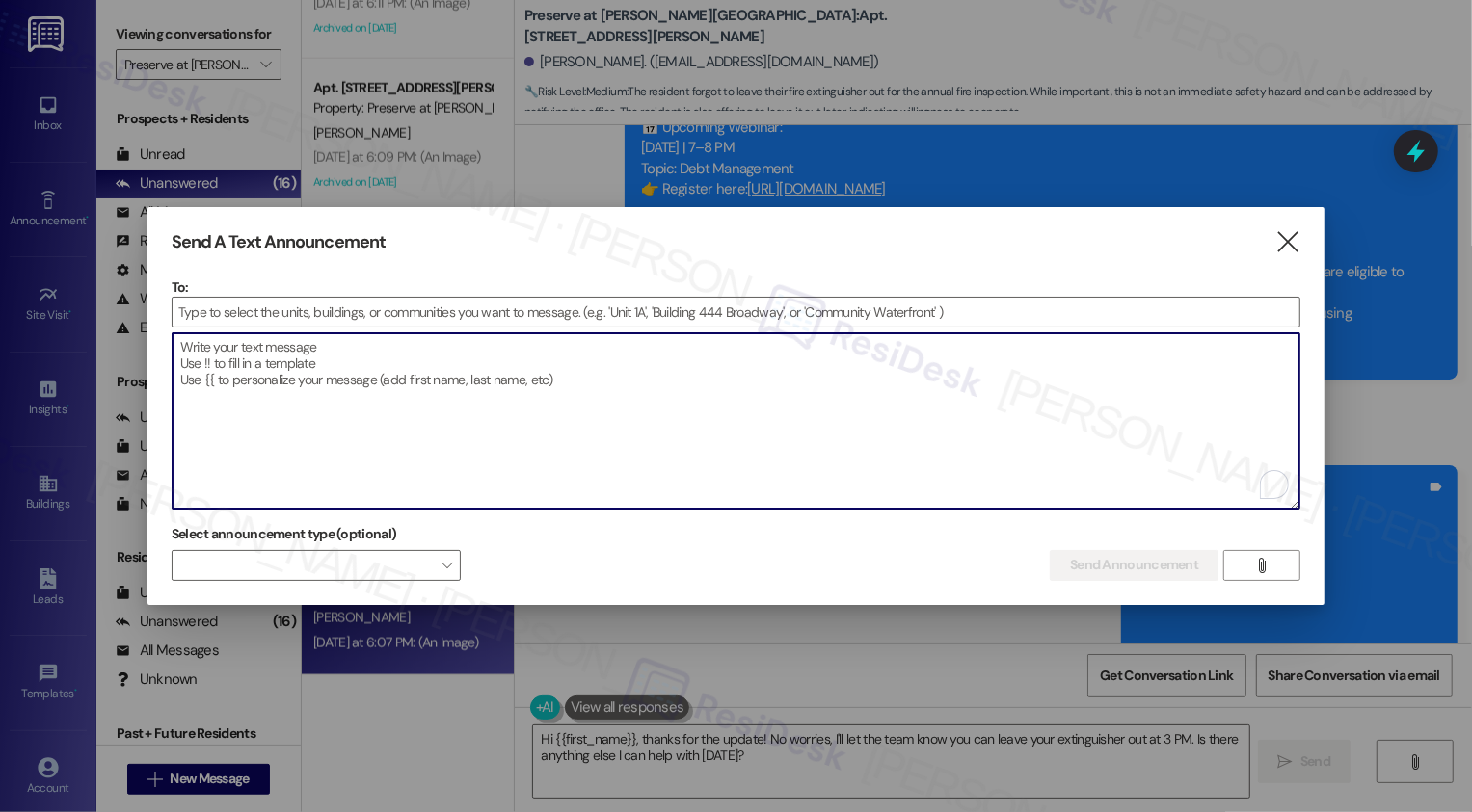
paste textarea "Hi {{first_name}}, Join us for our Fall Kick-Off event [DATE][DATE] 6:00 PM in …"
type textarea "Hi {{first_name}}, Join us for our Fall Kick-Off event [DATE][DATE] 6:00 PM in …"
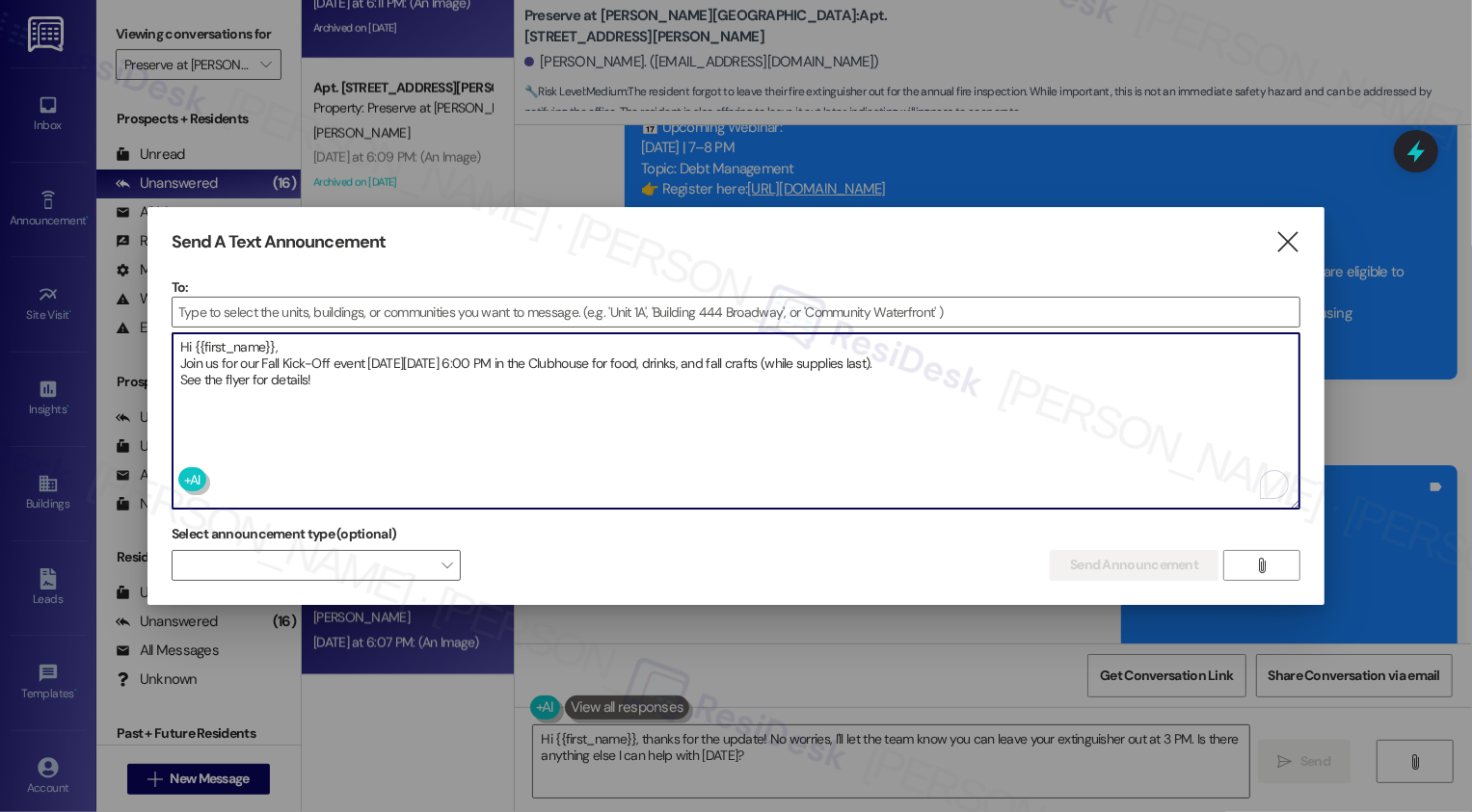
click at [1286, 244] on icon "" at bounding box center [1288, 242] width 26 height 21
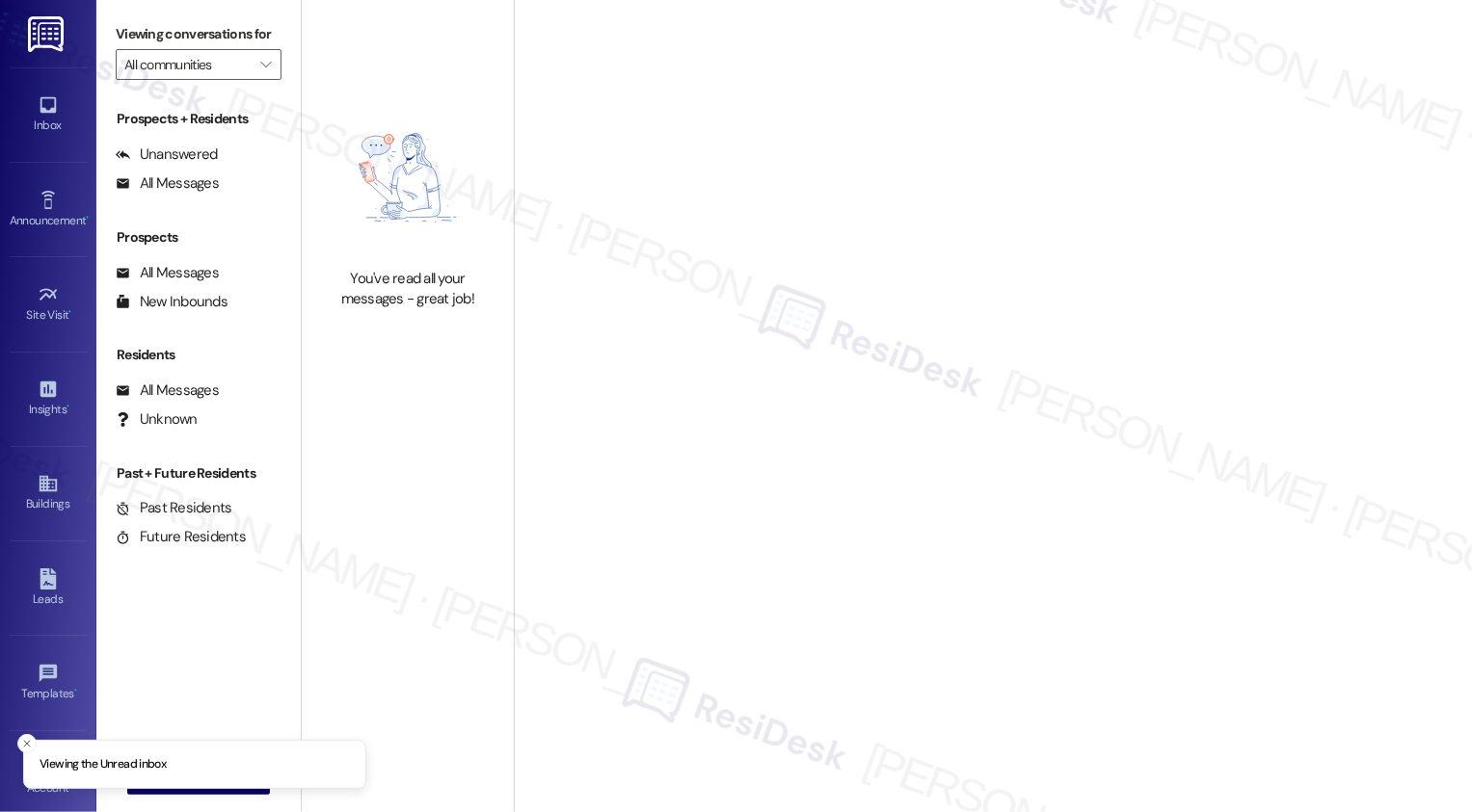
type input "Preserve at [PERSON_NAME][GEOGRAPHIC_DATA]"
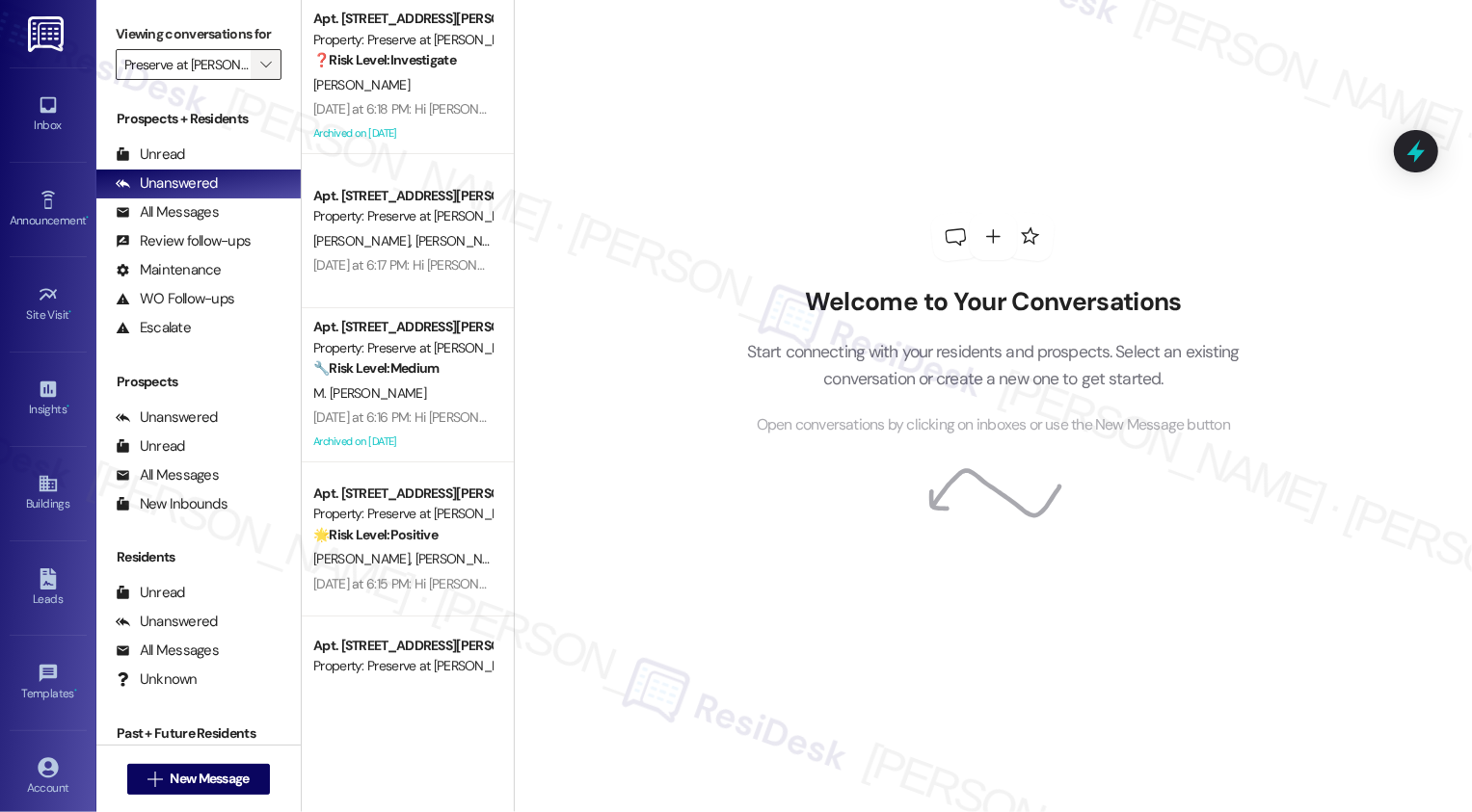
click at [264, 80] on button "" at bounding box center [266, 64] width 30 height 30
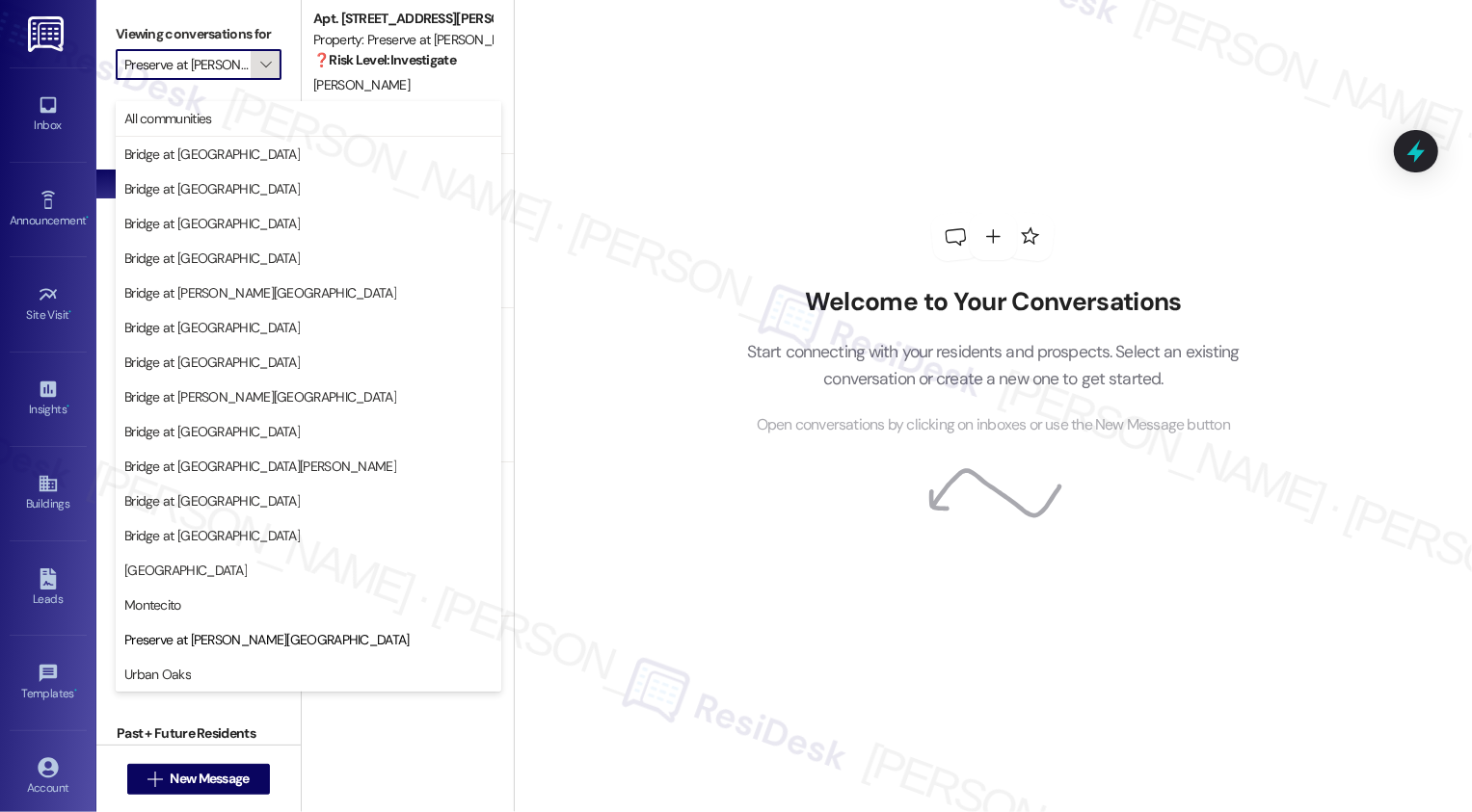
scroll to position [0, 24]
click at [241, 106] on button "All communities" at bounding box center [308, 118] width 385 height 34
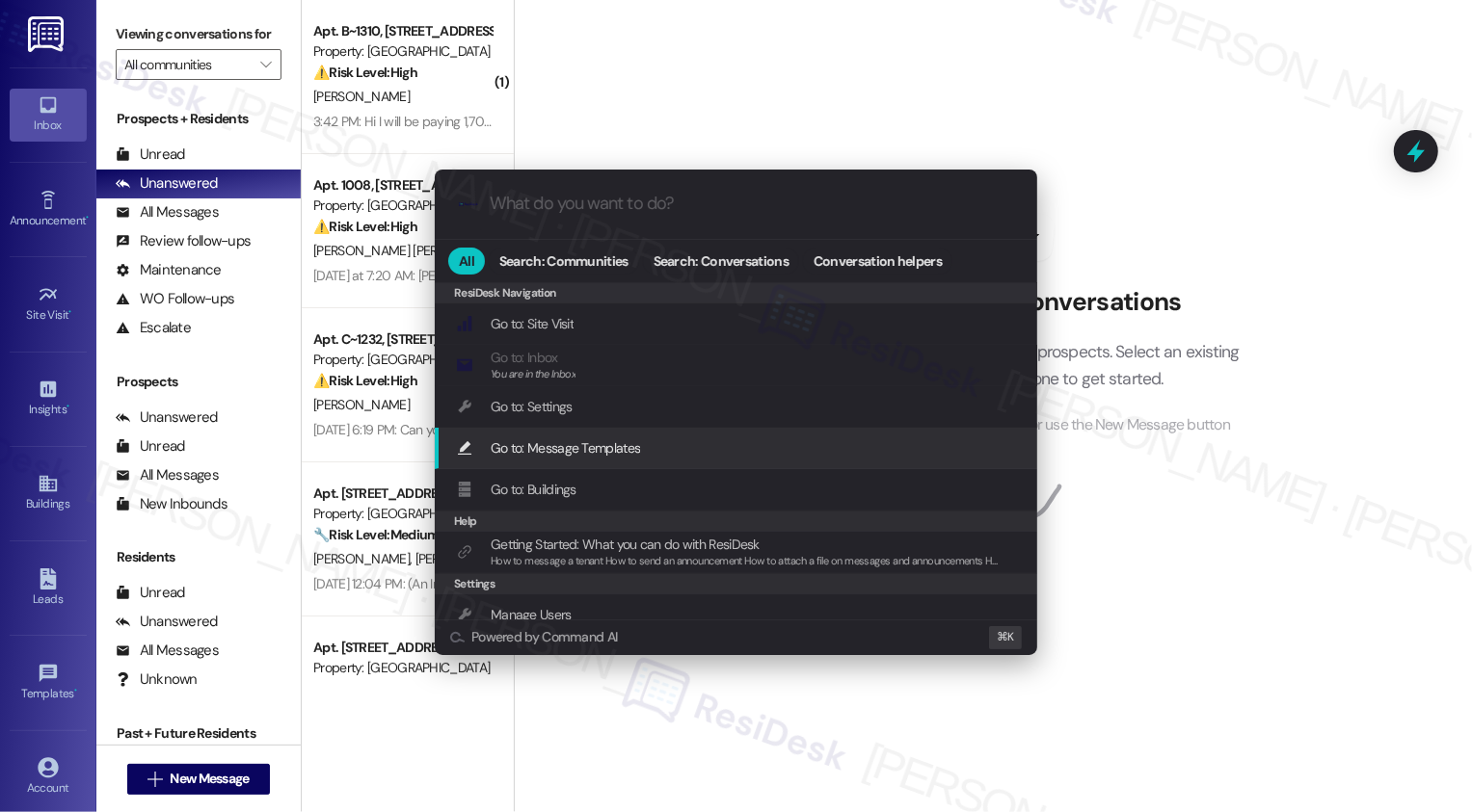
click at [1135, 508] on div ".cls-1{fill:#0a055f;}.cls-2{fill:#0cc4c4;} resideskLogoBlueOrange All Search: C…" at bounding box center [736, 406] width 1472 height 812
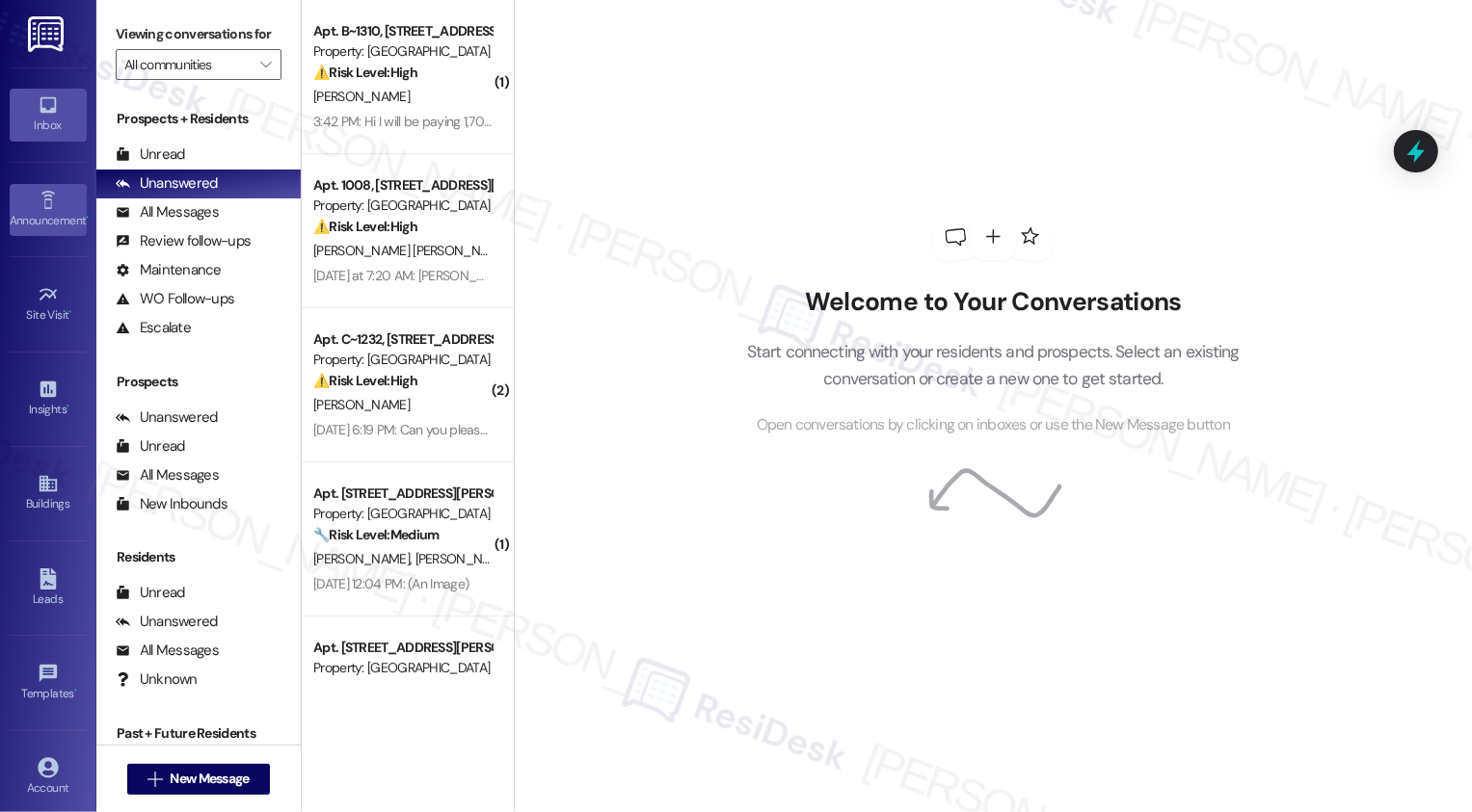
click at [50, 198] on icon at bounding box center [48, 201] width 22 height 22
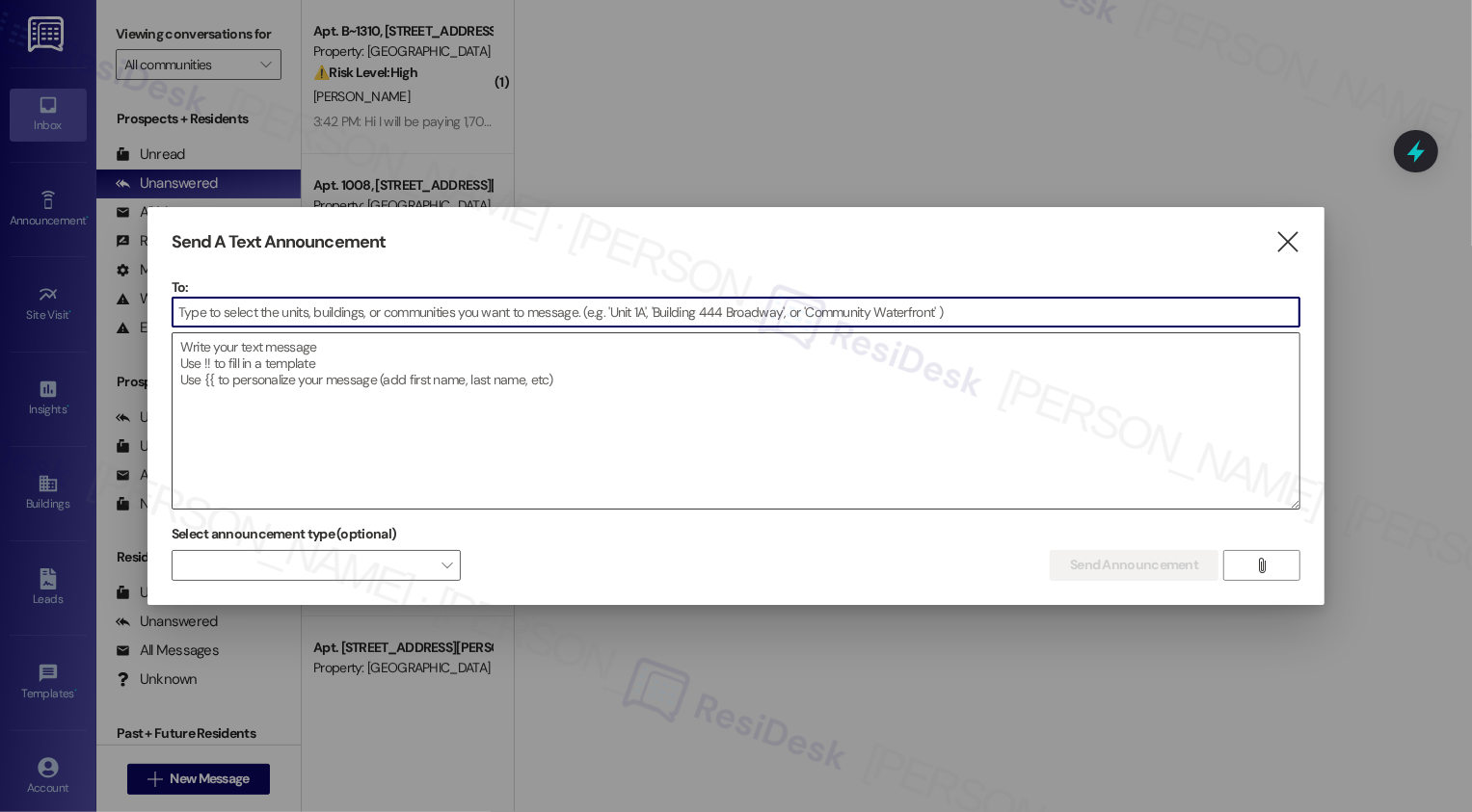
click at [337, 354] on textarea at bounding box center [736, 420] width 1128 height 175
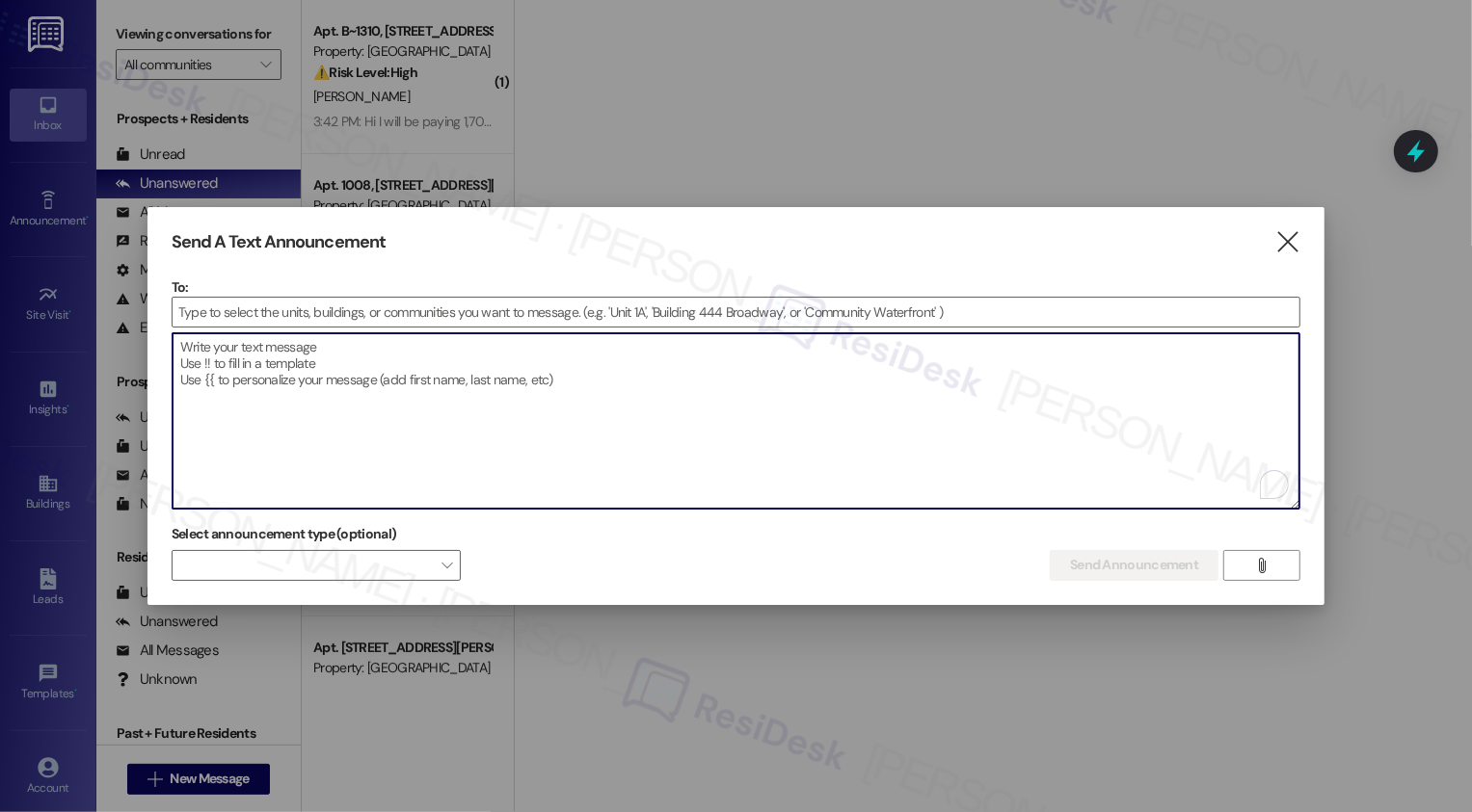
paste textarea "Hi {{first_name}}, Join us for our Fall Kick-Off event [DATE][DATE] 6:00 PM in …"
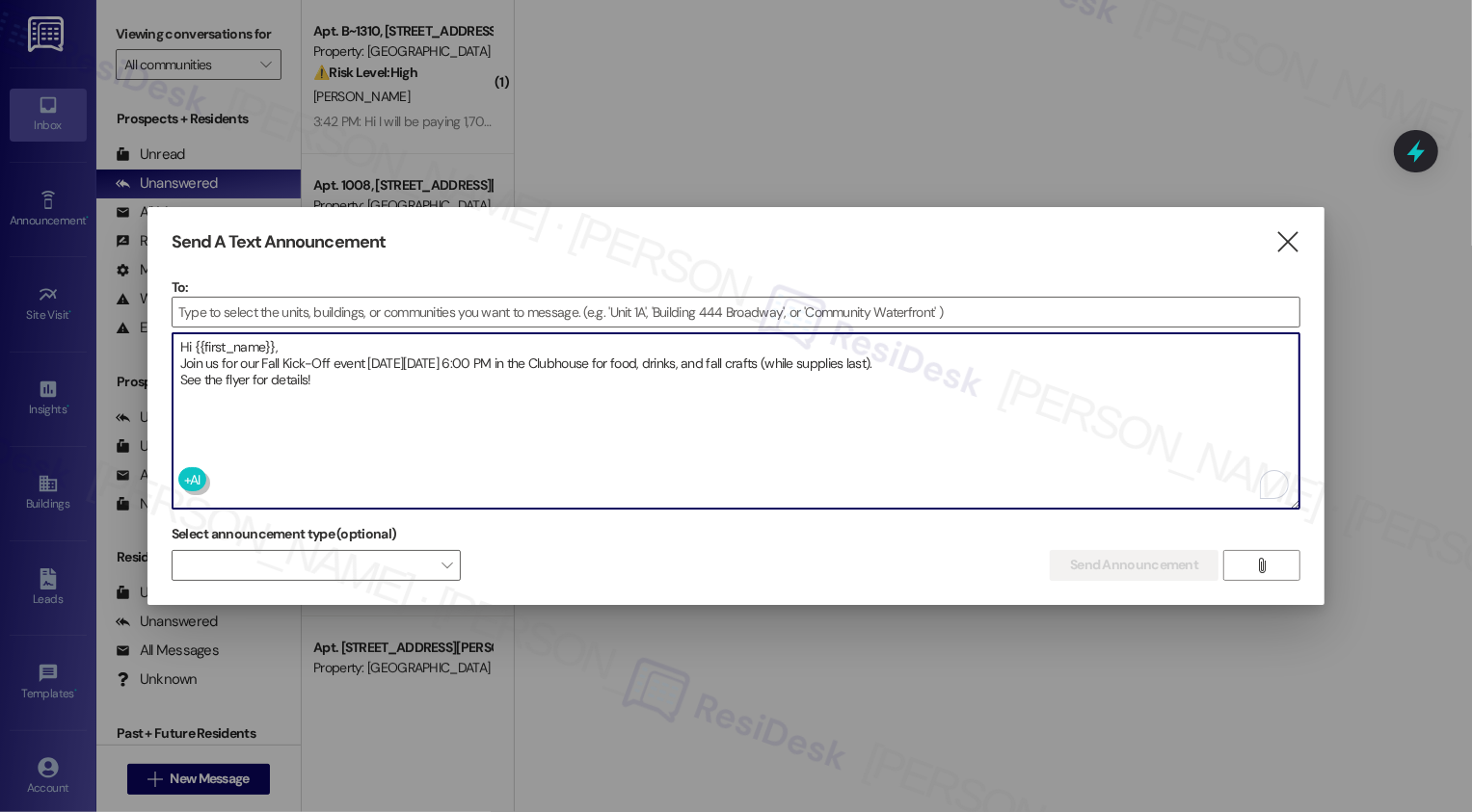
type textarea "Hi {{first_name}}, Join us for our Fall Kick-Off event [DATE][DATE] 6:00 PM in …"
click at [253, 310] on input at bounding box center [736, 312] width 1128 height 29
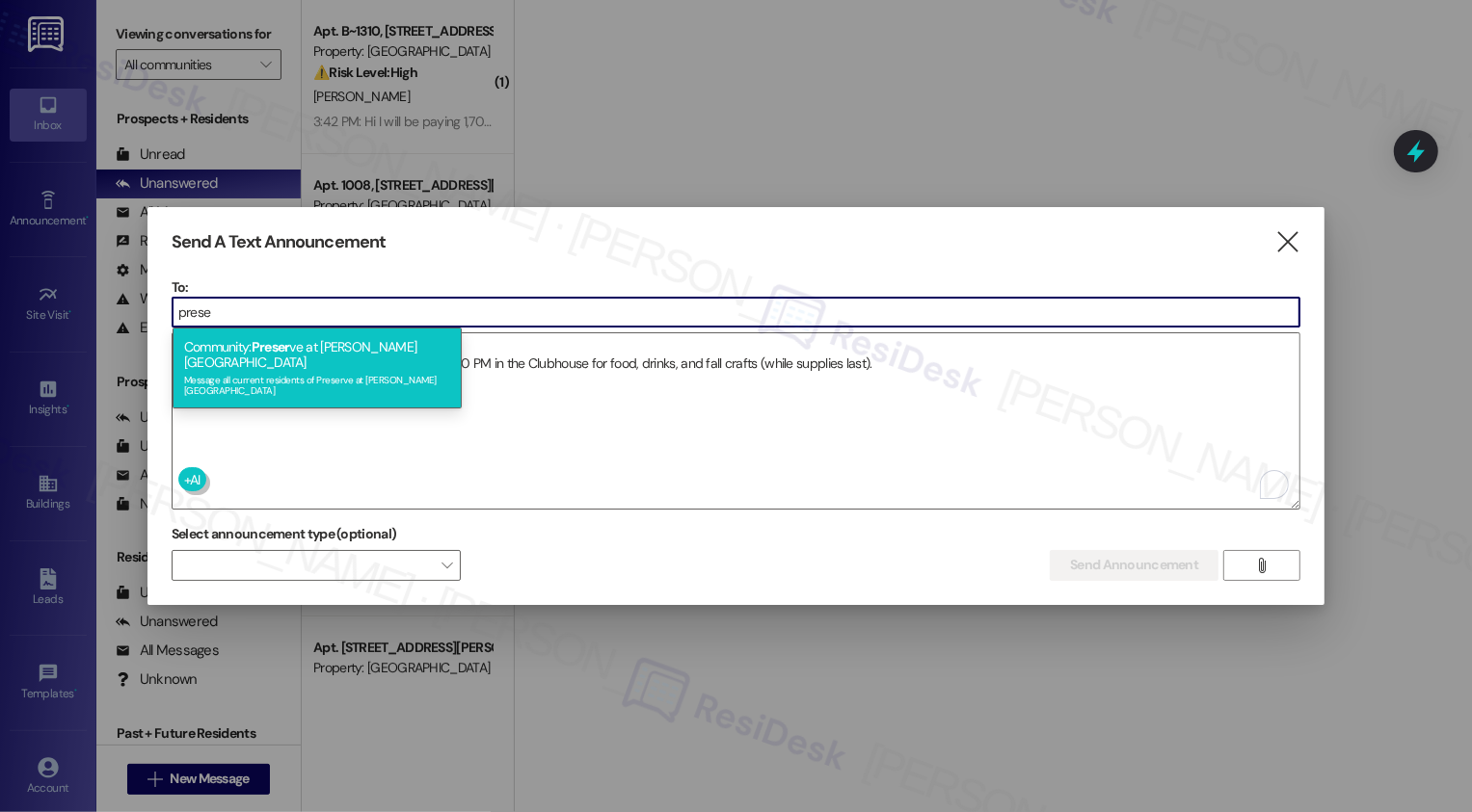
type input "prese"
click at [313, 351] on div "Community: Preser ve at [PERSON_NAME][GEOGRAPHIC_DATA] Message all current resi…" at bounding box center [317, 367] width 289 height 81
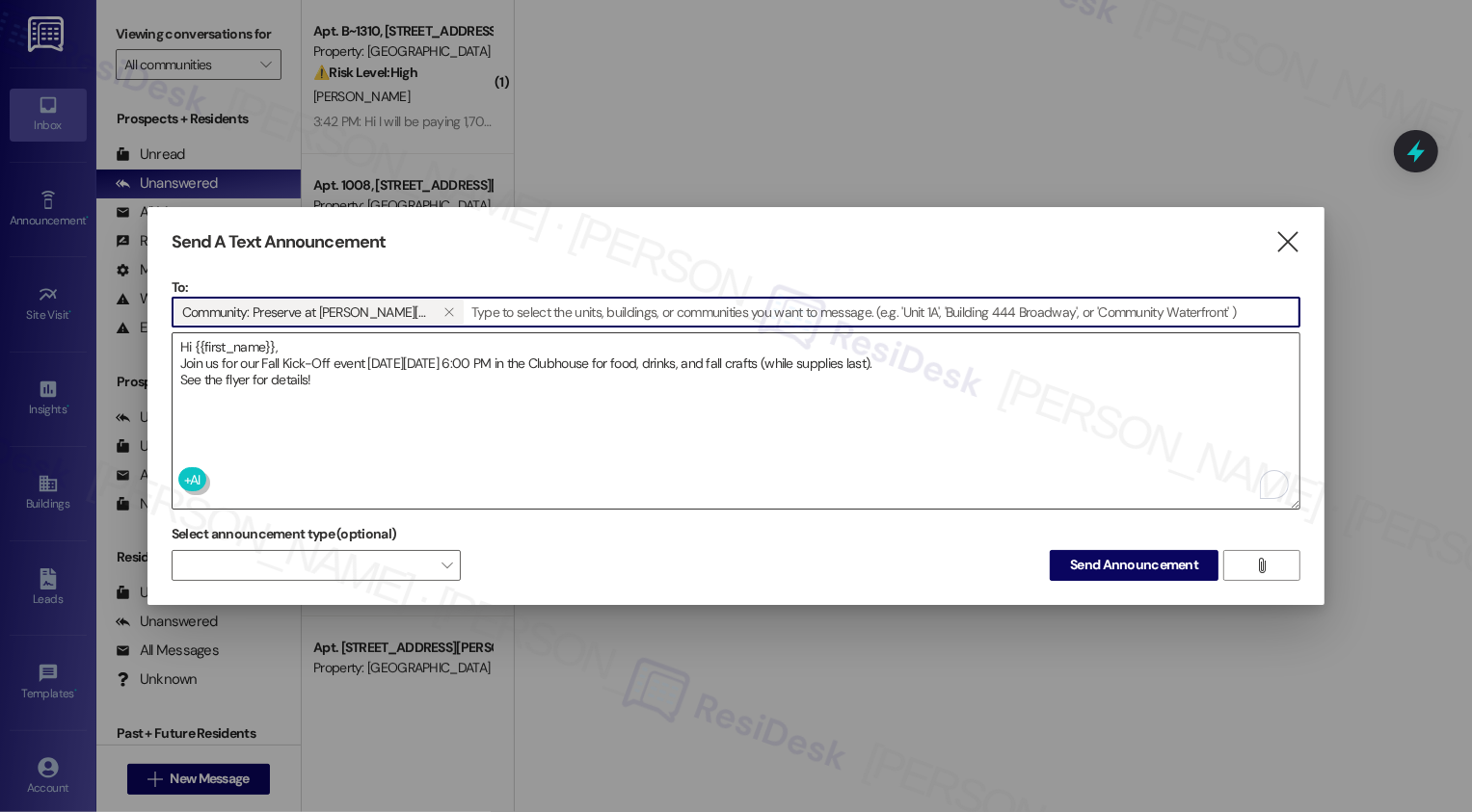
click at [693, 412] on textarea "Hi {{first_name}}, Join us for our Fall Kick-Off event [DATE][DATE] 6:00 PM in …" at bounding box center [736, 420] width 1128 height 175
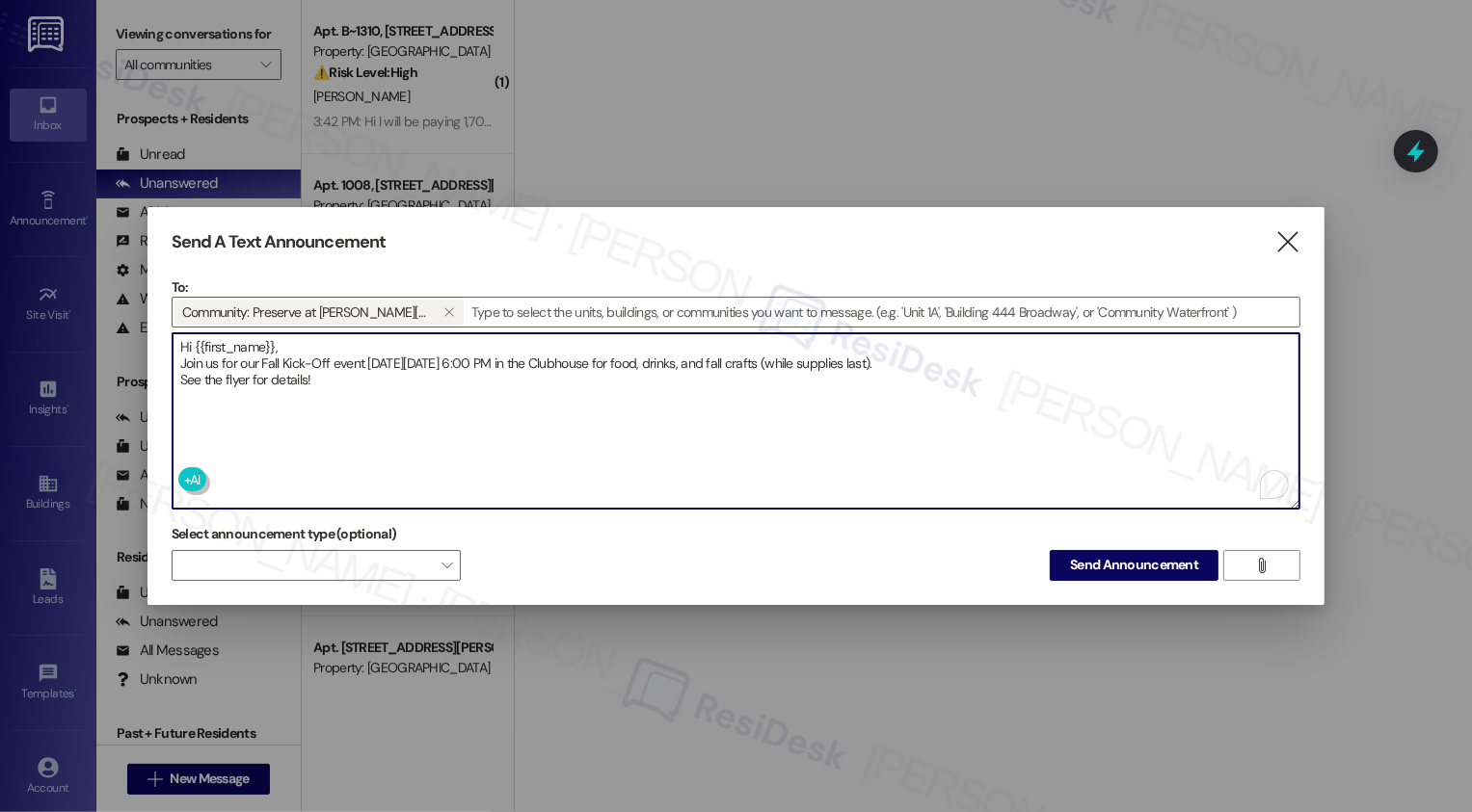
click at [389, 382] on textarea "Hi {{first_name}}, Join us for our Fall Kick-Off event [DATE][DATE] 6:00 PM in …" at bounding box center [736, 420] width 1128 height 175
click at [724, 379] on textarea "Hi {{first_name}}, Join us for our Fall Kick-Off event [DATE][DATE] 6:00 PM in …" at bounding box center [736, 420] width 1128 height 175
click at [564, 378] on textarea "Hi {{first_name}}, Join us for our Fall Kick-Off event [DATE][DATE] 6:00 PM in …" at bounding box center [736, 420] width 1128 height 175
click at [397, 382] on textarea "Hi {{first_name}}, Join us for our Fall Kick-Off event [DATE][DATE] 6:00 PM in …" at bounding box center [736, 420] width 1128 height 175
click at [343, 374] on textarea "Hi {{first_name}}, Join us for our Fall Kick-Off event [DATE][DATE] 6:00 PM in …" at bounding box center [736, 420] width 1128 height 175
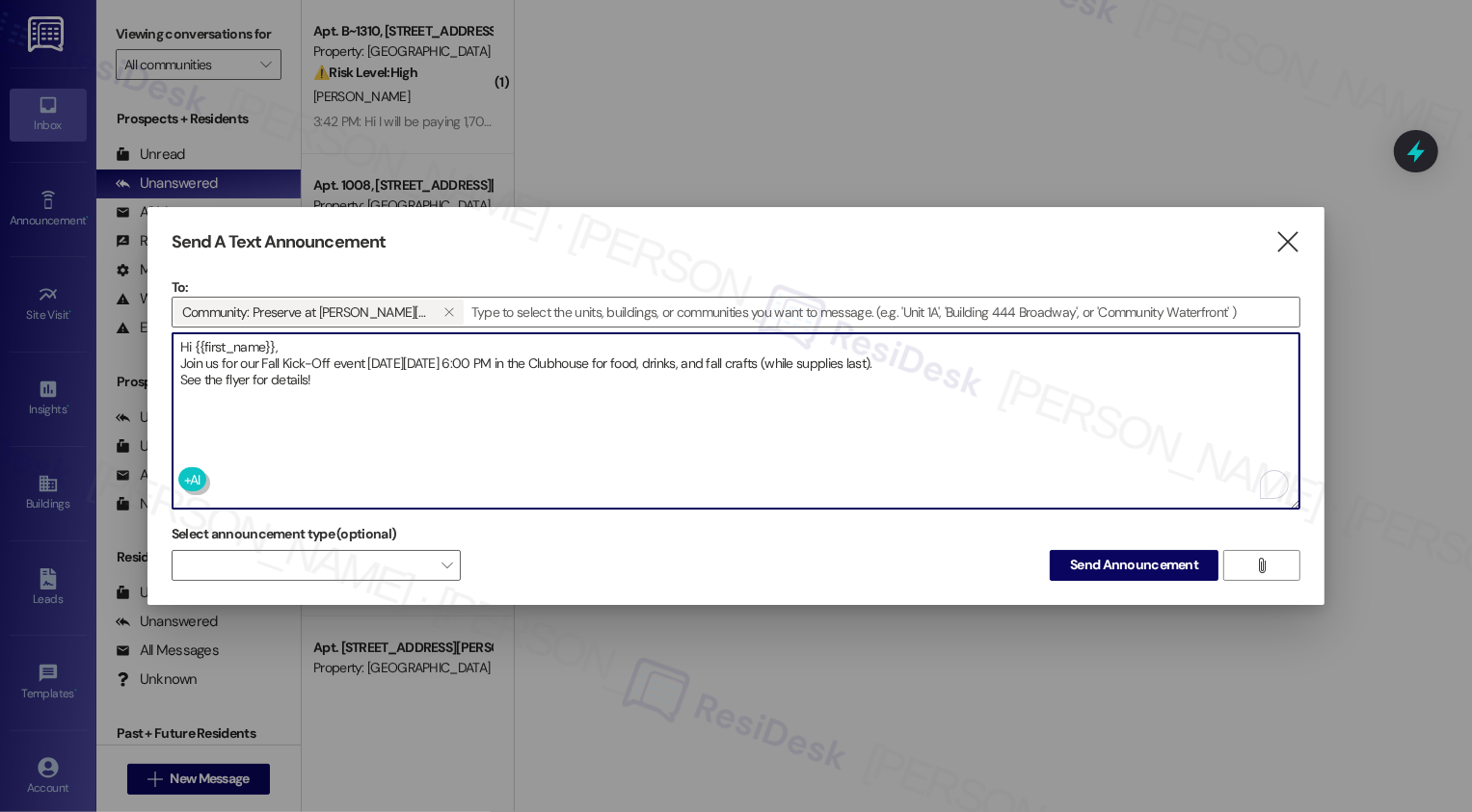
click at [500, 385] on textarea "Hi {{first_name}}, Join us for our Fall Kick-Off event [DATE][DATE] 6:00 PM in …" at bounding box center [736, 420] width 1128 height 175
click at [1132, 565] on span "Send Announcement" at bounding box center [1134, 564] width 128 height 21
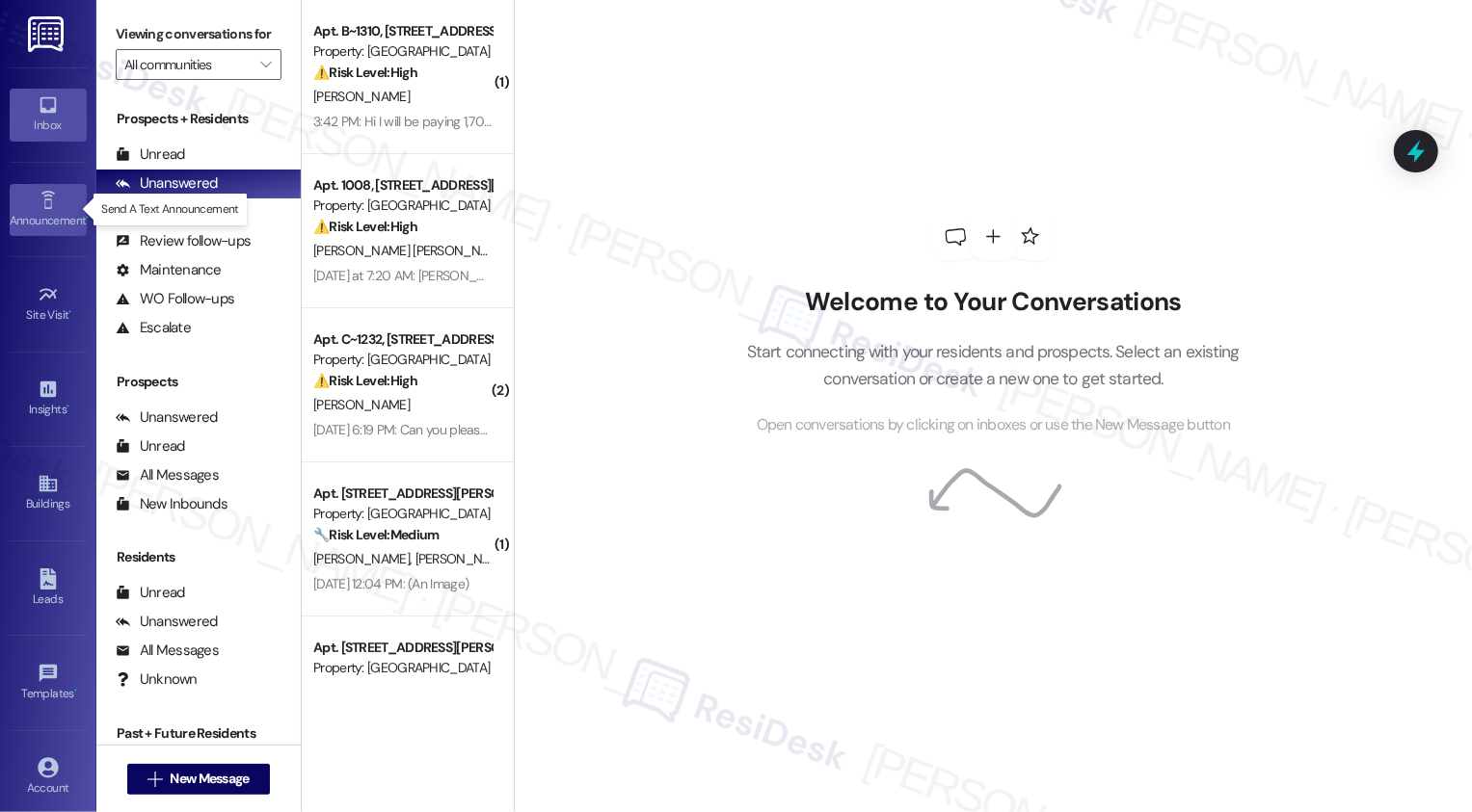
click at [65, 216] on div "Announcement •" at bounding box center [48, 220] width 96 height 20
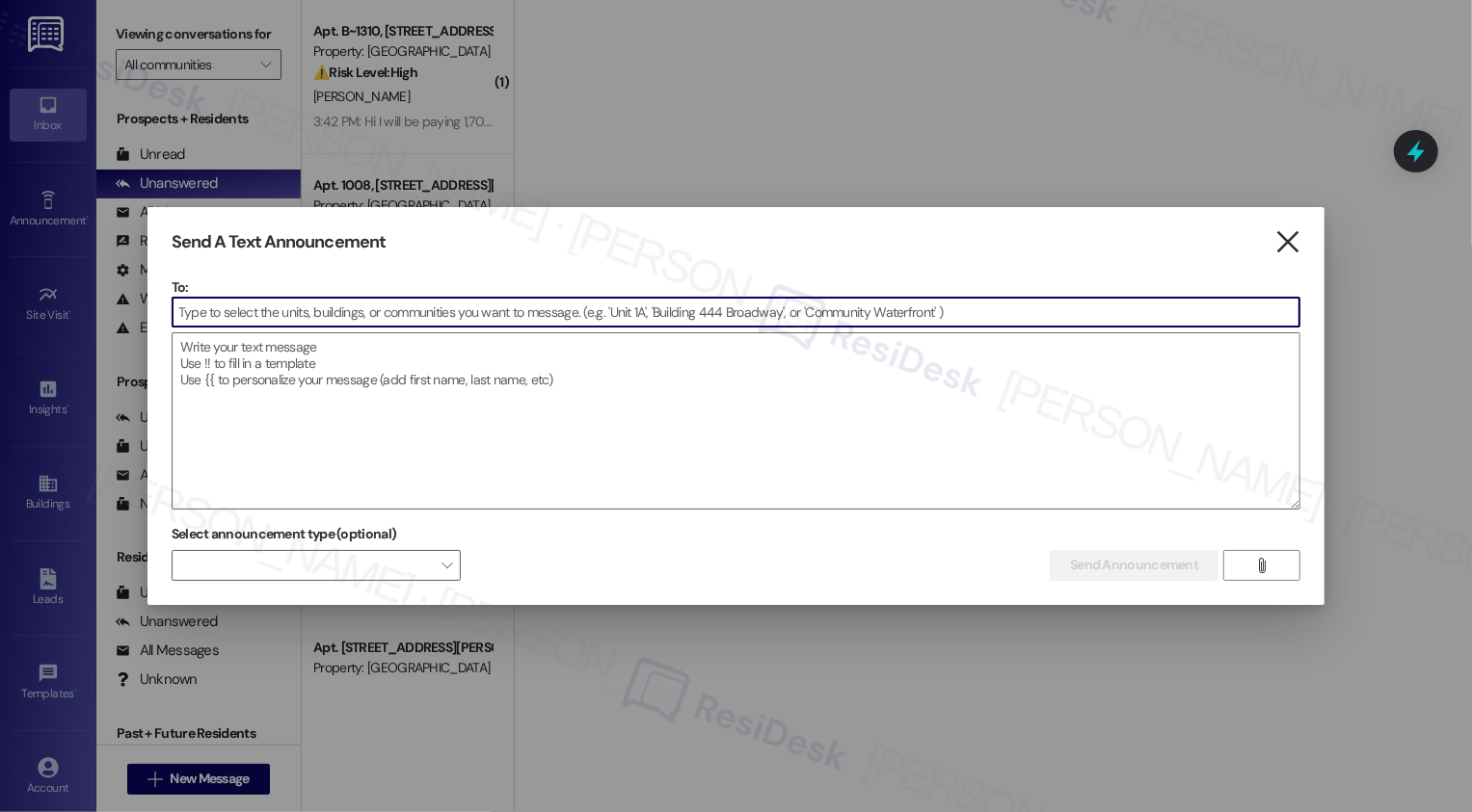
click at [1287, 241] on icon "" at bounding box center [1288, 242] width 26 height 21
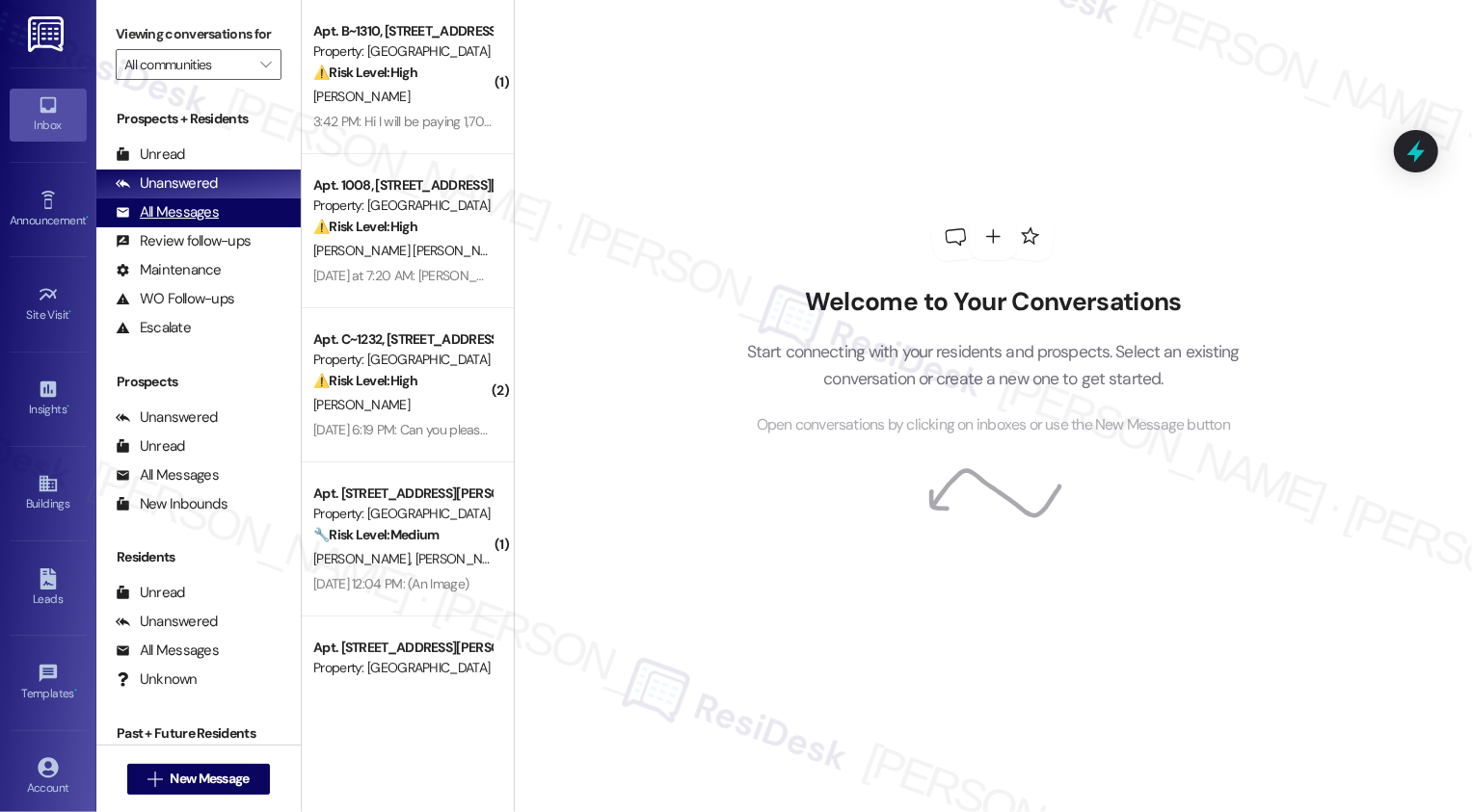
click at [153, 222] on div "All Messages" at bounding box center [167, 213] width 103 height 21
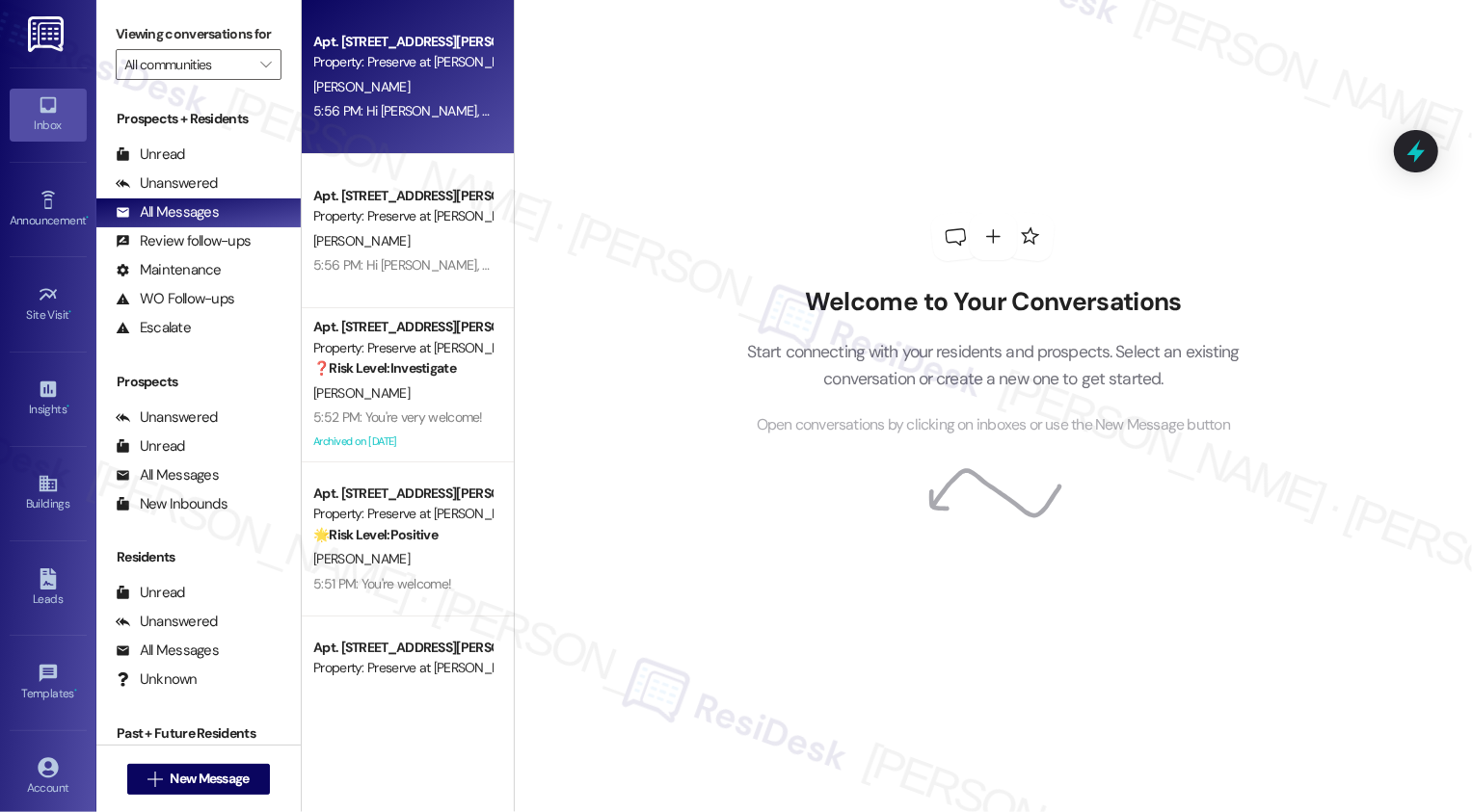
click at [369, 109] on div "5:56 PM: Hi [PERSON_NAME], Join us for our Fall Kick-Off event [DATE][DATE] 6:0…" at bounding box center [810, 111] width 995 height 18
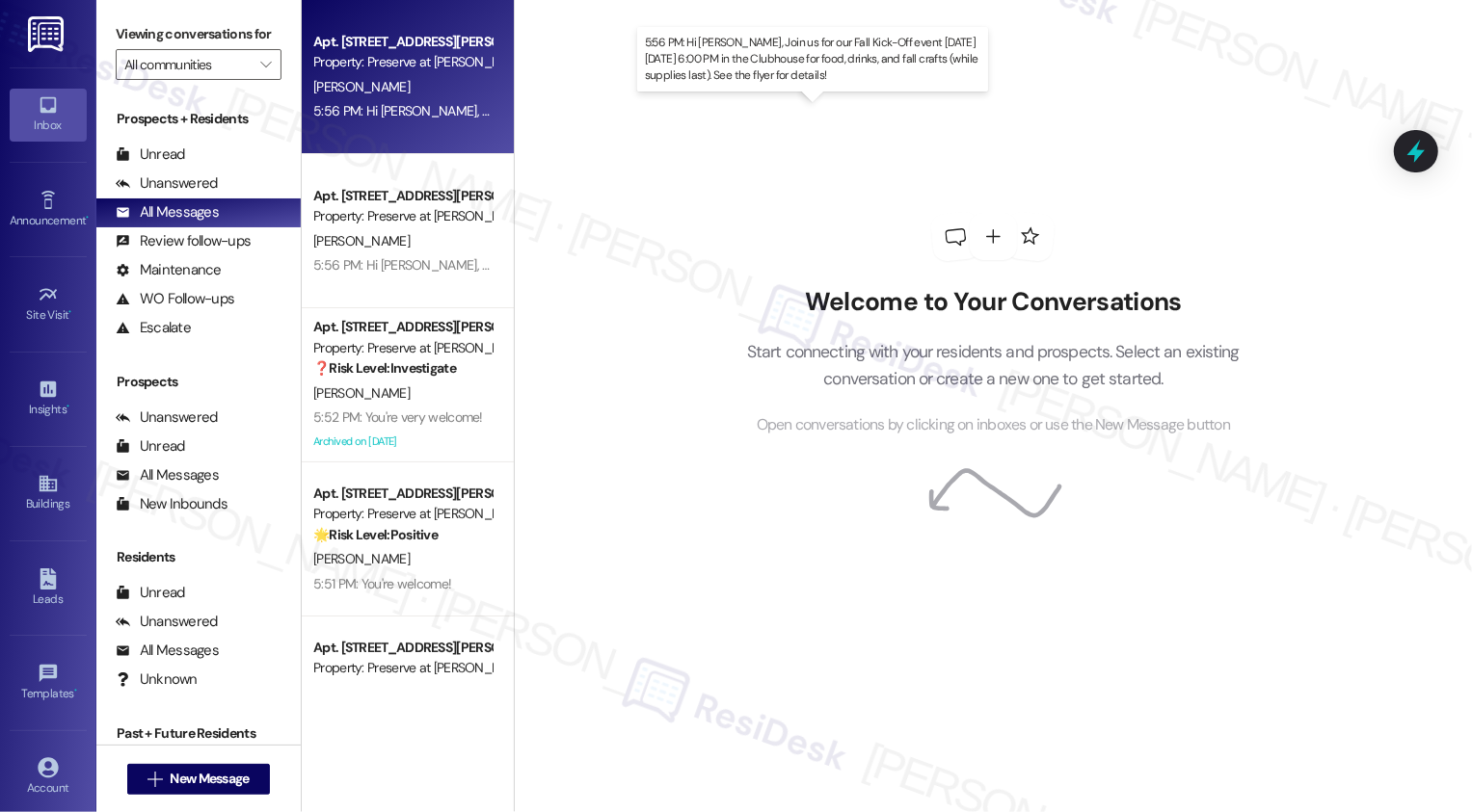
click at [369, 109] on div "5:56 PM: Hi [PERSON_NAME], Join us for our Fall Kick-Off event [DATE][DATE] 6:0…" at bounding box center [810, 111] width 995 height 18
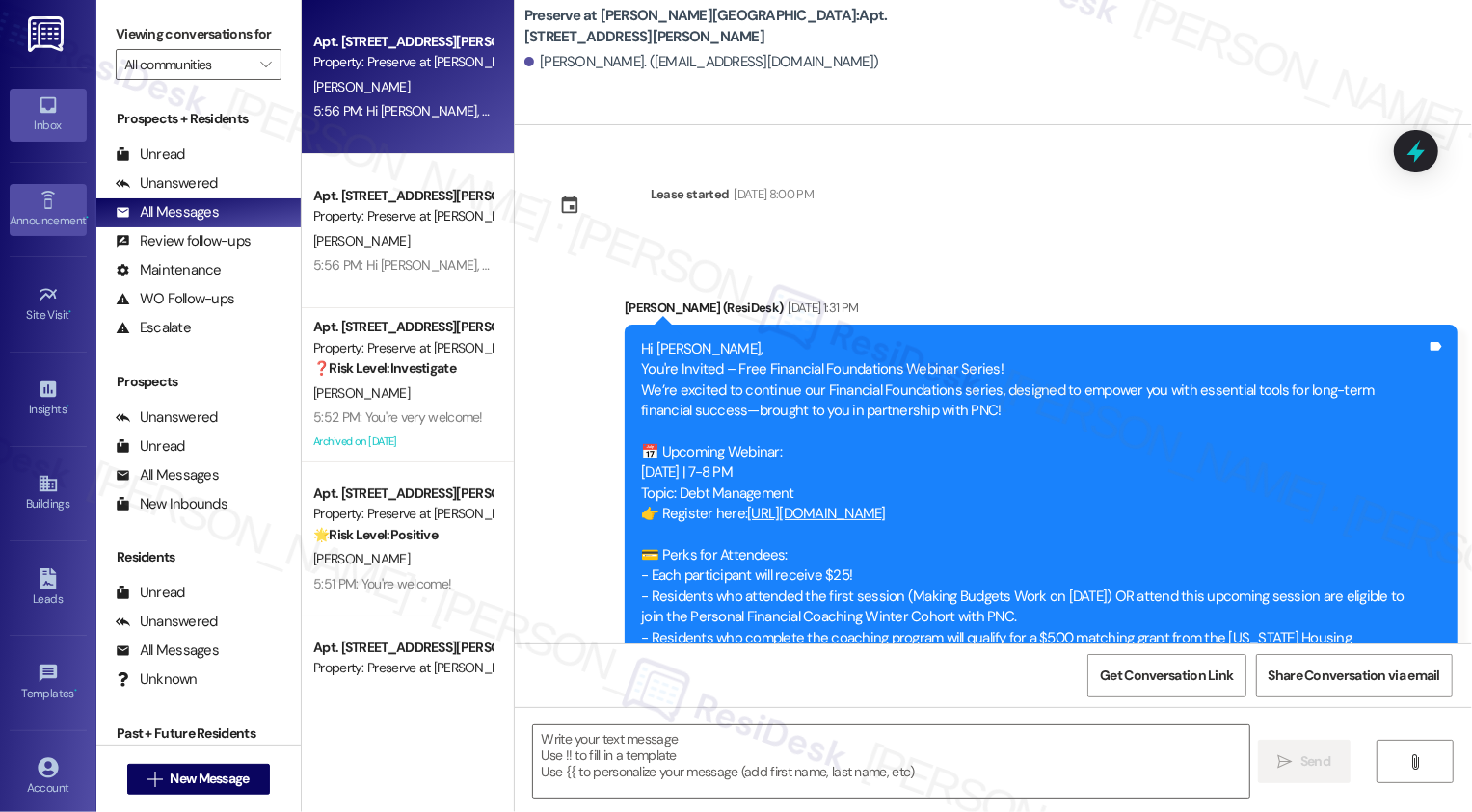
type textarea "Fetching suggested responses. Please feel free to read through the conversation…"
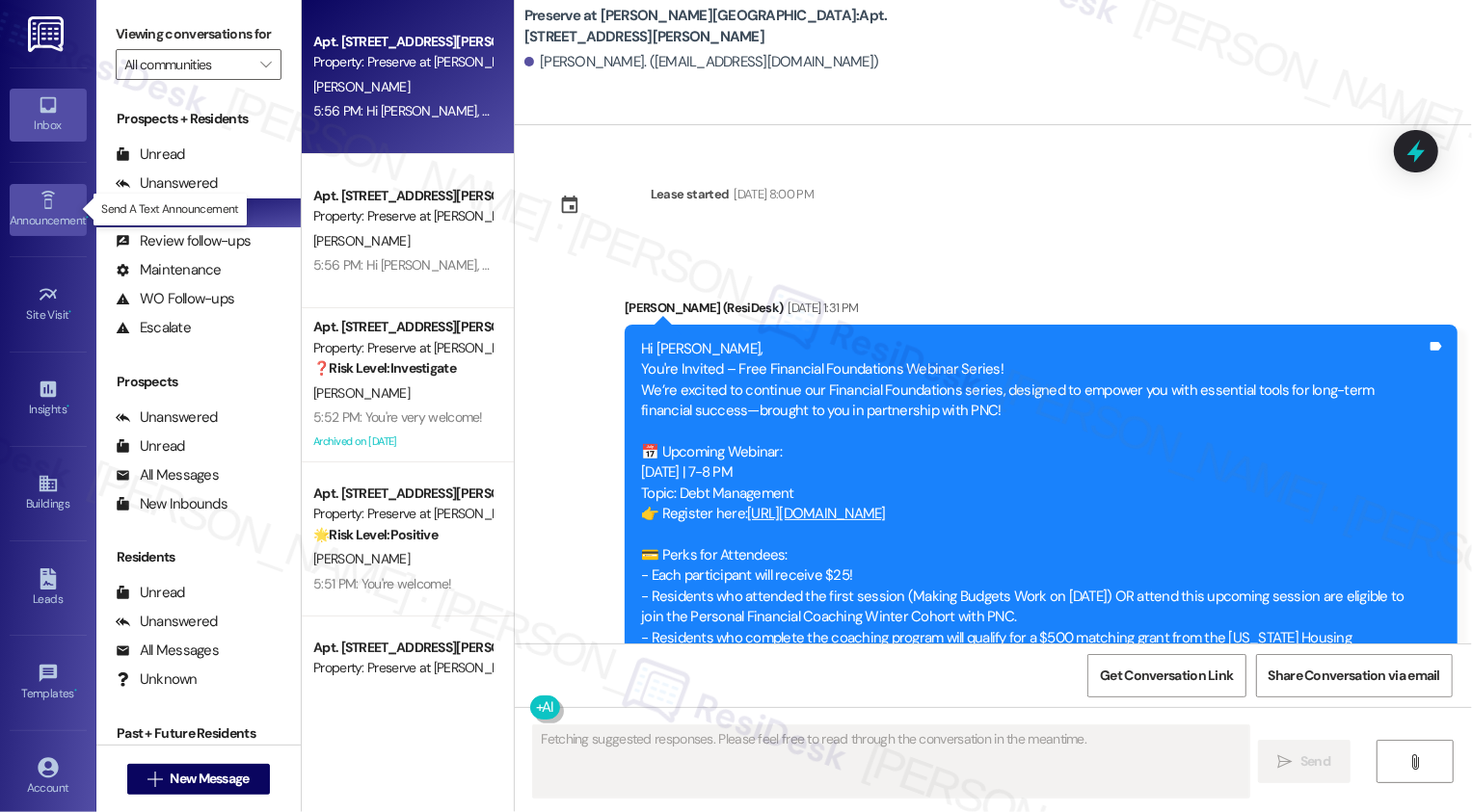
scroll to position [6165, 0]
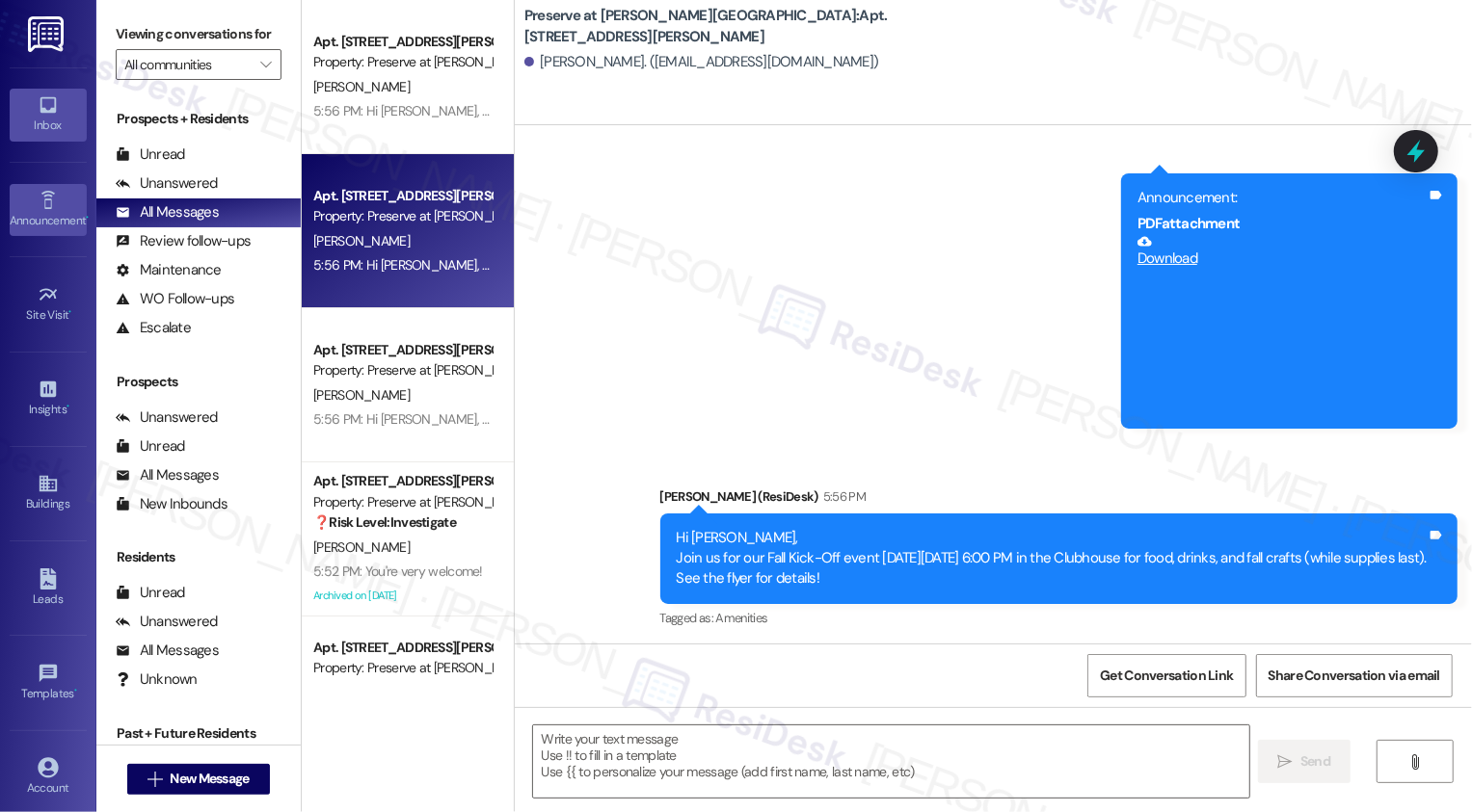
click at [40, 192] on icon at bounding box center [47, 200] width 14 height 19
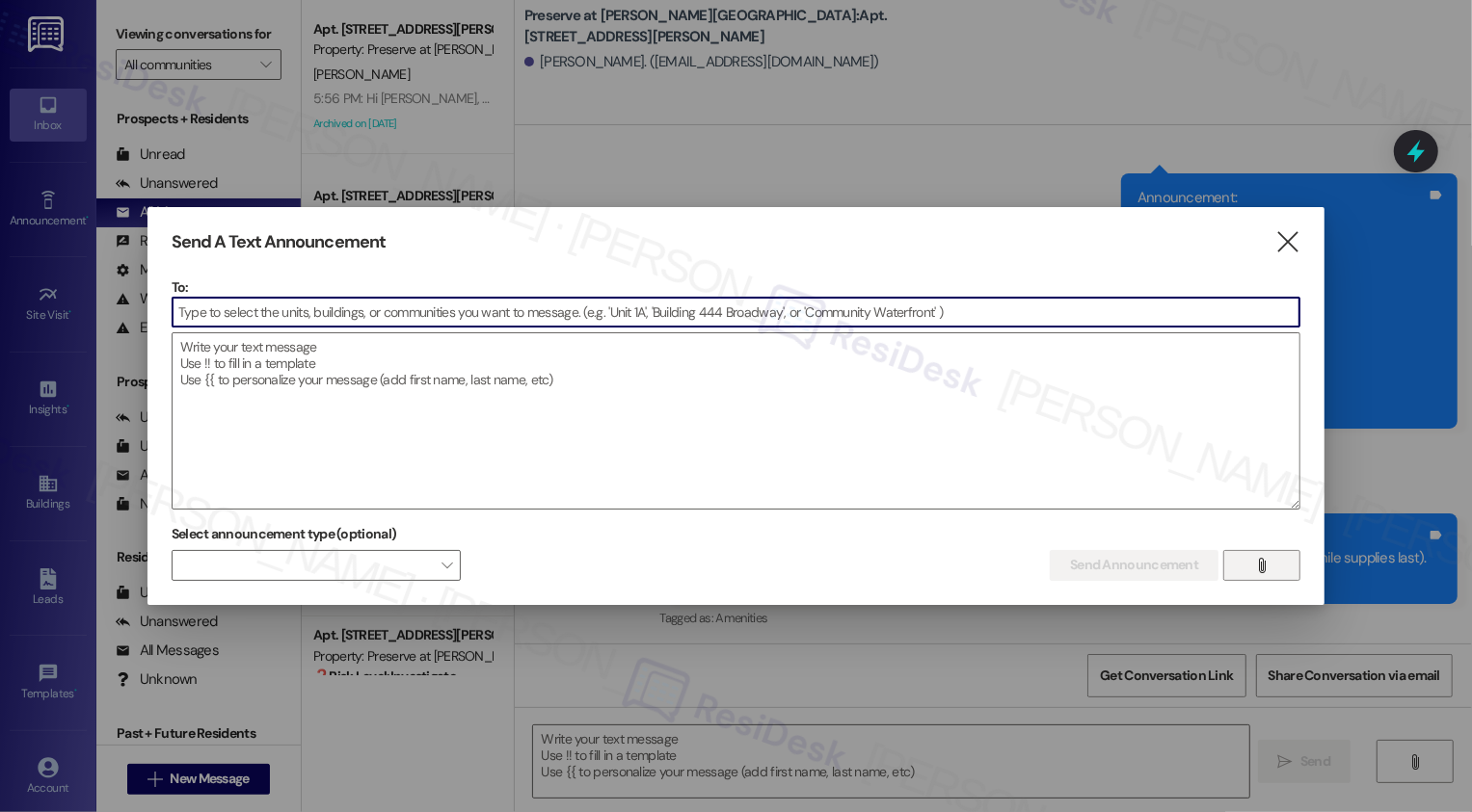
click at [1265, 564] on icon "" at bounding box center [1261, 565] width 15 height 16
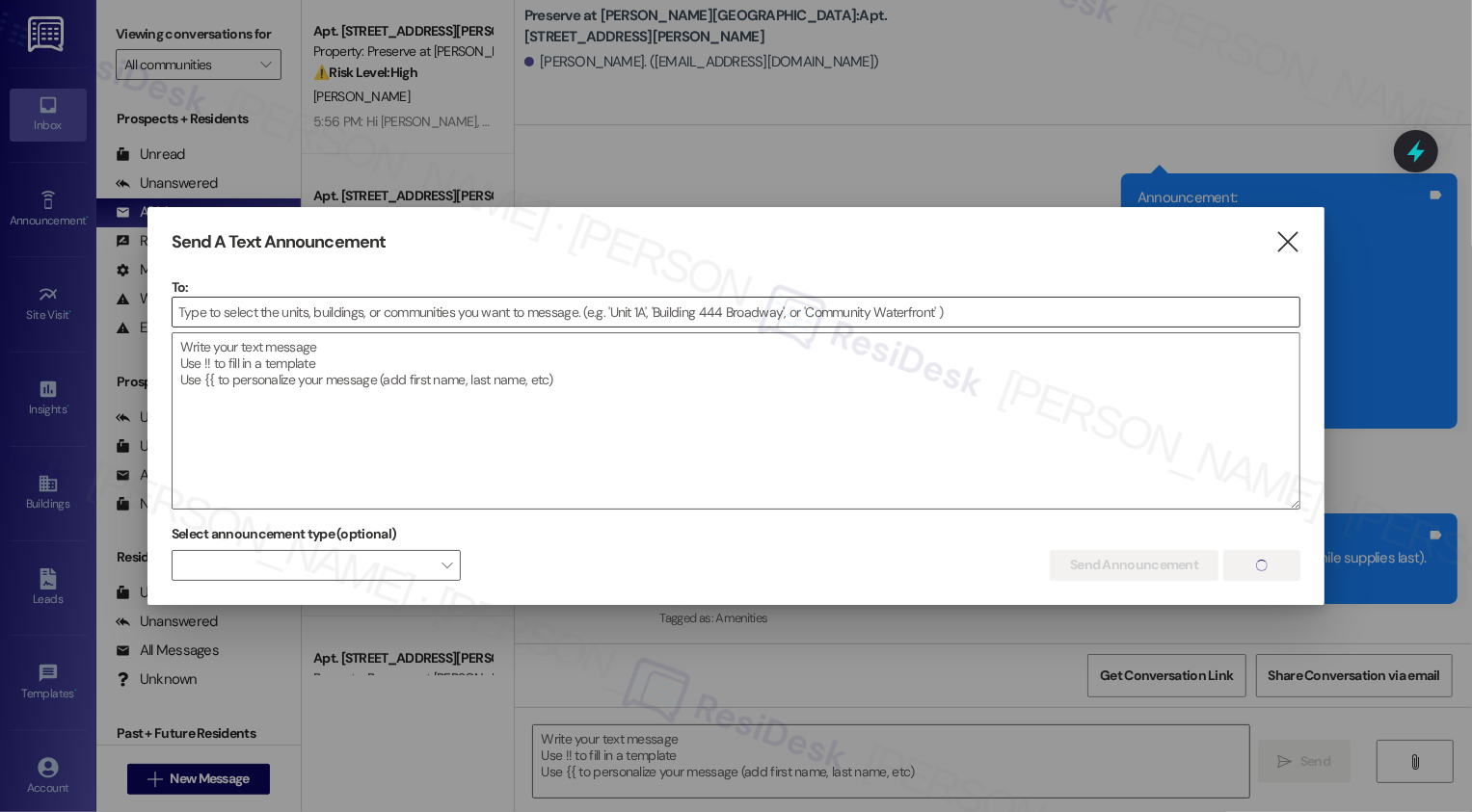
click at [484, 314] on input at bounding box center [736, 312] width 1128 height 29
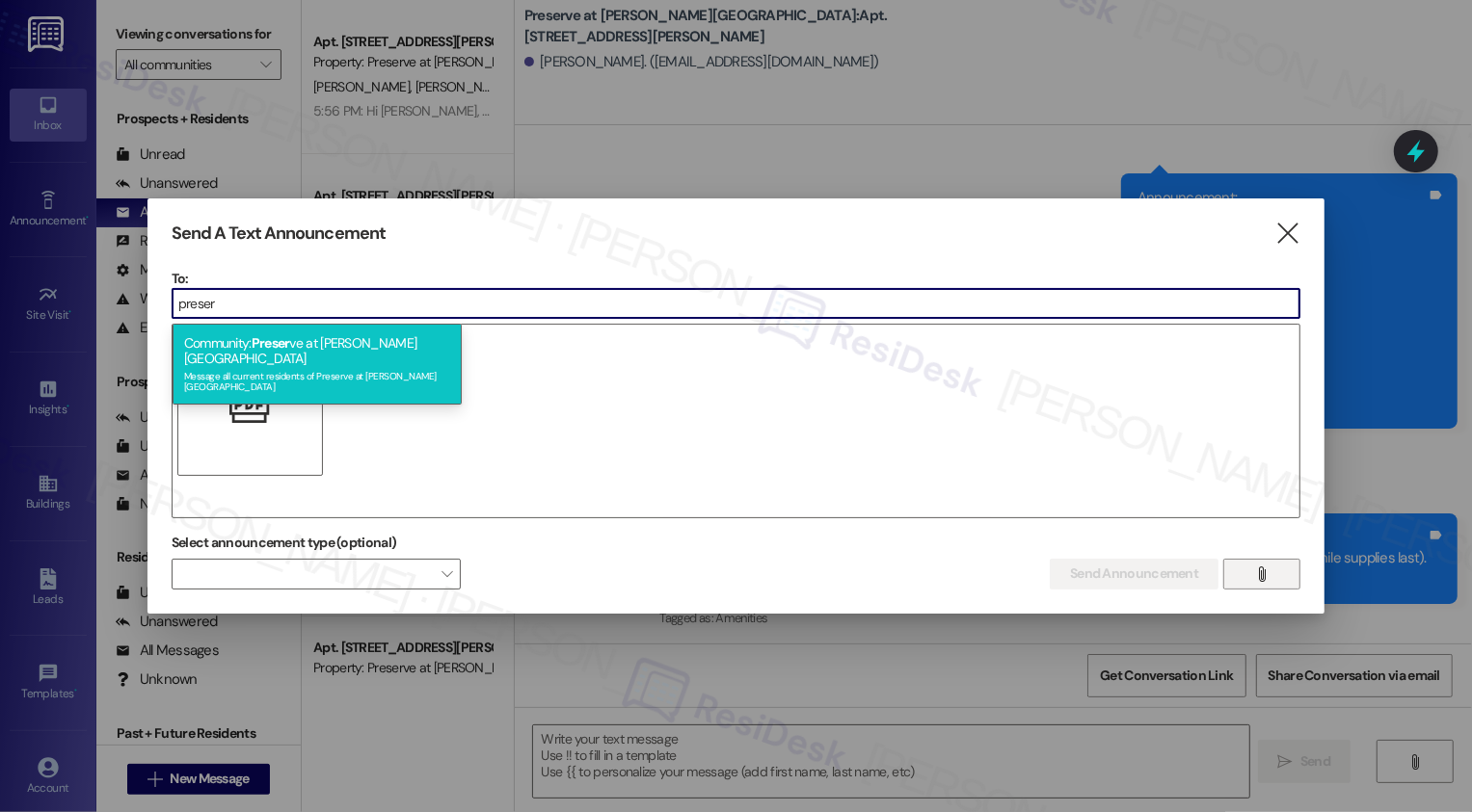
type input "preser"
click at [396, 366] on div "Message all current residents of Preserve at [PERSON_NAME][GEOGRAPHIC_DATA]" at bounding box center [317, 380] width 266 height 27
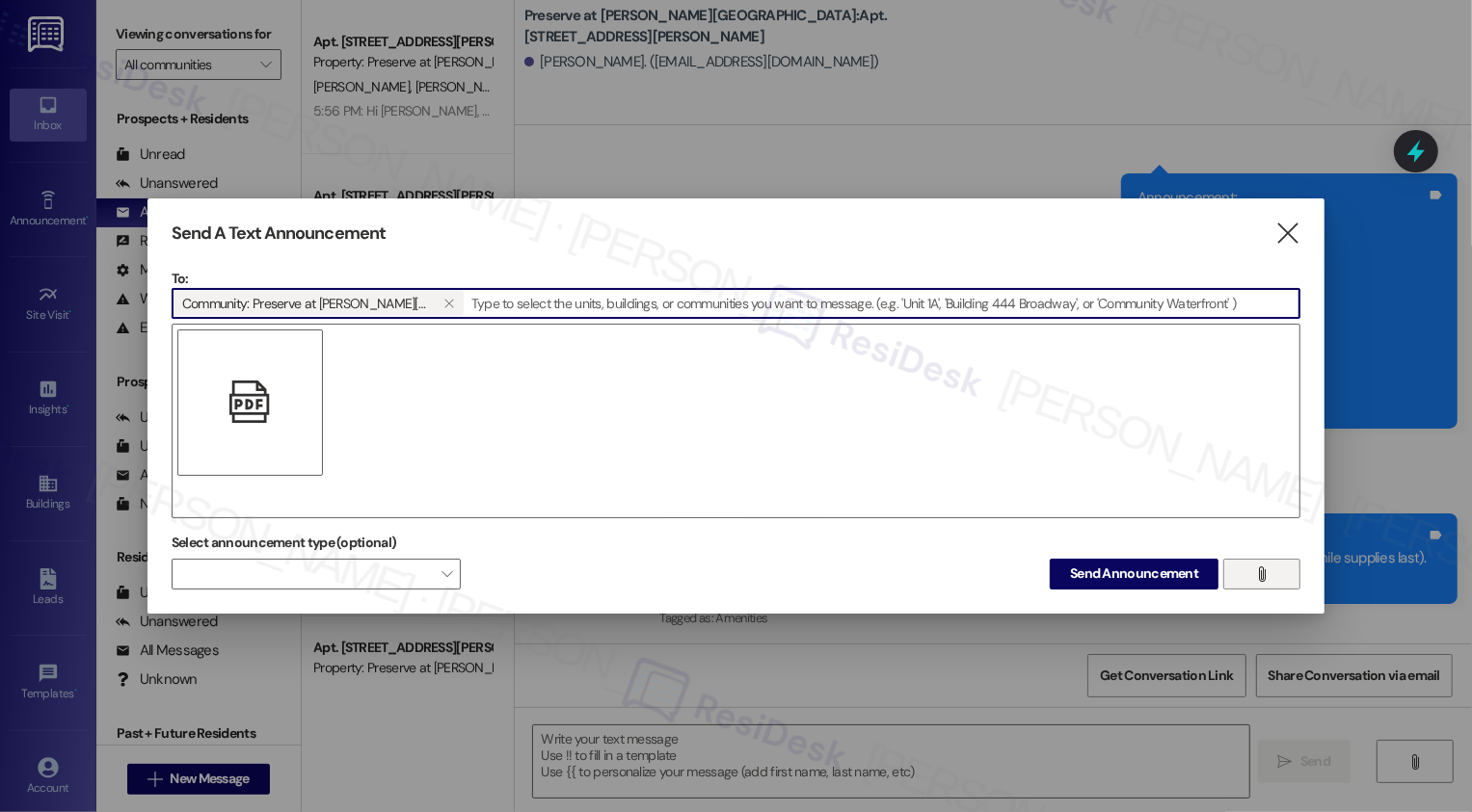
click at [434, 407] on div "" at bounding box center [736, 420] width 1129 height 195
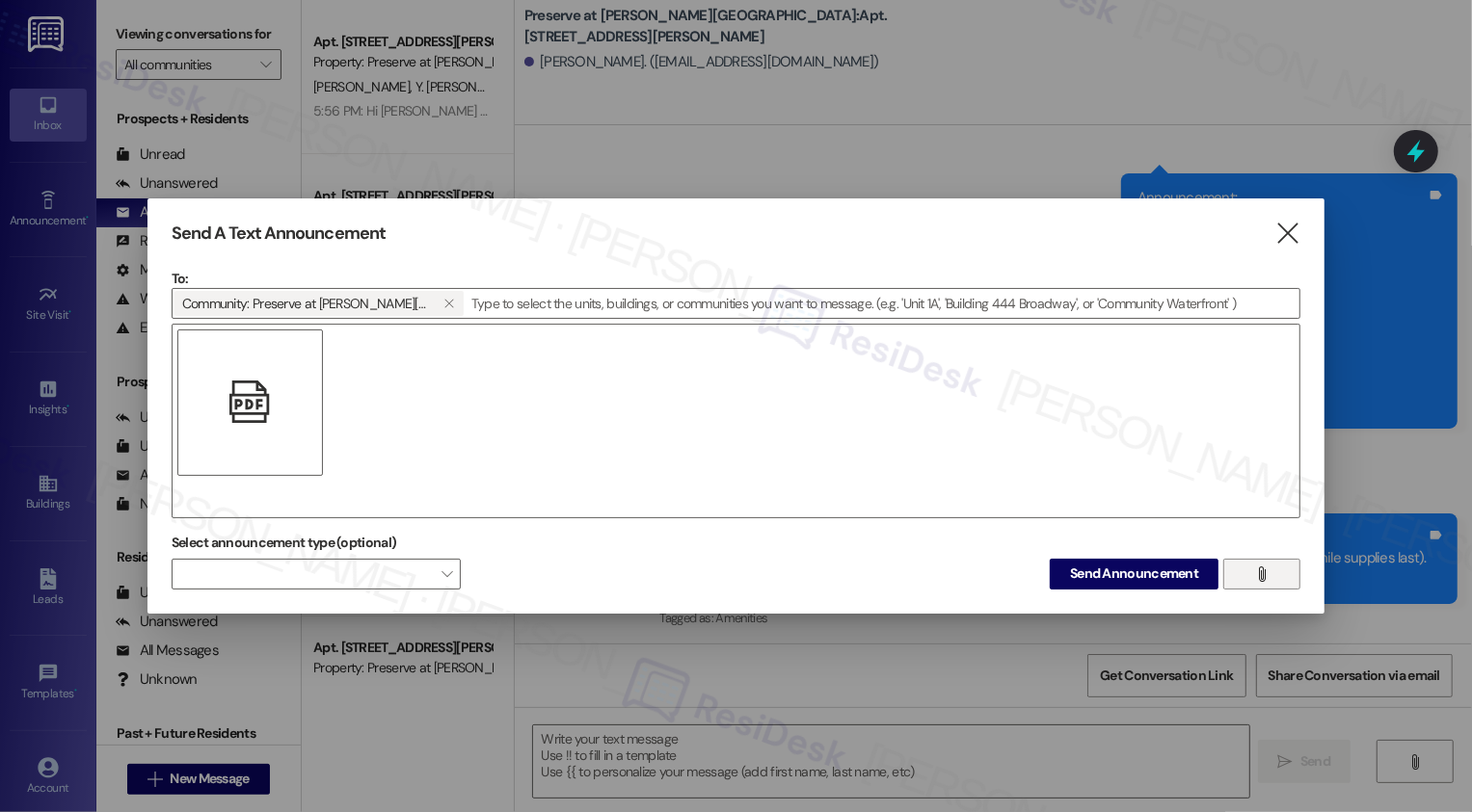
click at [1267, 566] on icon "" at bounding box center [1261, 574] width 15 height 16
click at [777, 418] on div "" at bounding box center [736, 420] width 1129 height 195
click at [1251, 571] on span "" at bounding box center [1261, 574] width 23 height 29
click at [629, 416] on div "" at bounding box center [736, 420] width 1129 height 195
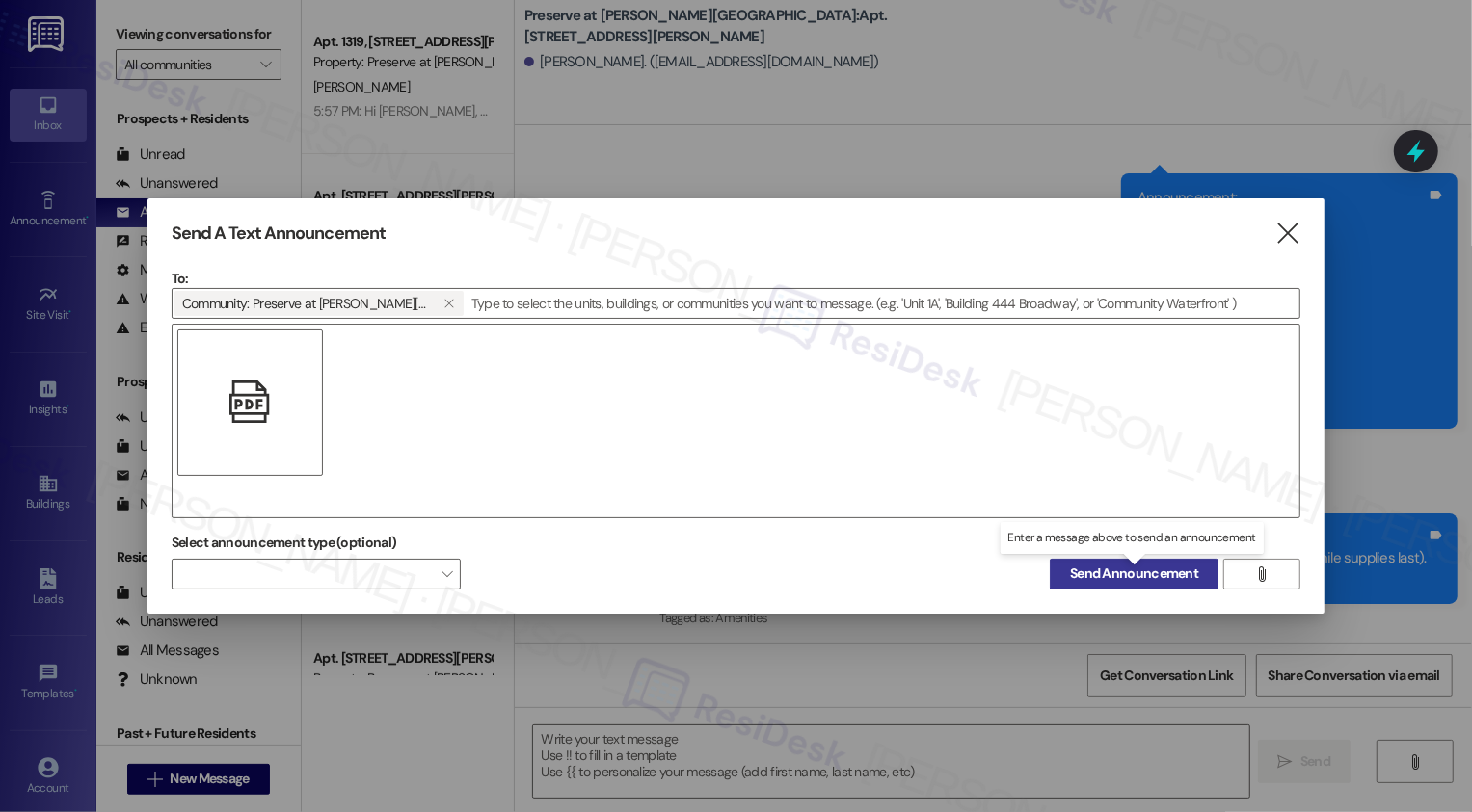
click at [1157, 573] on span "Send Announcement" at bounding box center [1134, 573] width 128 height 21
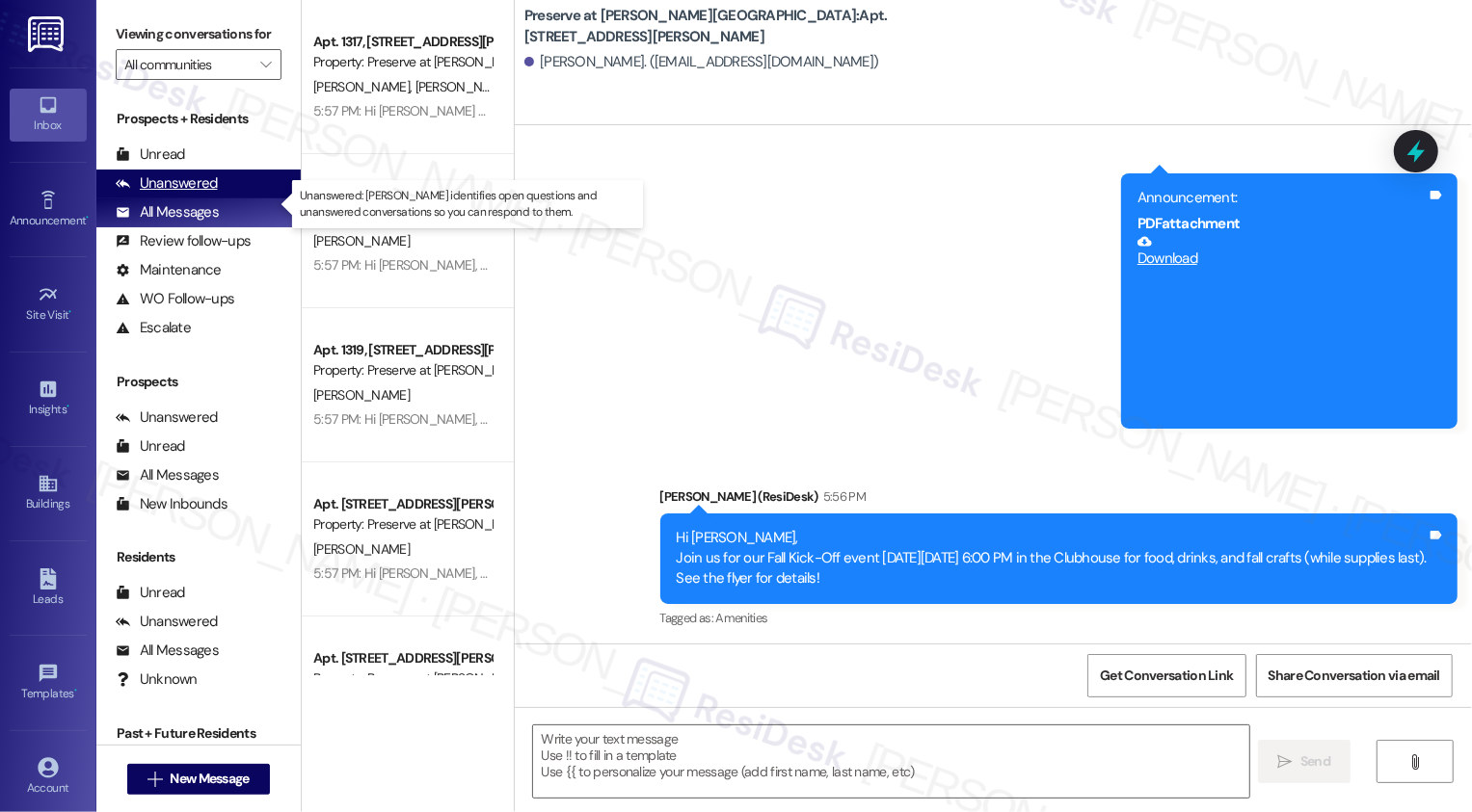
click at [180, 194] on div "Unanswered" at bounding box center [167, 183] width 102 height 21
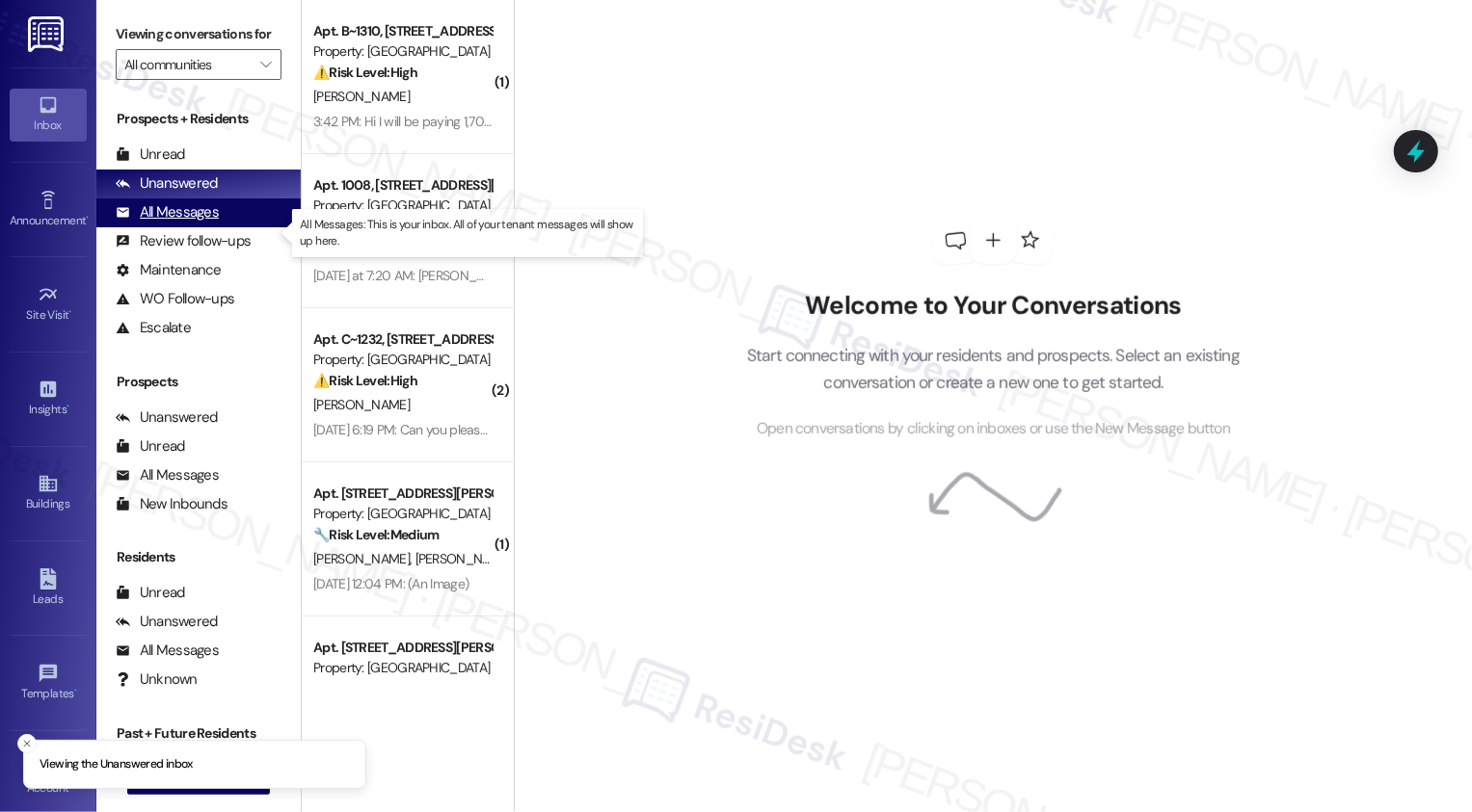
click at [191, 222] on div "All Messages" at bounding box center [167, 213] width 103 height 21
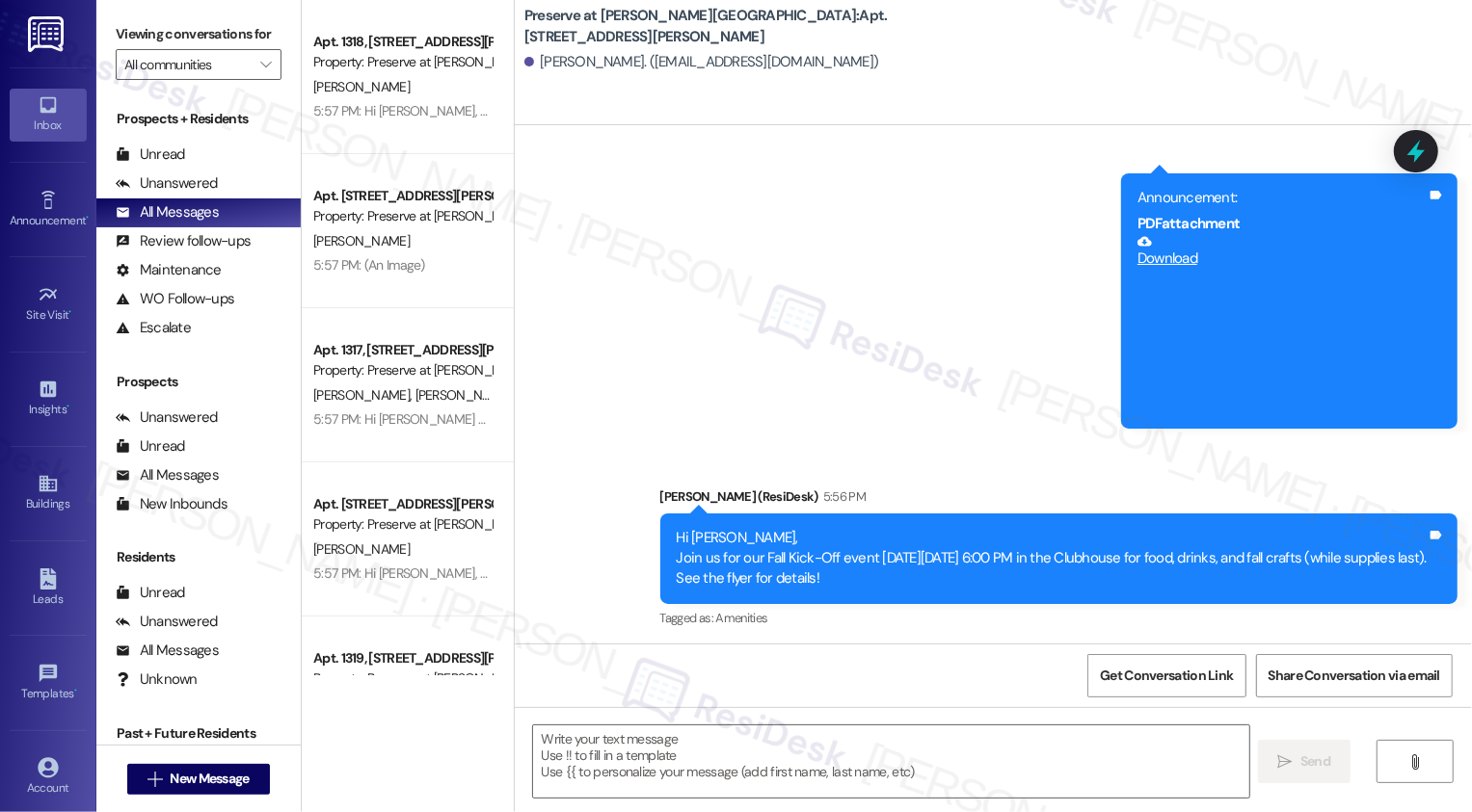
type textarea "Fetching suggested responses. Please feel free to read through the conversation…"
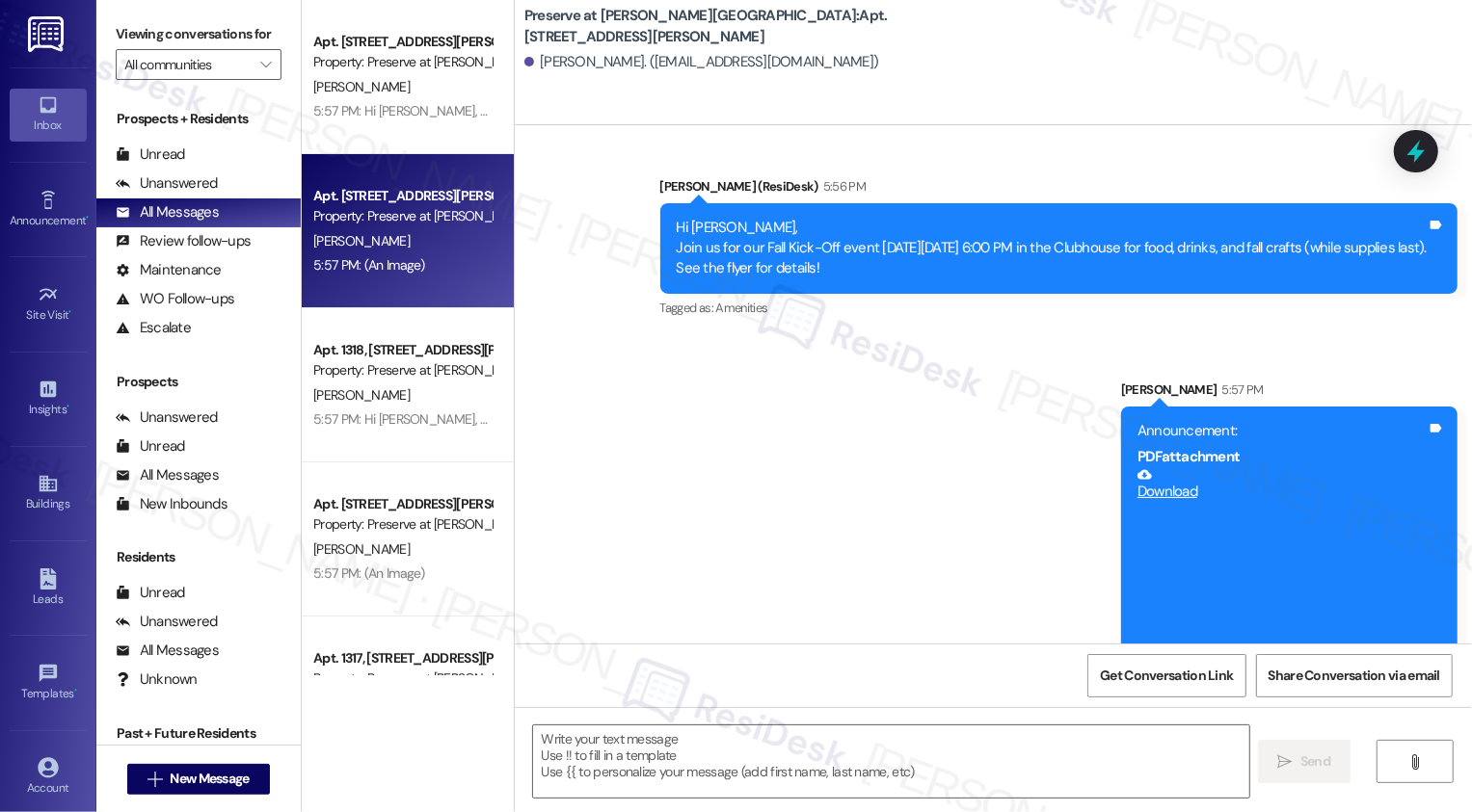
scroll to position [6506, 0]
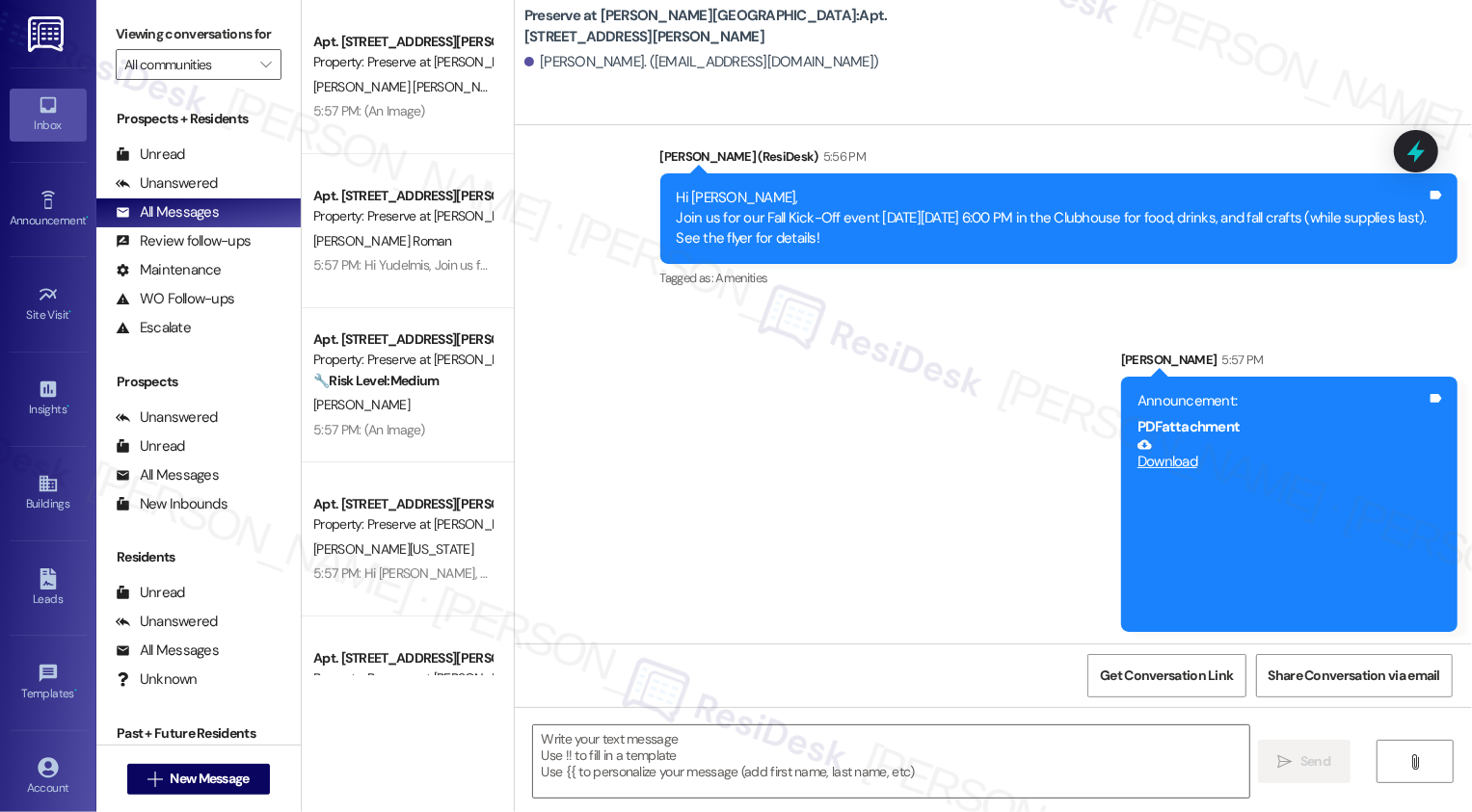
click at [440, 242] on div "[PERSON_NAME] Roman" at bounding box center [403, 241] width 182 height 24
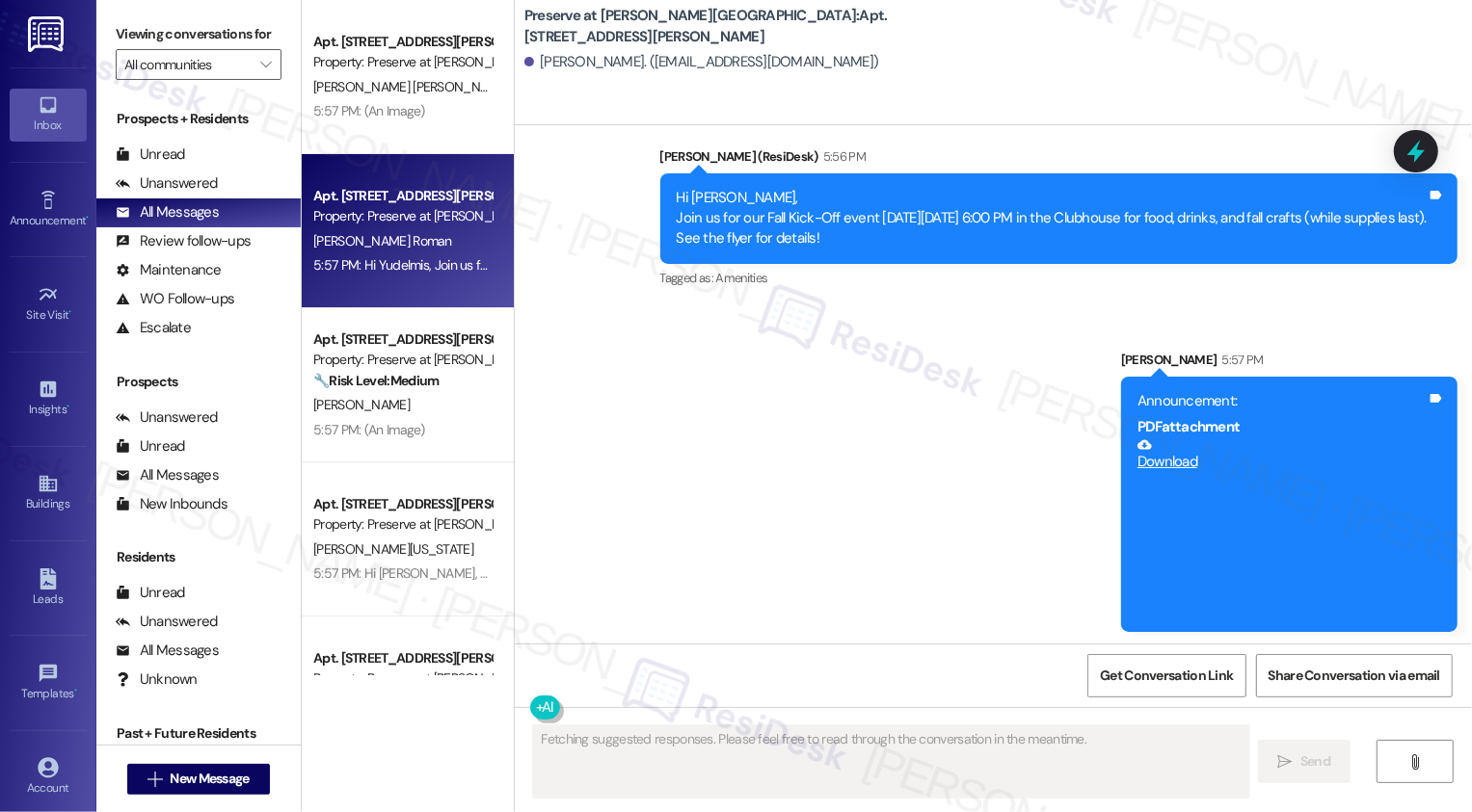
click at [440, 242] on div "[PERSON_NAME] Roman" at bounding box center [403, 241] width 182 height 24
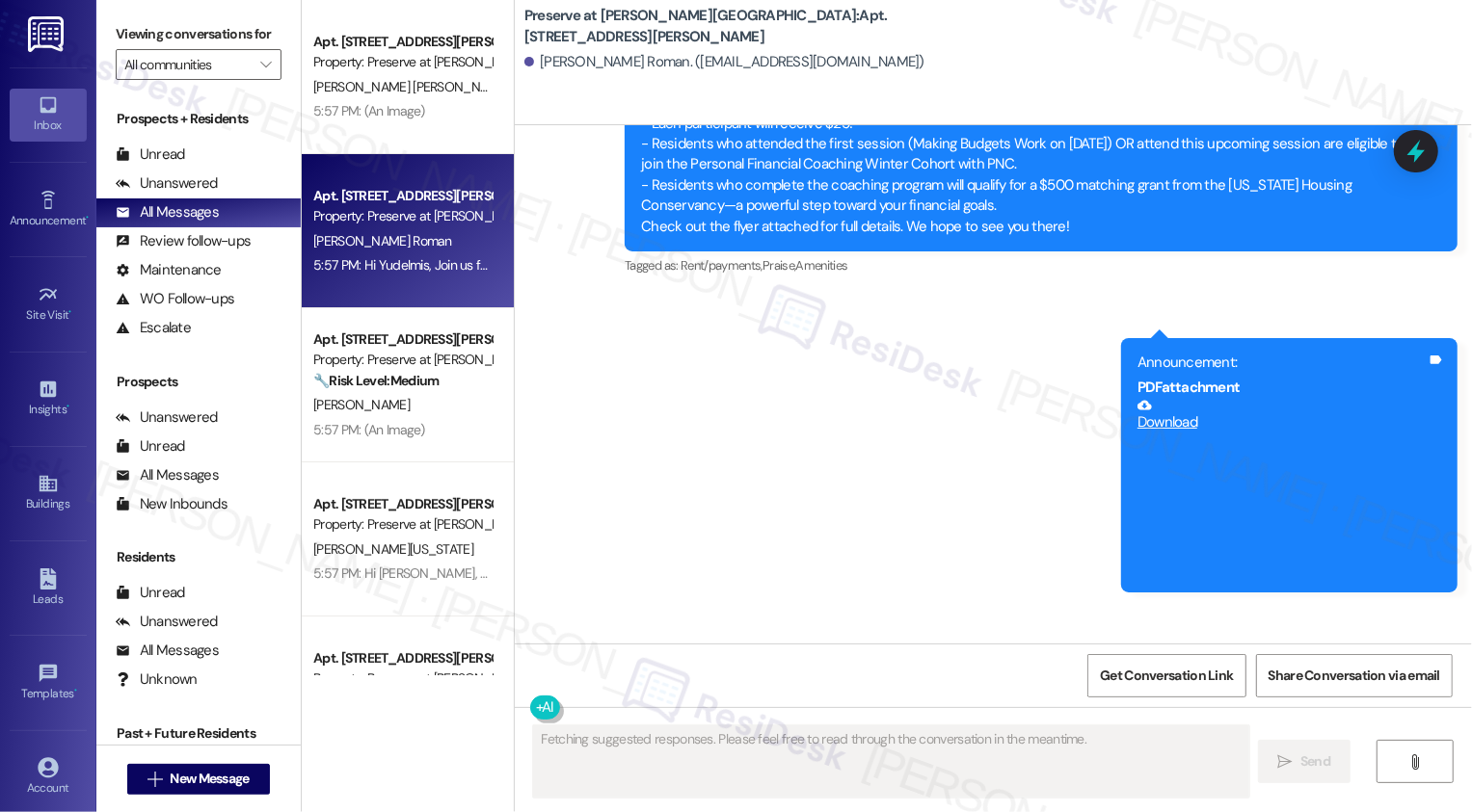
scroll to position [18021, 0]
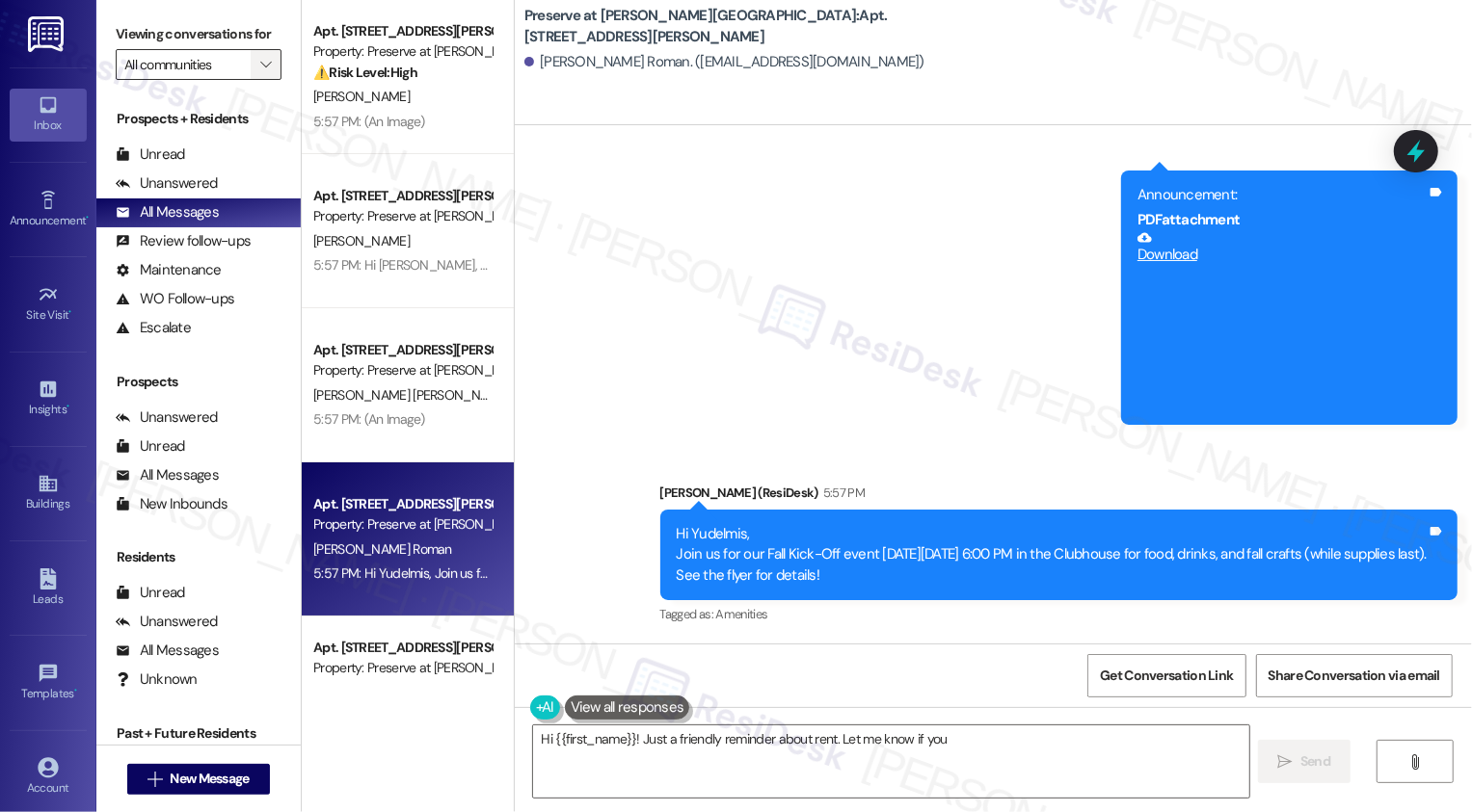
click at [261, 72] on icon "" at bounding box center [266, 65] width 11 height 16
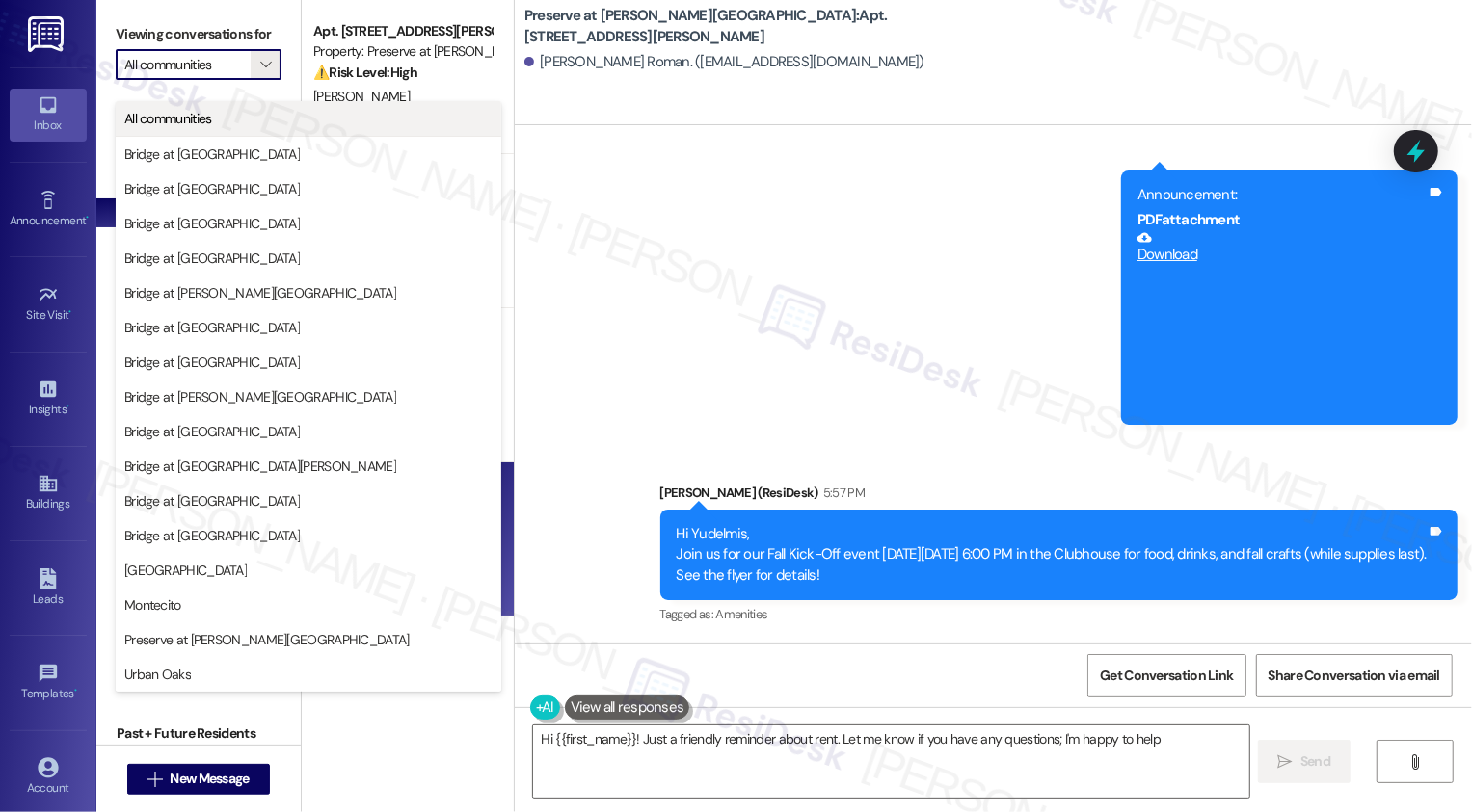
click at [234, 117] on span "All communities" at bounding box center [309, 119] width 368 height 20
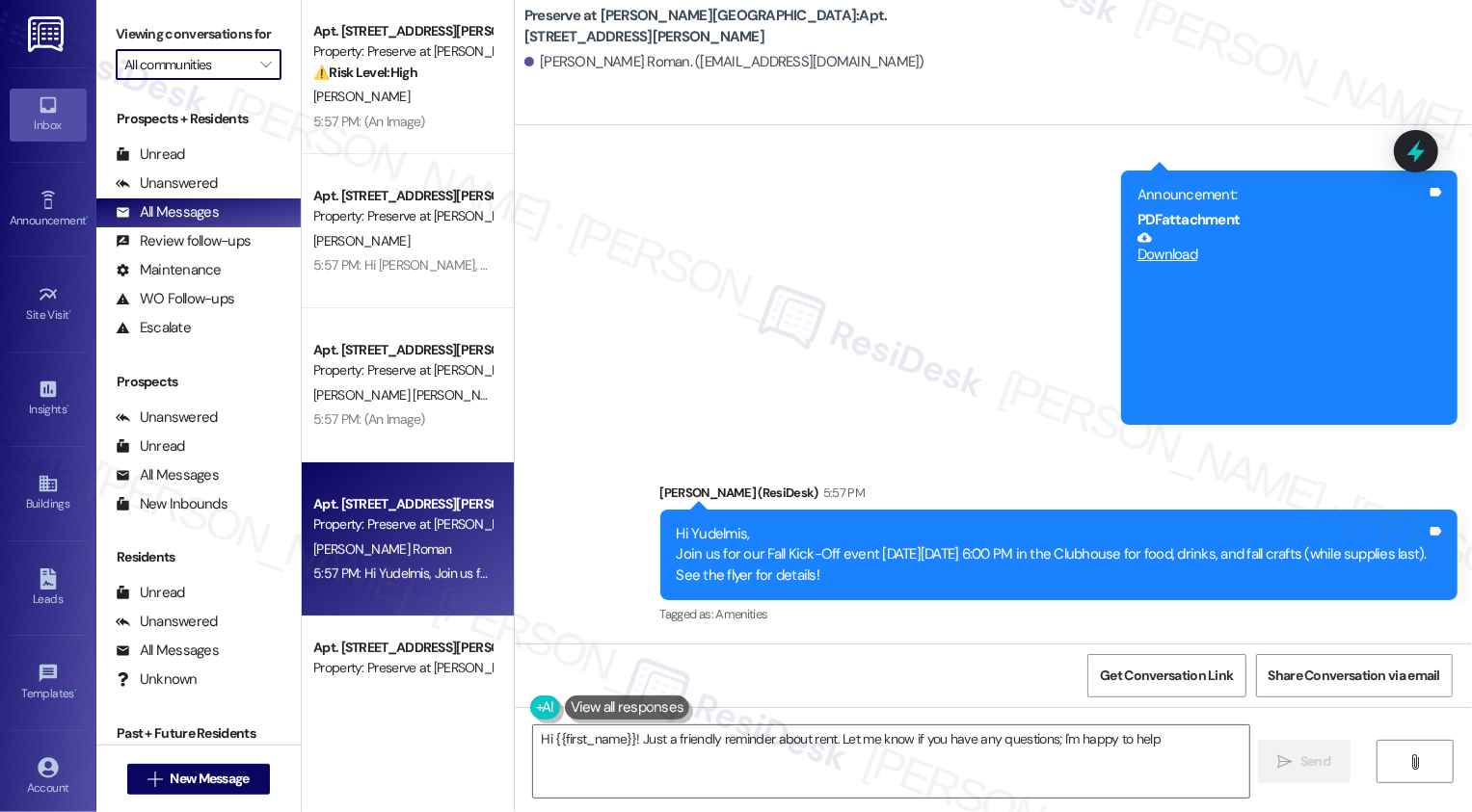
type textarea "Hi {{first_name}}! Just a friendly reminder about rent. Let me know if you have…"
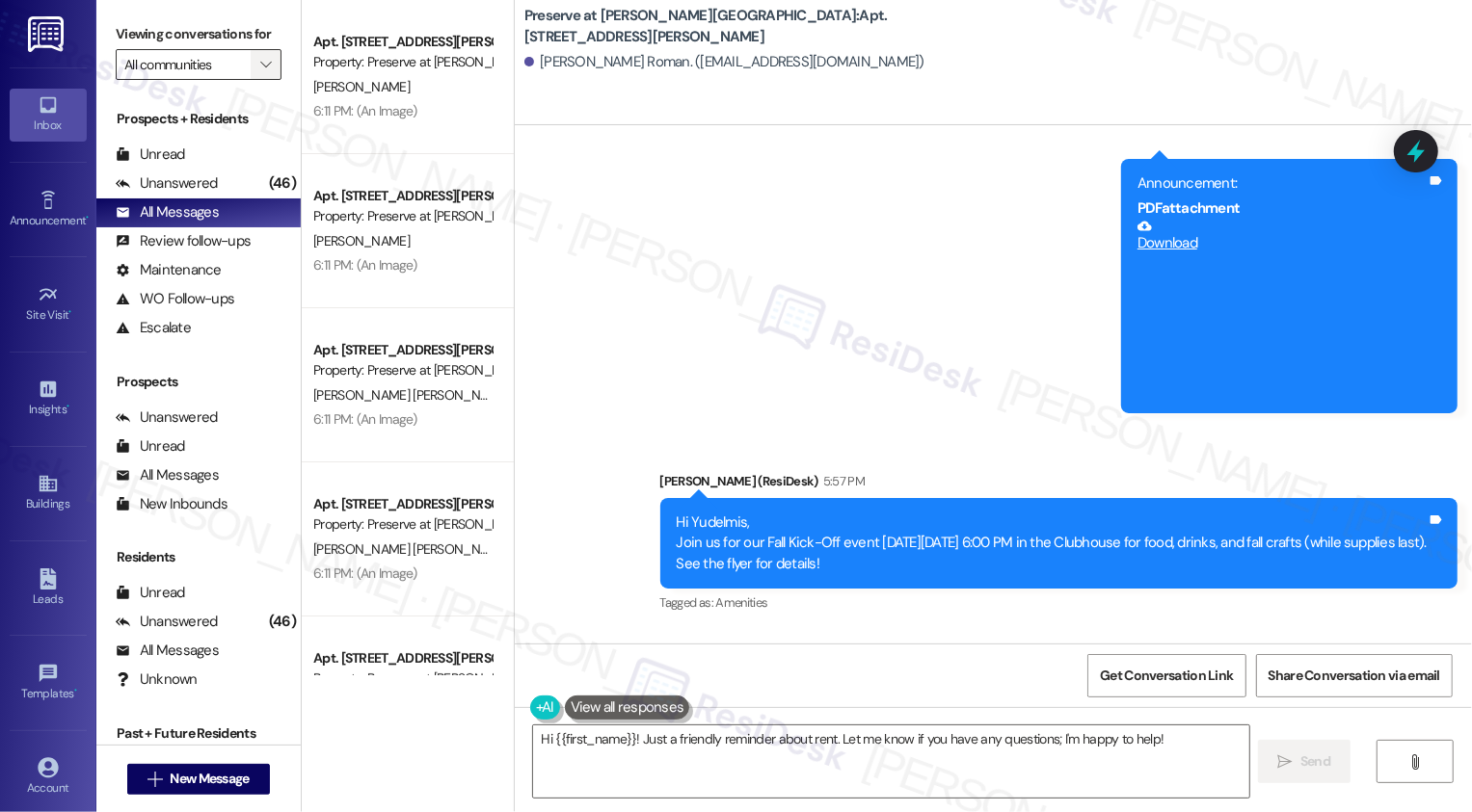
click at [261, 72] on icon "" at bounding box center [266, 65] width 11 height 16
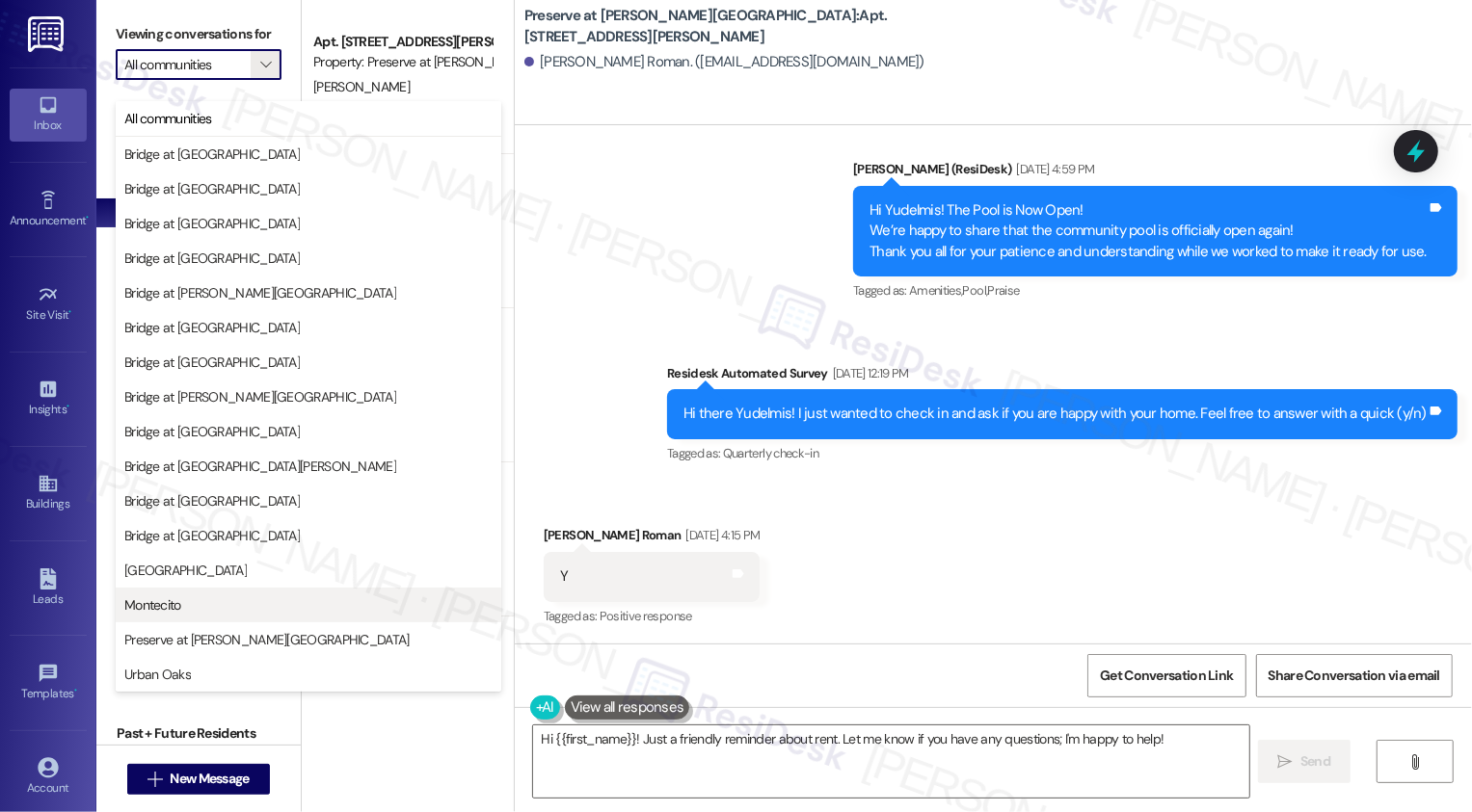
click at [203, 603] on span "Montecito" at bounding box center [309, 605] width 368 height 20
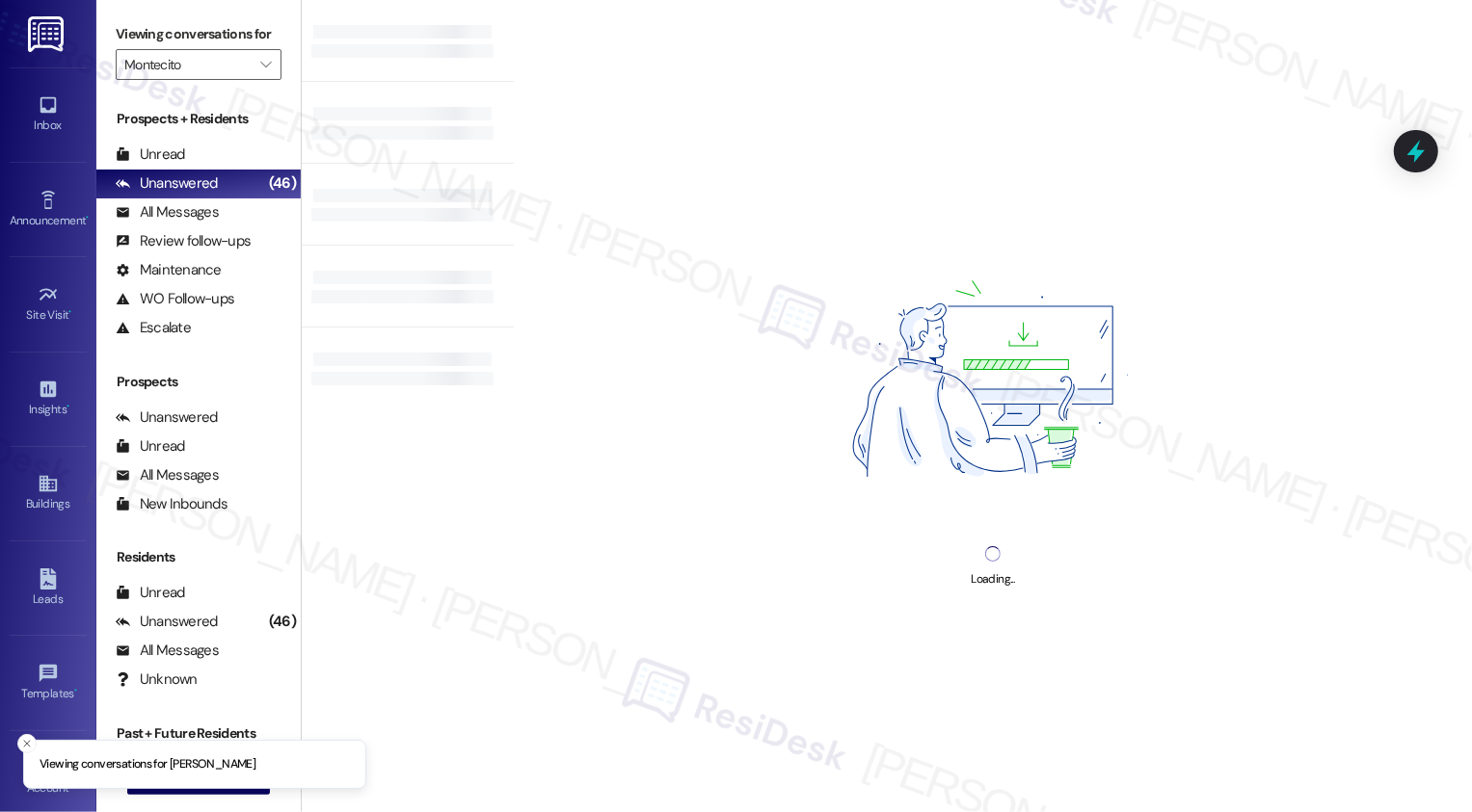
type input "Montecito"
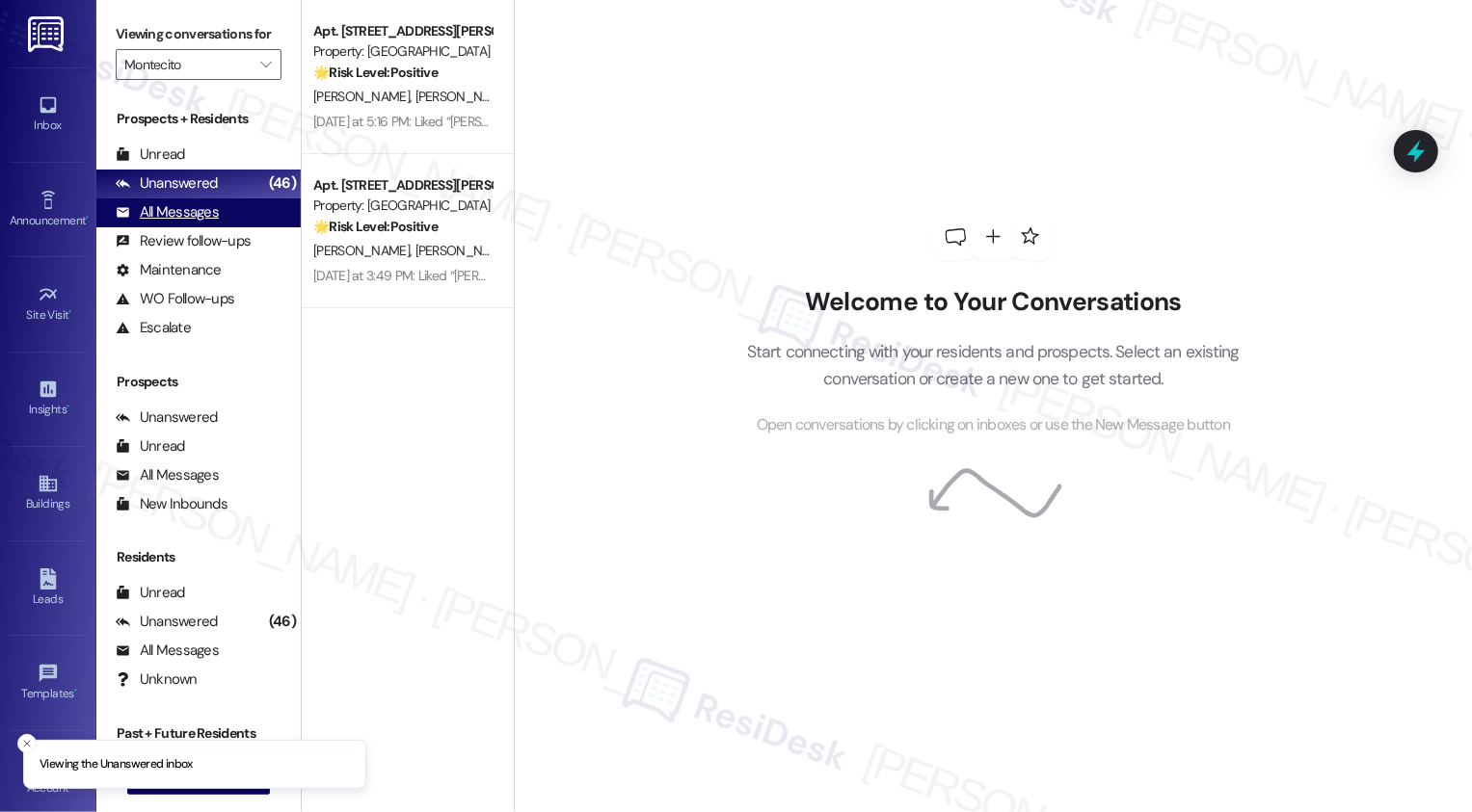
click at [258, 221] on div "All Messages (undefined)" at bounding box center [198, 214] width 204 height 29
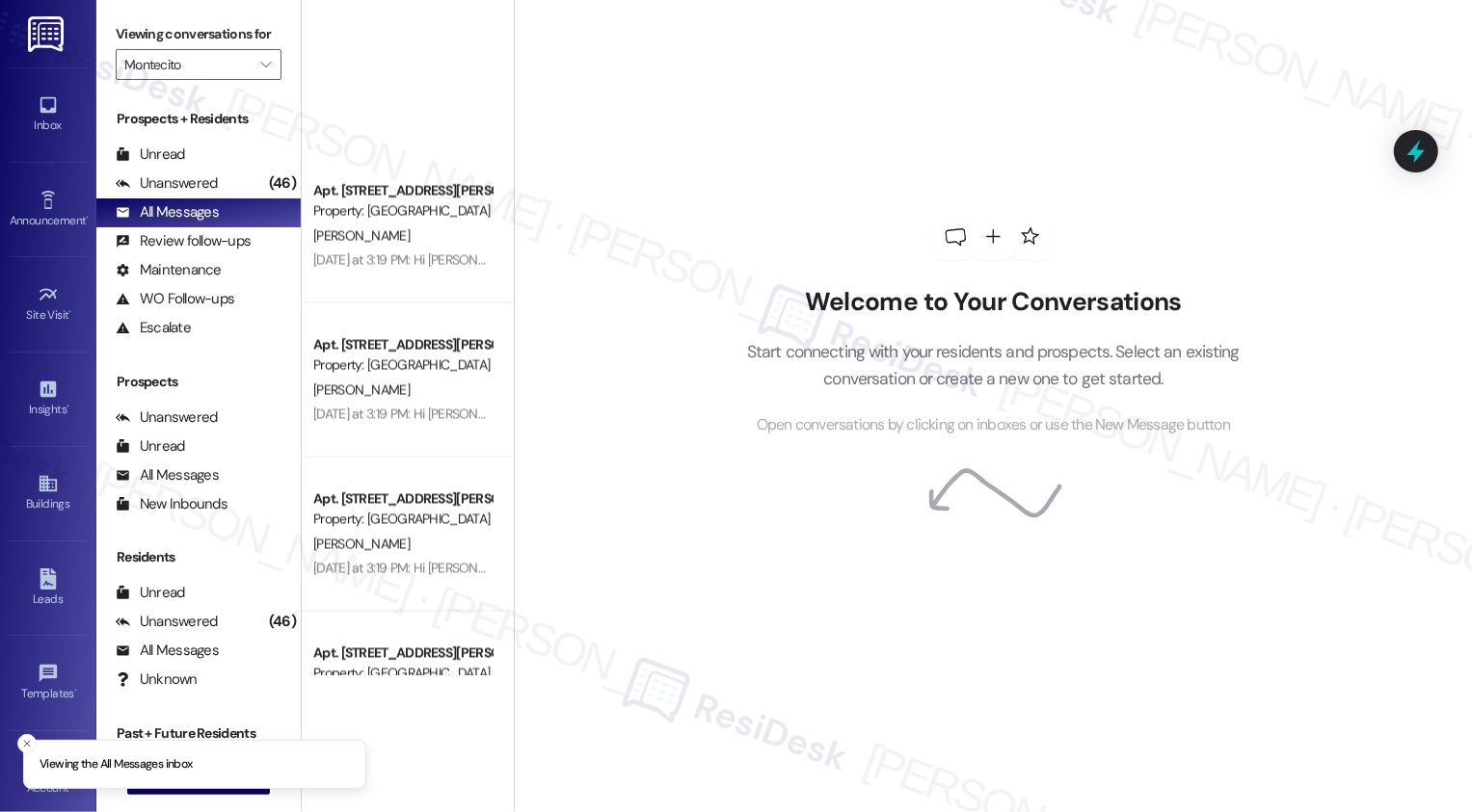
scroll to position [3024, 0]
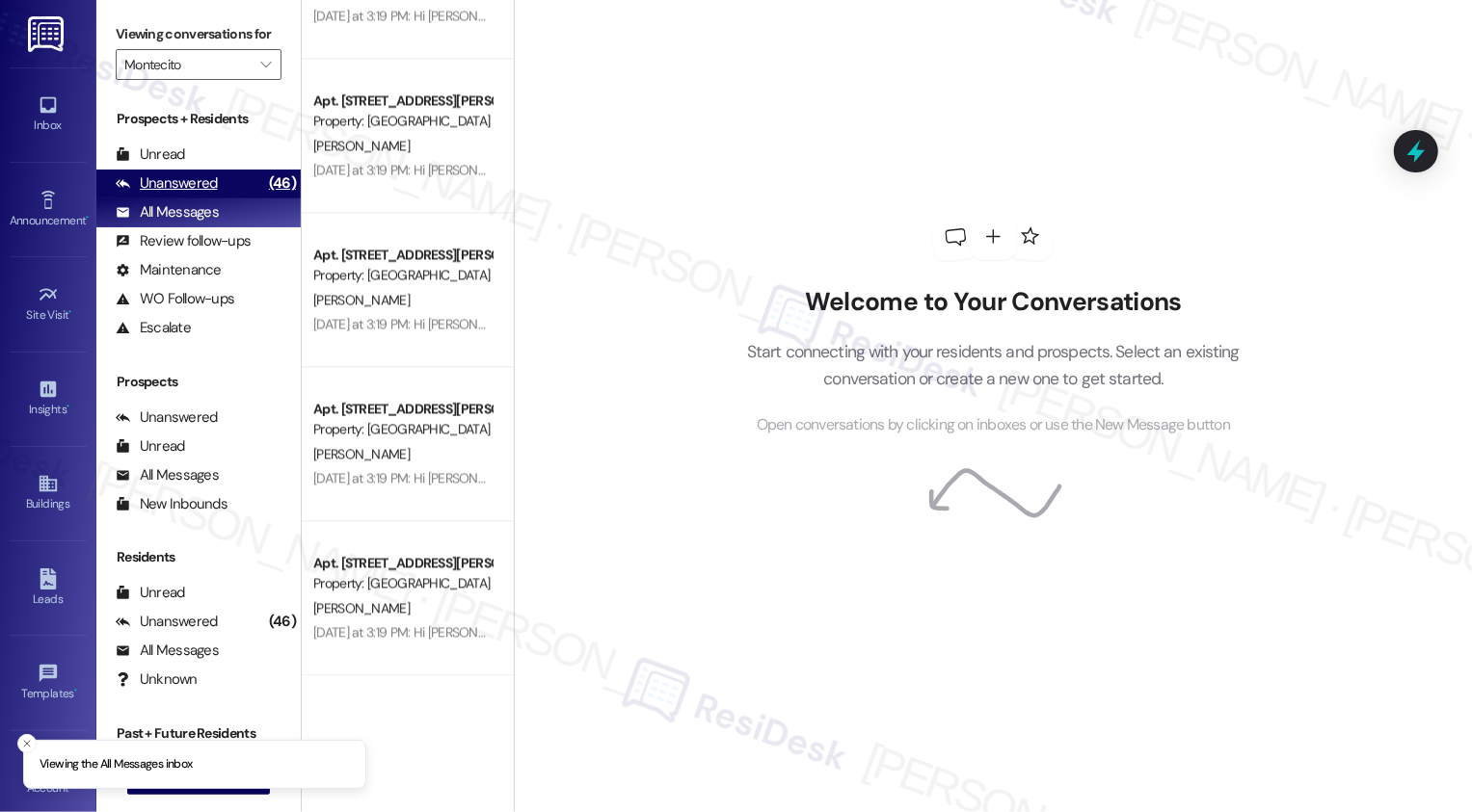
click at [264, 195] on div "(46)" at bounding box center [281, 183] width 36 height 29
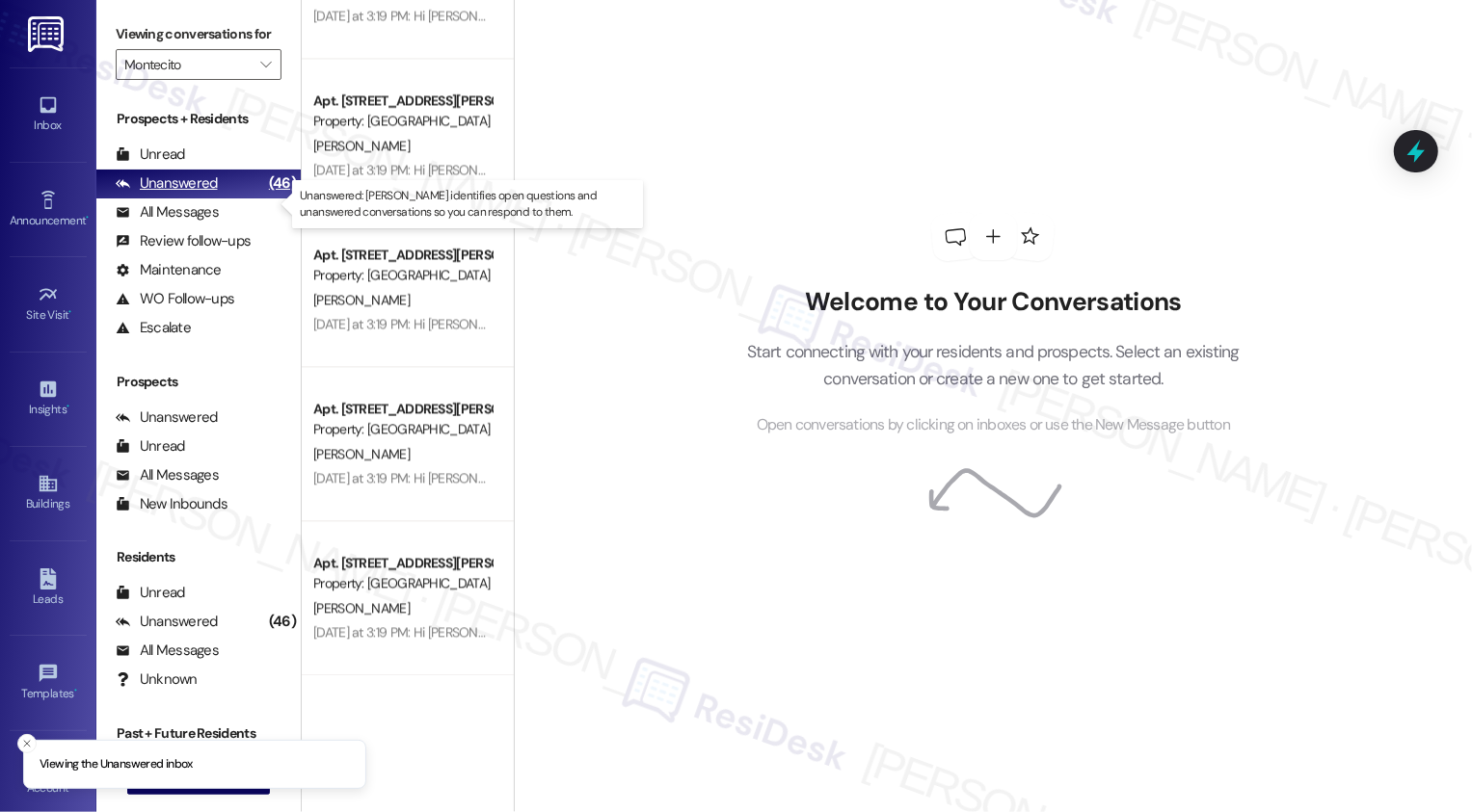
scroll to position [0, 0]
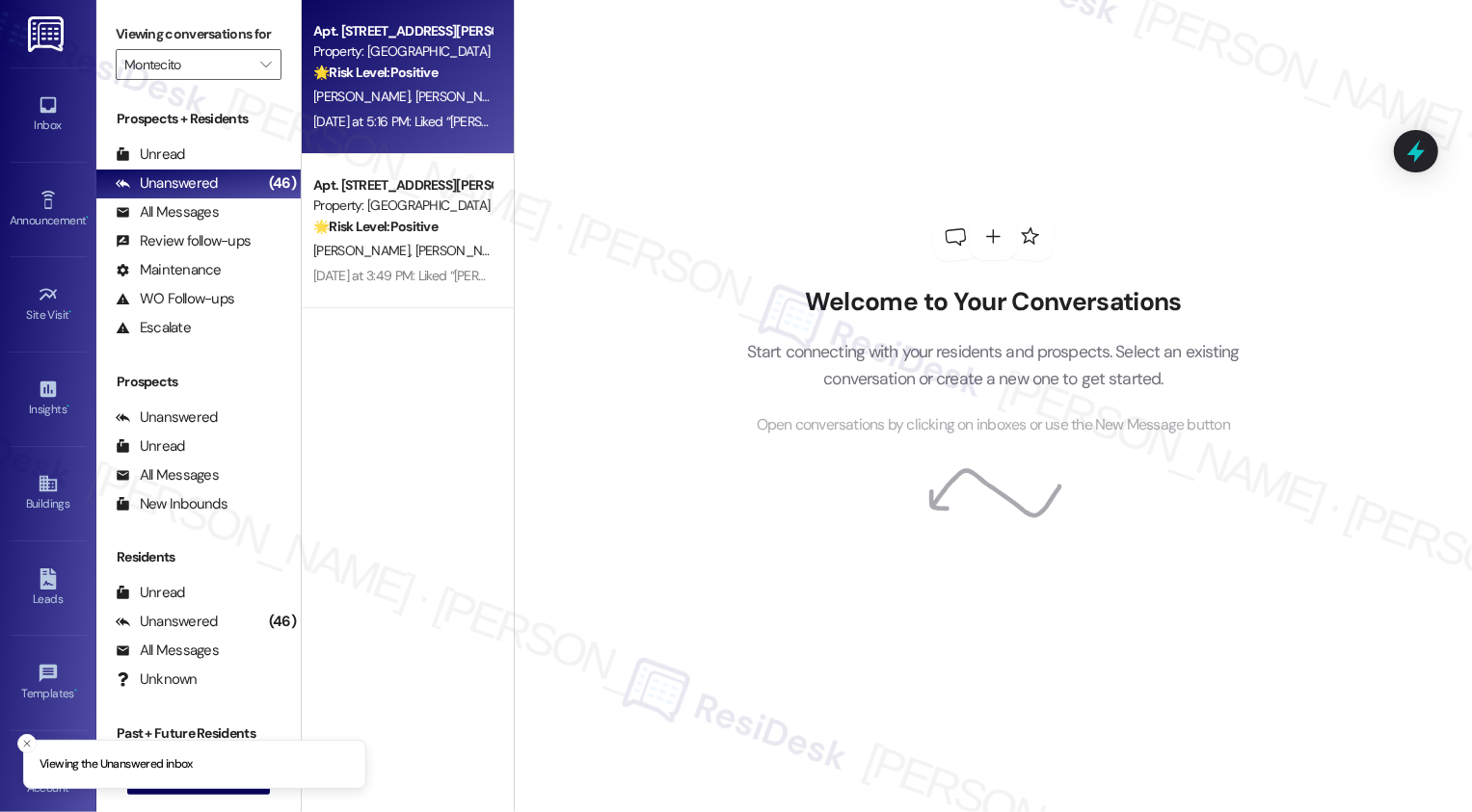
click at [417, 89] on span "[PERSON_NAME]" at bounding box center [463, 96] width 96 height 18
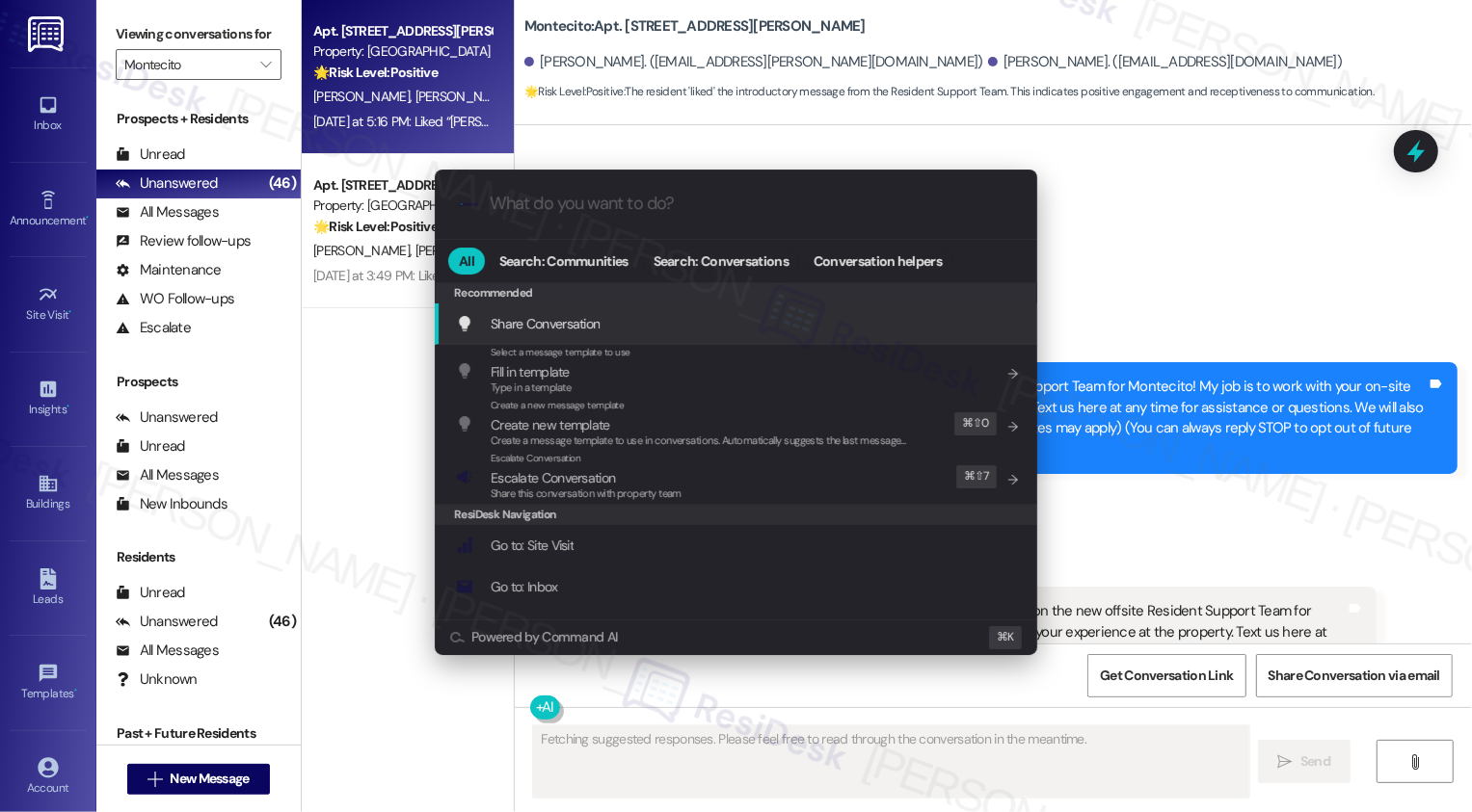
type textarea "Updating..."
type input "a"
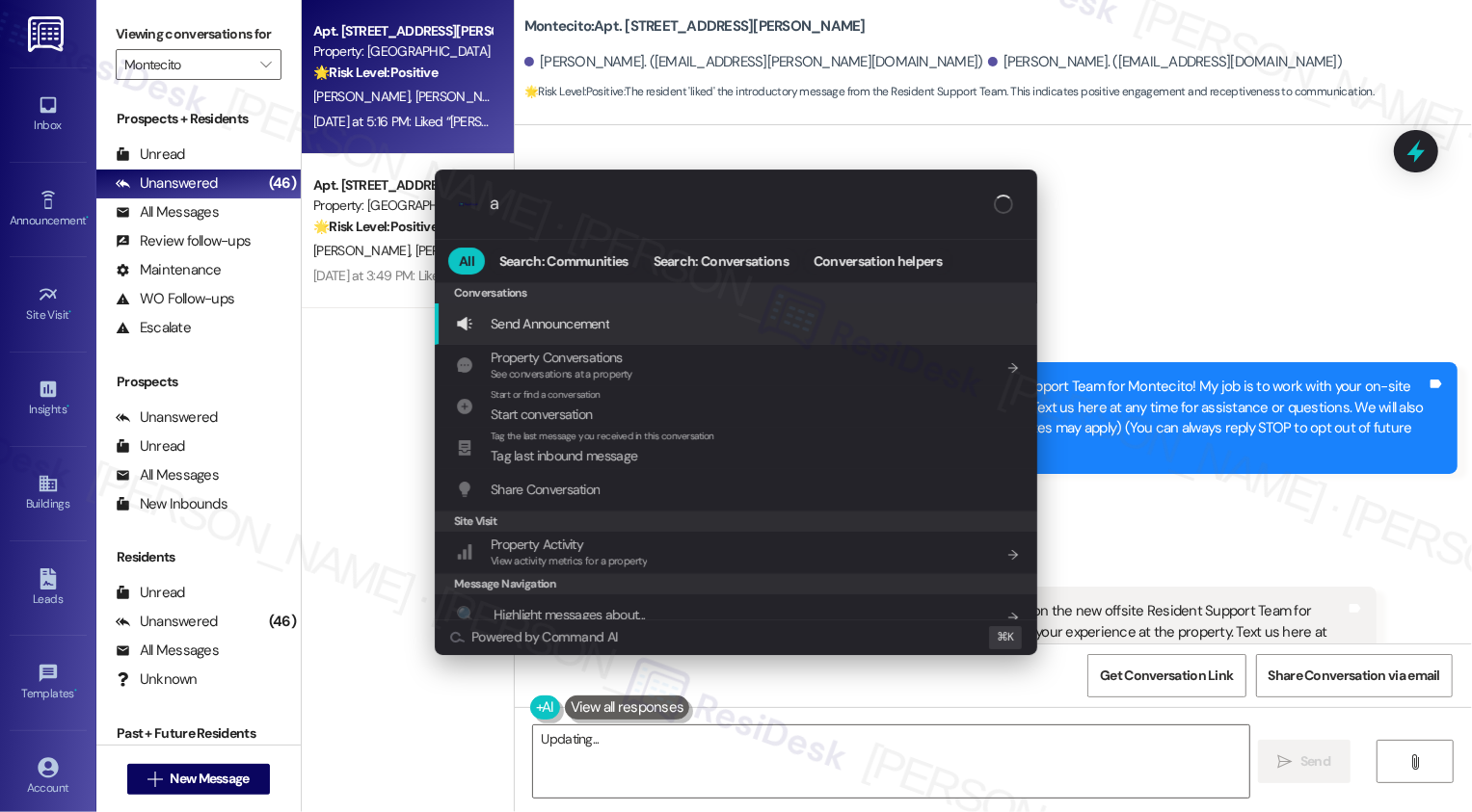
type textarea "Hi"
type input "archi"
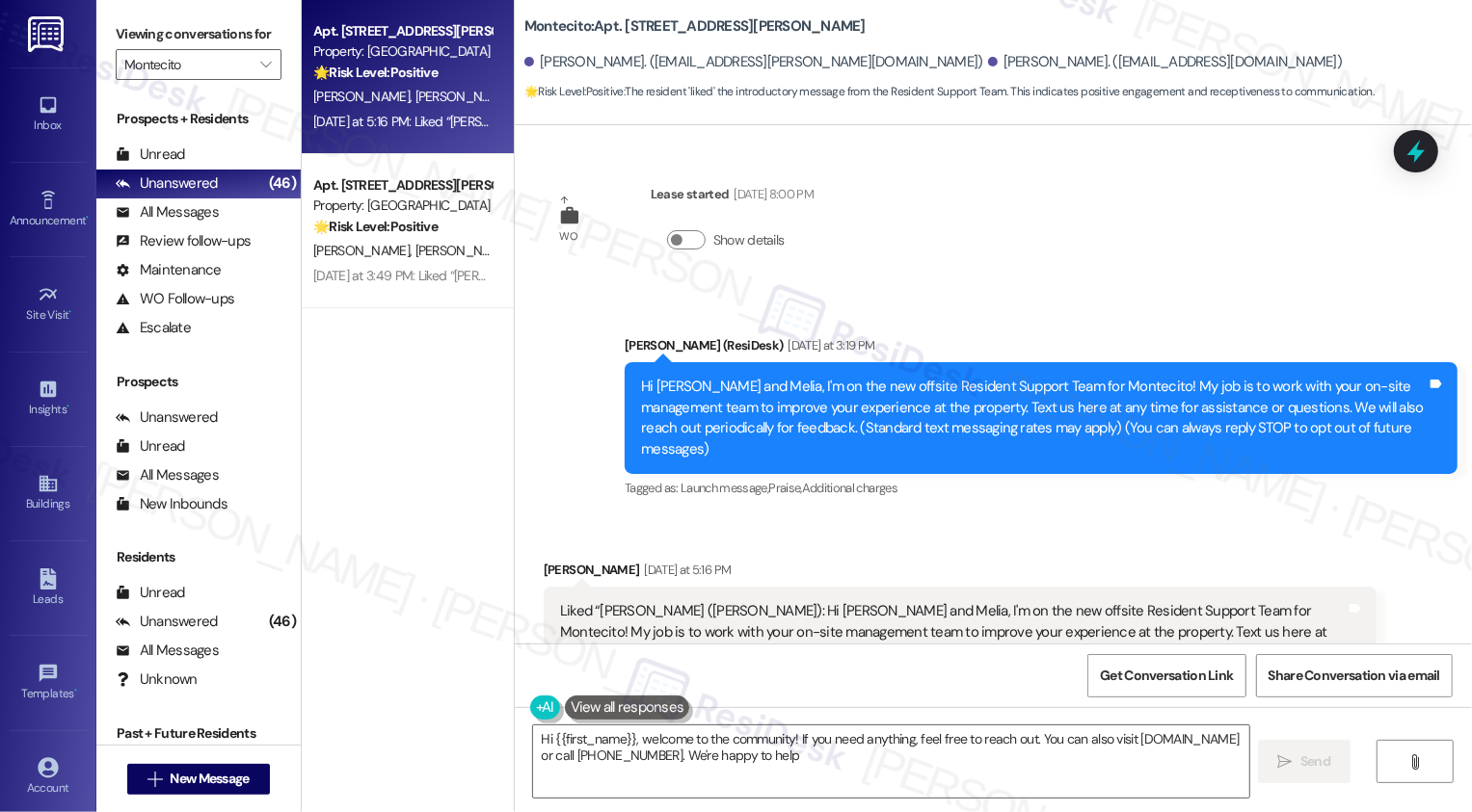
type textarea "Hi {{first_name}}, welcome to the community! If you need anything, feel free to…"
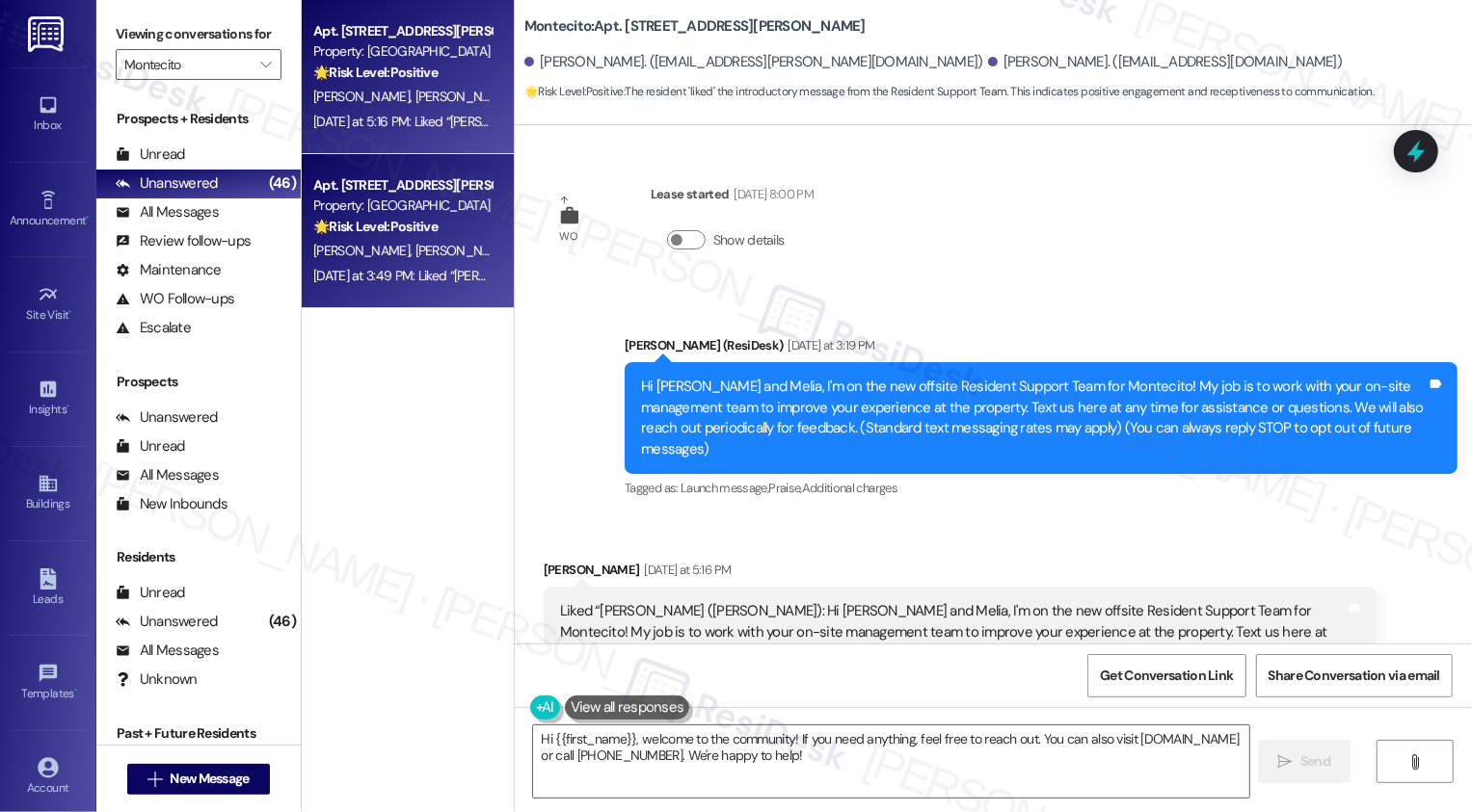
click at [482, 245] on div "Apt. 363, [STREET_ADDRESS][PERSON_NAME] Property: Montecito 🌟 Risk Level: Posit…" at bounding box center [408, 230] width 212 height 154
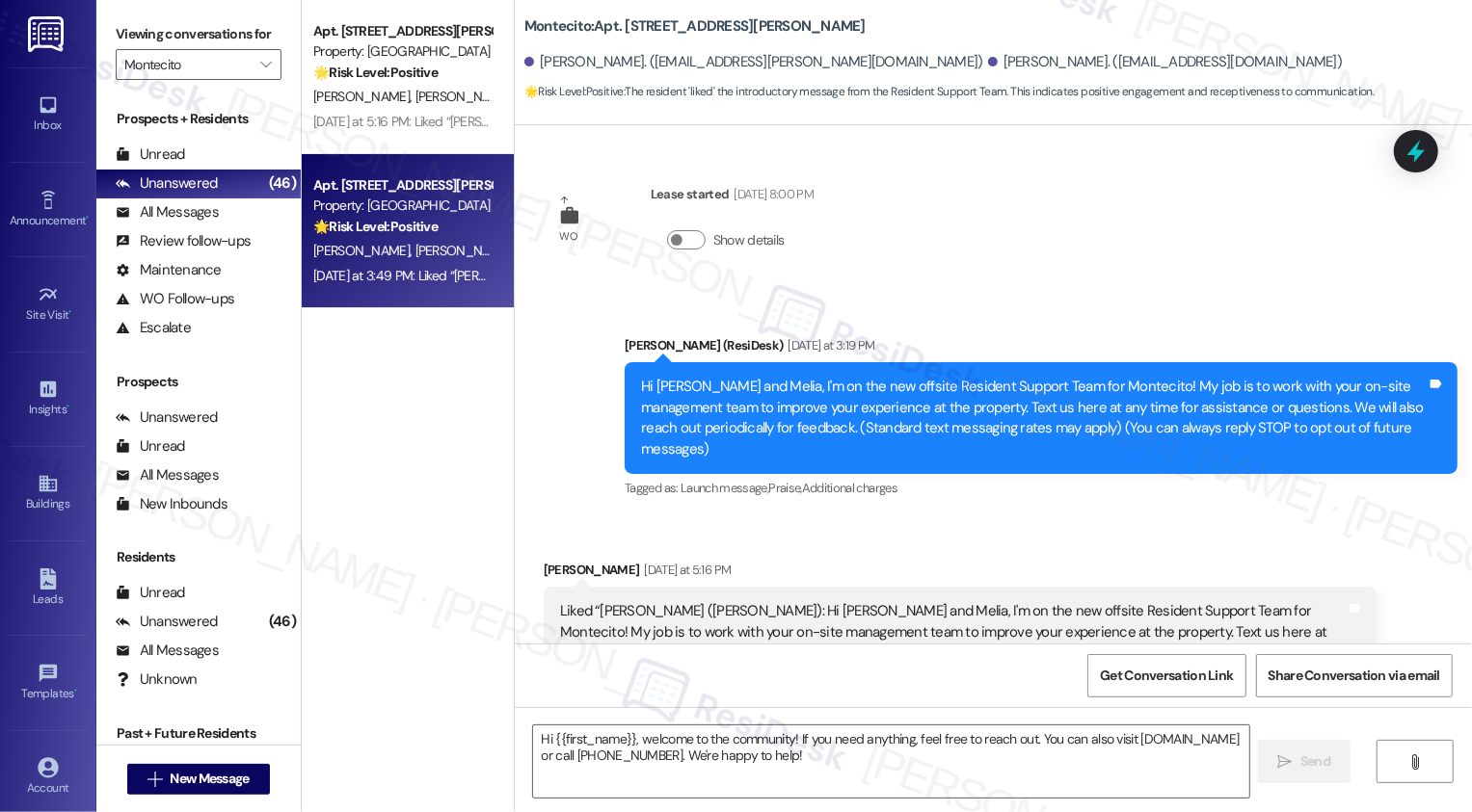
type textarea "Fetching suggested responses. Please feel free to read through the conversation…"
click at [482, 245] on div "Apt. 363, [STREET_ADDRESS][PERSON_NAME] Property: Montecito 🌟 Risk Level: Posit…" at bounding box center [408, 230] width 212 height 154
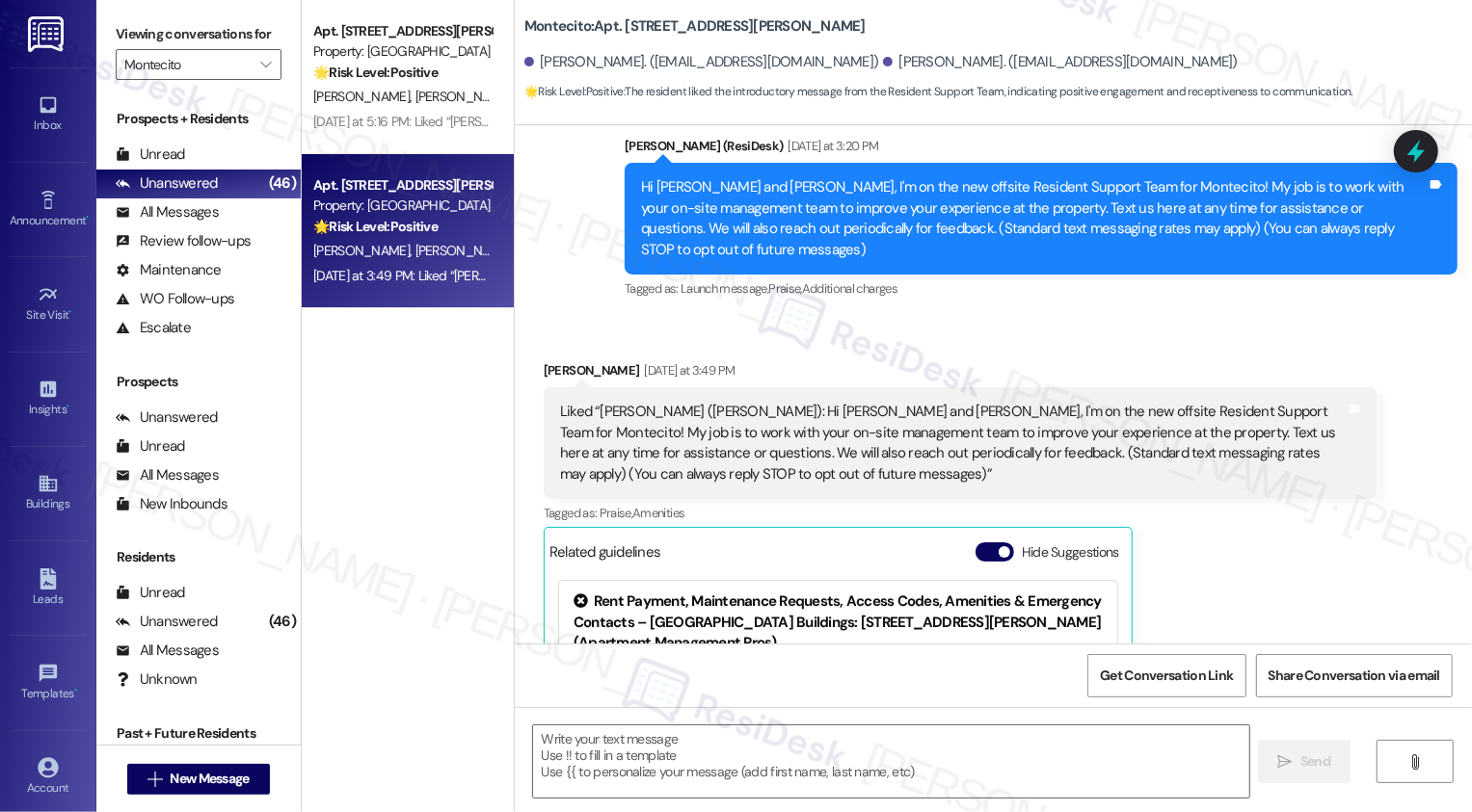
type textarea "Fetching suggested responses. Please feel free to read through the conversation…"
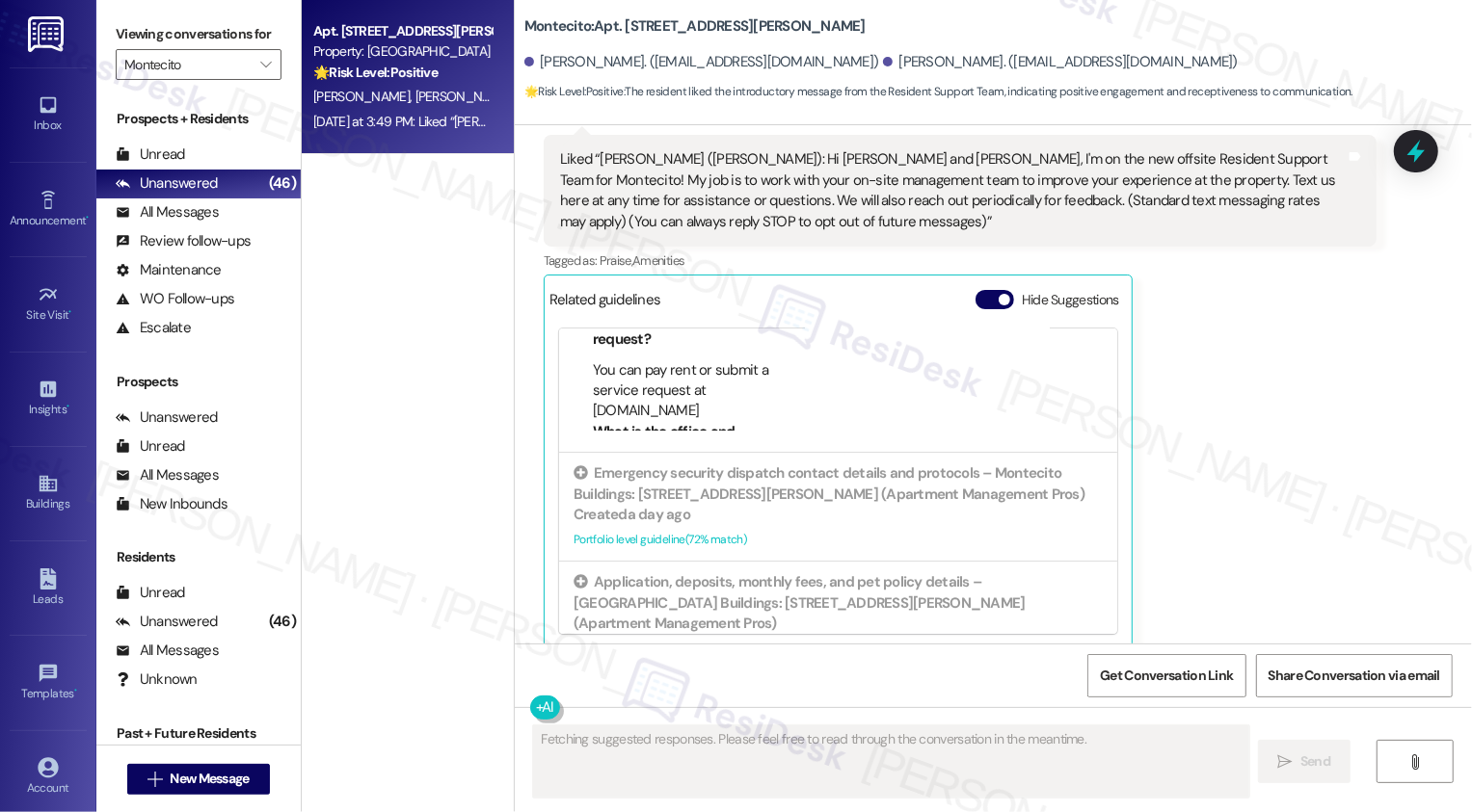
scroll to position [341, 0]
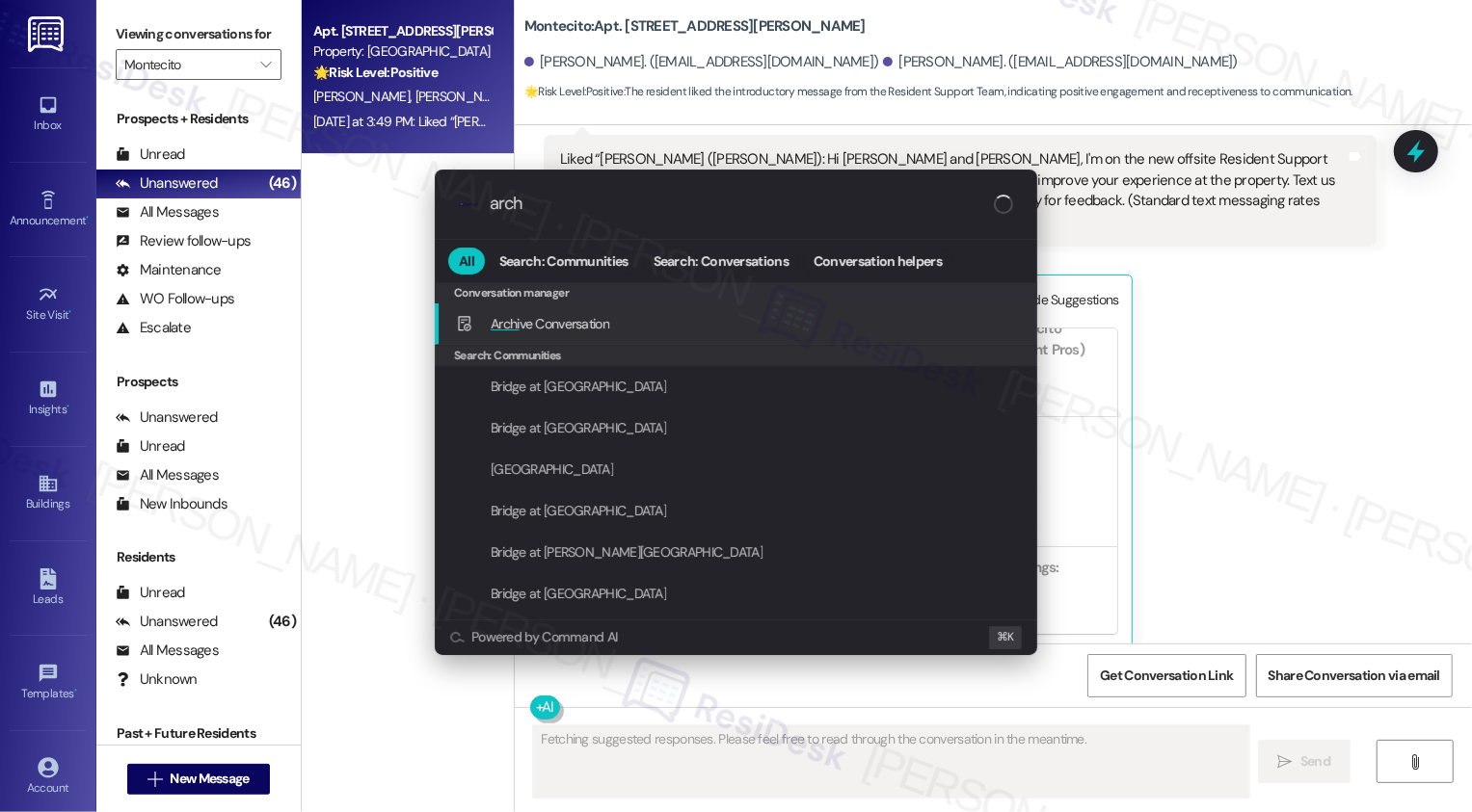
type input "archi"
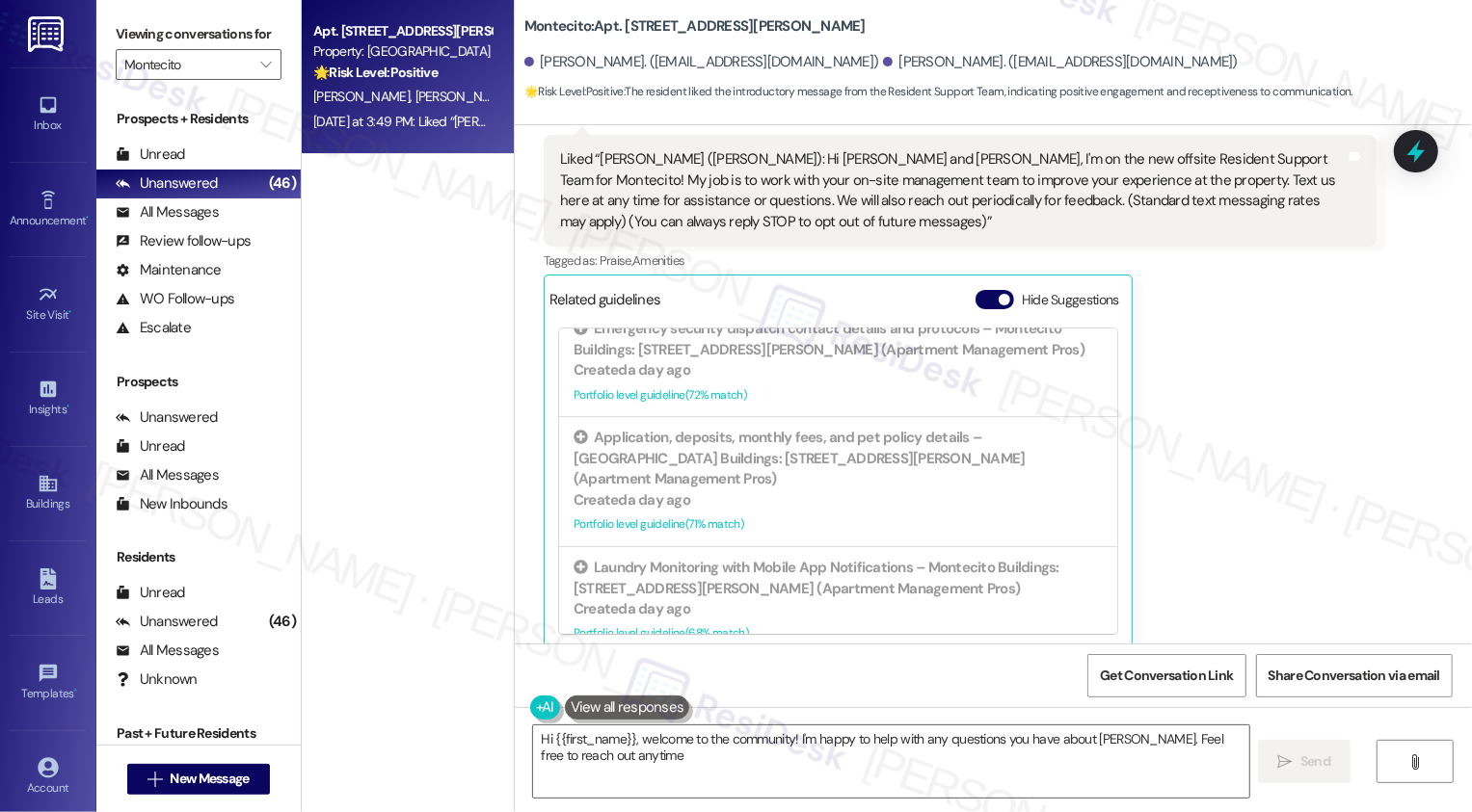
type textarea "Hi {{first_name}}, welcome to the community! I'm happy to help with any questio…"
click at [257, 80] on span "" at bounding box center [266, 64] width 19 height 30
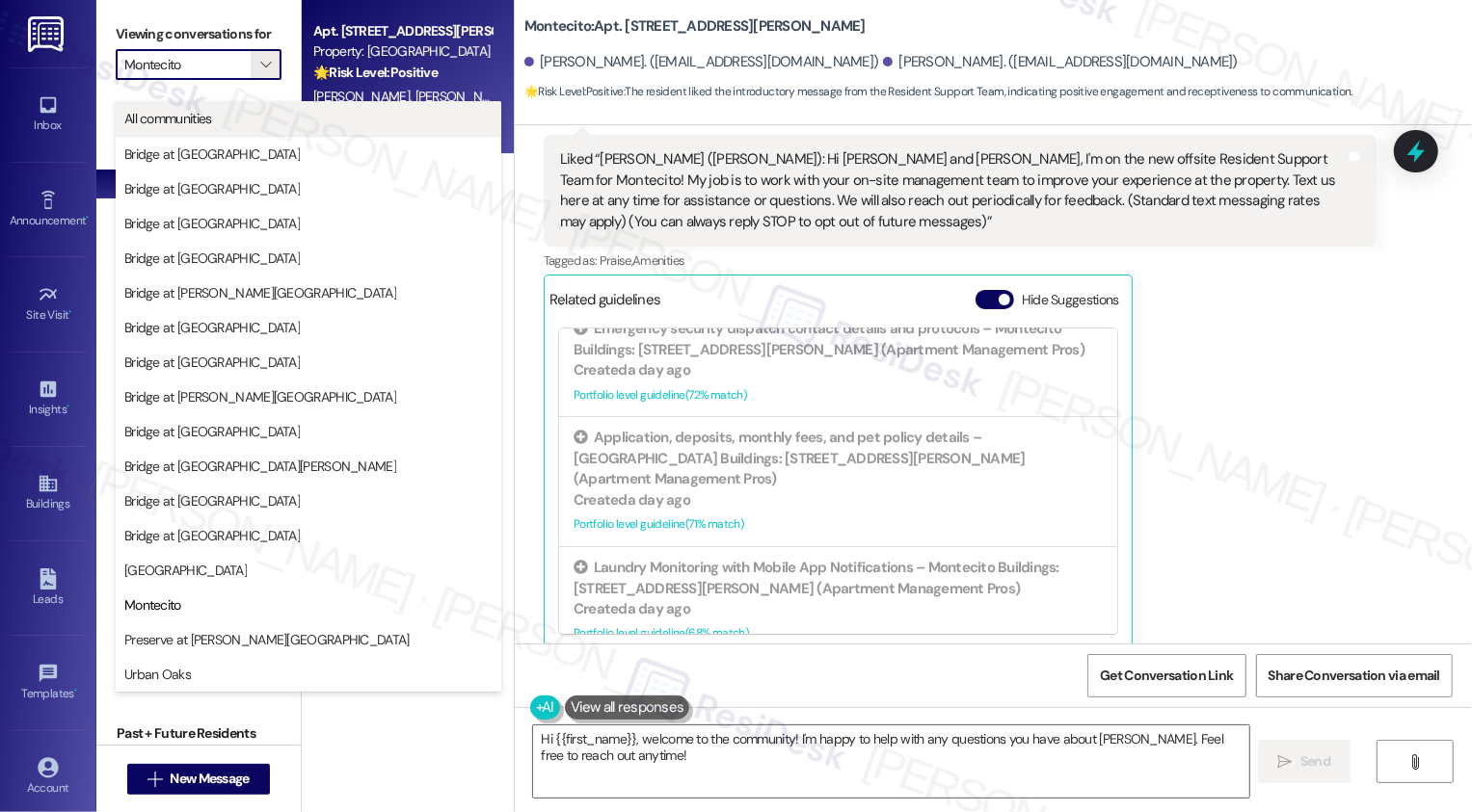
click at [265, 109] on span "All communities" at bounding box center [309, 119] width 368 height 20
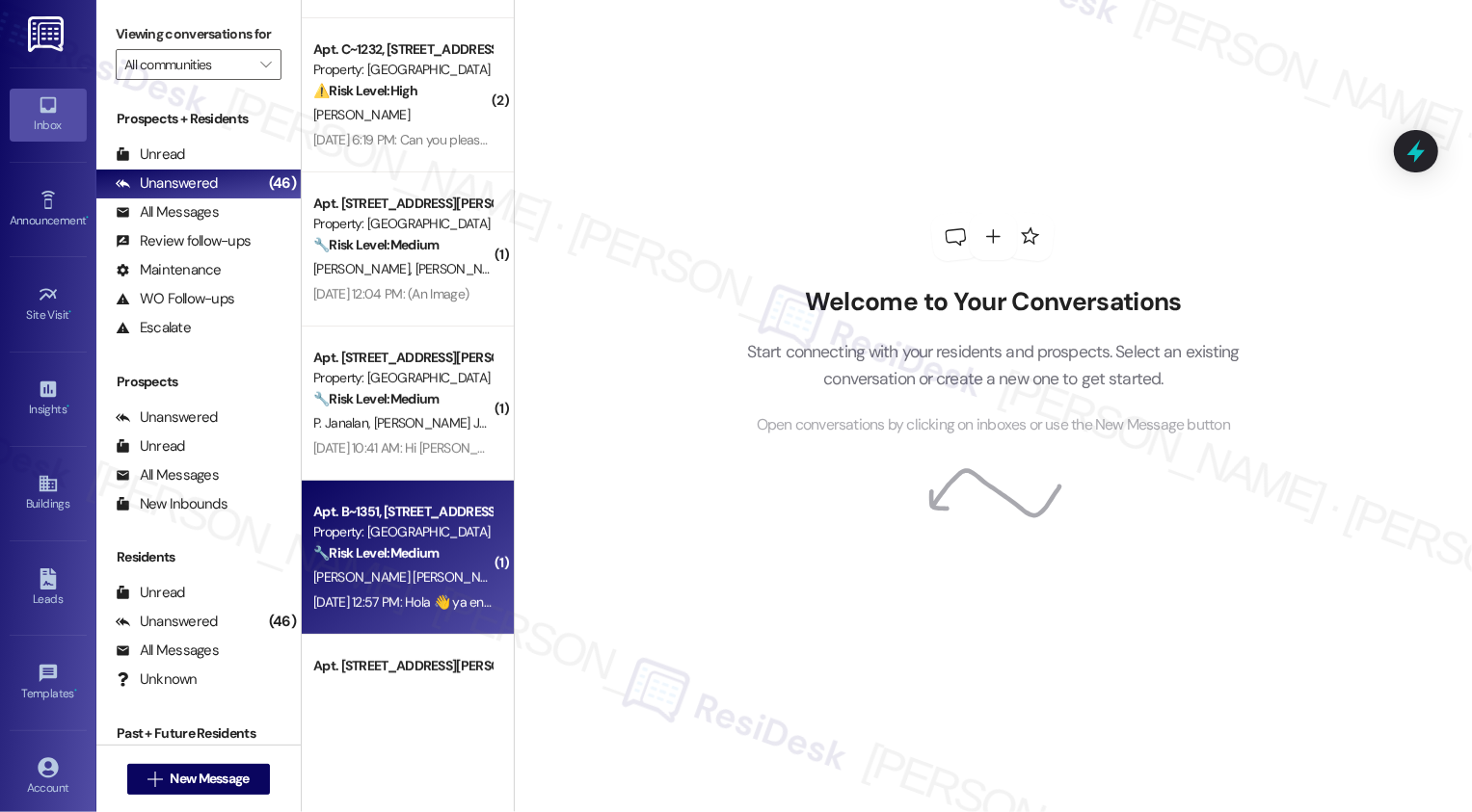
scroll to position [429, 0]
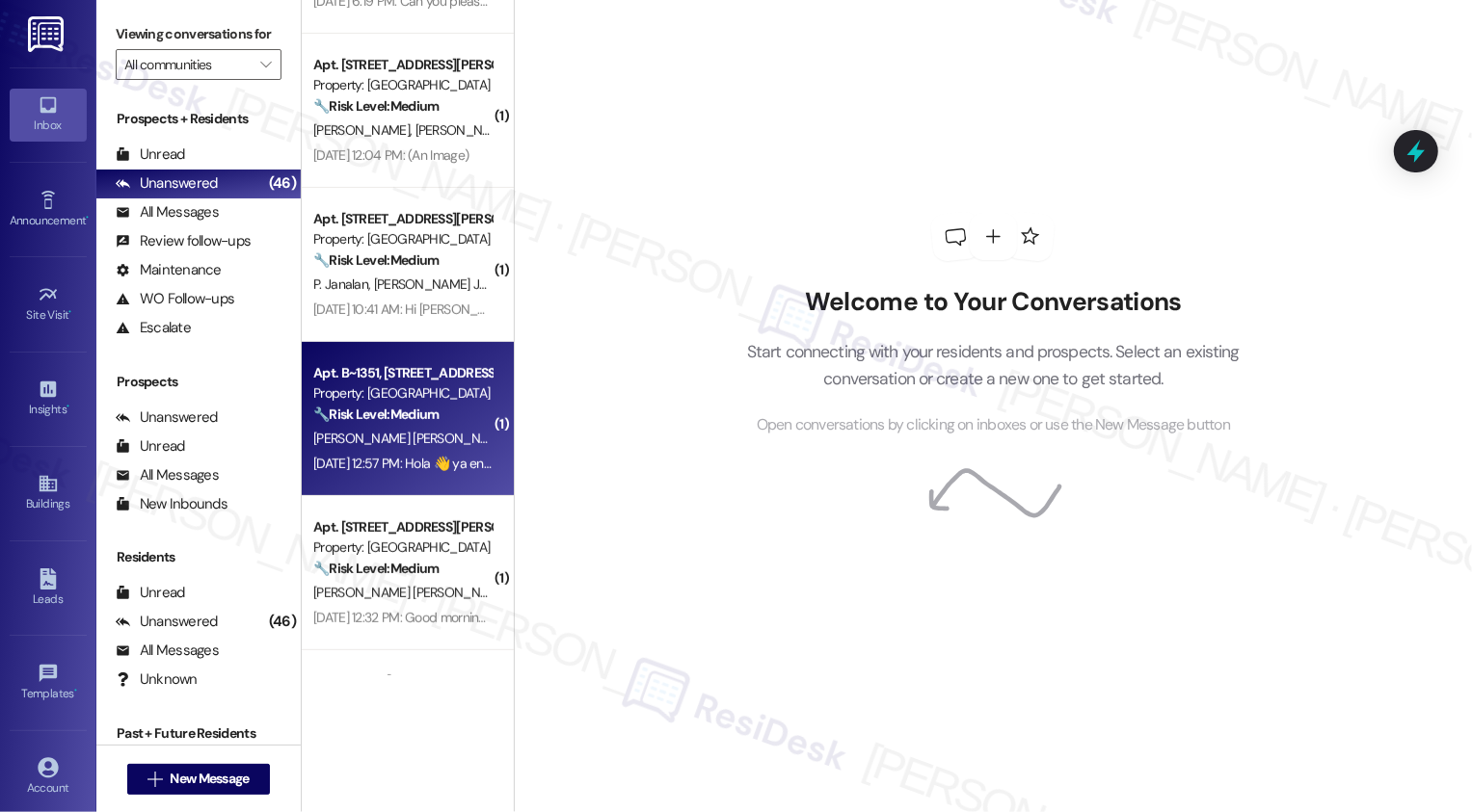
click at [419, 413] on strong "🔧 Risk Level: Medium" at bounding box center [376, 414] width 125 height 18
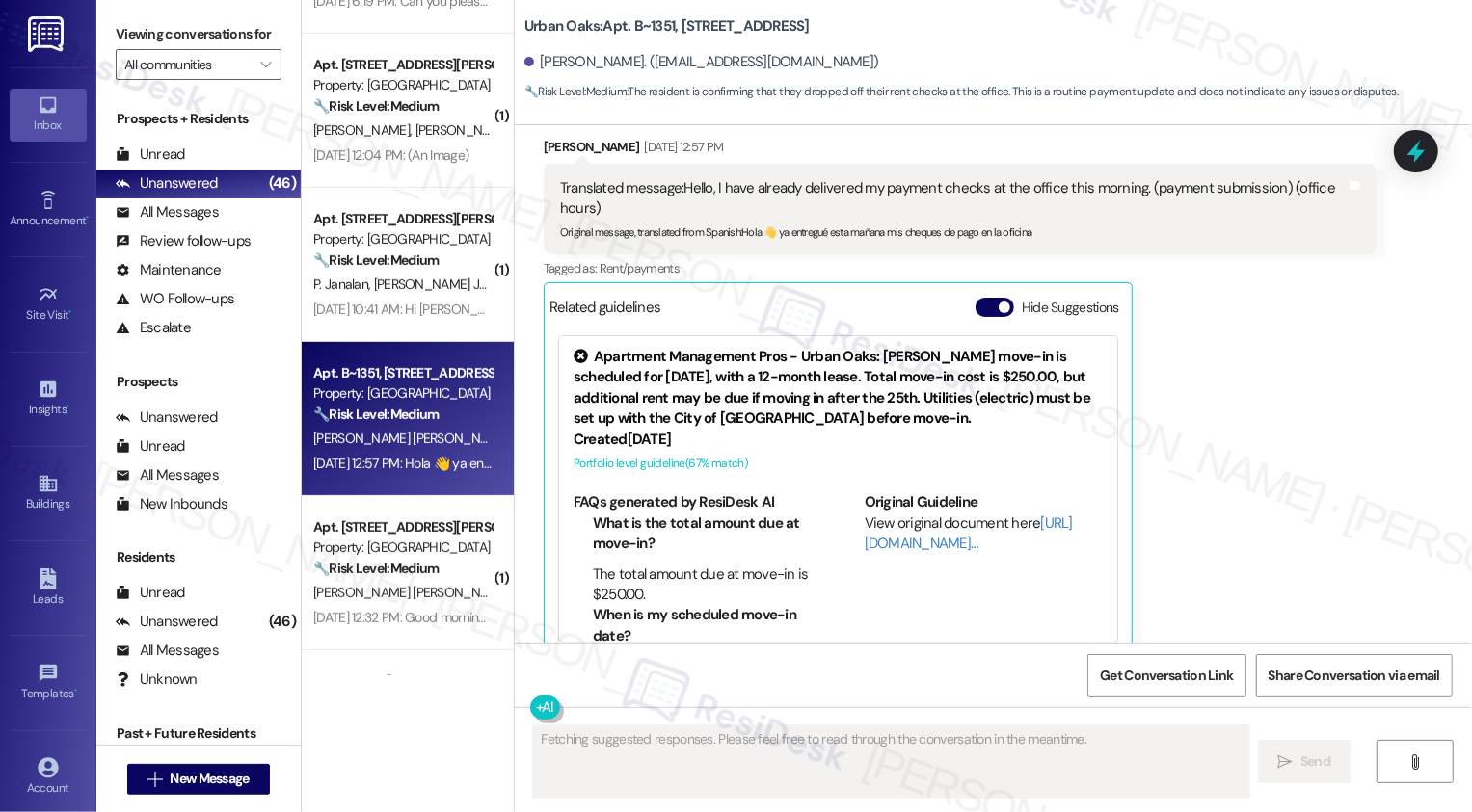
scroll to position [972, 0]
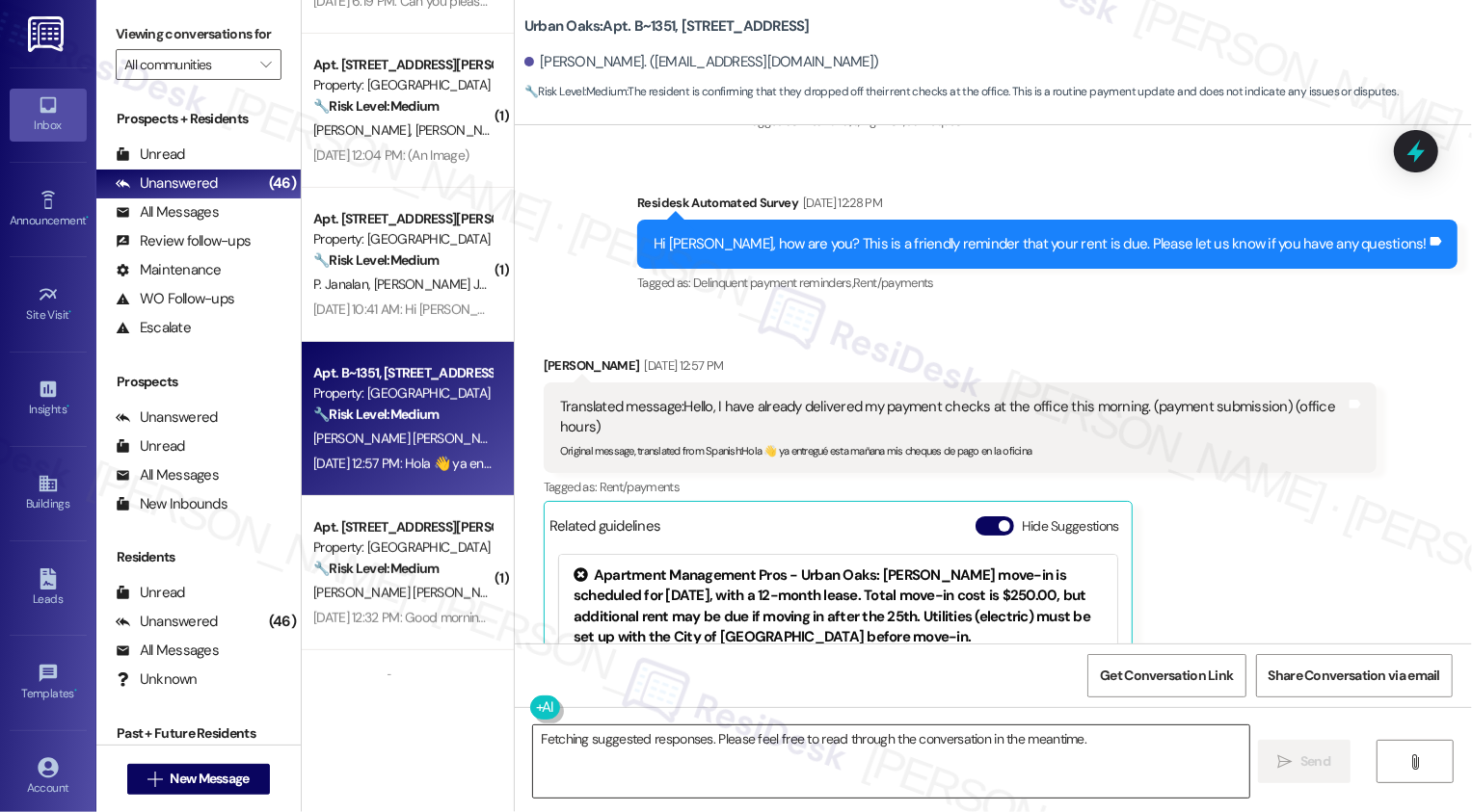
click at [786, 753] on textarea "Fetching suggested responses. Please feel free to read through the conversation…" at bounding box center [891, 761] width 716 height 72
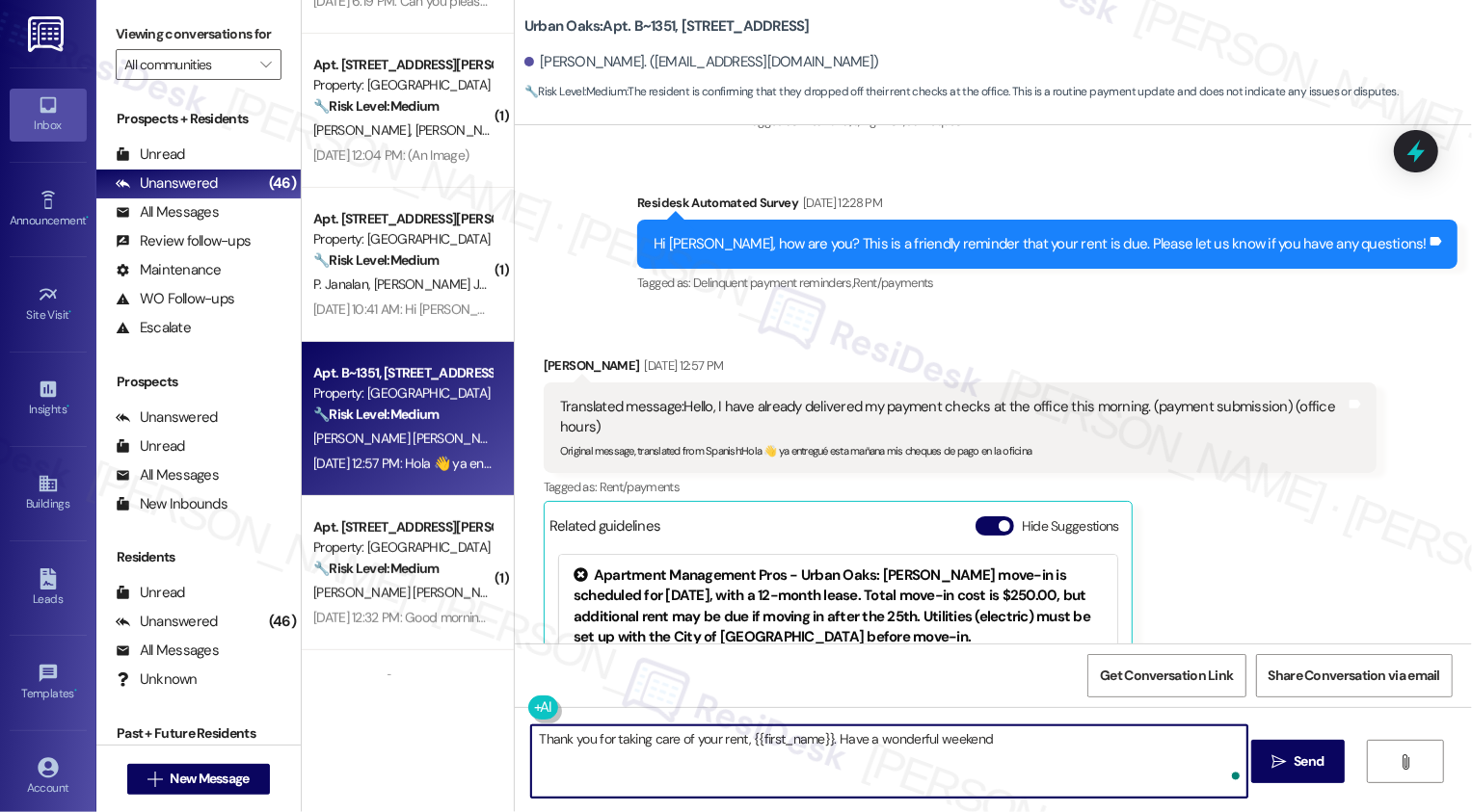
type textarea "Thank you for taking care of your rent, {{first_name}}. Have a wonderful weeken…"
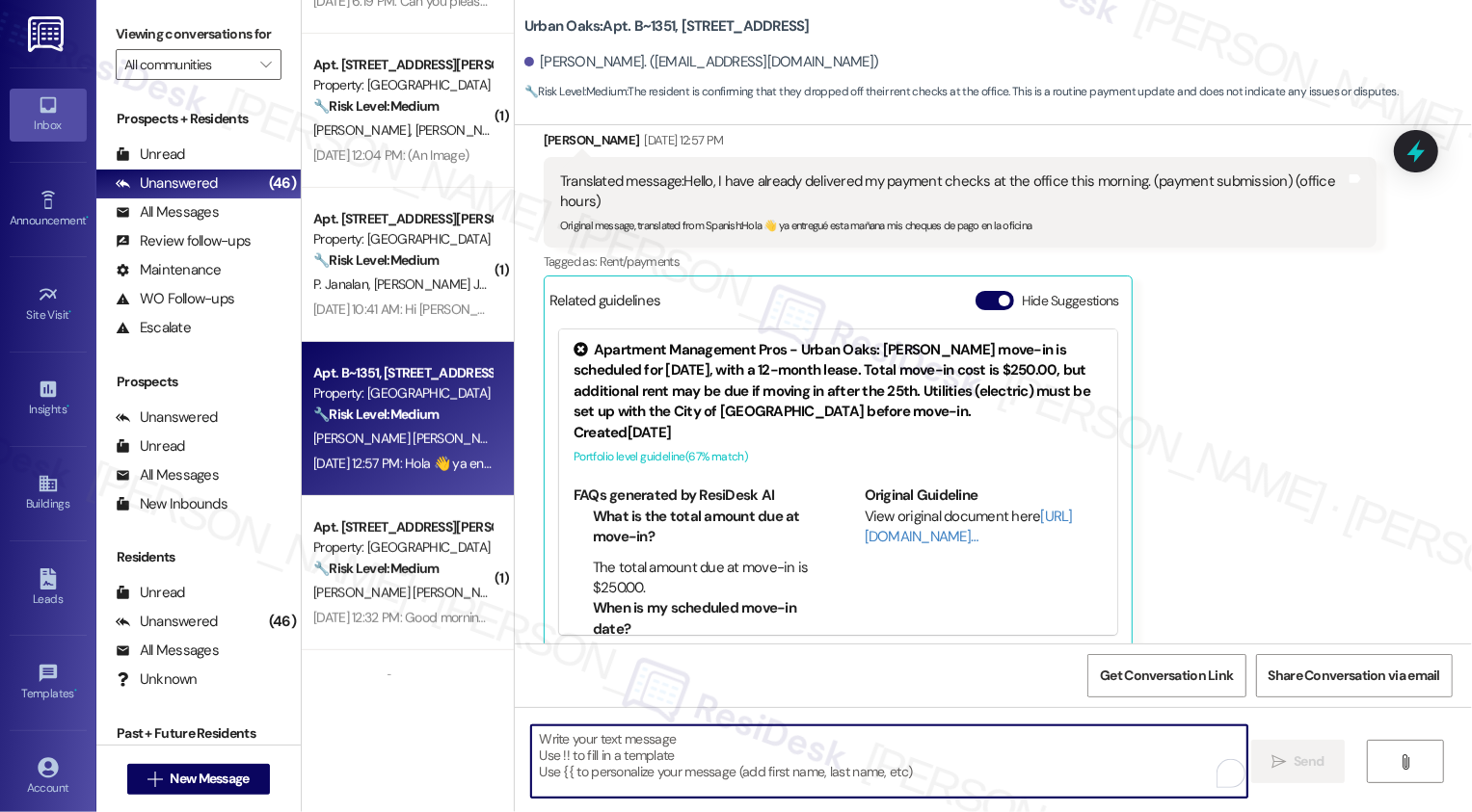
scroll to position [185, 0]
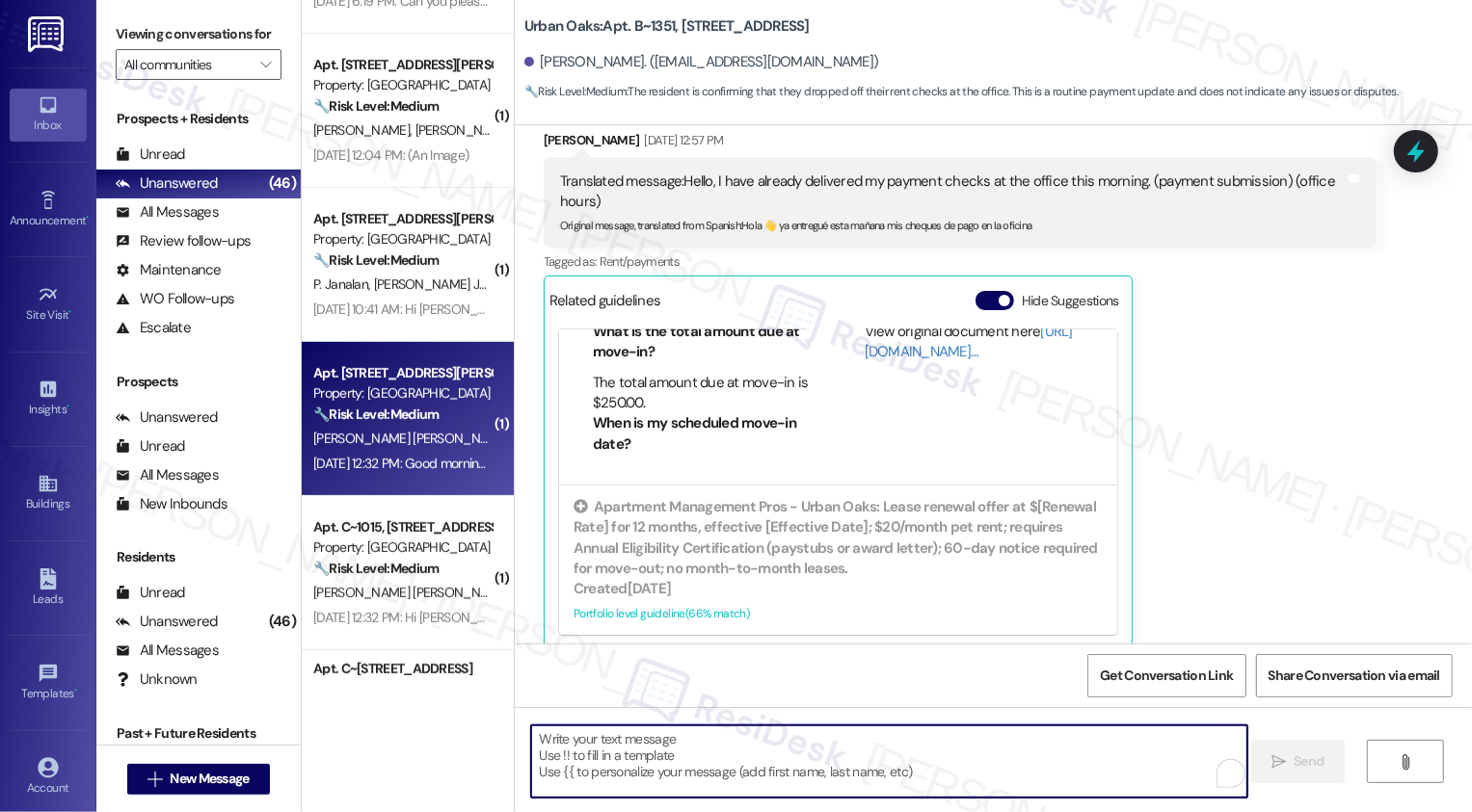
click at [401, 390] on div "Property: [GEOGRAPHIC_DATA]" at bounding box center [403, 393] width 178 height 21
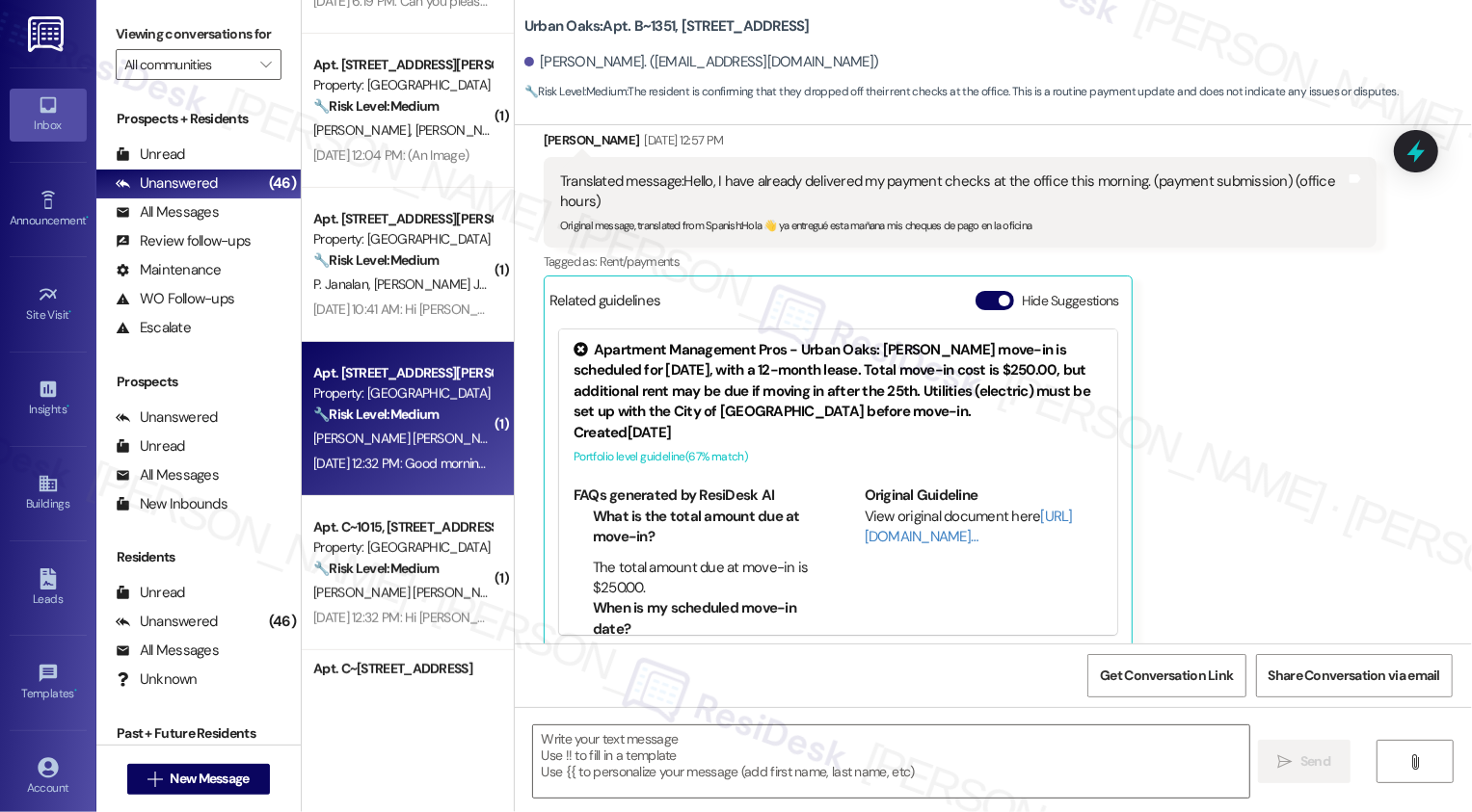
click at [401, 390] on div "Property: [GEOGRAPHIC_DATA]" at bounding box center [403, 393] width 178 height 21
type textarea "Fetching suggested responses. Please feel free to read through the conversation…"
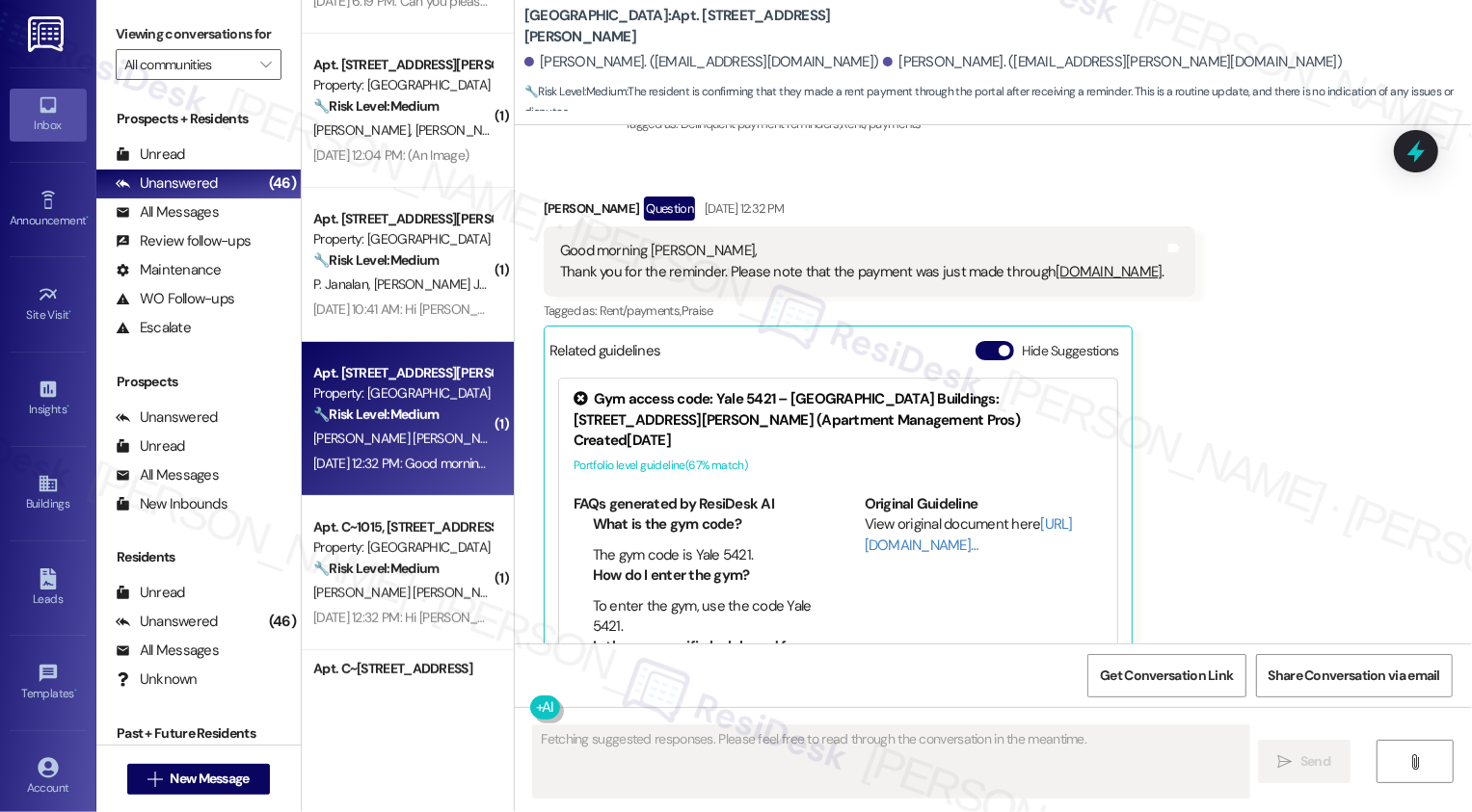
scroll to position [1707, 0]
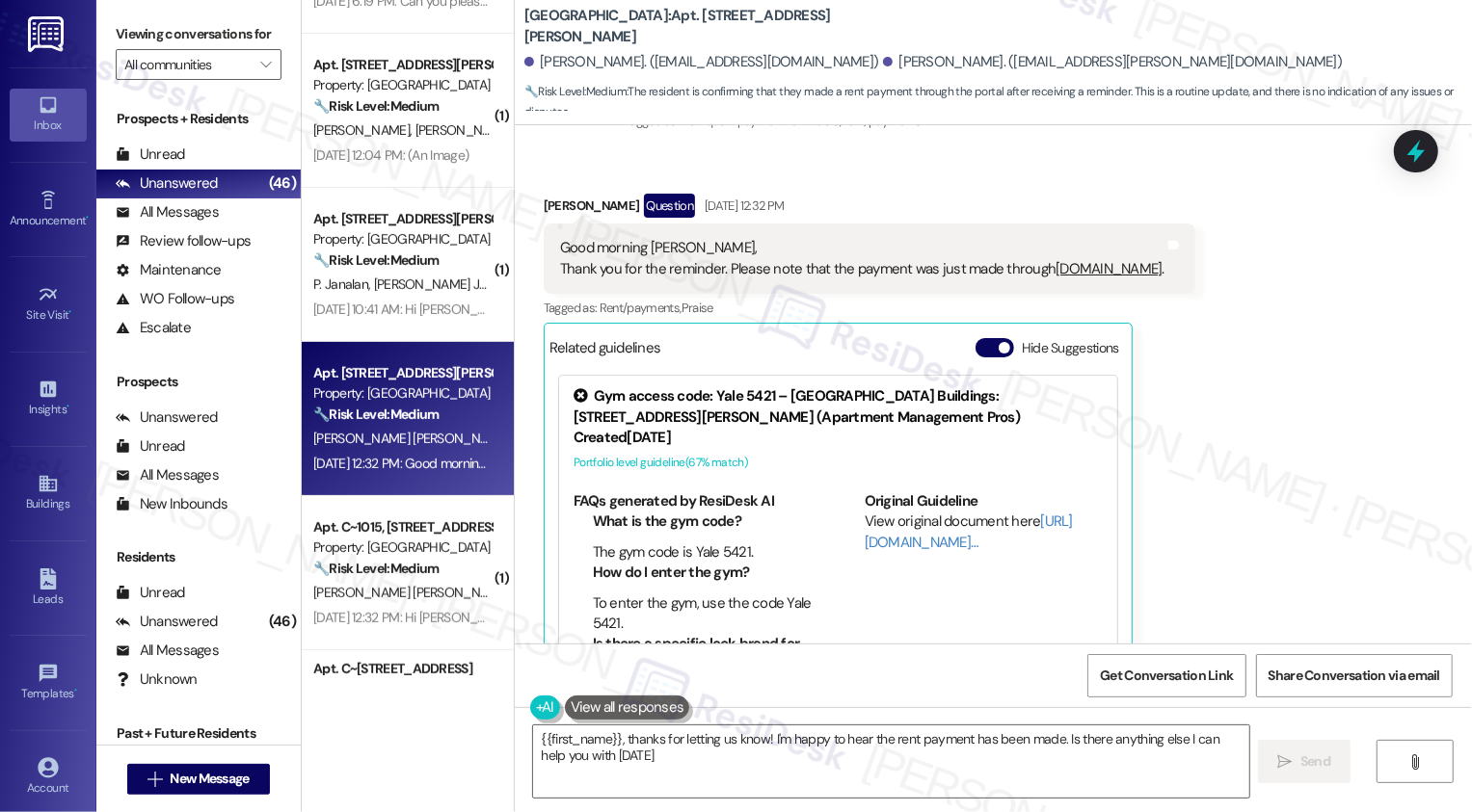
type textarea "{{first_name}}, thanks for letting us know! I'm happy to hear the rent payment …"
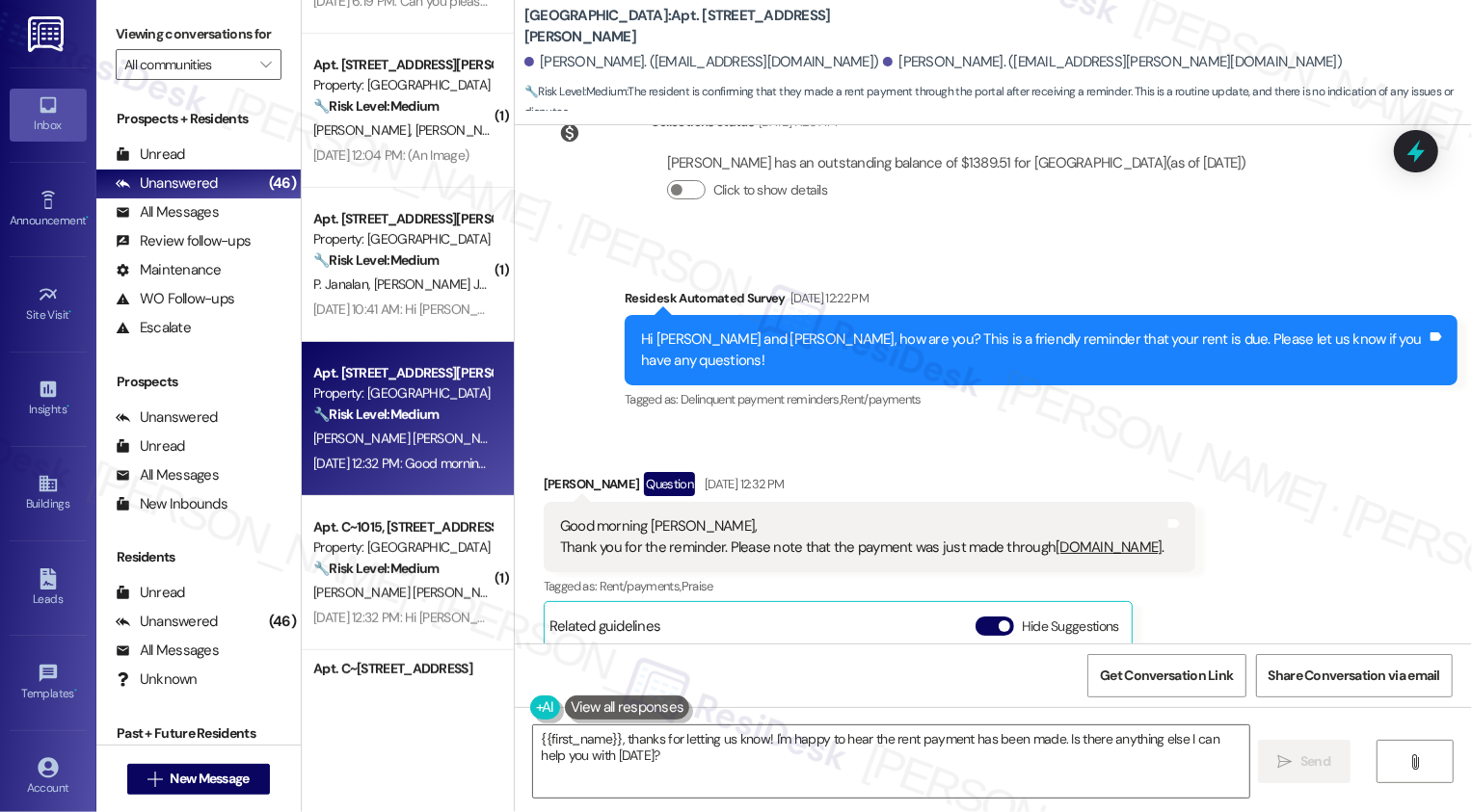
scroll to position [1708, 0]
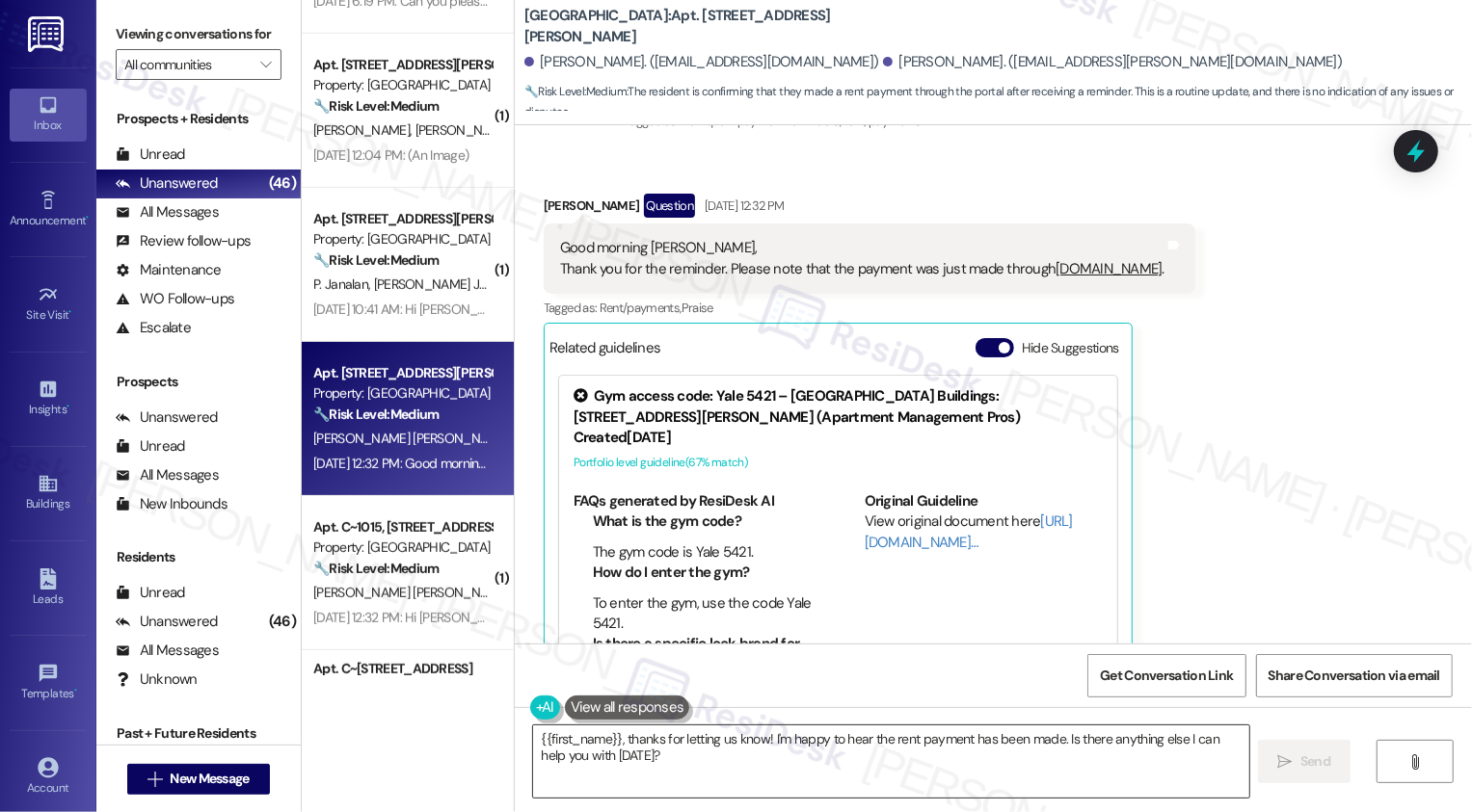
click at [796, 755] on textarea "{{first_name}}, thanks for letting us know! I'm happy to hear the rent payment …" at bounding box center [891, 761] width 716 height 72
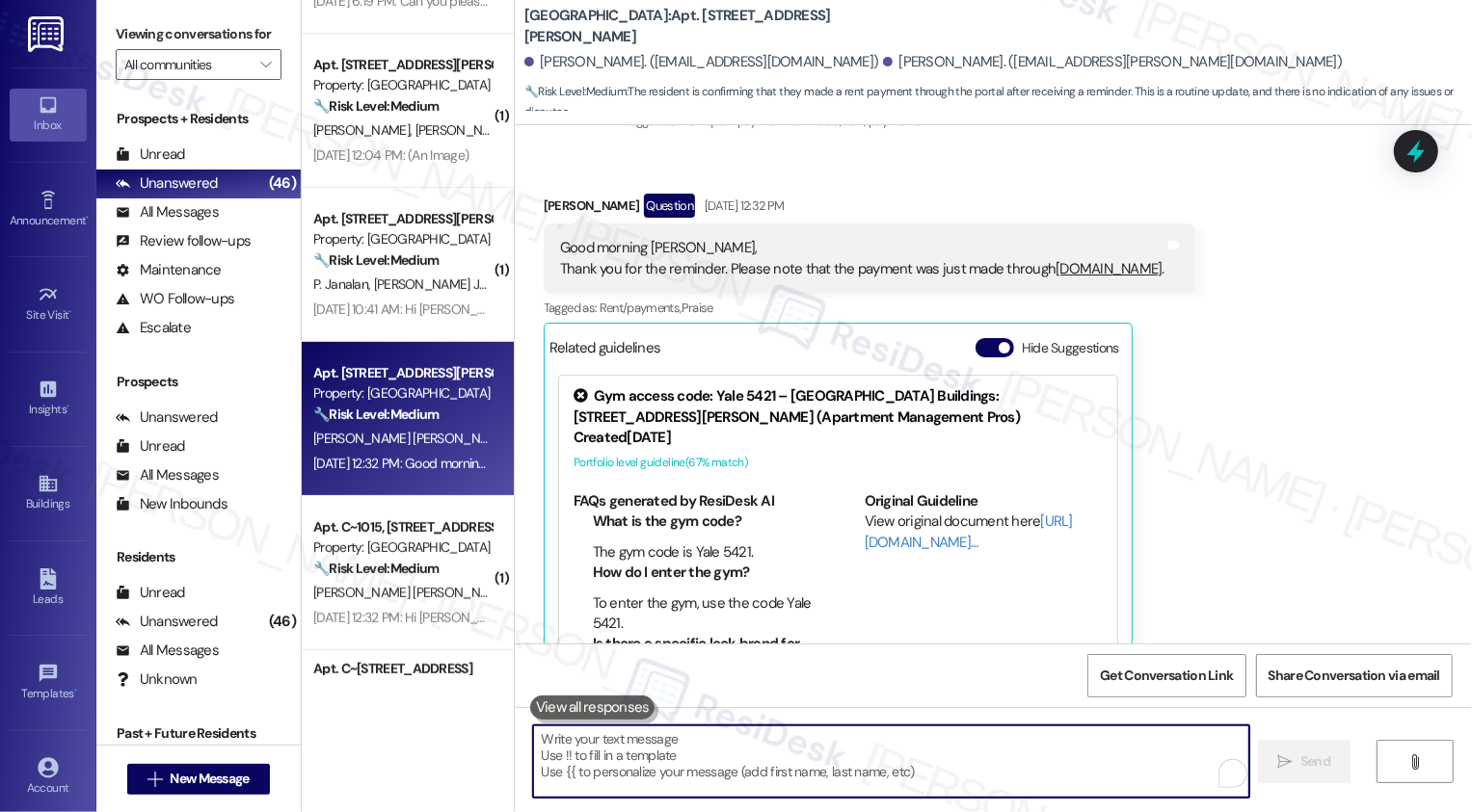
paste textarea "Thank you for taking care of your rent, {{first_name}}. Have a wonderful weeken…"
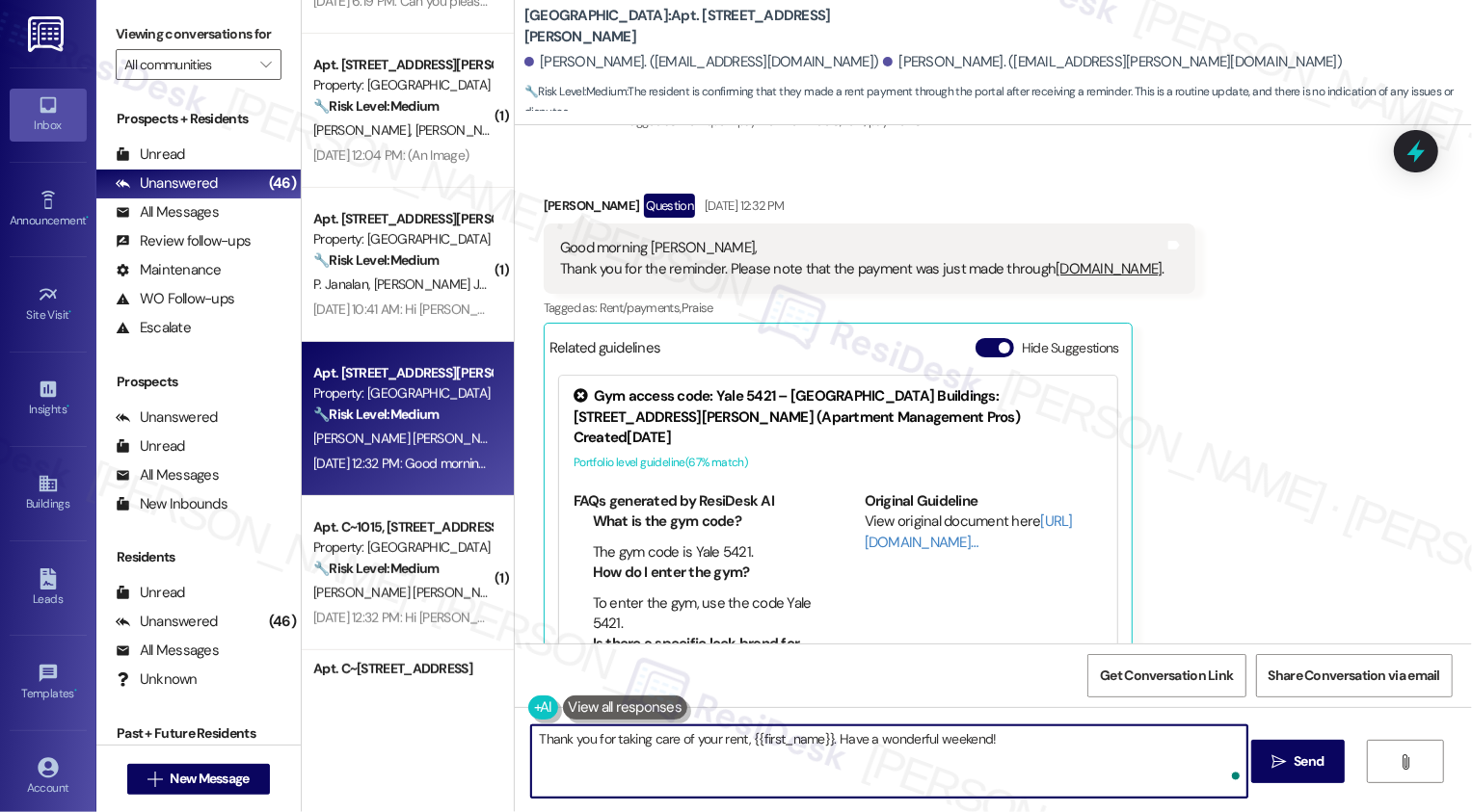
click at [875, 493] on b "Original Guideline" at bounding box center [921, 502] width 114 height 20
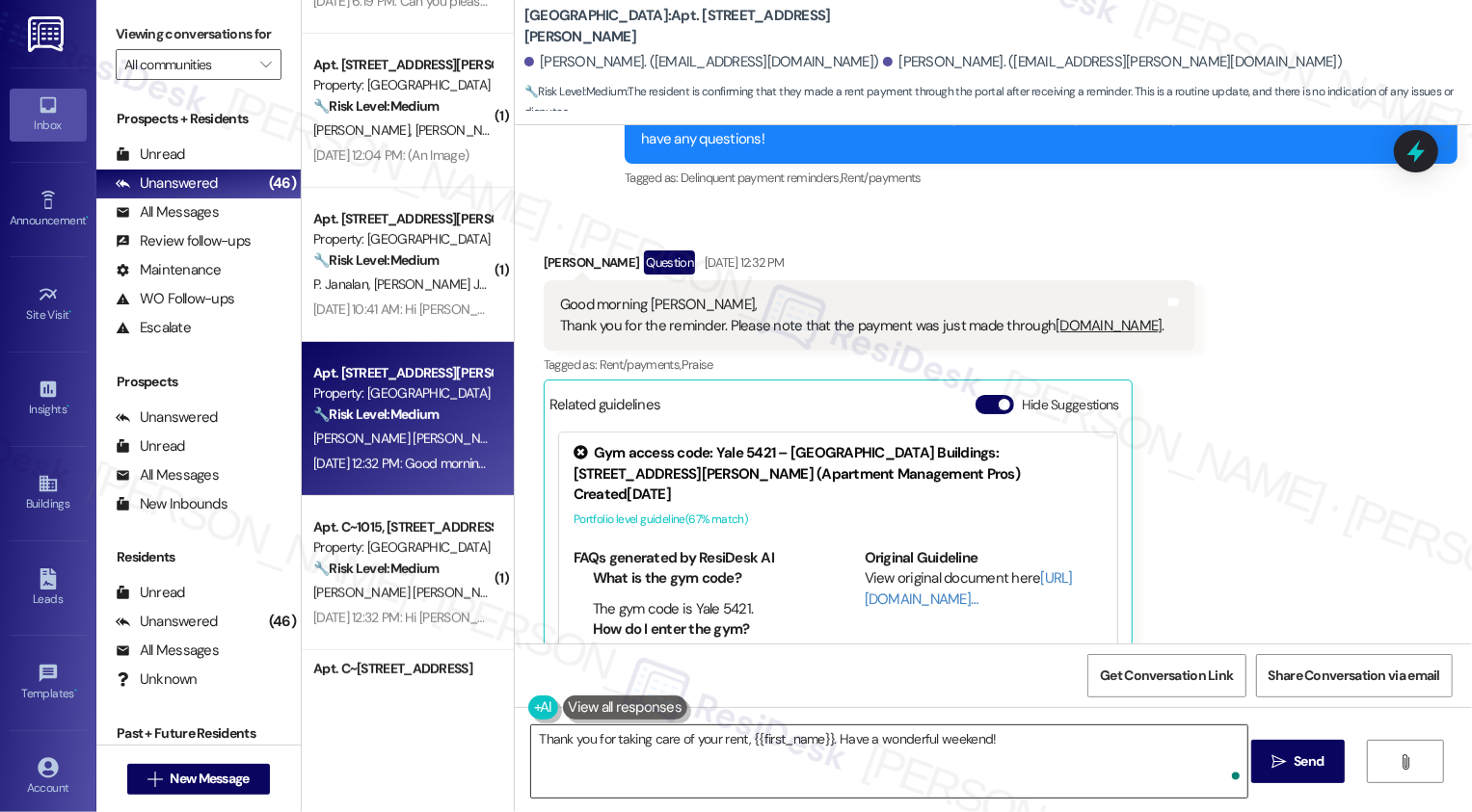
click at [790, 749] on textarea "Thank you for taking care of your rent, {{first_name}}. Have a wonderful weeken…" at bounding box center [889, 761] width 716 height 72
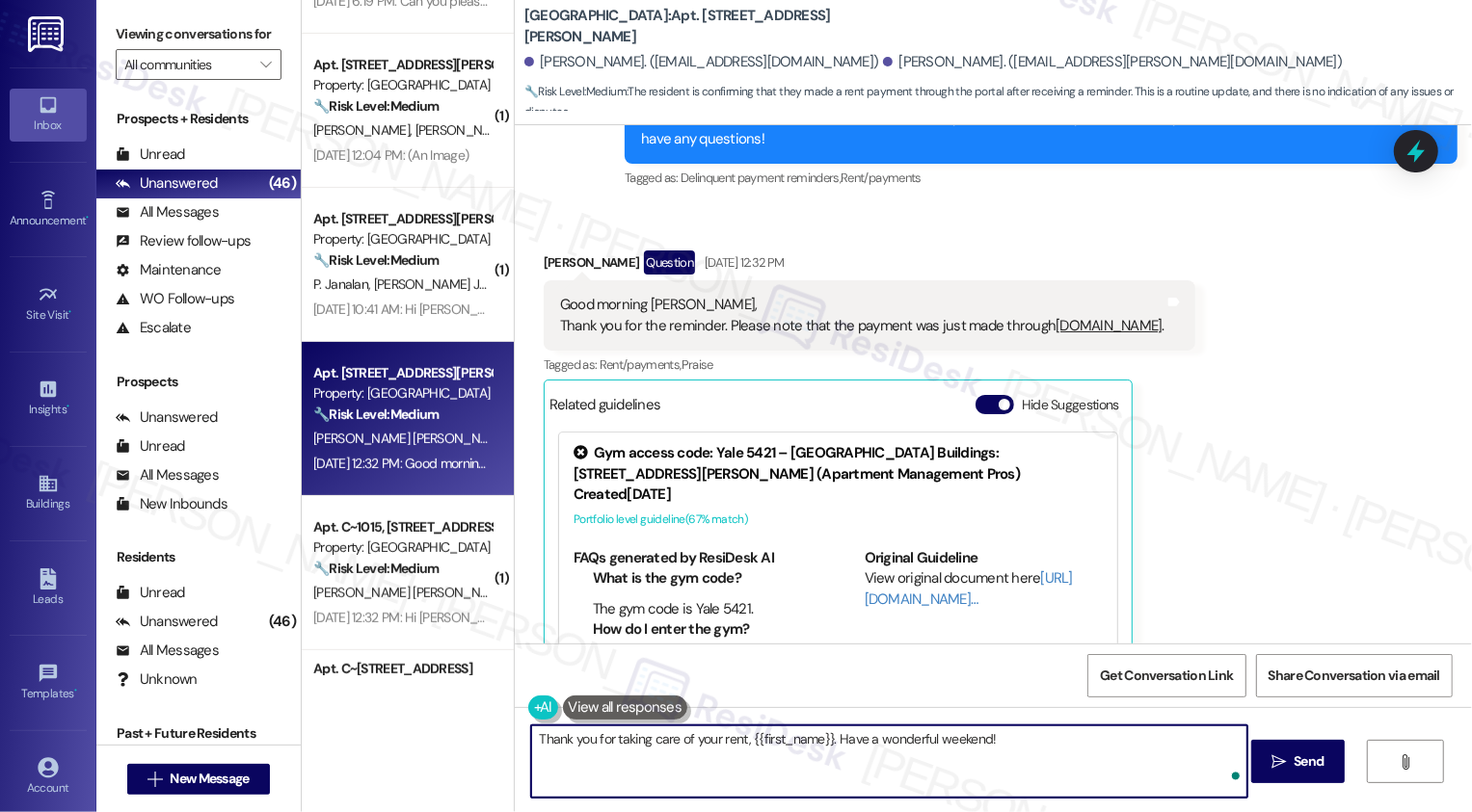
click at [790, 749] on textarea "Thank you for taking care of your rent, {{first_name}}. Have a wonderful weeken…" at bounding box center [889, 761] width 716 height 72
click at [805, 744] on textarea "Thank you for taking care of your rent, {{first_name}}. Have a wonderful weeken…" at bounding box center [889, 761] width 716 height 72
type textarea "Thank you for taking care of your rent, [PERSON_NAME]. Have a wonderful weekend!"
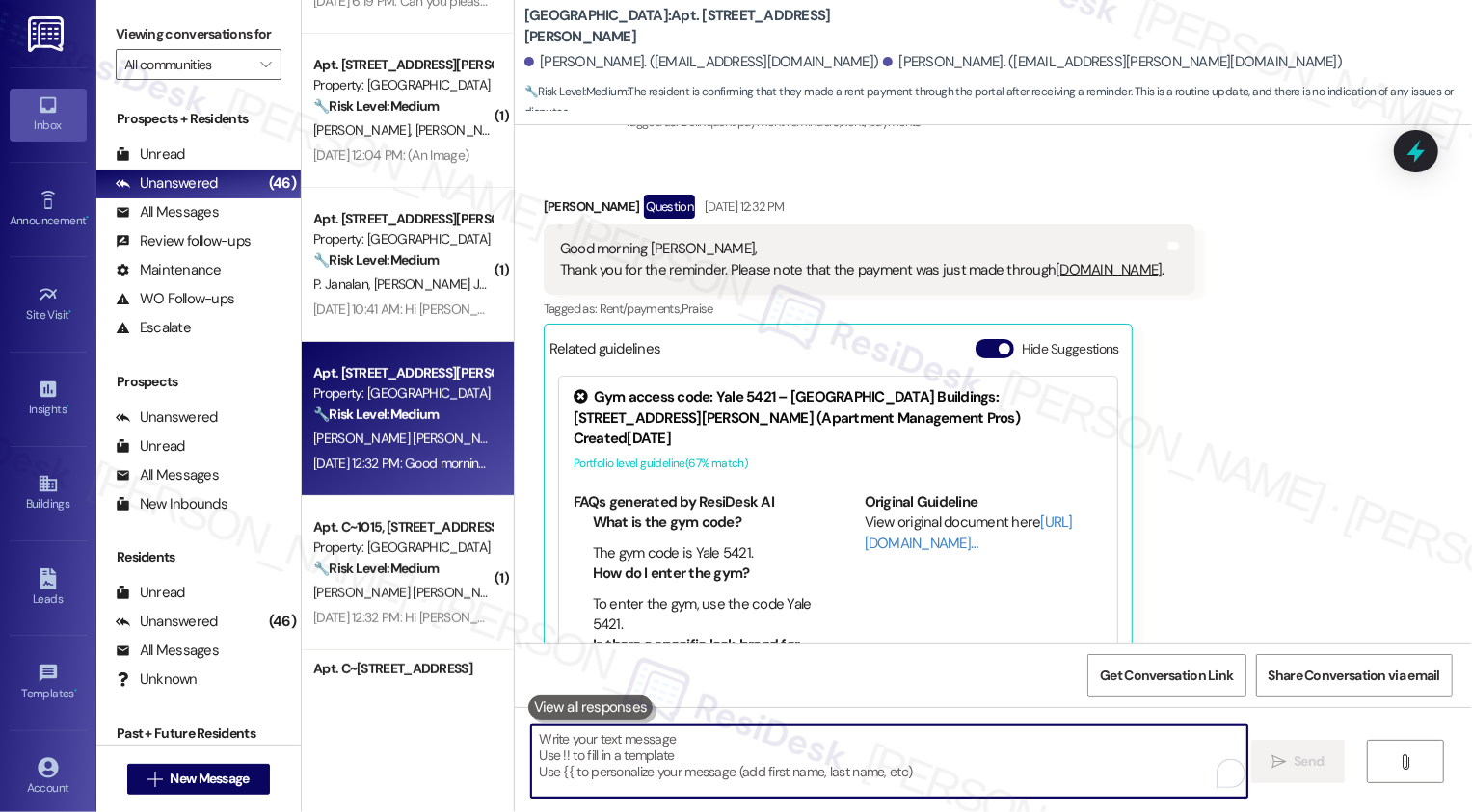
scroll to position [1842, 0]
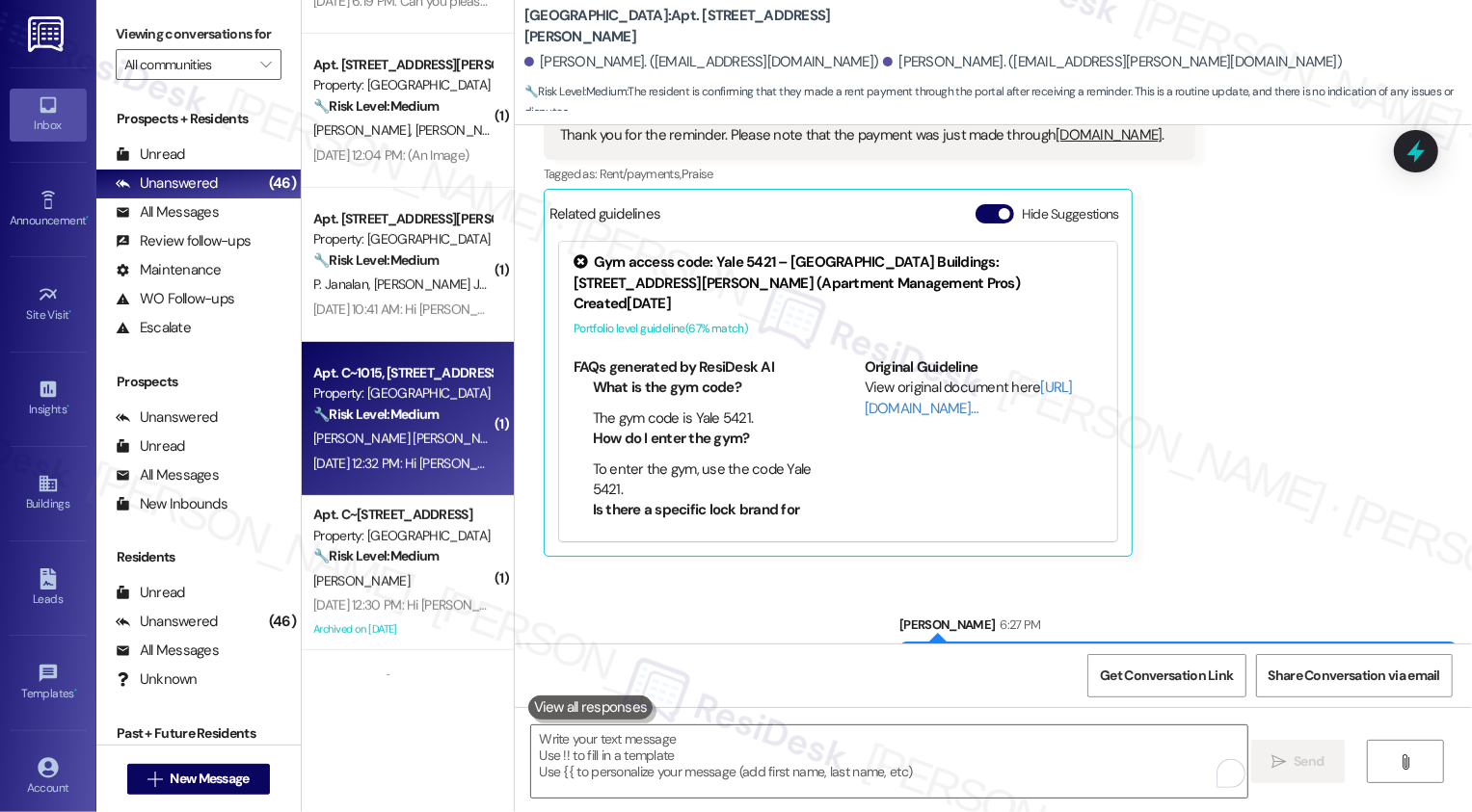
click at [421, 372] on div "Apt. C~1015, [STREET_ADDRESS]" at bounding box center [403, 373] width 178 height 21
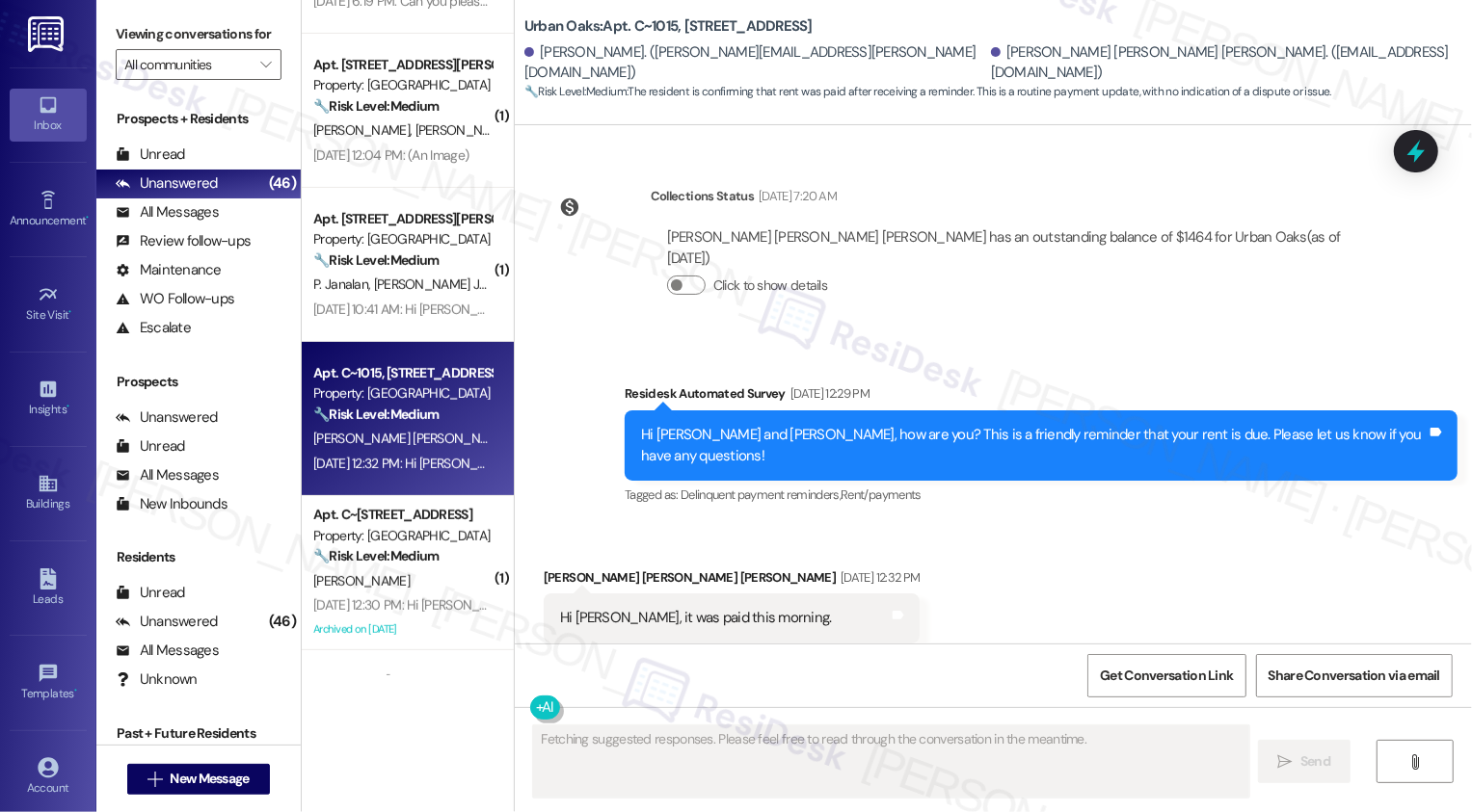
scroll to position [1349, 0]
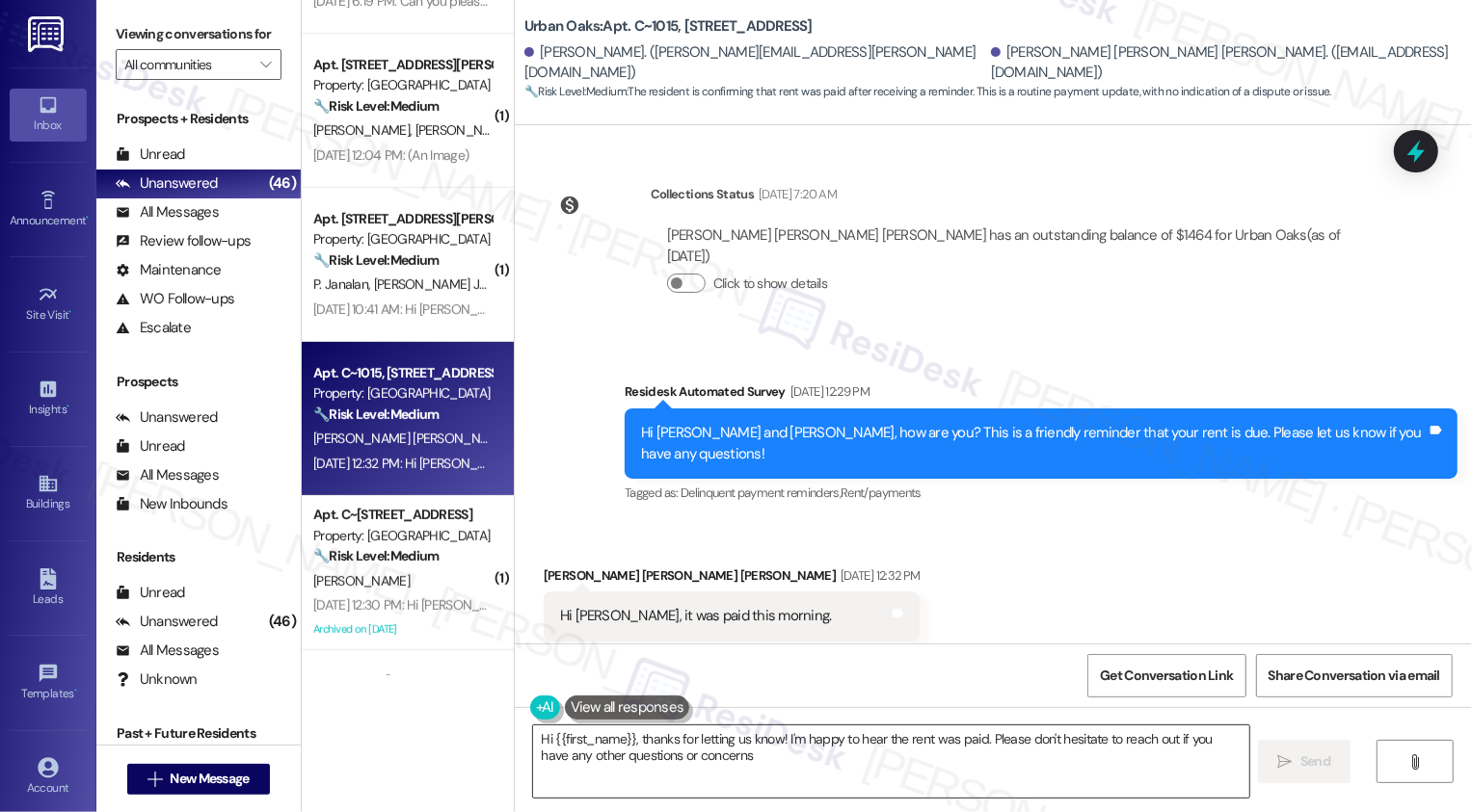
type textarea "Hi {{first_name}}, thanks for letting us know! I'm happy to hear the rent was p…"
click at [686, 761] on textarea "Hi {{first_name}}, thanks for letting us know! I'm happy to hear the rent was p…" at bounding box center [891, 761] width 716 height 72
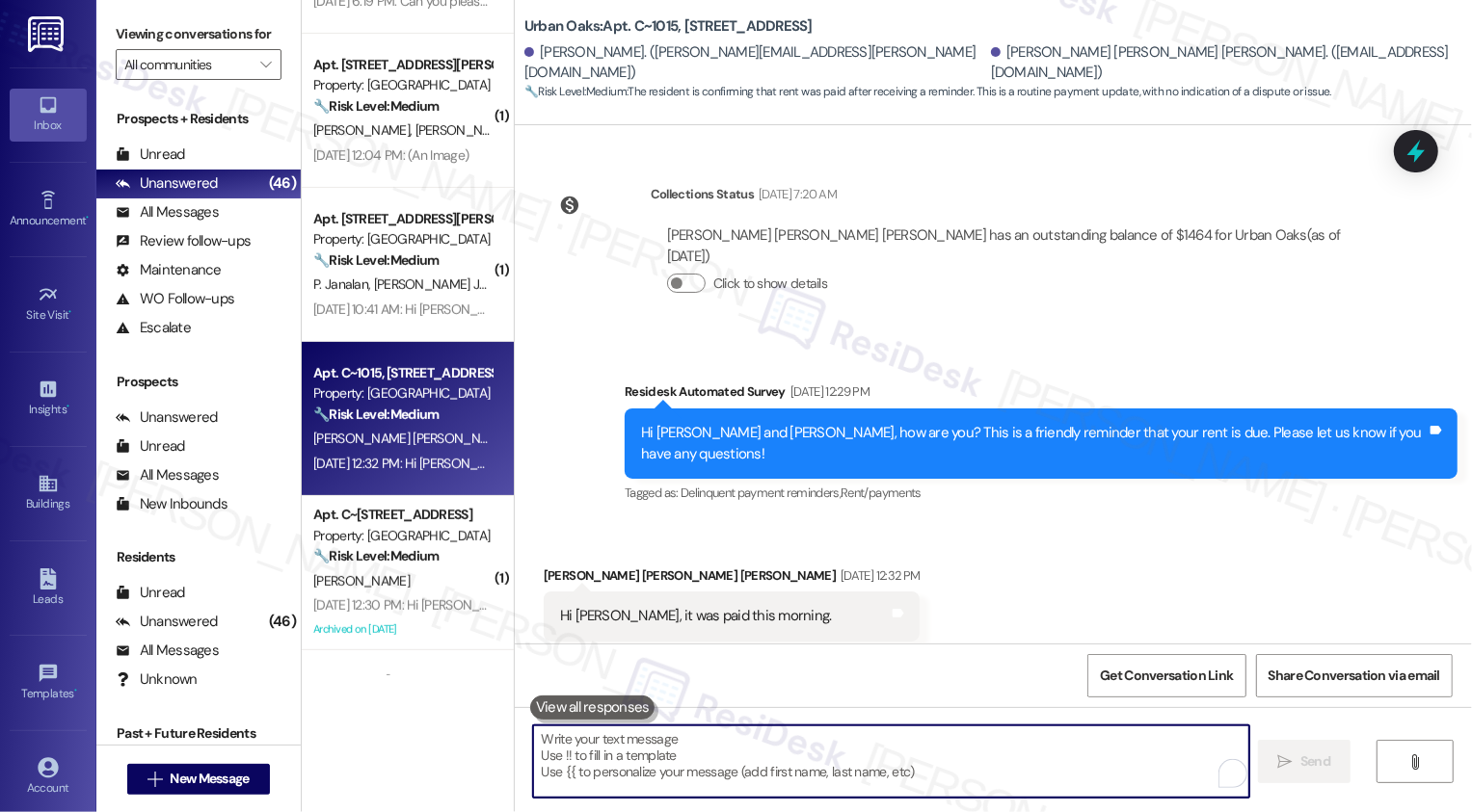
paste textarea "Thank you for taking care of your rent, {{first_name}}. Have a wonderful weeken…"
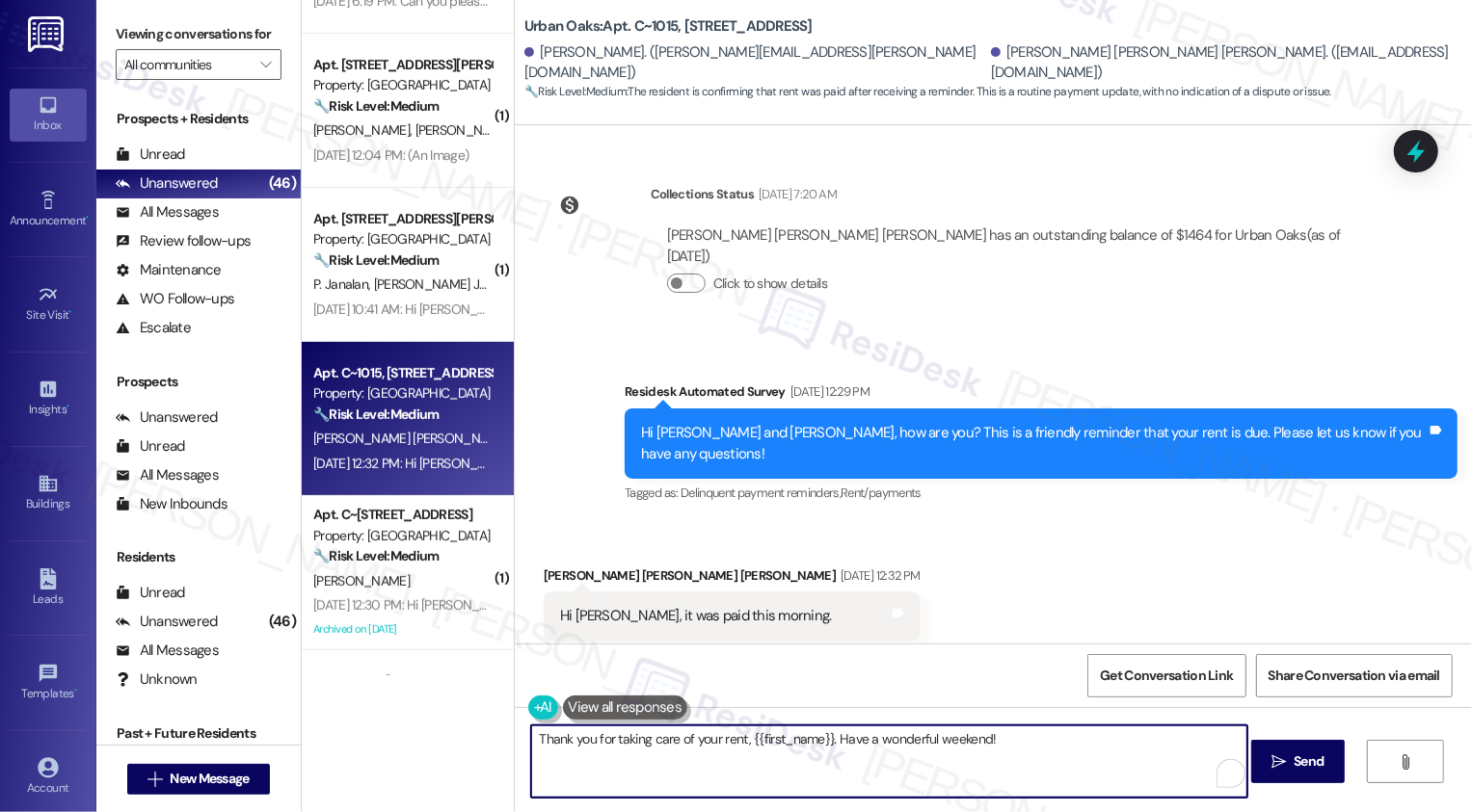
click at [805, 740] on textarea "Thank you for taking care of your rent, {{first_name}}. Have a wonderful weeken…" at bounding box center [889, 761] width 716 height 72
type textarea "Thank you for taking care of your rent, [PERSON_NAME]. Have a wonderful weekend!"
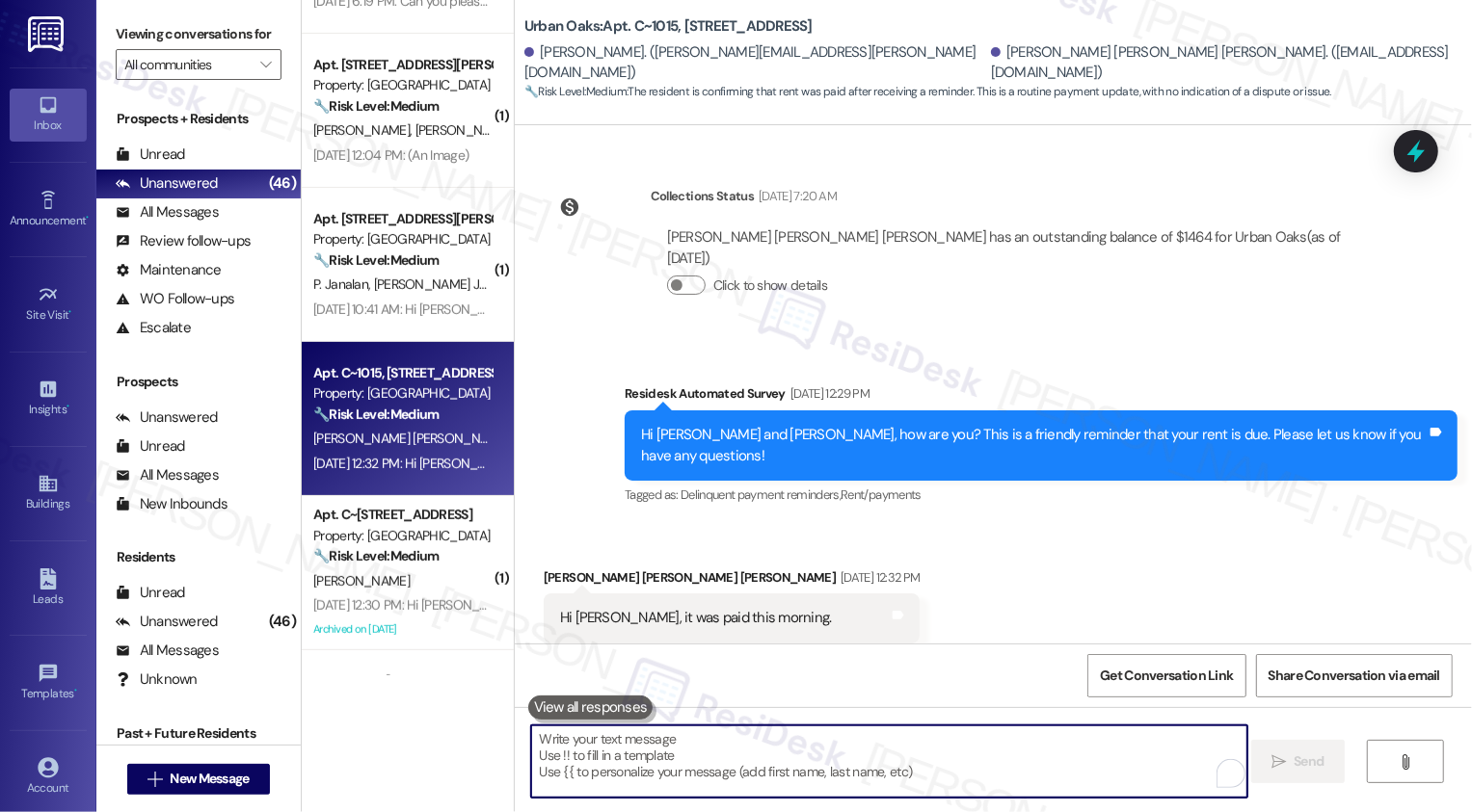
scroll to position [1482, 0]
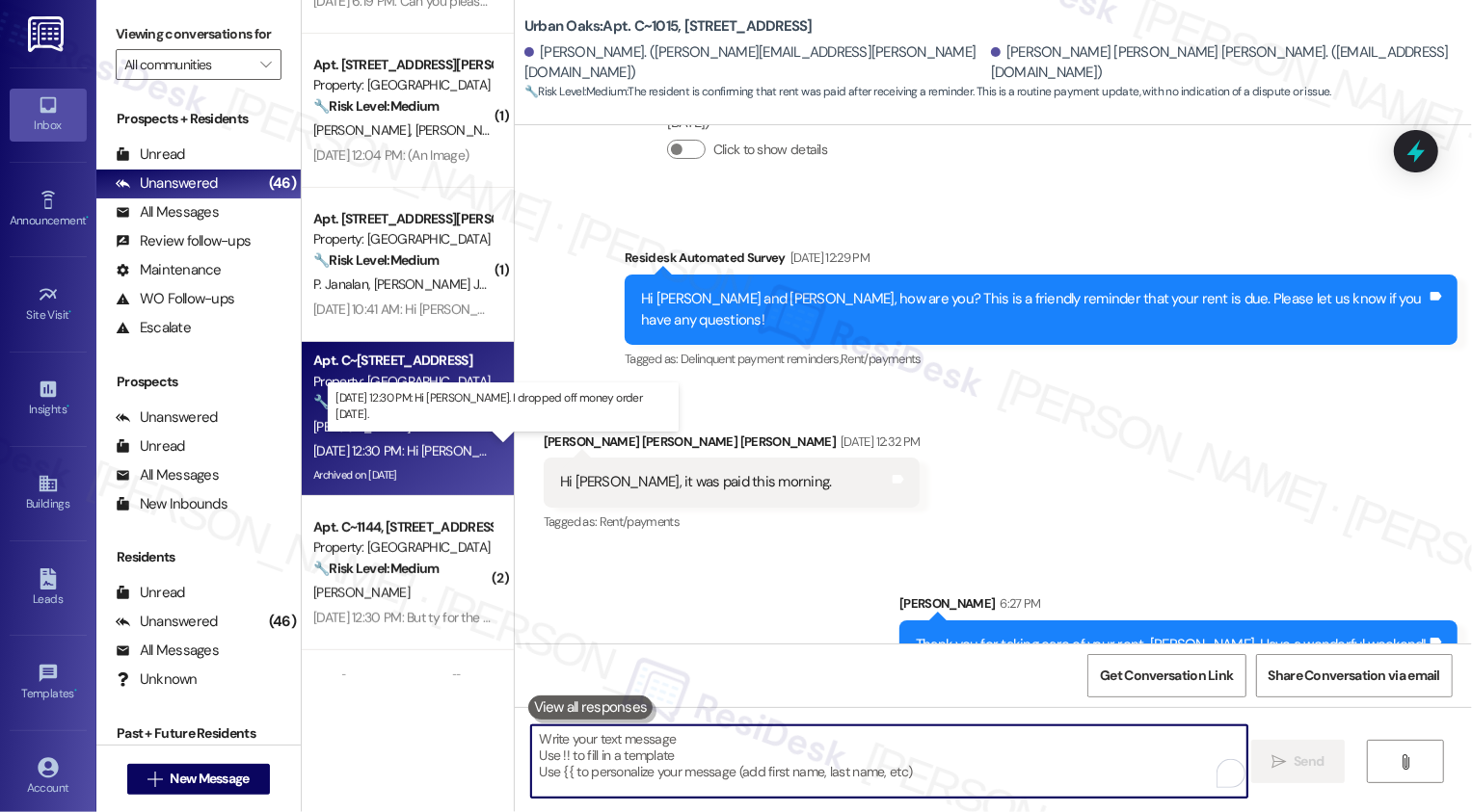
click at [398, 447] on div "[DATE] 12:30 PM: Hi [PERSON_NAME]. I dropped off money order [DATE]. [DATE] 12:…" at bounding box center [514, 451] width 400 height 18
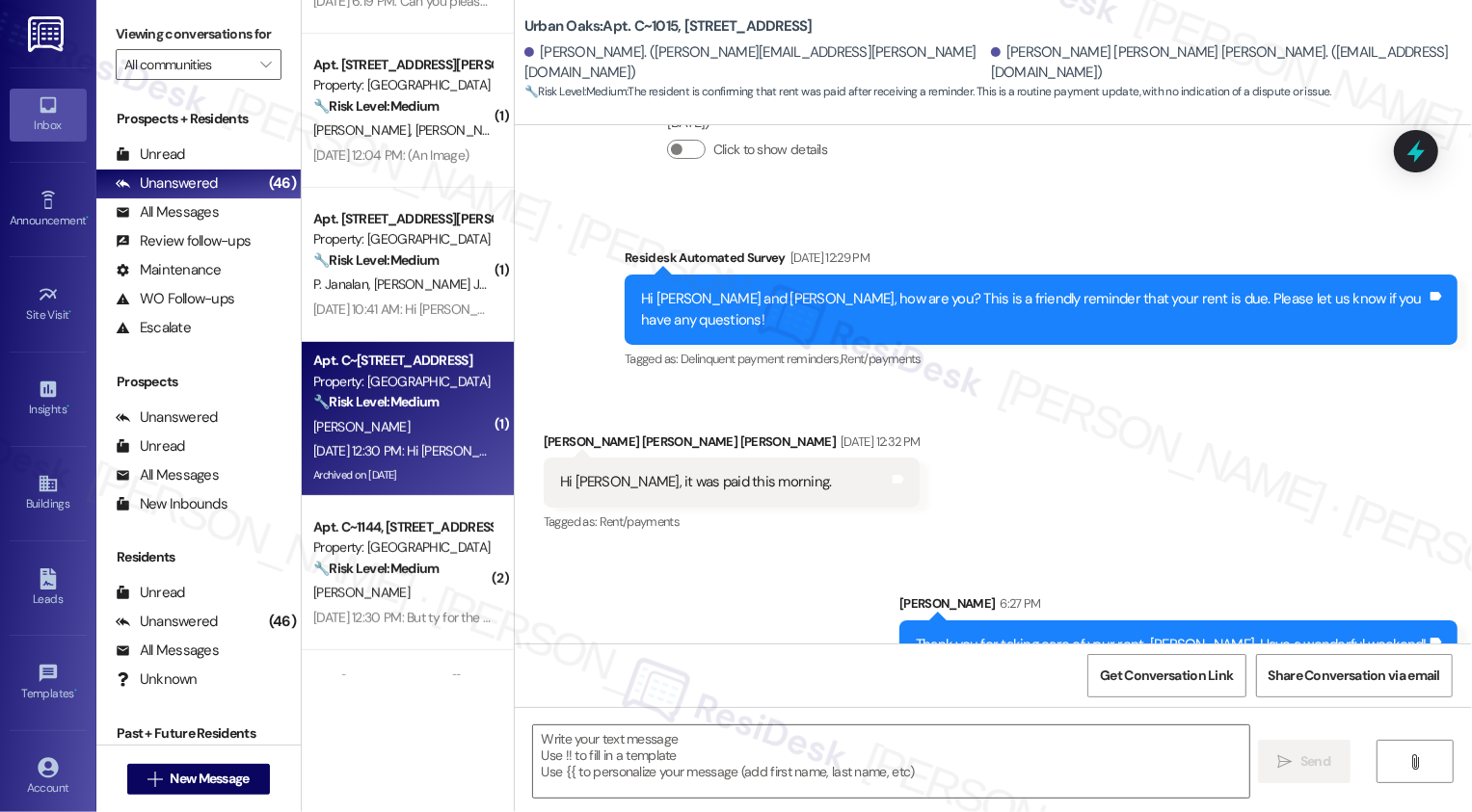
click at [398, 447] on div "[DATE] 12:30 PM: Hi [PERSON_NAME]. I dropped off money order [DATE]. [DATE] 12:…" at bounding box center [514, 451] width 400 height 18
type textarea "Fetching suggested responses. Please feel free to read through the conversation…"
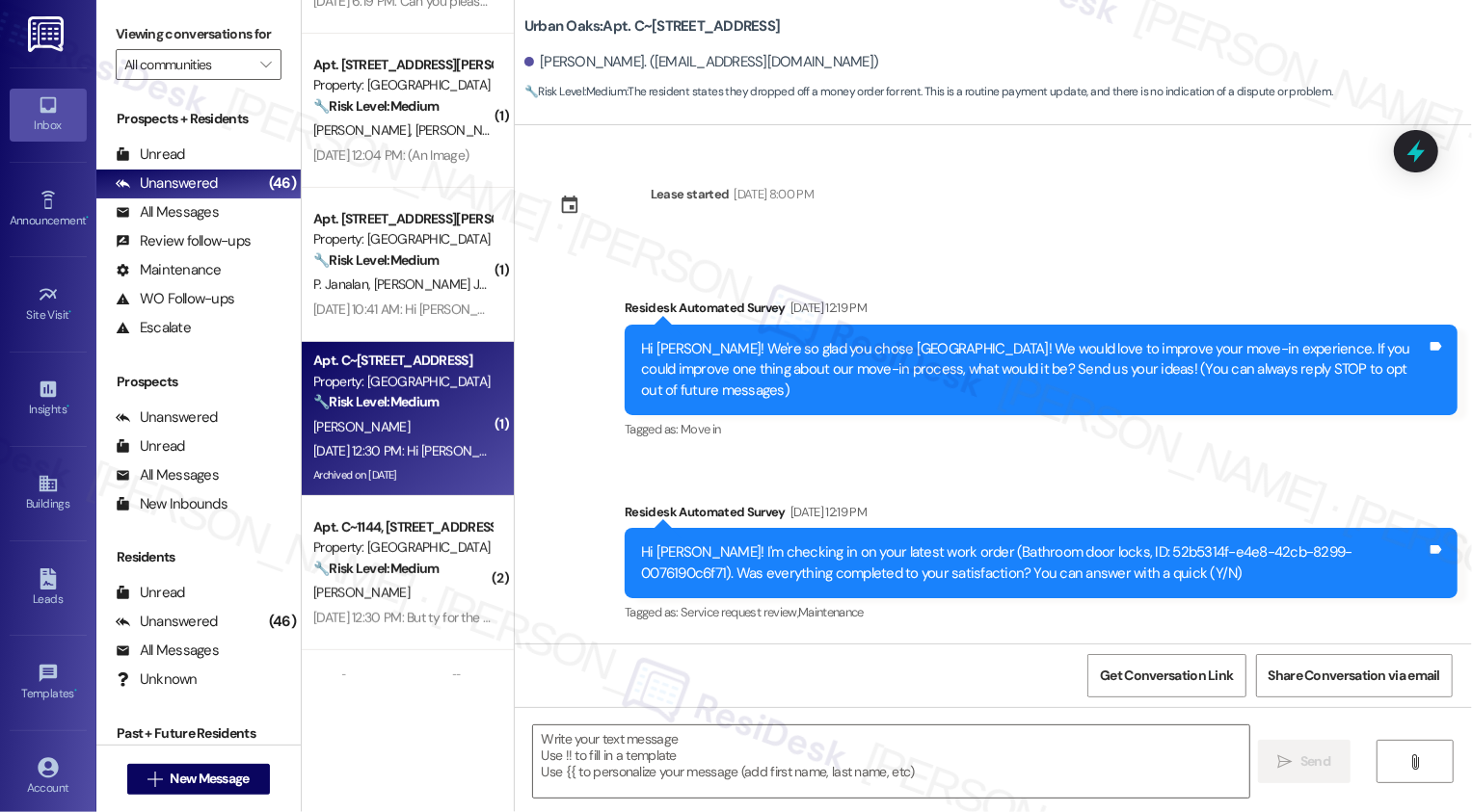
type textarea "Fetching suggested responses. Please feel free to read through the conversation…"
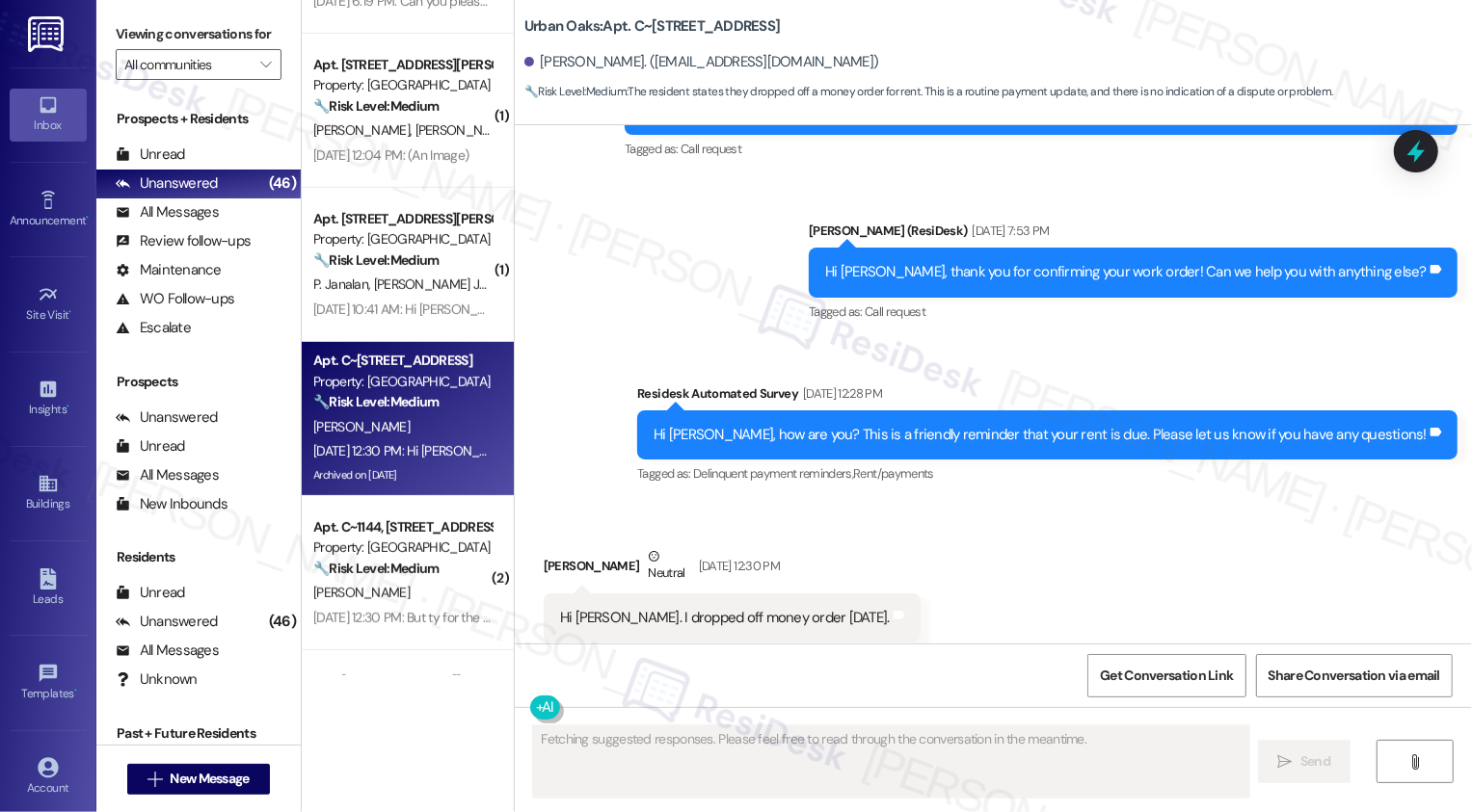
scroll to position [3684, 0]
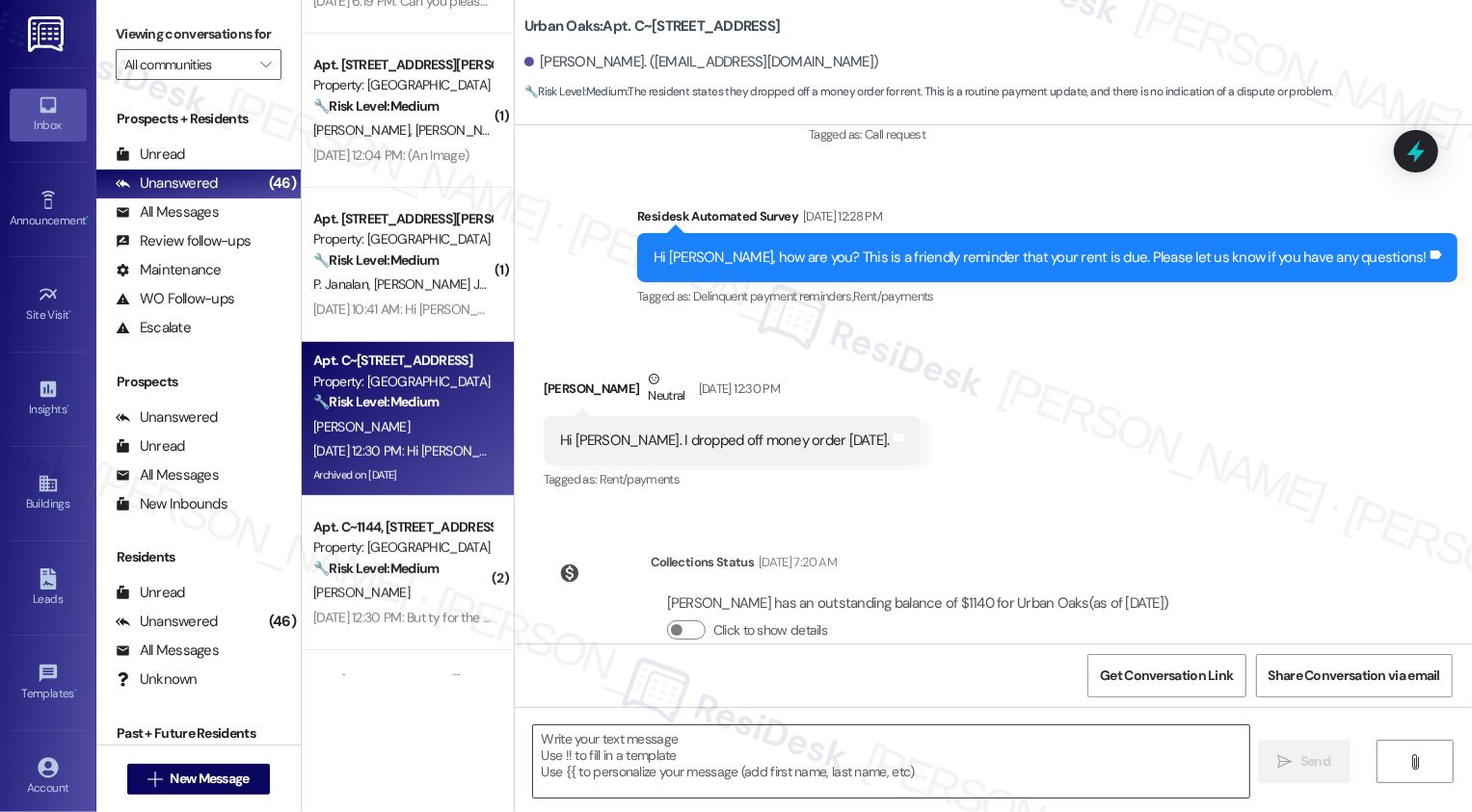
click at [812, 740] on textarea at bounding box center [891, 761] width 716 height 72
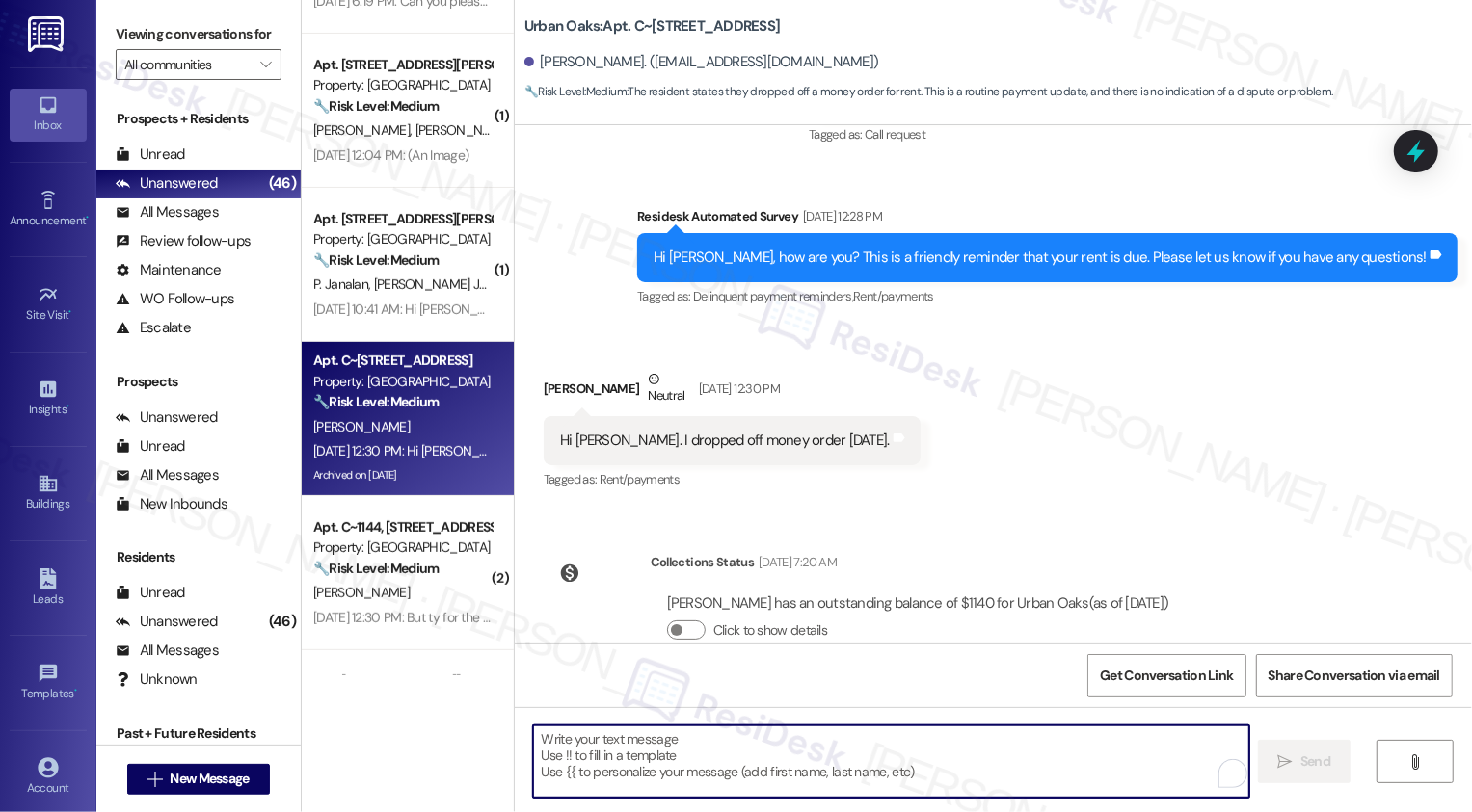
paste textarea "Thank you for taking care of your rent, {{first_name}}. Have a wonderful weeken…"
type textarea "Thank you for taking care of your rent, {{first_name}}. Have a wonderful weeken…"
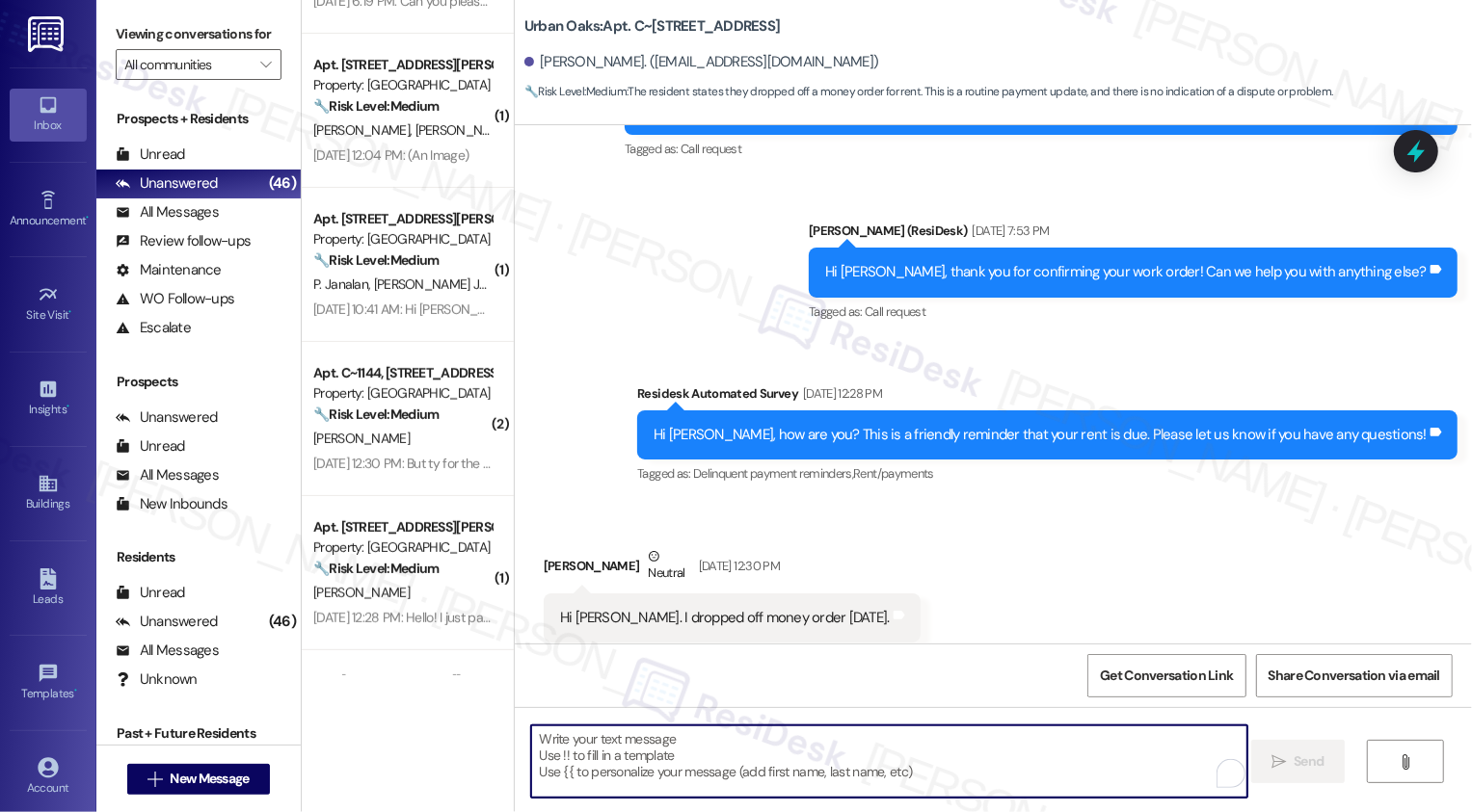
scroll to position [3819, 0]
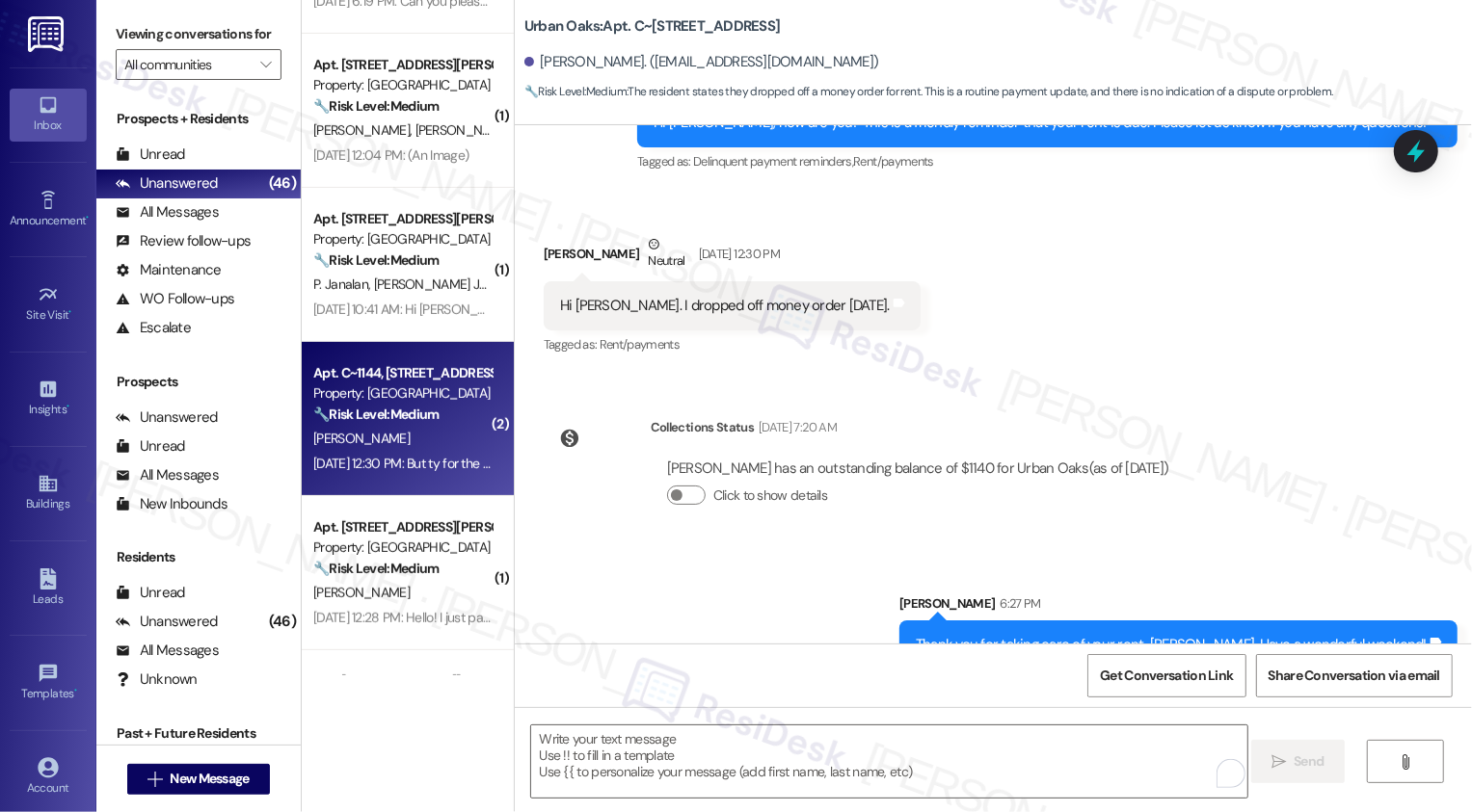
click at [404, 419] on strong "🔧 Risk Level: Medium" at bounding box center [376, 414] width 125 height 18
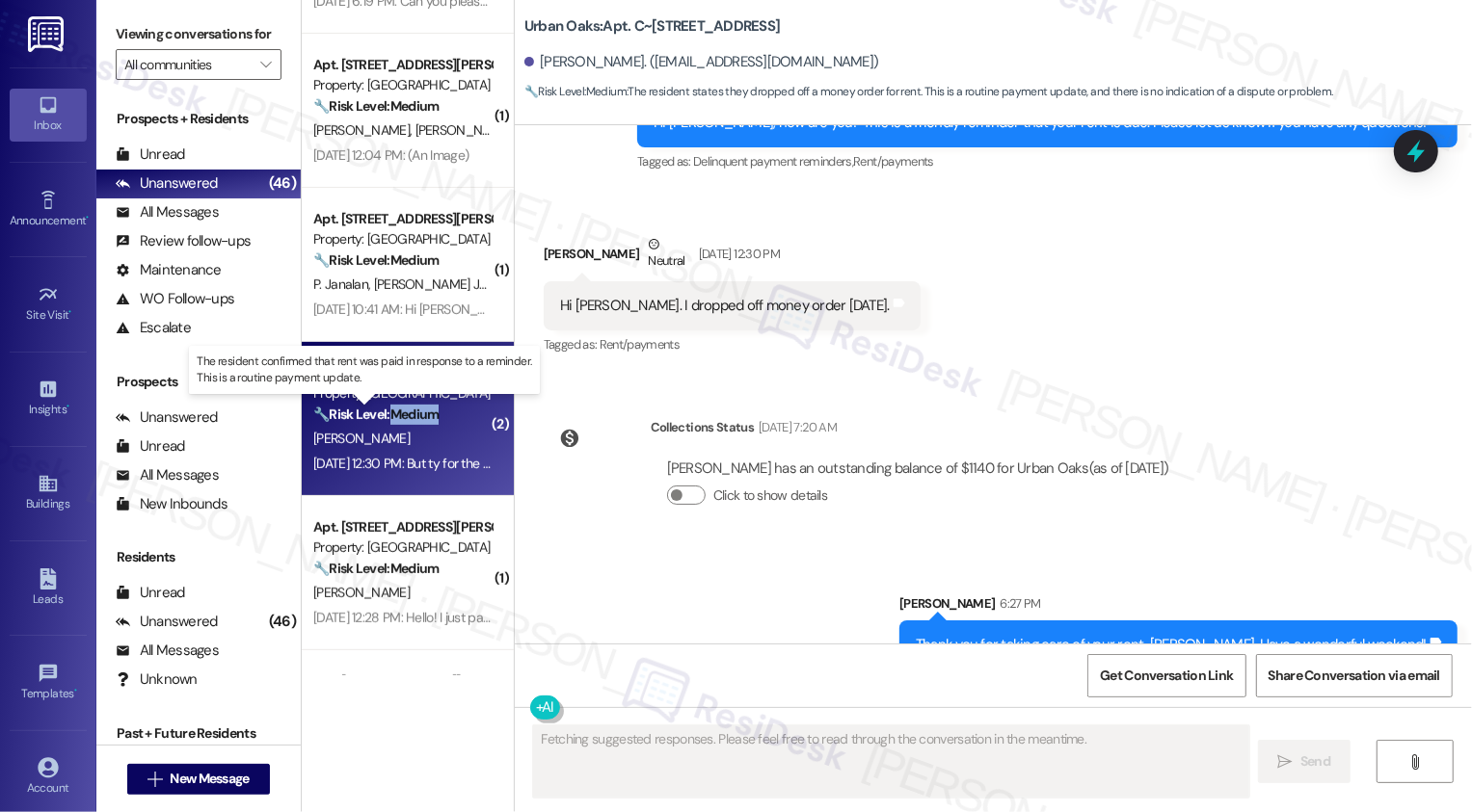
scroll to position [432, 0]
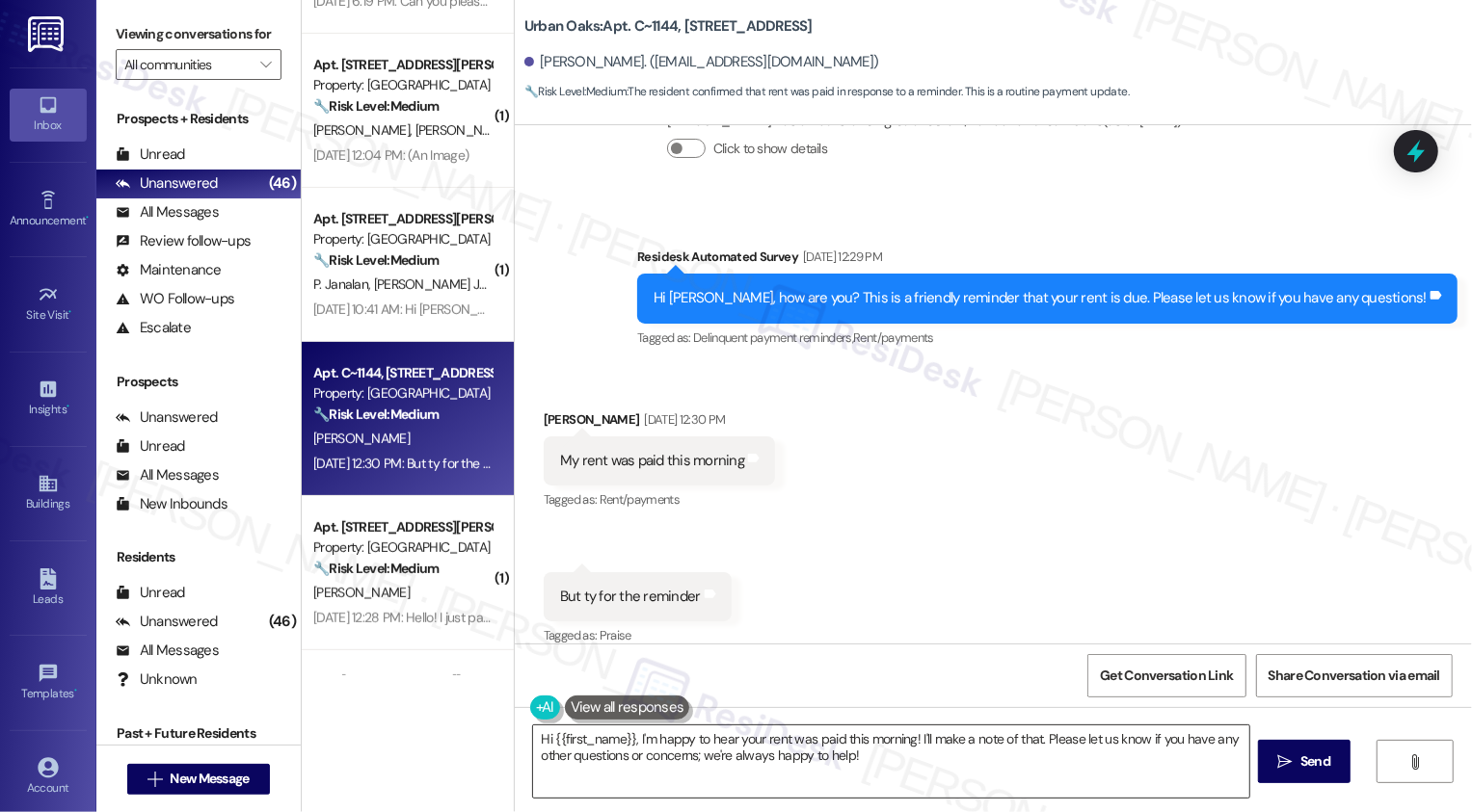
click at [790, 766] on textarea "Hi {{first_name}}, I'm happy to hear your rent was paid this morning! I'll make…" at bounding box center [891, 761] width 716 height 72
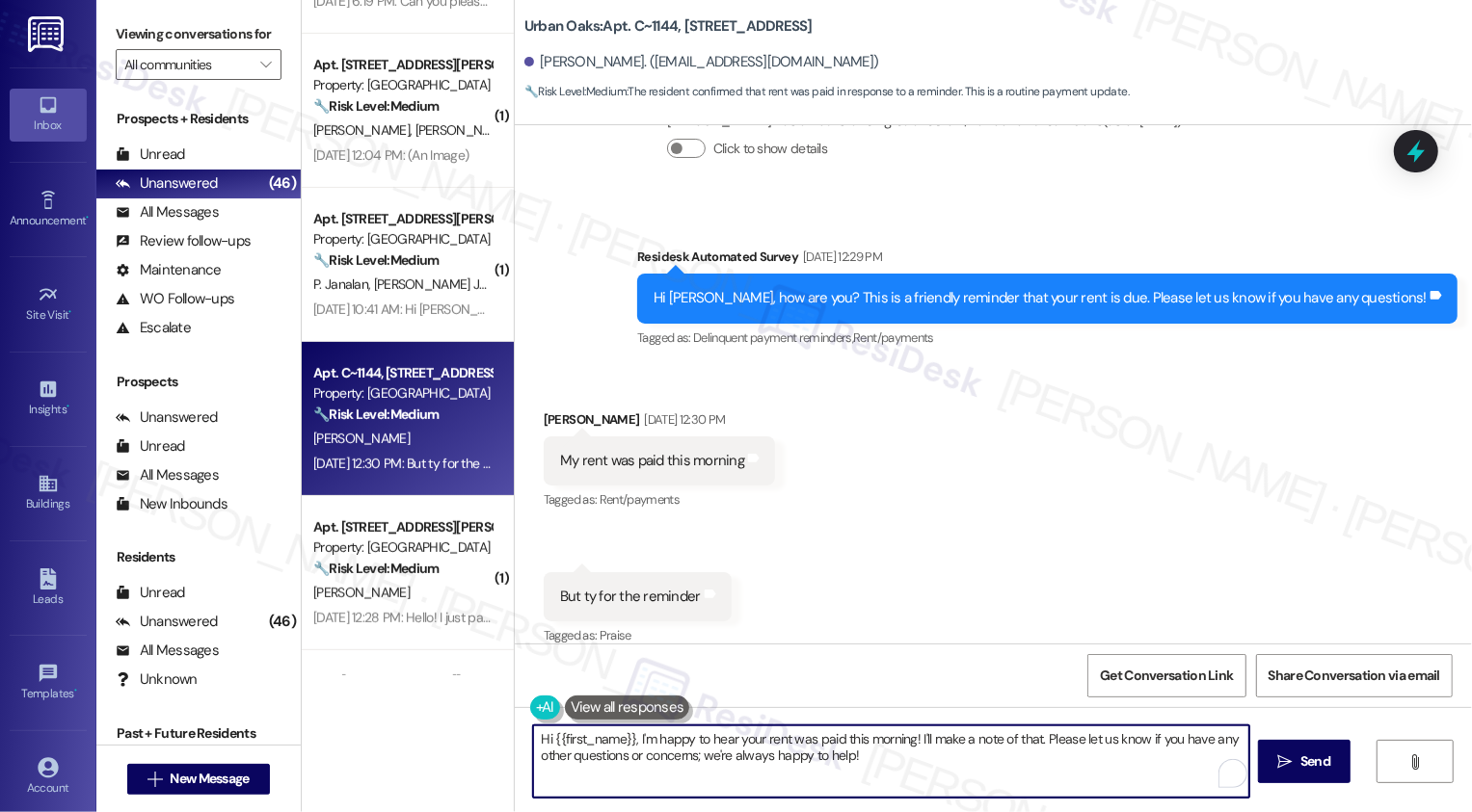
paste textarea "Thank you for taking care of your rent, {{first_name}}. Have a wonderful weeken…"
type textarea "Hi {{first_name}}, I'm happy to hear your rent was paid this morning! I'll make…"
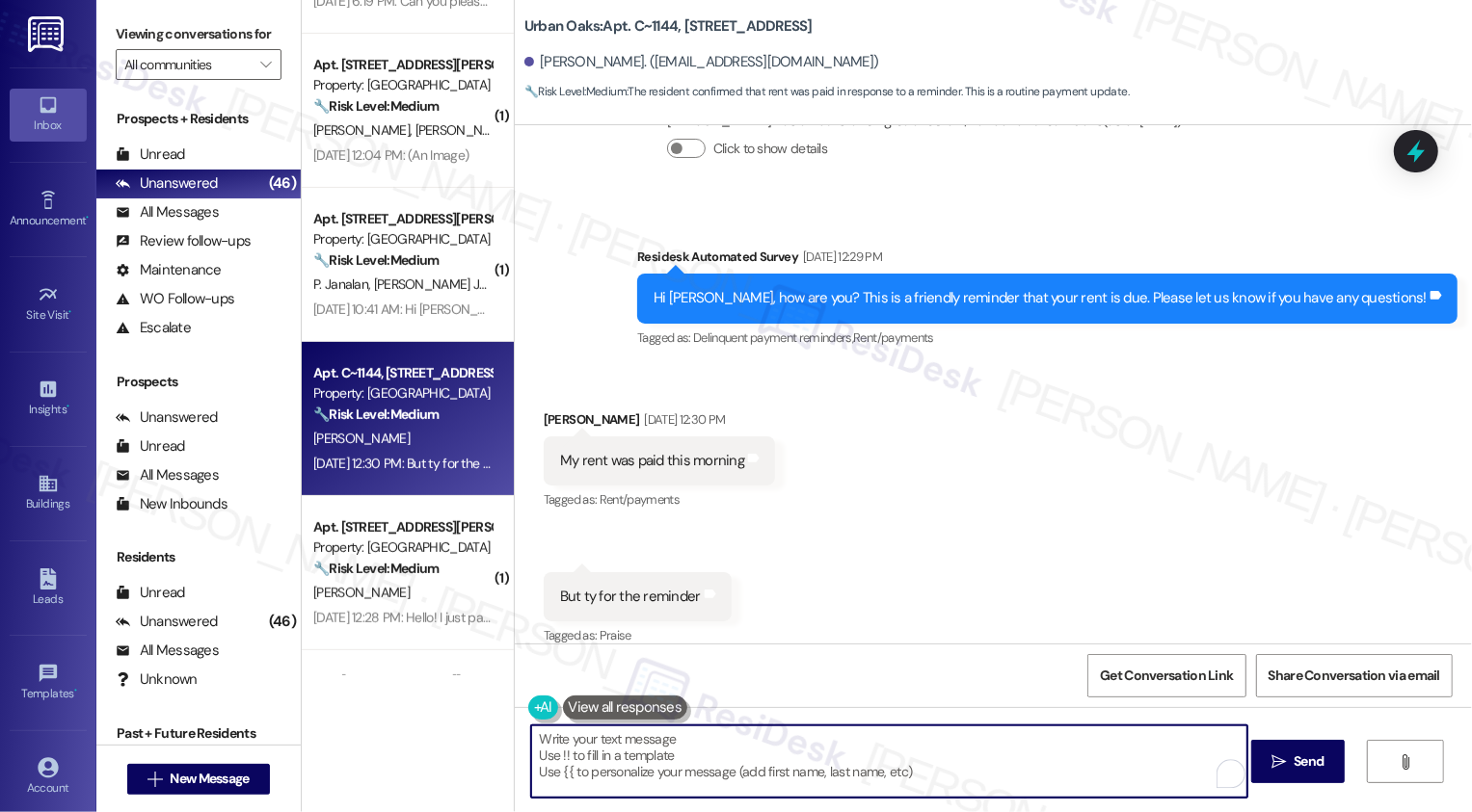
paste textarea "Thank you for taking care of your rent, {{first_name}}. Have a wonderful weeken…"
type textarea "Thank you for taking care of your rent, {{first_name}}. Have a wonderful weeken…"
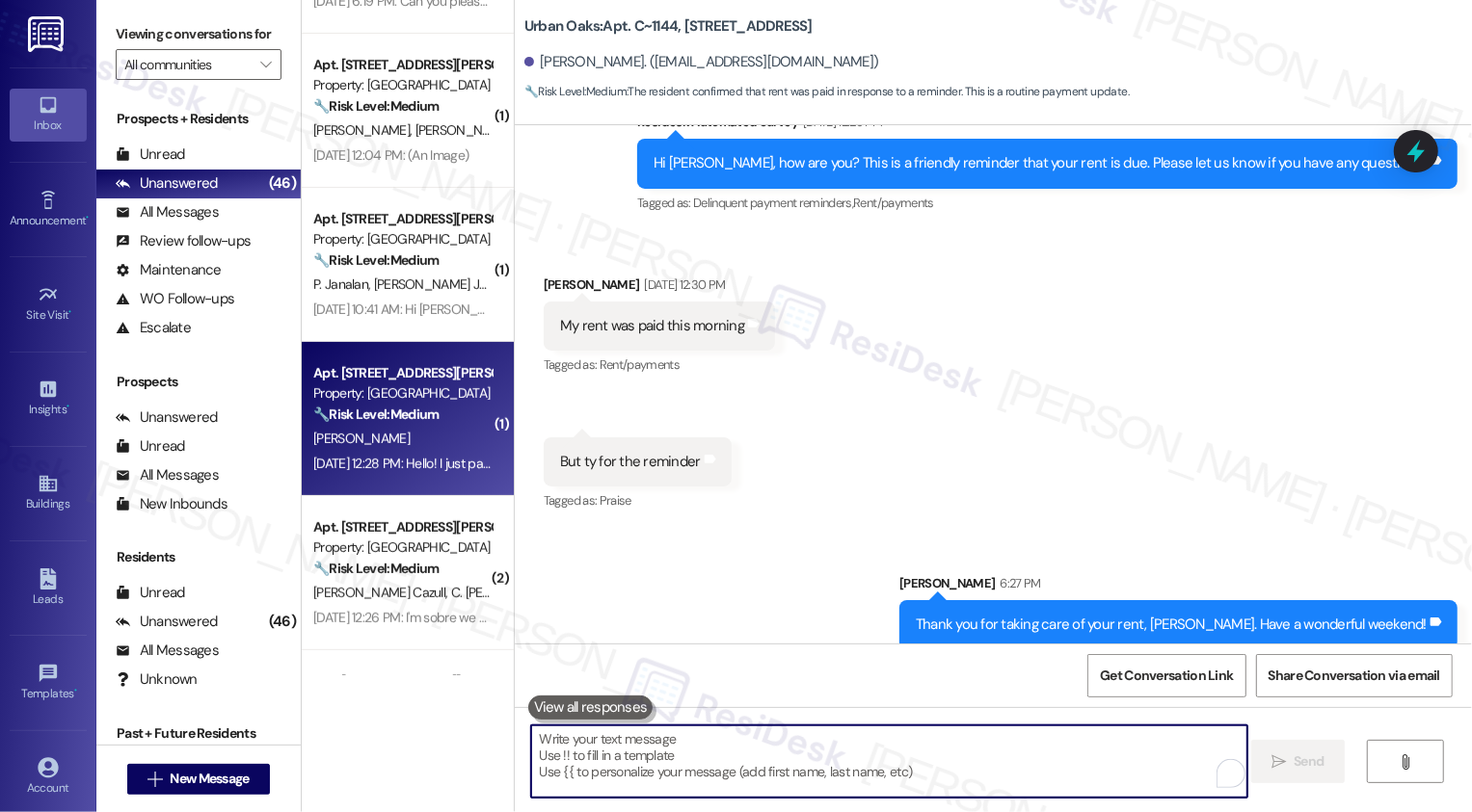
click at [393, 449] on div "[PERSON_NAME]" at bounding box center [403, 439] width 182 height 24
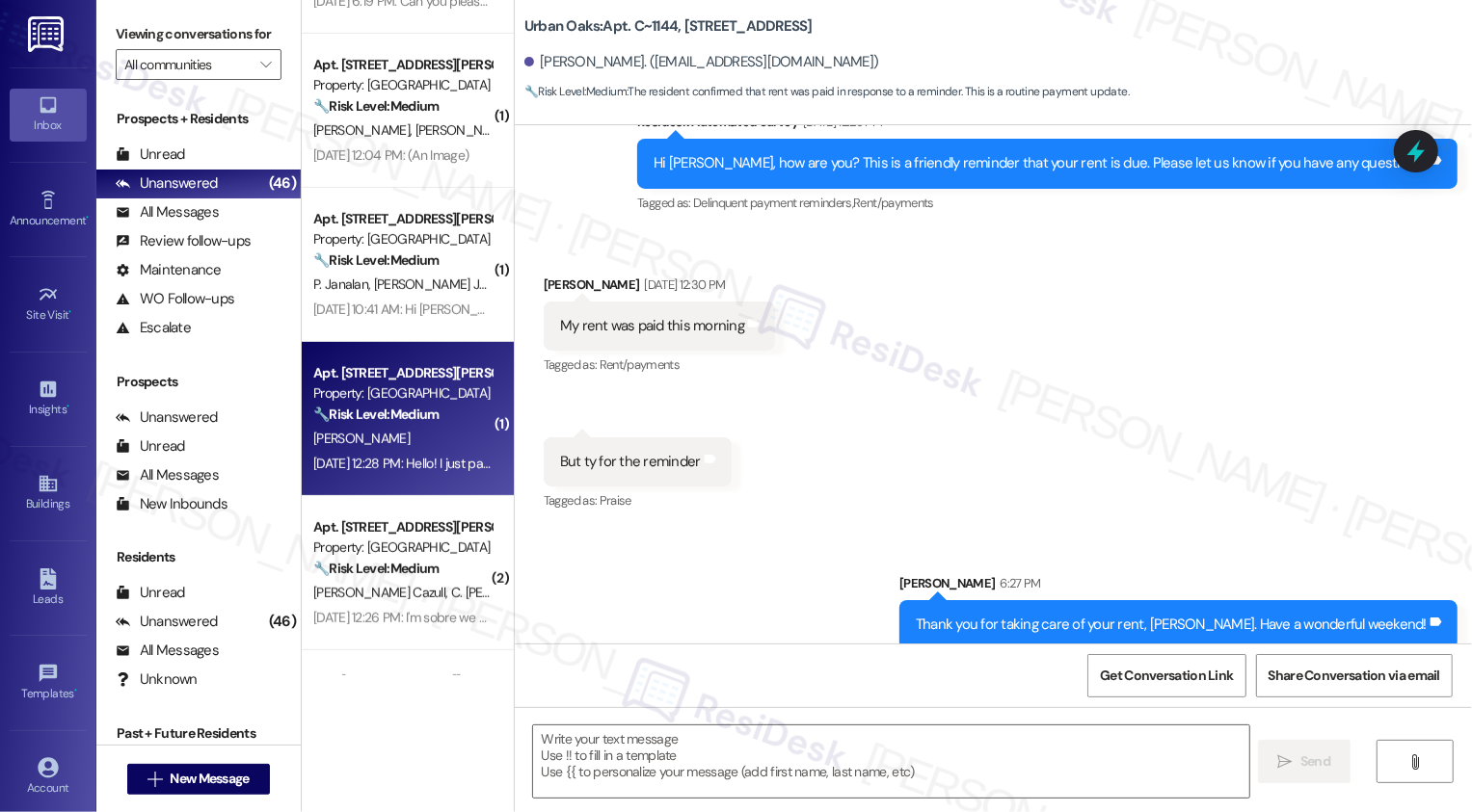
type textarea "Fetching suggested responses. Please feel free to read through the conversation…"
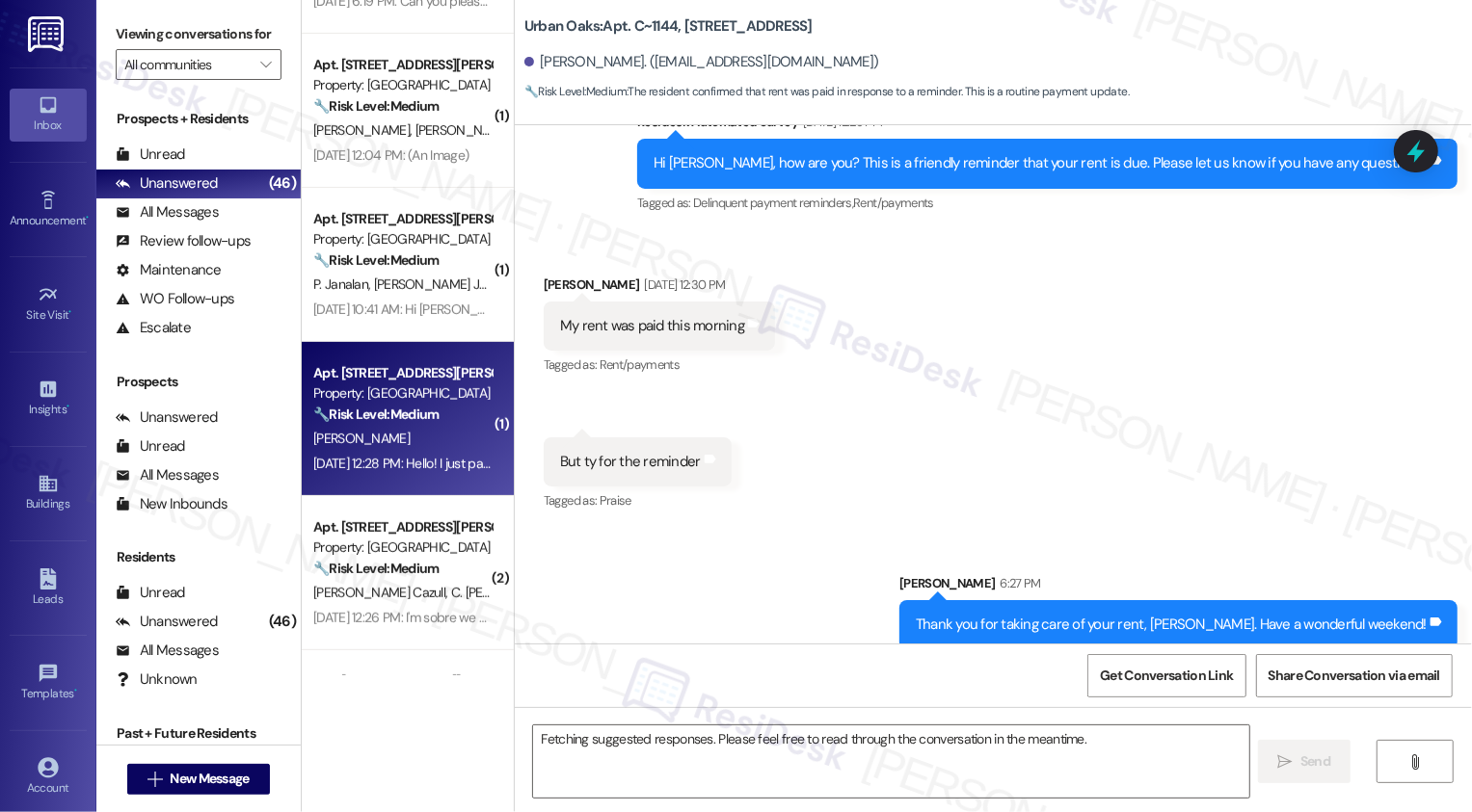
click at [393, 449] on div "[PERSON_NAME]" at bounding box center [403, 439] width 182 height 24
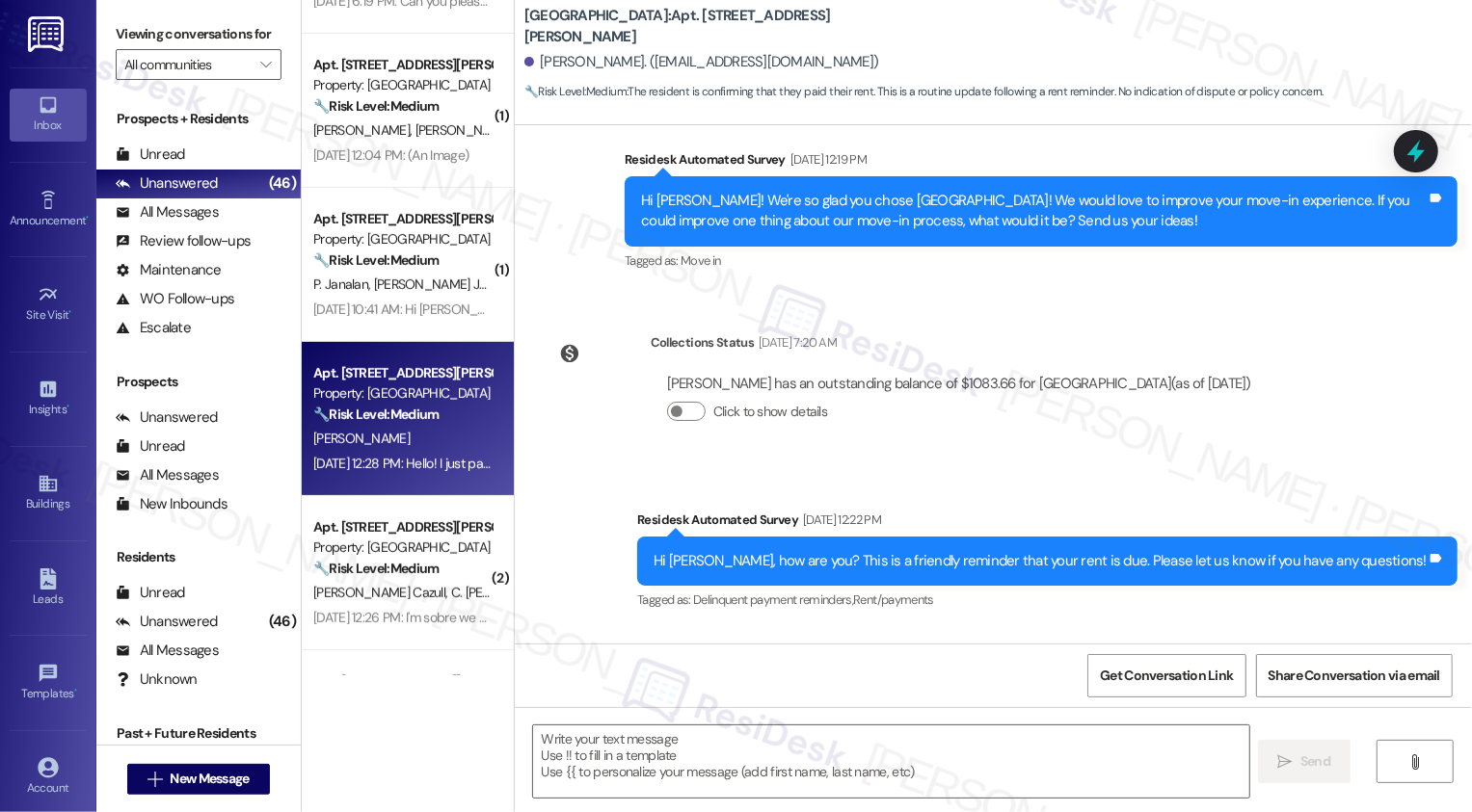
scroll to position [663, 0]
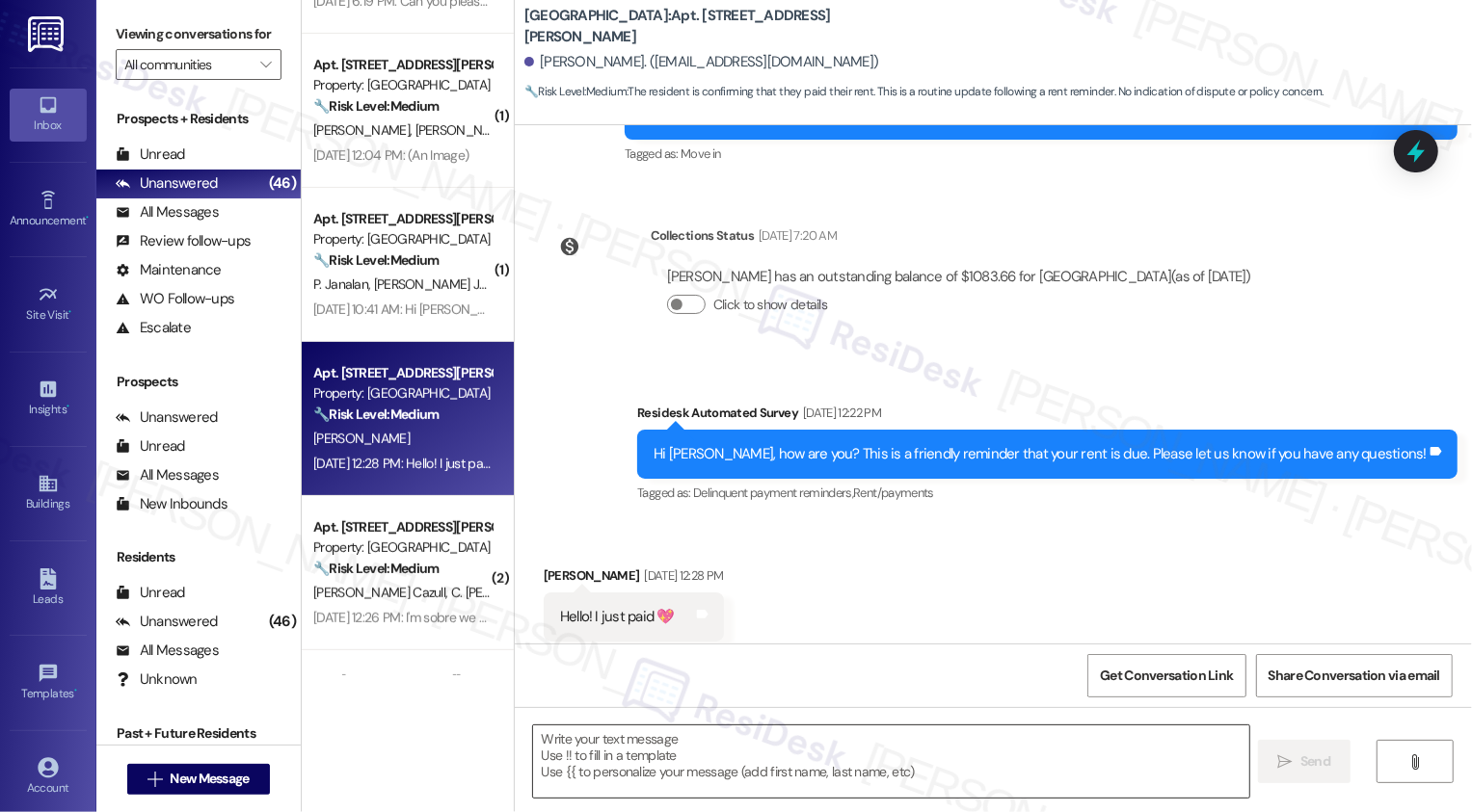
click at [760, 743] on textarea at bounding box center [891, 761] width 716 height 72
